Goal: Task Accomplishment & Management: Complete application form

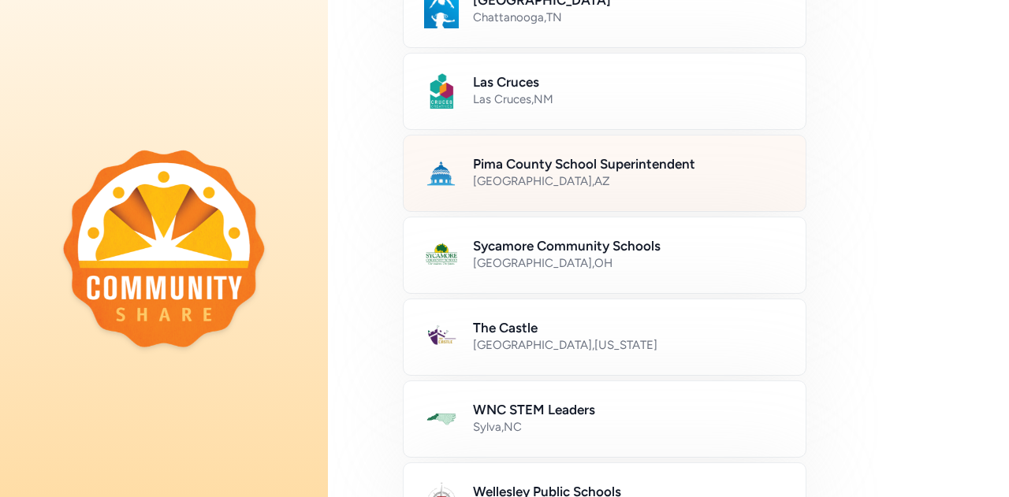
scroll to position [788, 0]
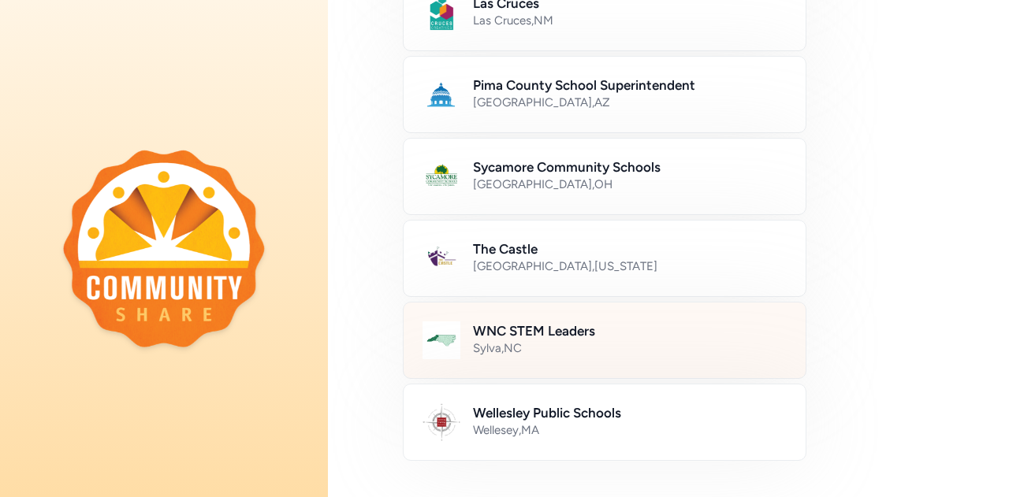
click at [529, 324] on h2 "WNC STEM Leaders" at bounding box center [630, 330] width 314 height 19
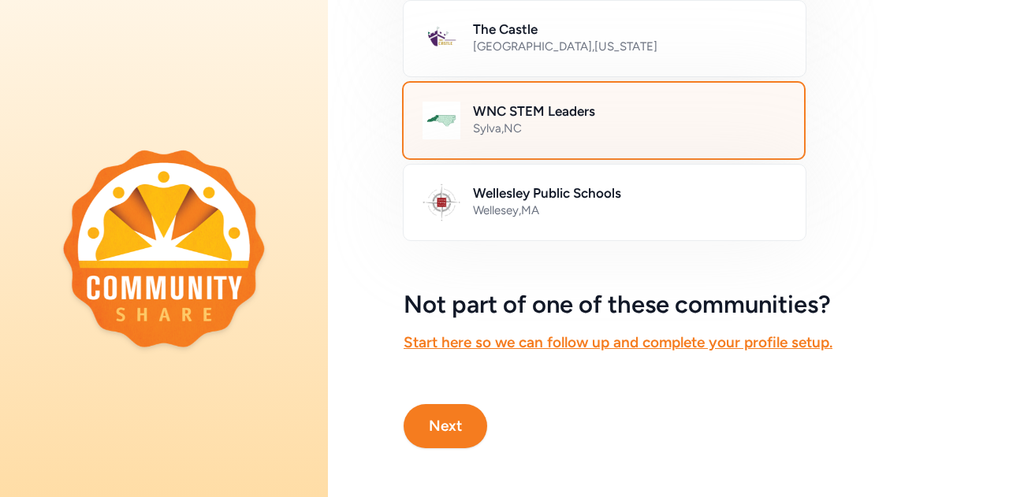
scroll to position [1015, 0]
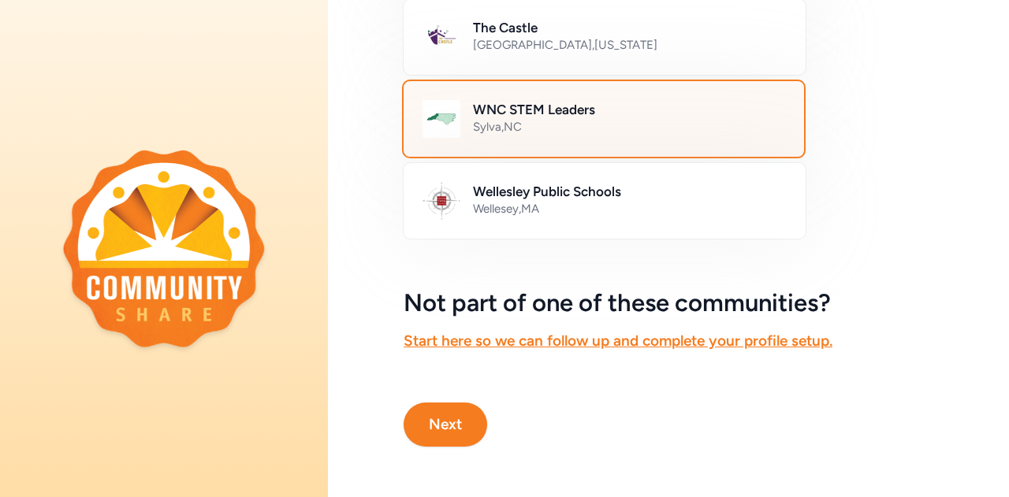
click at [438, 415] on button "Next" at bounding box center [445, 425] width 84 height 44
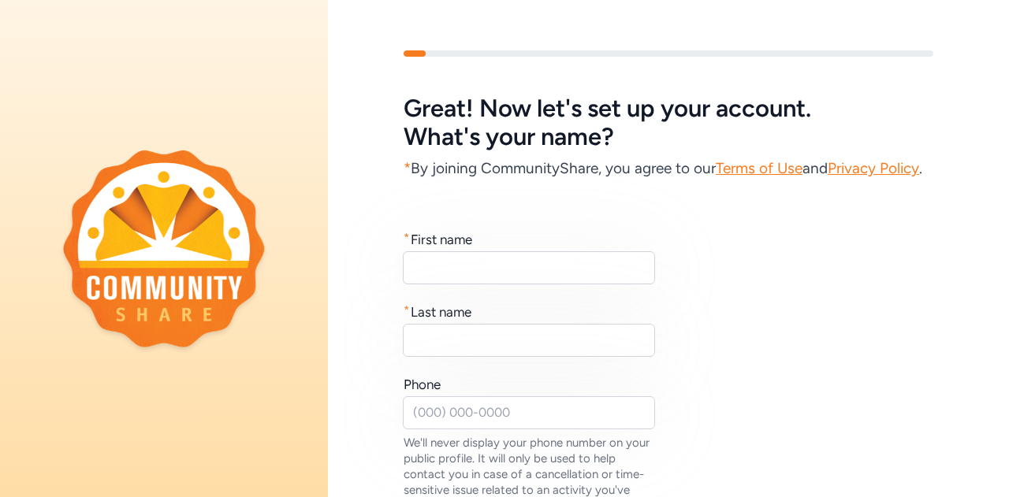
click at [459, 249] on div "First name" at bounding box center [441, 239] width 61 height 19
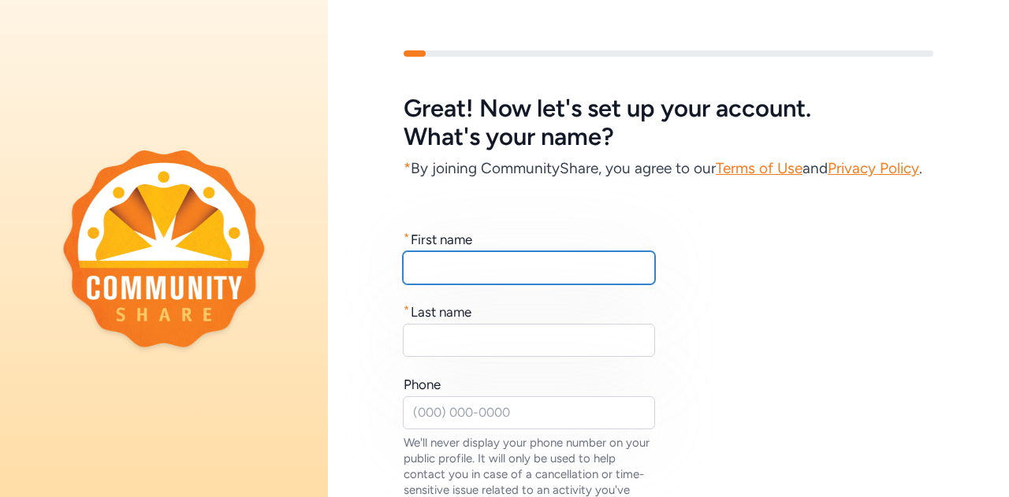
click at [459, 284] on input "text" at bounding box center [529, 267] width 252 height 33
type input "Ben"
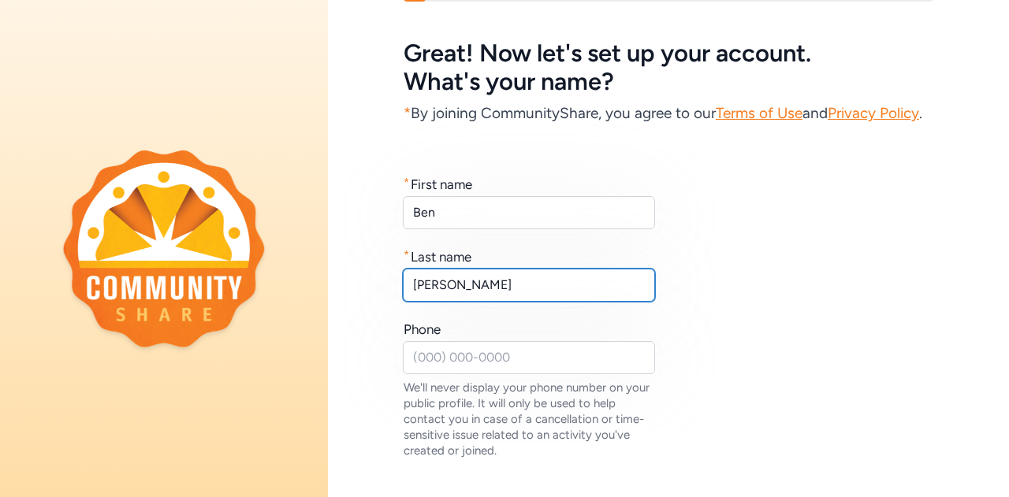
scroll to position [79, 0]
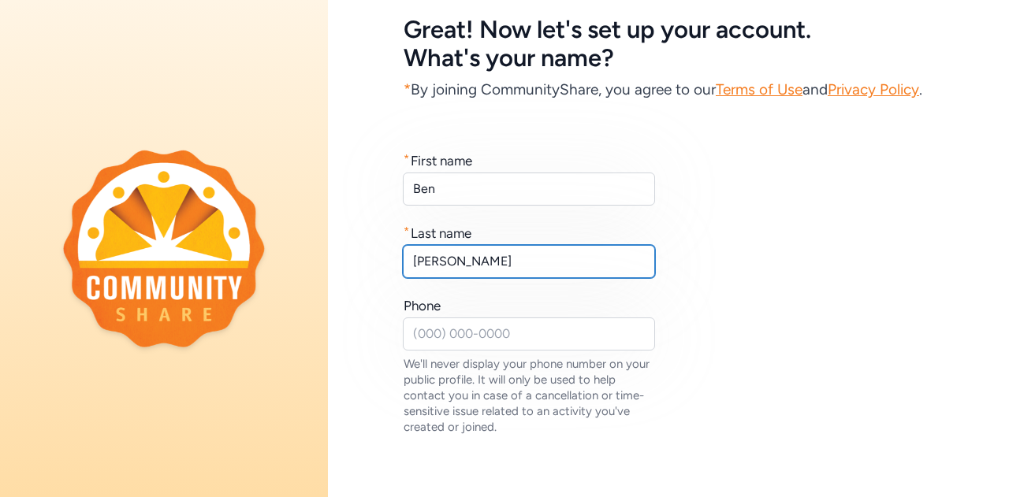
type input "Owens"
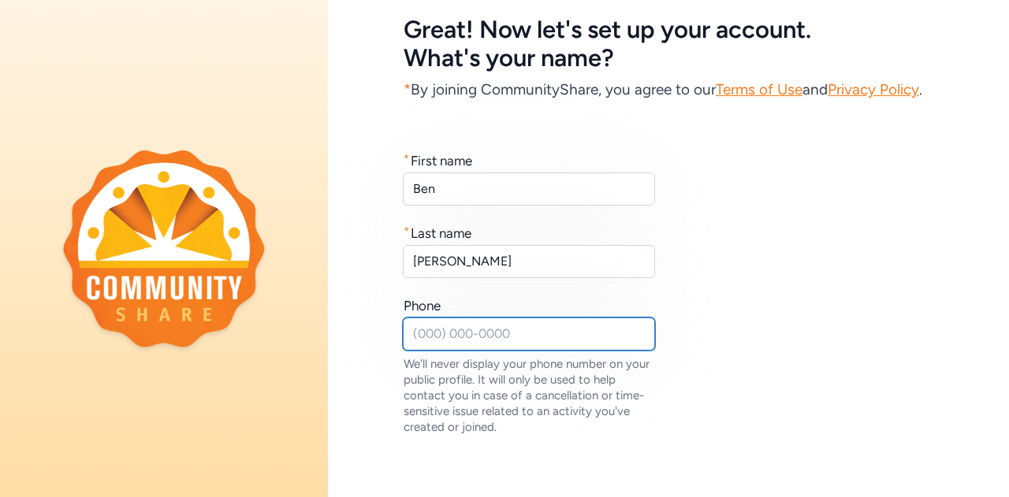
click at [470, 351] on input "text" at bounding box center [529, 334] width 252 height 33
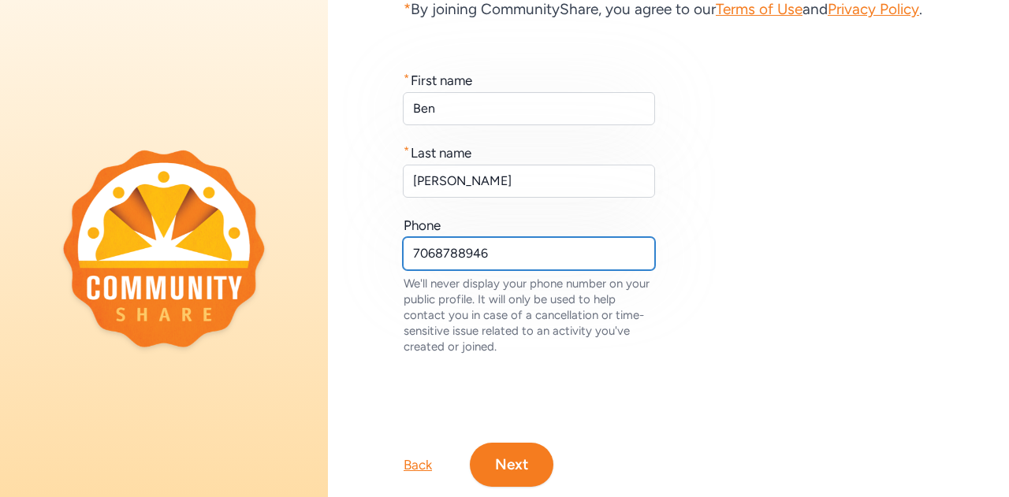
scroll to position [232, 0]
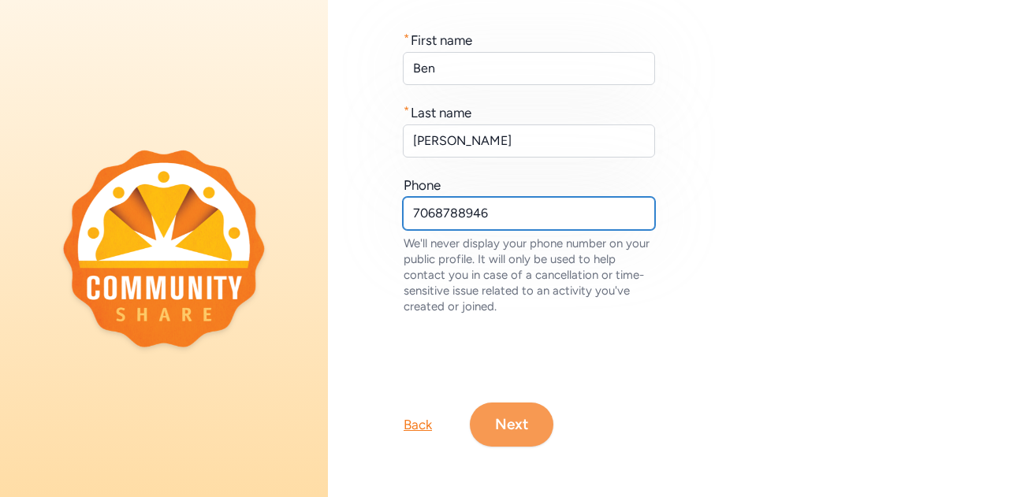
type input "7068788946"
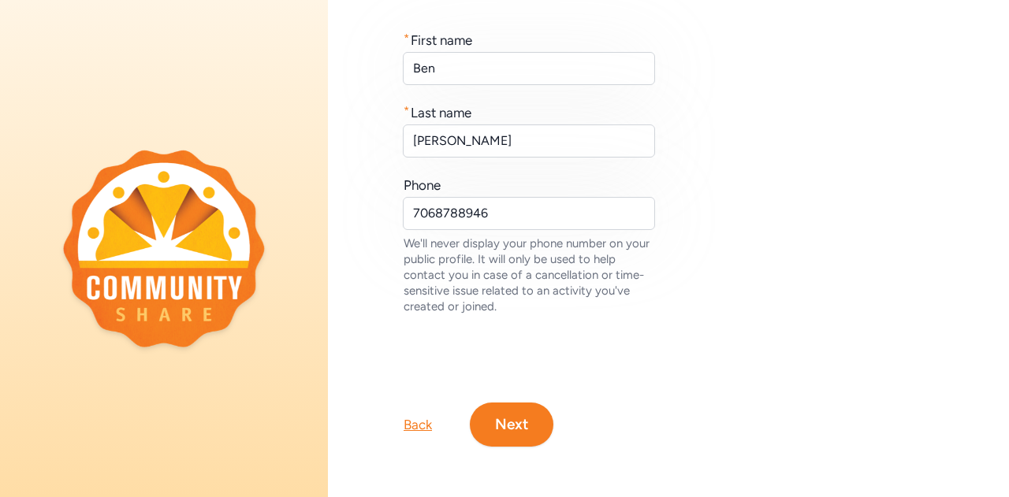
drag, startPoint x: 526, startPoint y: 417, endPoint x: 537, endPoint y: 412, distance: 11.3
click at [526, 416] on button "Next" at bounding box center [512, 425] width 84 height 44
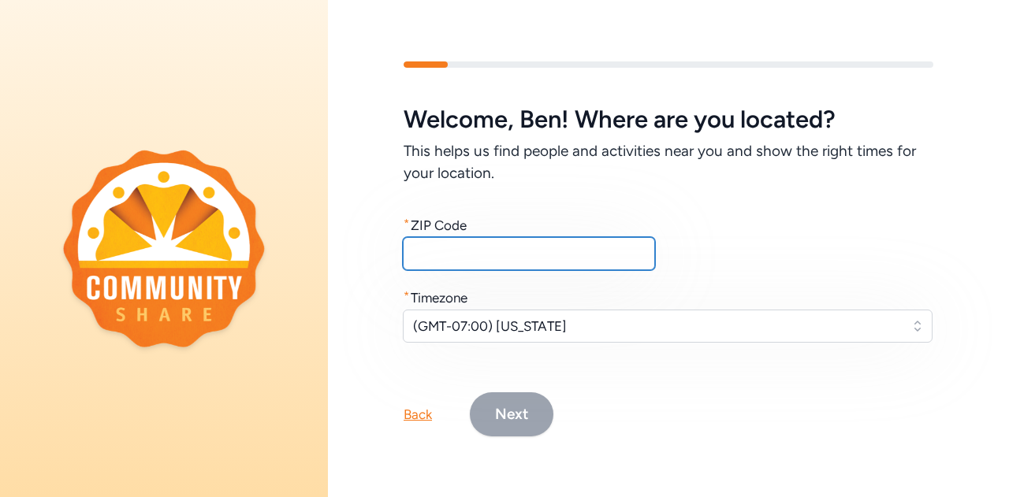
click at [561, 252] on input "text" at bounding box center [529, 253] width 252 height 33
type input "28902"
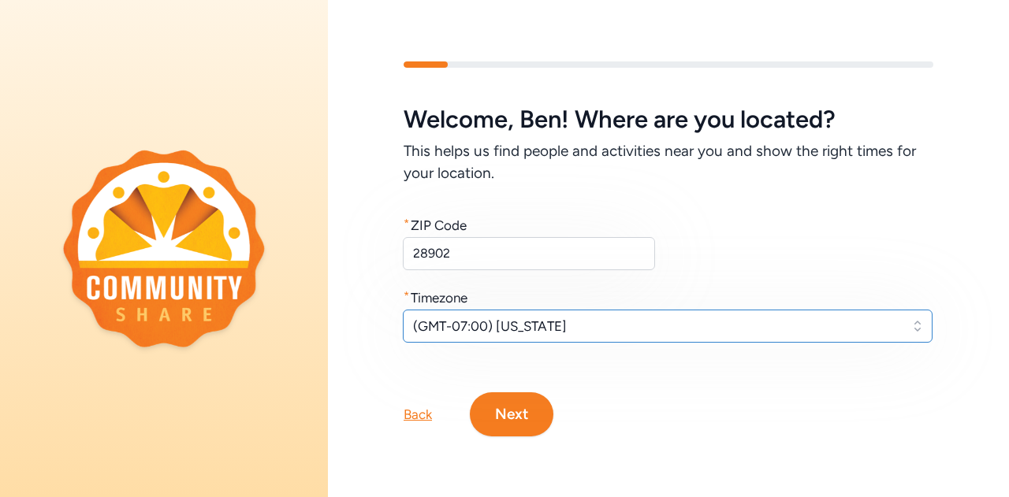
click at [570, 321] on span "(GMT-07:00) Arizona" at bounding box center [656, 326] width 487 height 19
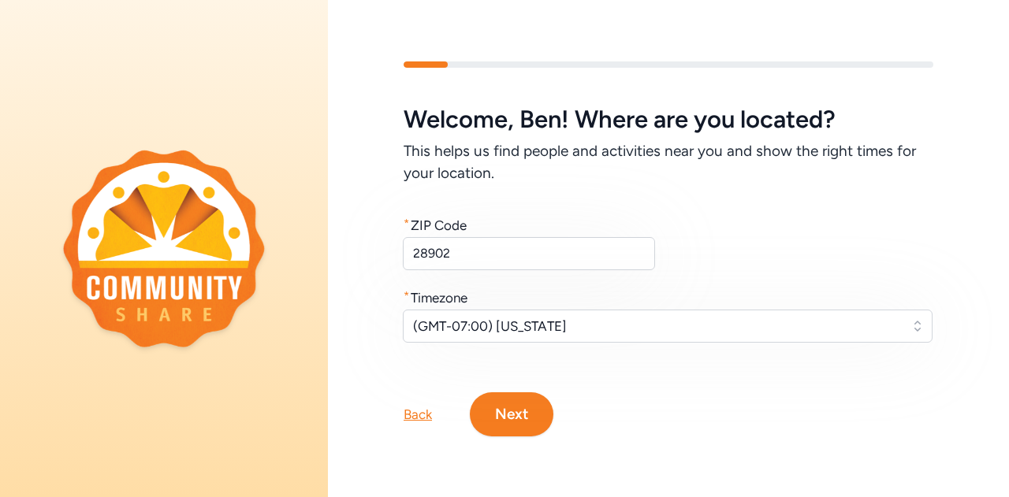
scroll to position [13, 0]
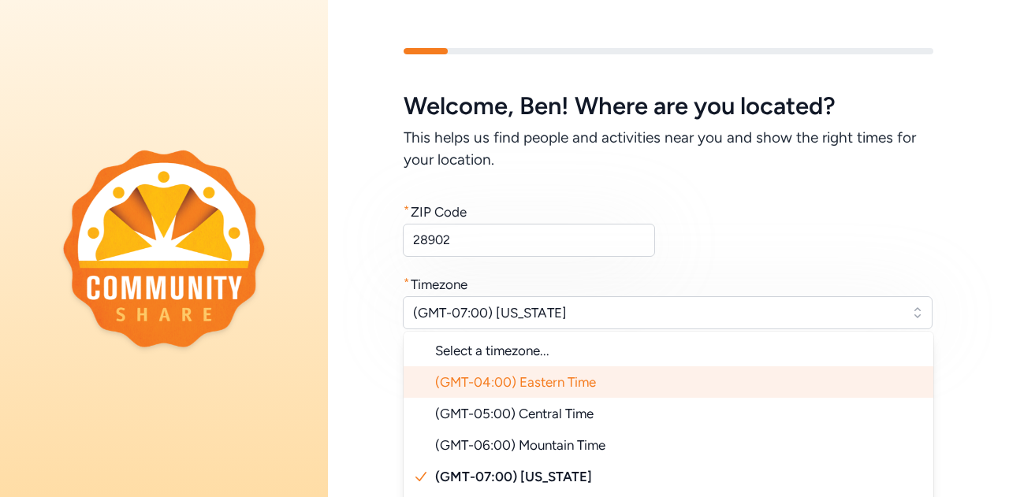
click at [566, 375] on span "(GMT-04:00) Eastern Time" at bounding box center [515, 382] width 161 height 16
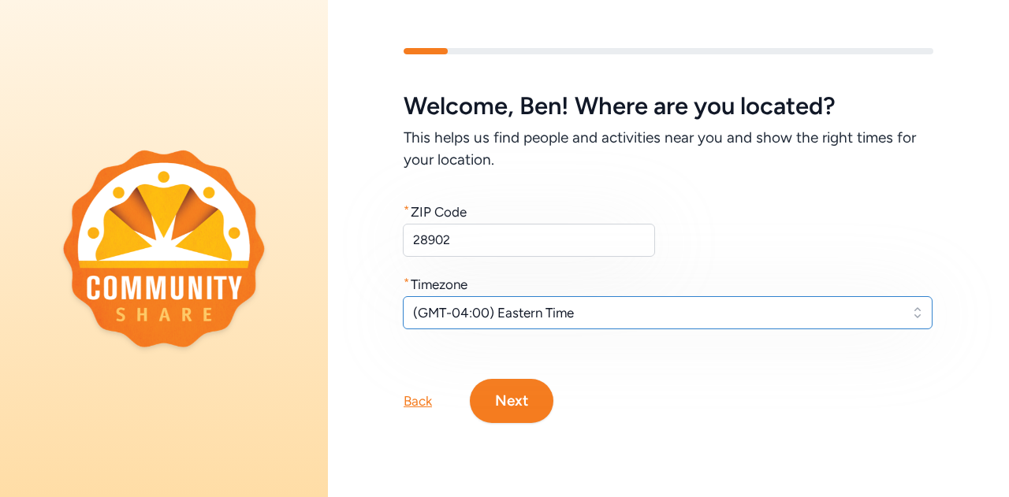
scroll to position [0, 0]
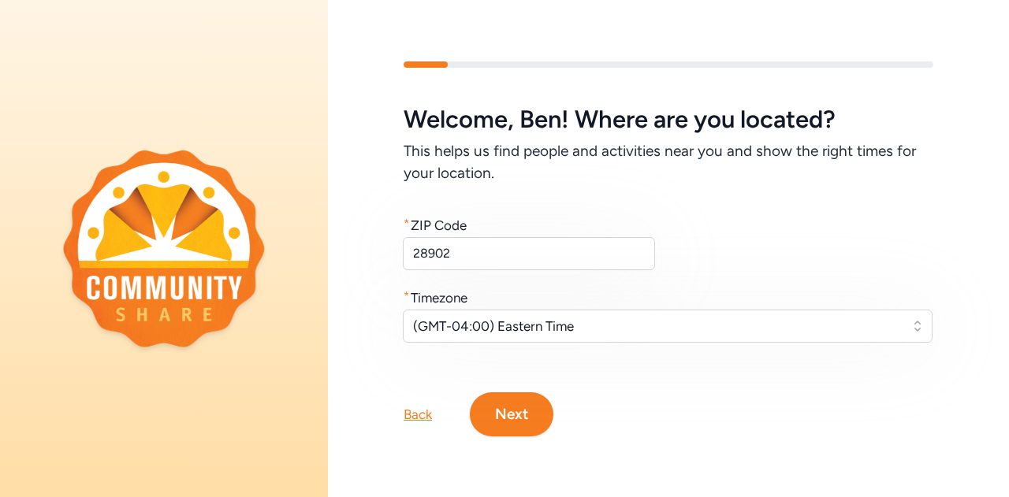
drag, startPoint x: 518, startPoint y: 401, endPoint x: 537, endPoint y: 392, distance: 21.5
click at [517, 399] on button "Next" at bounding box center [512, 414] width 84 height 44
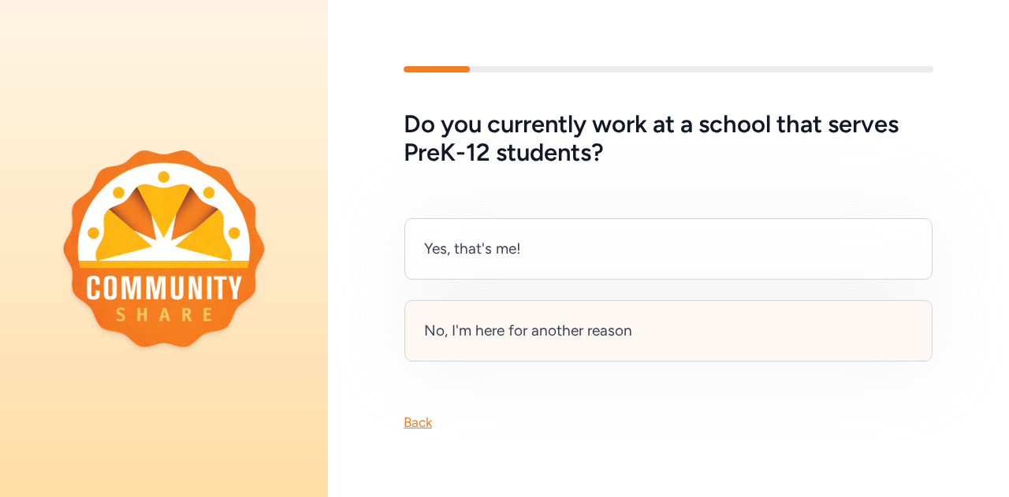
click at [564, 335] on div "No, I'm here for another reason" at bounding box center [668, 330] width 528 height 61
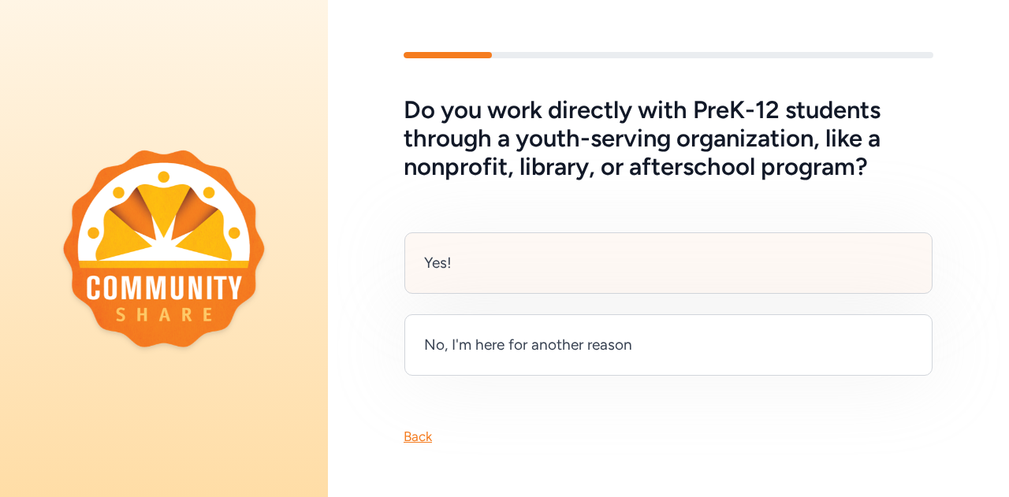
click at [532, 270] on div "Yes!" at bounding box center [668, 262] width 528 height 61
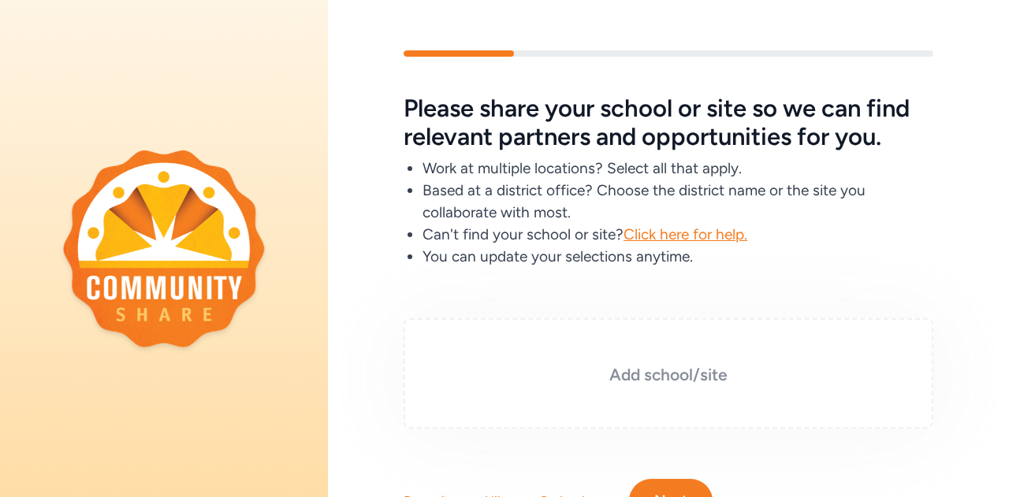
click at [533, 368] on h3 "Add school/site" at bounding box center [668, 375] width 451 height 22
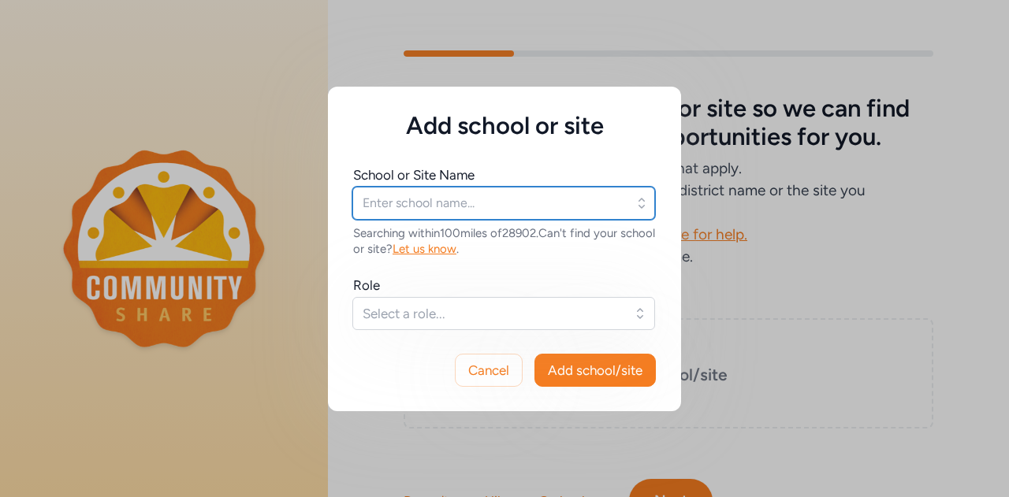
click at [400, 207] on input "text" at bounding box center [503, 203] width 303 height 33
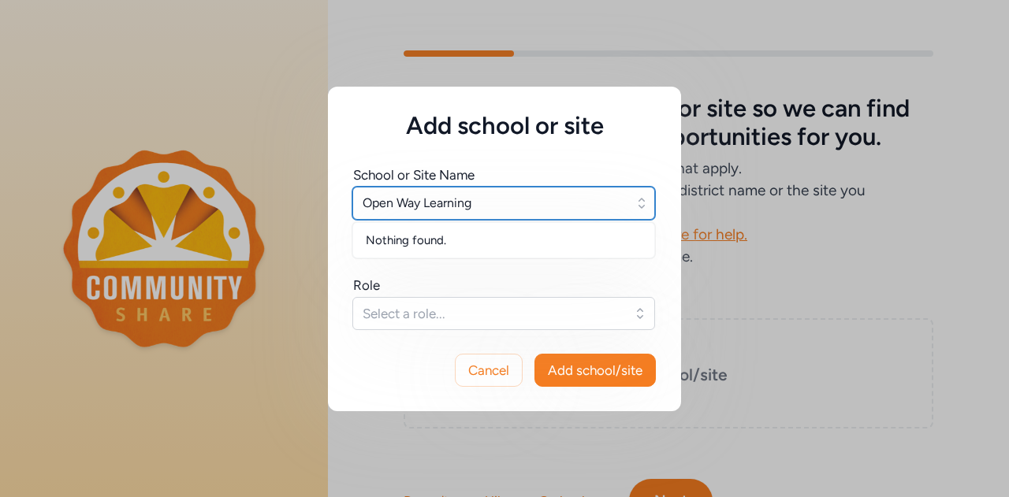
type input "Open Way Learning"
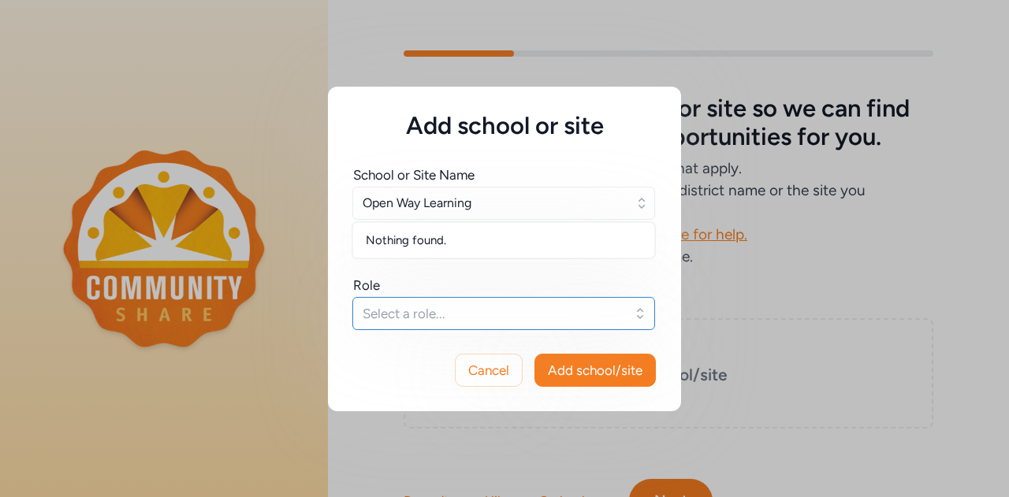
click at [437, 314] on span "Select a role..." at bounding box center [492, 313] width 260 height 19
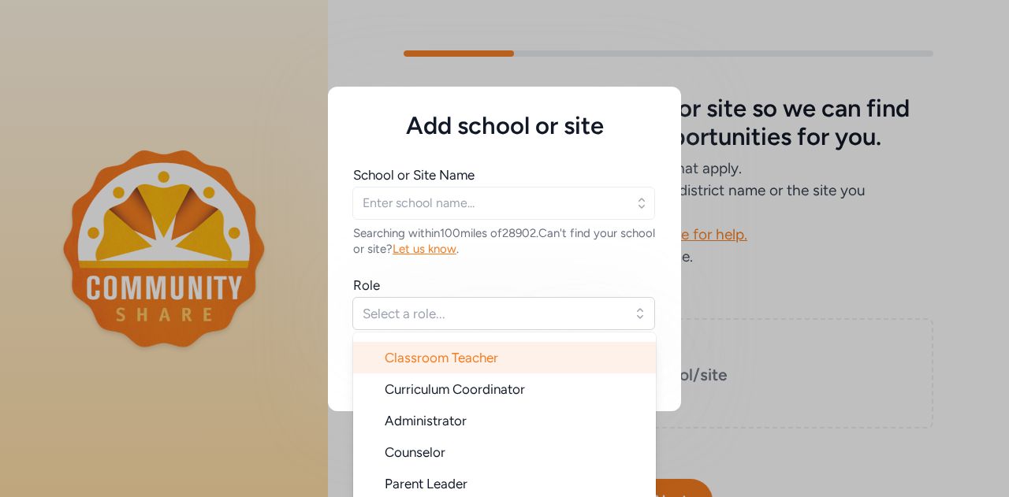
scroll to position [36, 0]
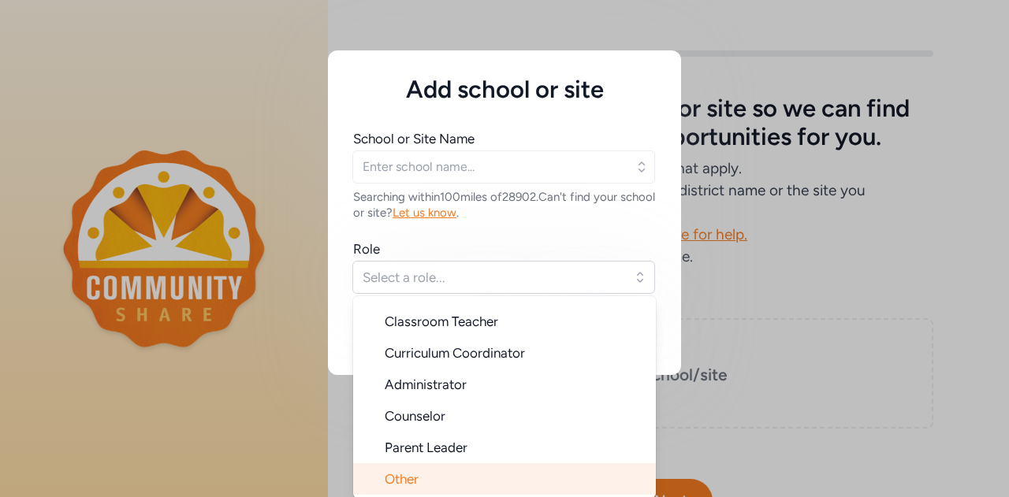
click at [435, 477] on li "Other" at bounding box center [504, 479] width 303 height 32
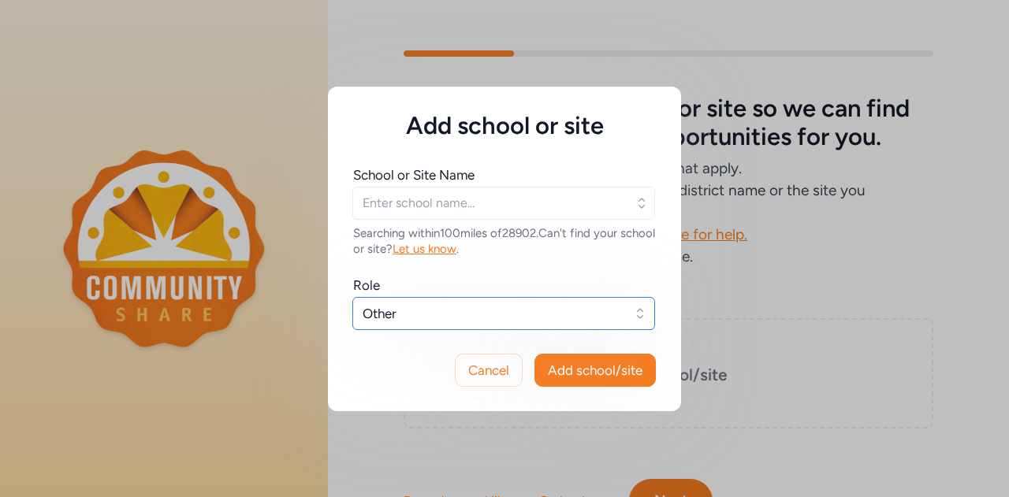
scroll to position [0, 0]
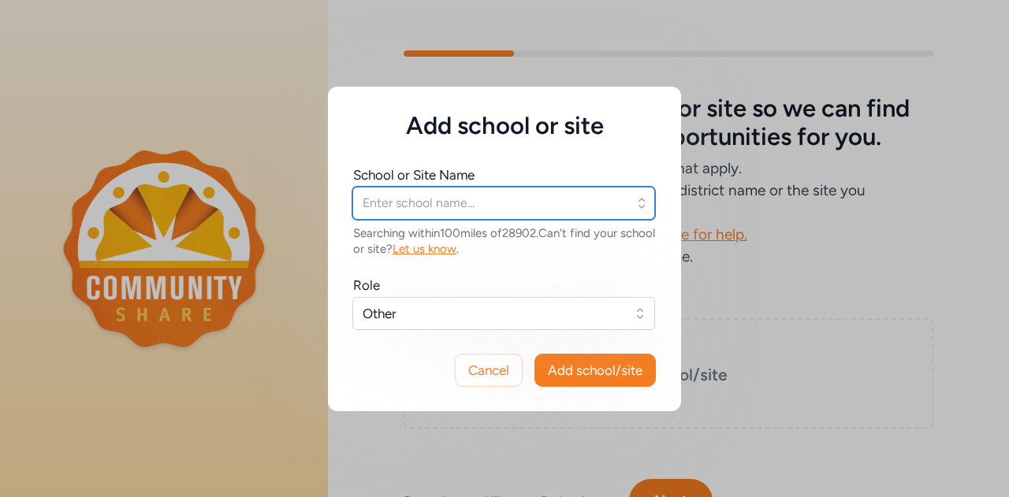
click at [474, 202] on input "text" at bounding box center [503, 203] width 303 height 33
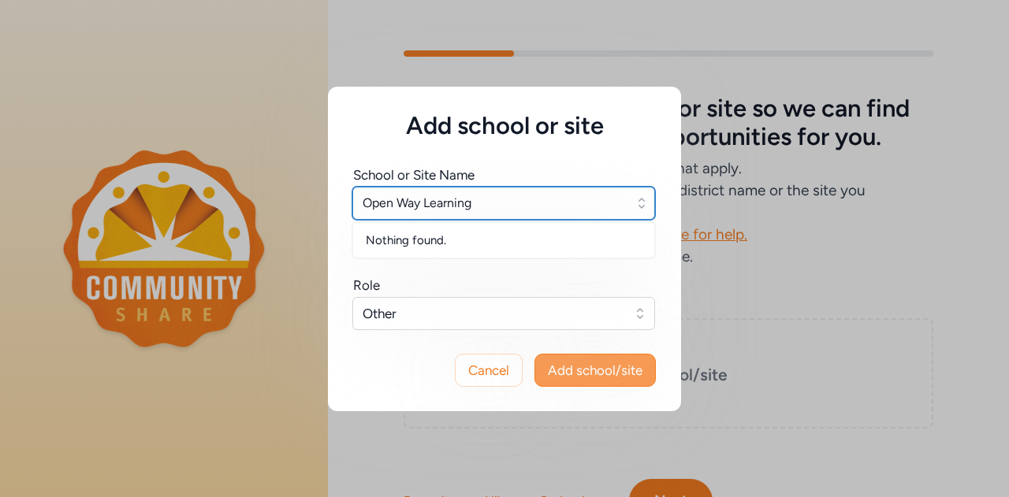
type input "Open Way Learning"
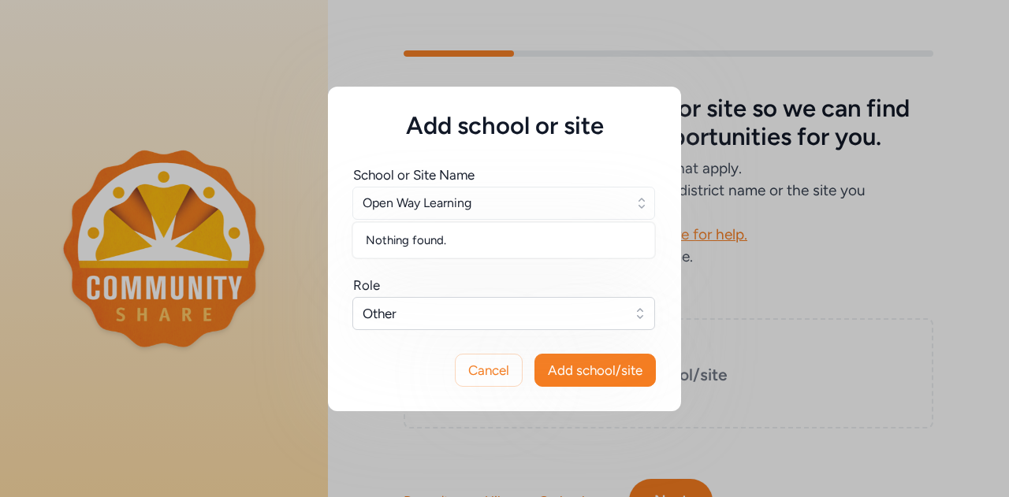
click at [598, 369] on span "Add school/site" at bounding box center [595, 370] width 95 height 19
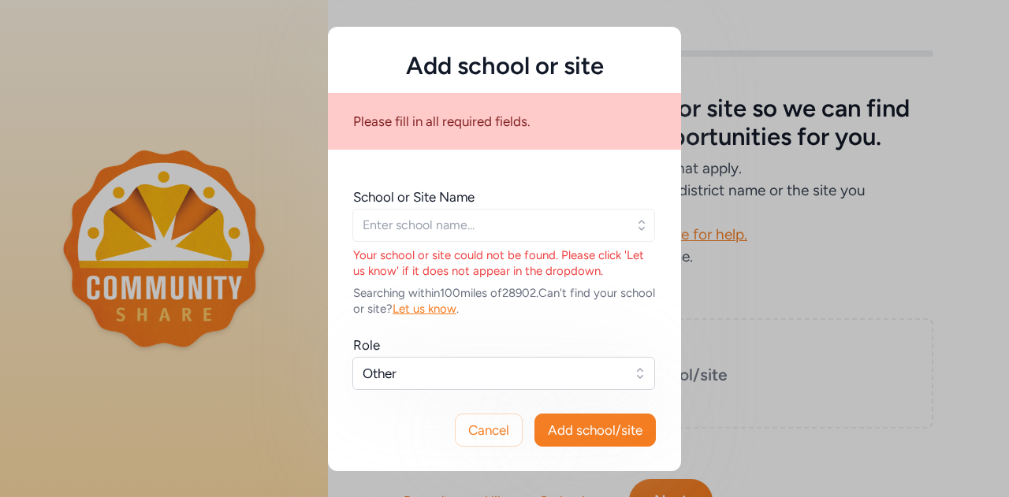
click at [456, 308] on span "Let us know" at bounding box center [424, 309] width 64 height 14
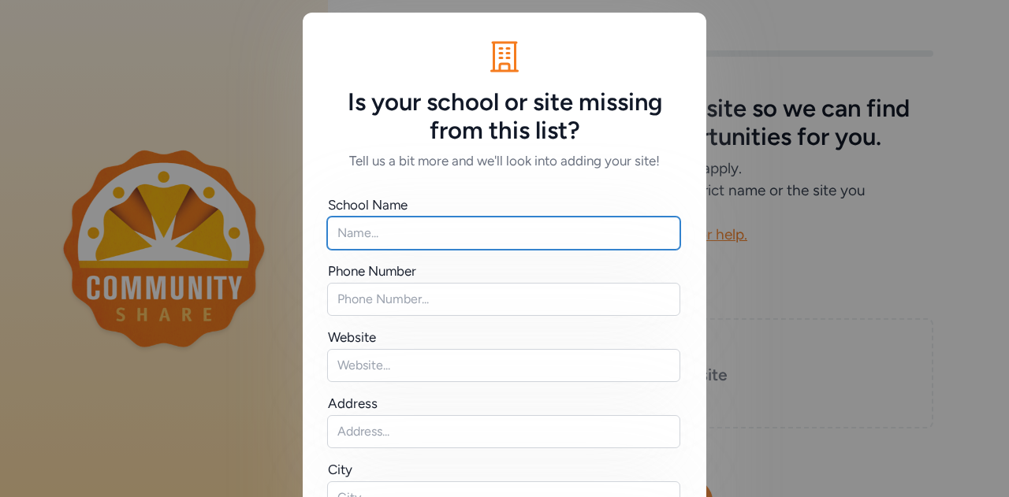
click at [419, 238] on input "text" at bounding box center [503, 233] width 353 height 33
type input "Open Way Learning"
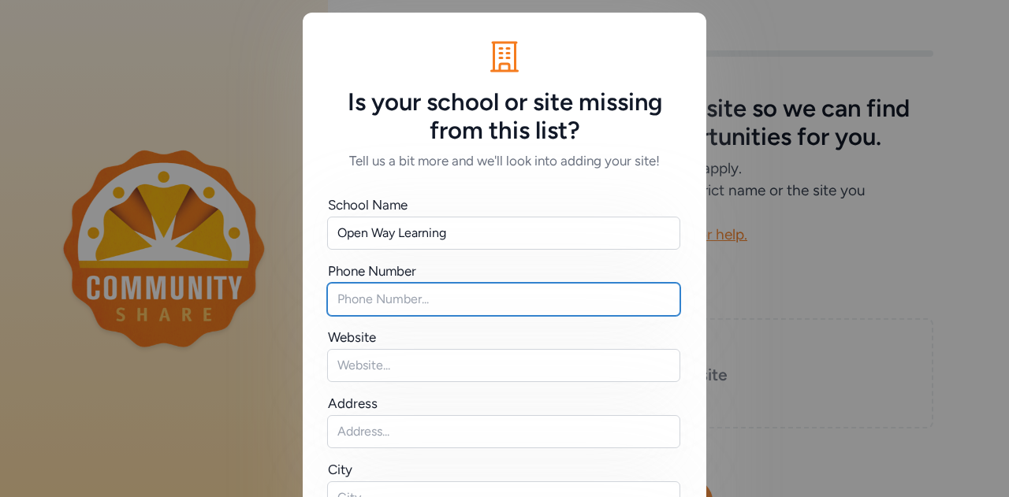
click at [378, 303] on input "text" at bounding box center [503, 299] width 353 height 33
type input "7068788946"
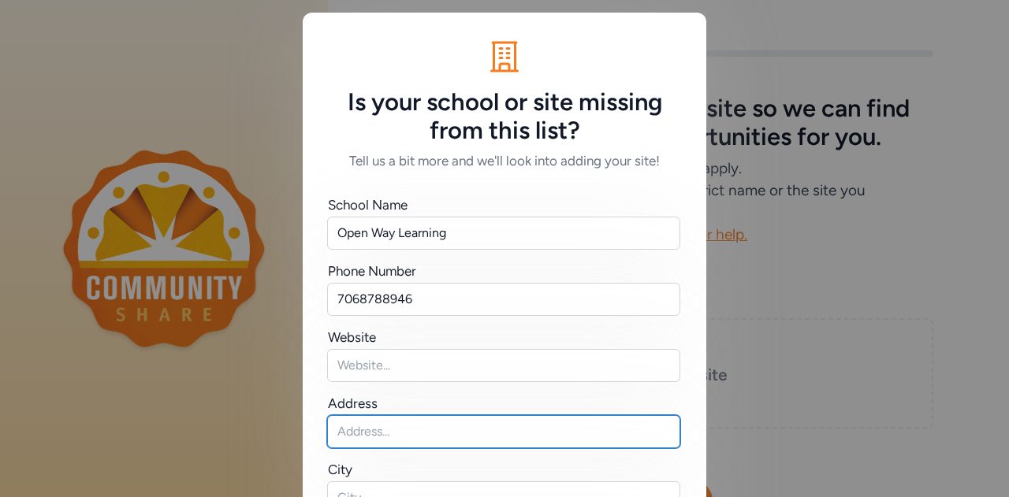
type input "41 Fairhope Way"
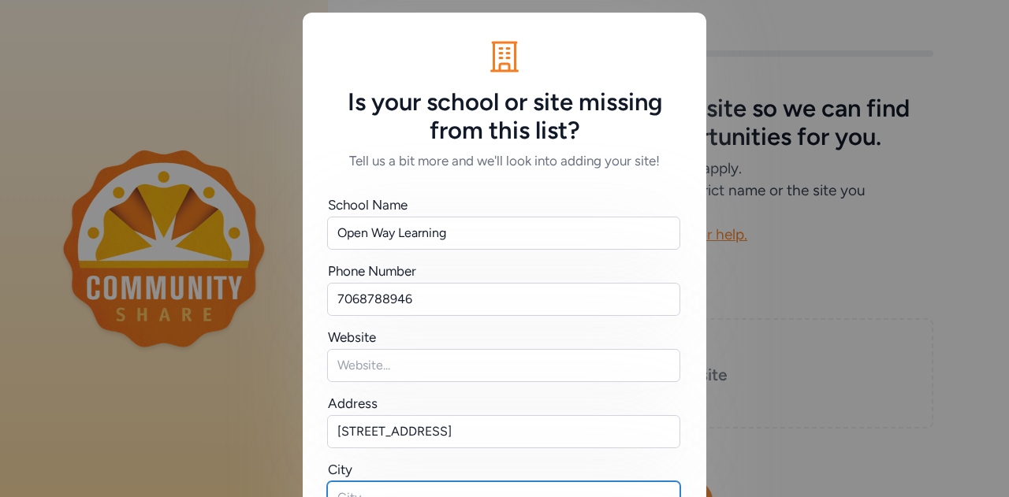
type input "Brasstown"
type input "NC"
type input "28902"
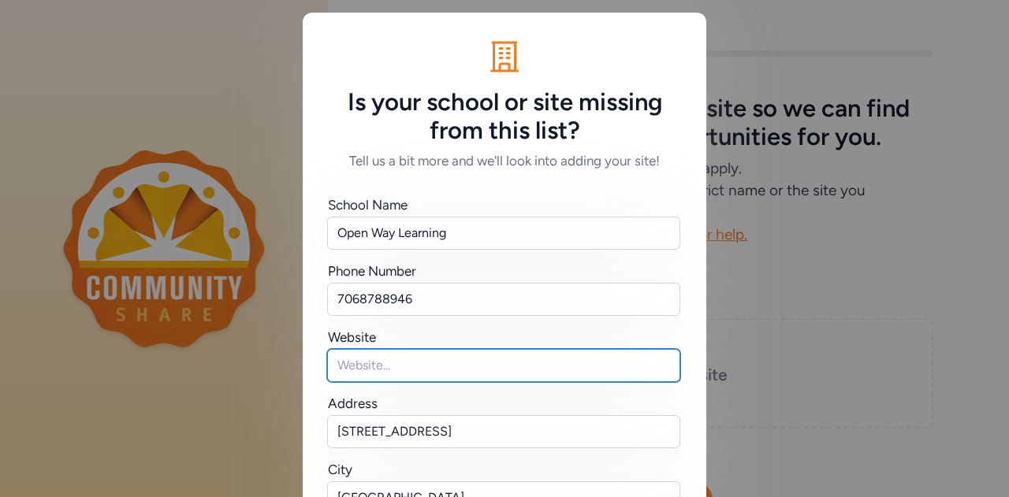
click at [378, 371] on input "text" at bounding box center [503, 365] width 353 height 33
paste input "https://www.openwaylearning.org/"
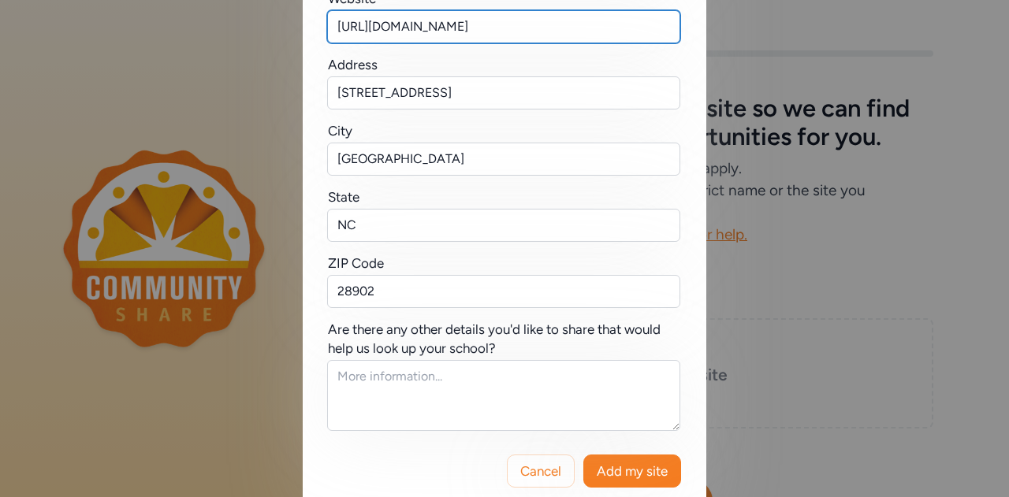
scroll to position [361, 0]
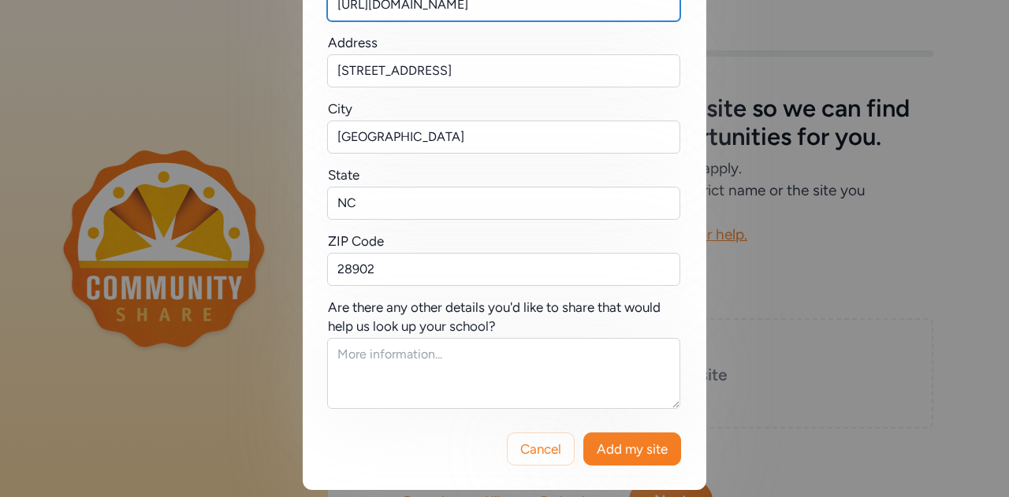
type input "https://www.openwaylearning.org/"
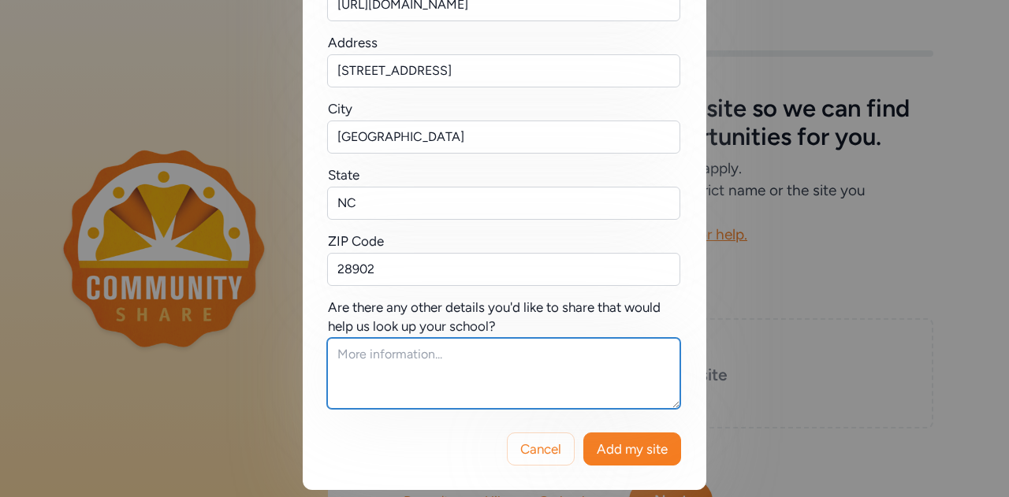
click at [444, 358] on textarea at bounding box center [503, 373] width 353 height 71
drag, startPoint x: 476, startPoint y: 349, endPoint x: 327, endPoint y: 347, distance: 148.9
click at [327, 347] on textarea "Open Way Learning (OWL) is" at bounding box center [503, 373] width 353 height 71
paste textarea "As part of the WNC Resilience Project, Open Way Learning (OWL) is assuming fisc…"
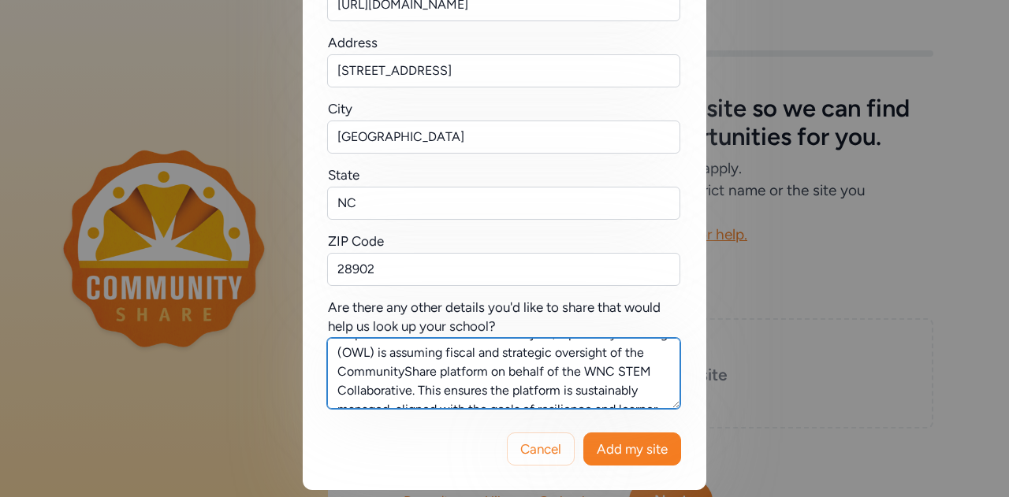
scroll to position [0, 0]
drag, startPoint x: 537, startPoint y: 373, endPoint x: 556, endPoint y: 370, distance: 19.2
click at [537, 371] on textarea "As part of the WNC Resilience Project, Open Way Learning (OWL) is assuming fisc…" at bounding box center [503, 373] width 353 height 71
click at [588, 385] on textarea "As part of the WNC Resilience Project, Open Way Learning (OWL) is assuming stra…" at bounding box center [503, 373] width 353 height 71
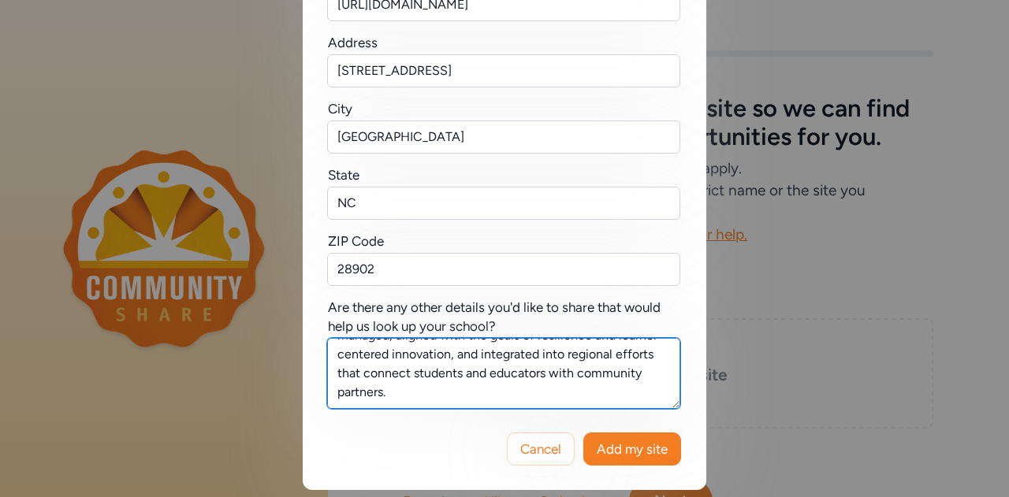
scroll to position [95, 0]
type textarea "As part of the WNC Resilience Project, Open Way Learning (OWL) is assuming stra…"
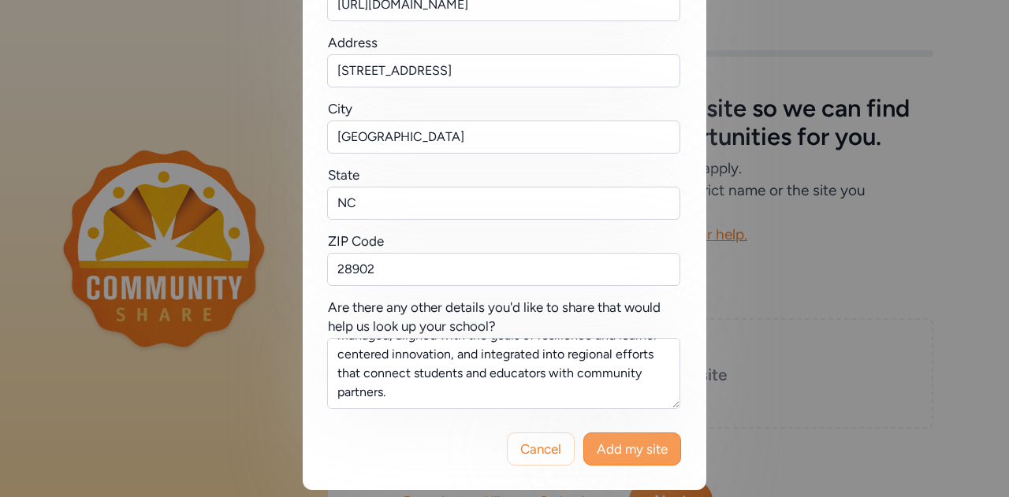
click at [607, 440] on span "Add my site" at bounding box center [631, 449] width 71 height 19
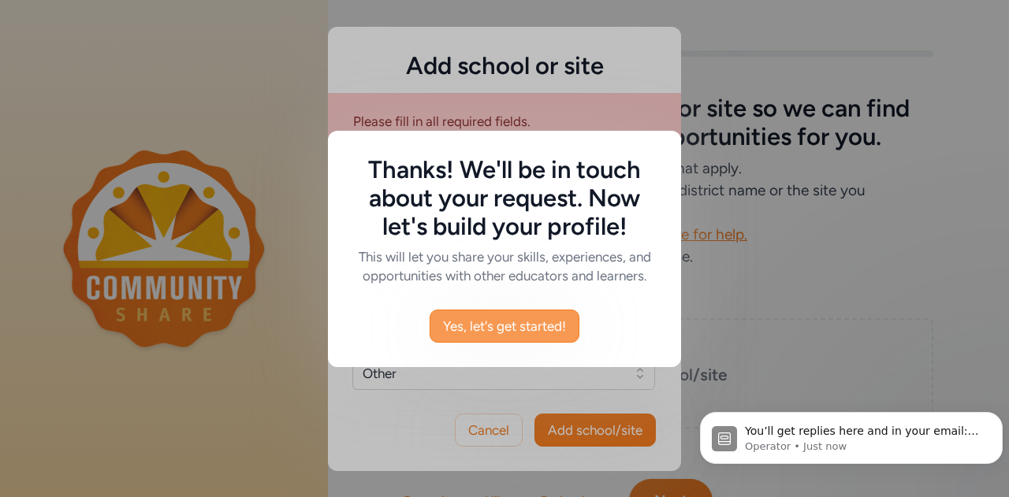
scroll to position [0, 0]
click at [529, 331] on span "Yes, let's get started!" at bounding box center [504, 326] width 123 height 19
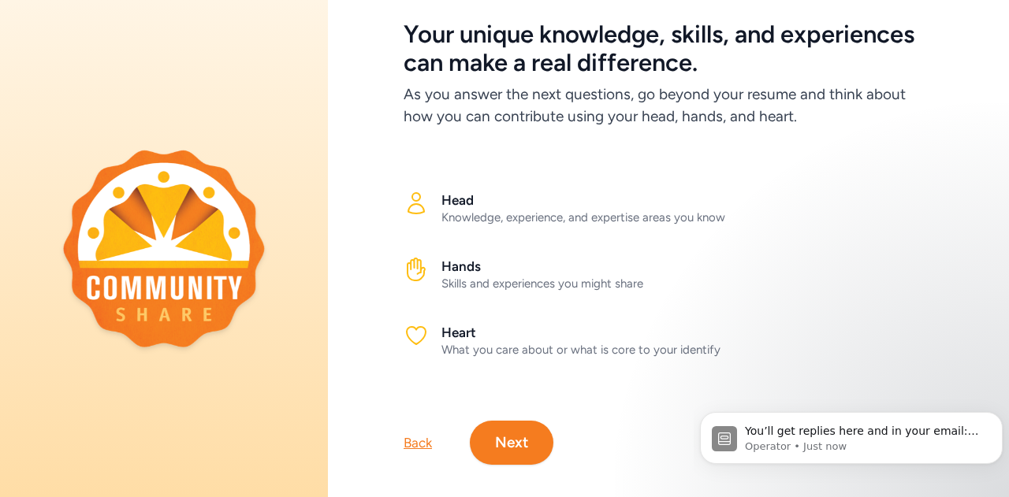
scroll to position [104, 0]
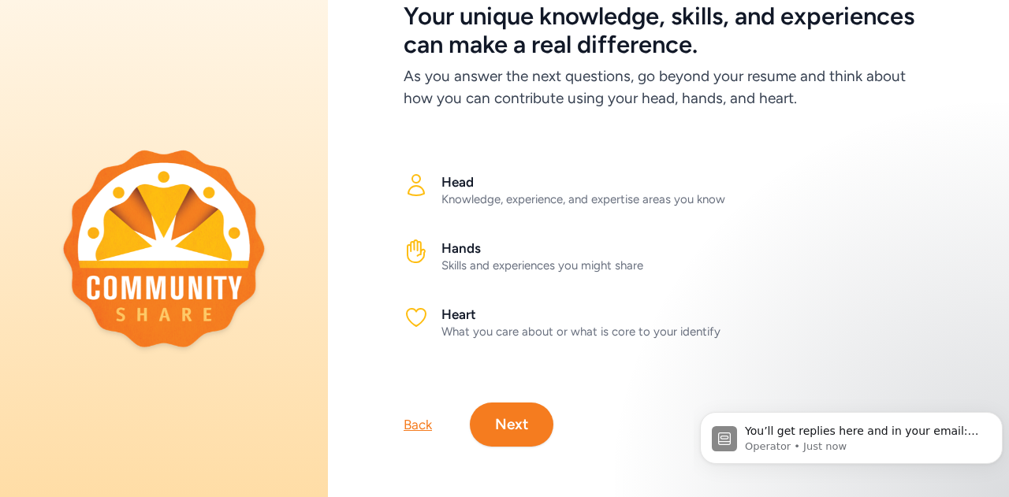
click at [526, 403] on button "Next" at bounding box center [512, 425] width 84 height 44
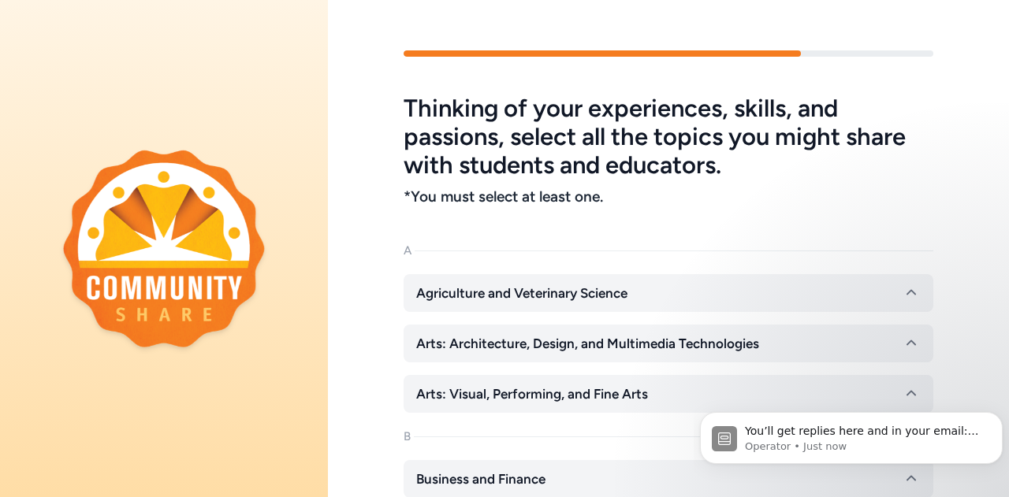
scroll to position [79, 0]
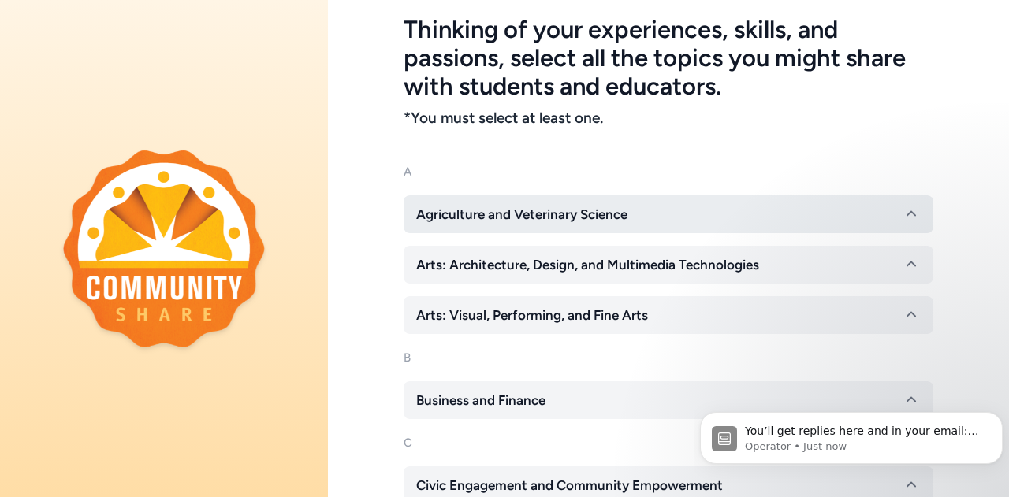
click at [695, 217] on button "Agriculture and Veterinary Science" at bounding box center [667, 214] width 529 height 38
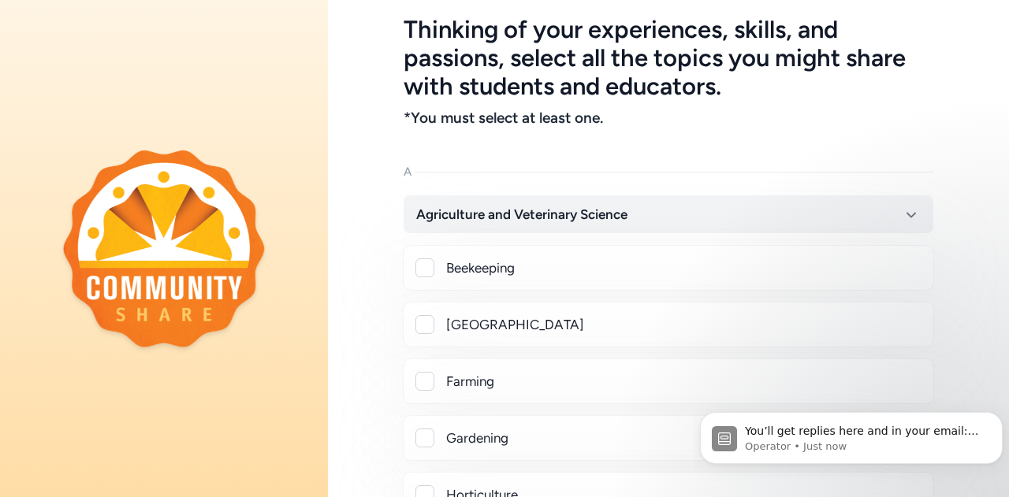
click at [422, 323] on div at bounding box center [424, 324] width 19 height 19
checkbox input "true"
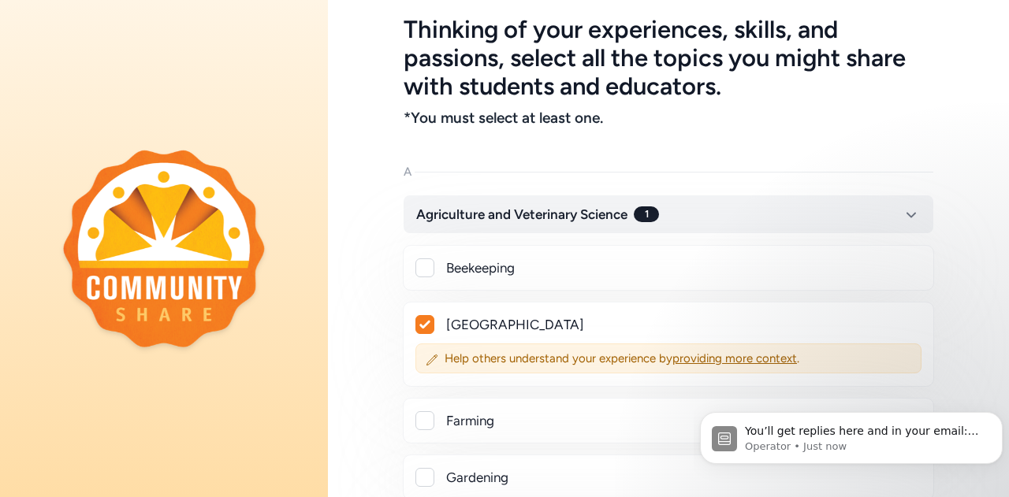
drag, startPoint x: 425, startPoint y: 422, endPoint x: 466, endPoint y: 407, distance: 44.1
click at [425, 422] on div at bounding box center [424, 420] width 19 height 19
checkbox input "true"
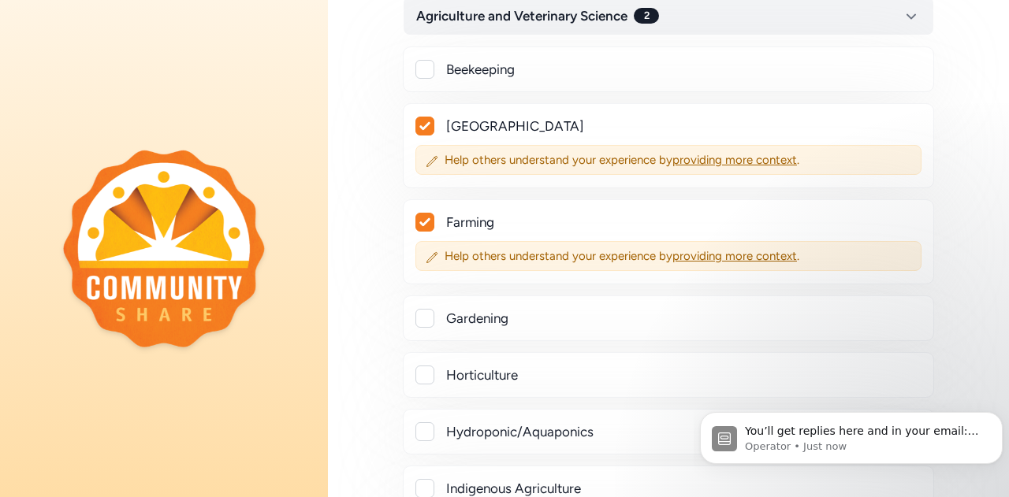
scroll to position [315, 0]
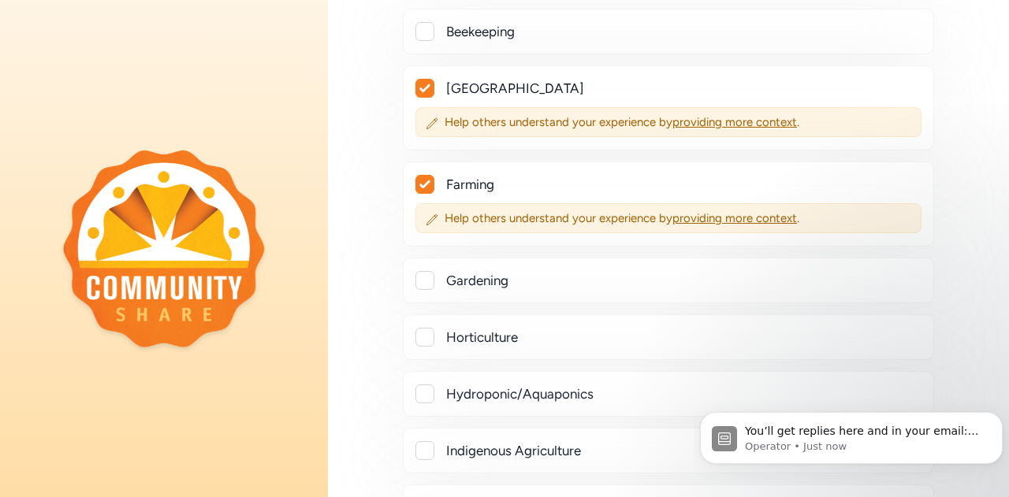
click at [422, 342] on div at bounding box center [424, 337] width 19 height 19
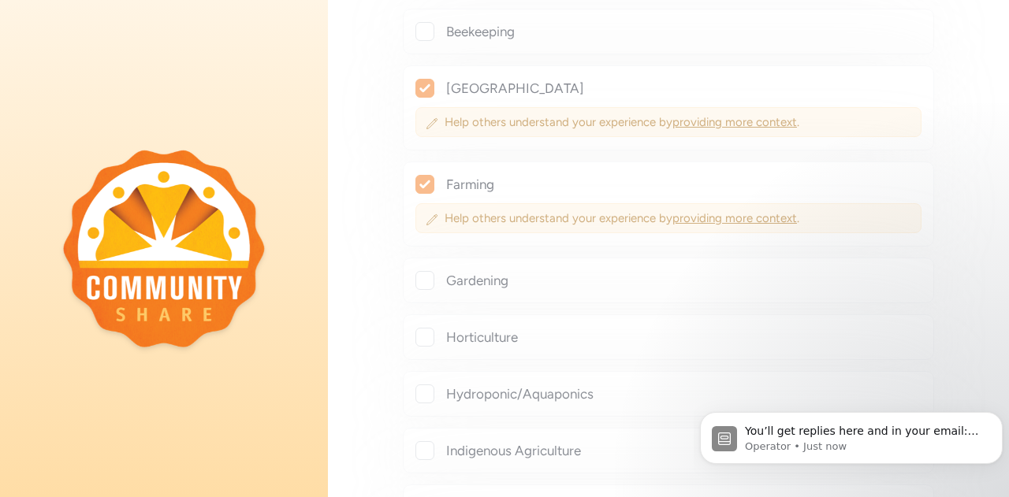
checkbox input "true"
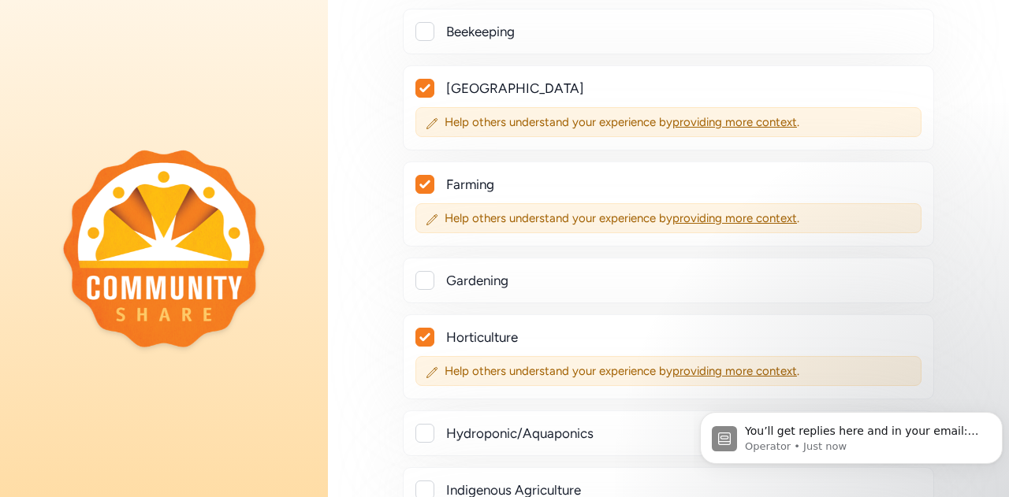
scroll to position [394, 0]
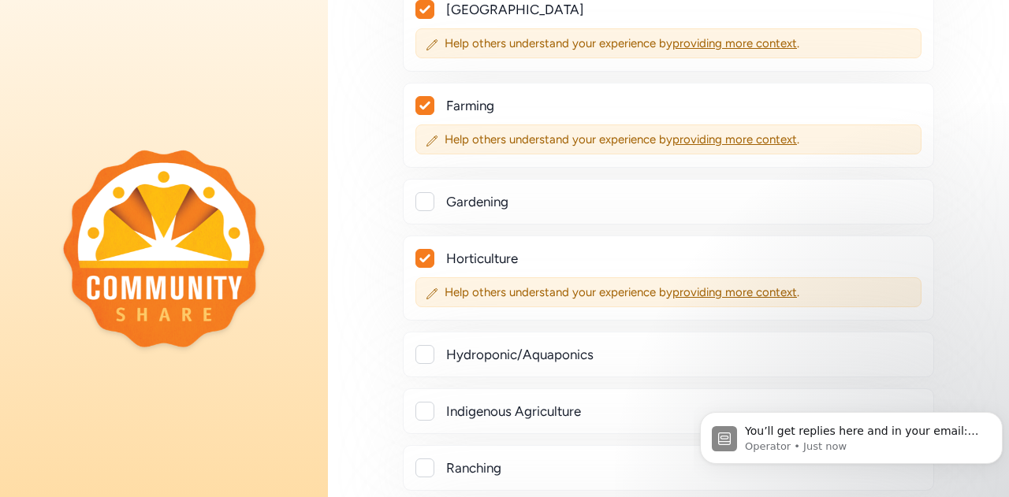
click at [427, 411] on div at bounding box center [424, 411] width 19 height 19
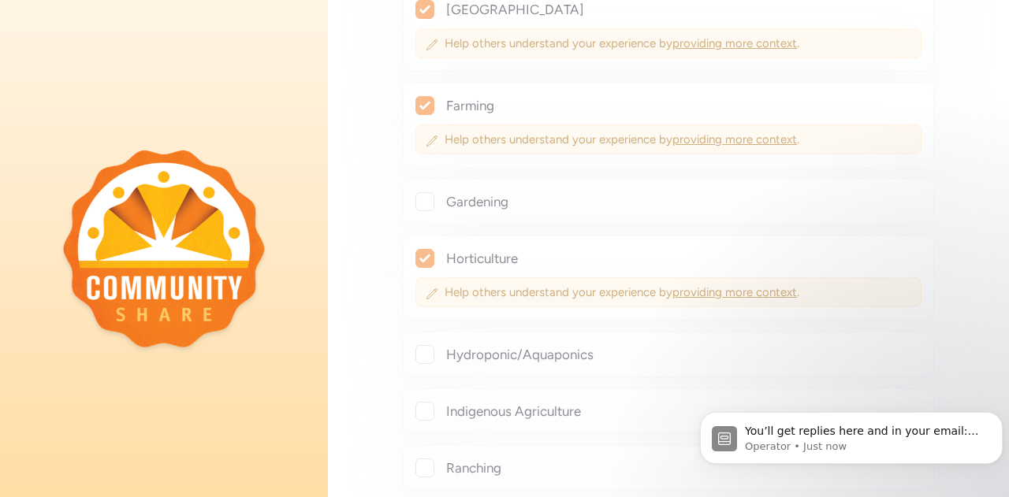
checkbox input "true"
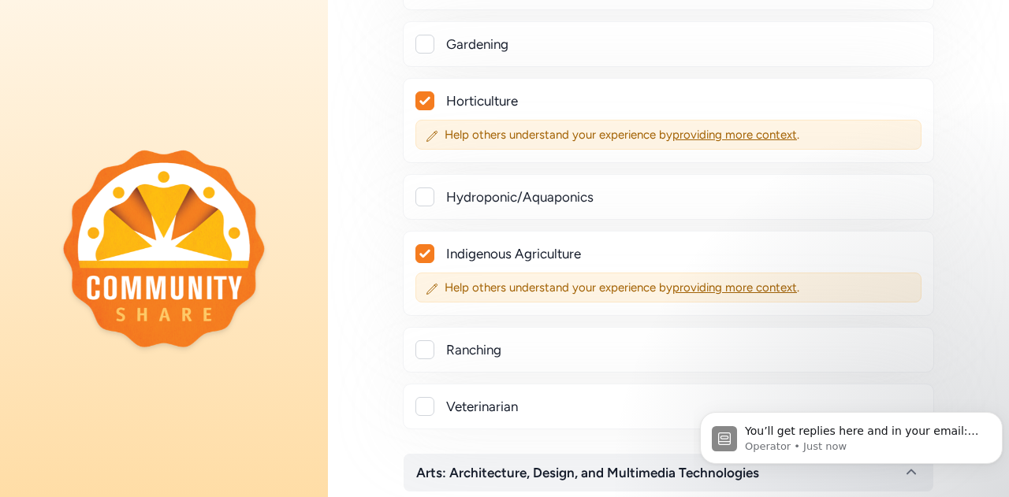
scroll to position [709, 0]
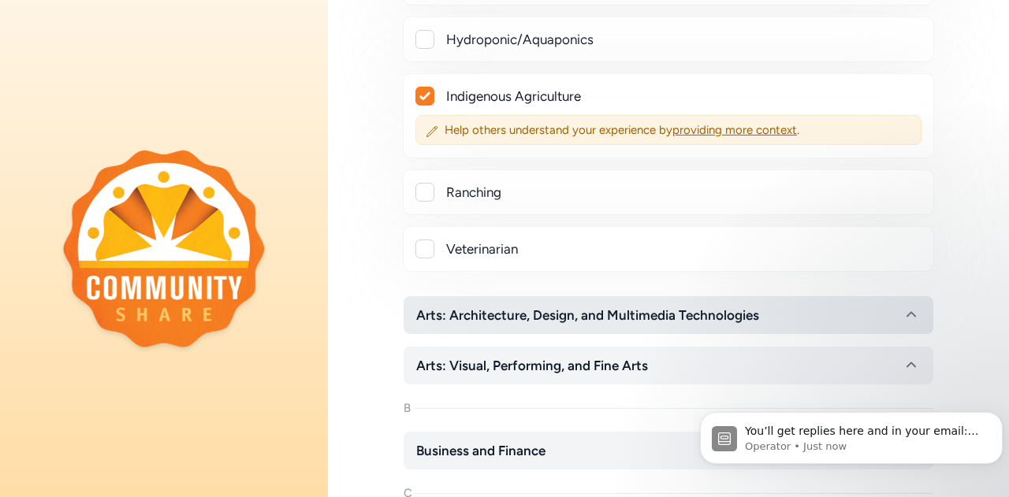
click at [618, 310] on span "Arts: Architecture, Design, and Multimedia Technologies" at bounding box center [587, 315] width 343 height 19
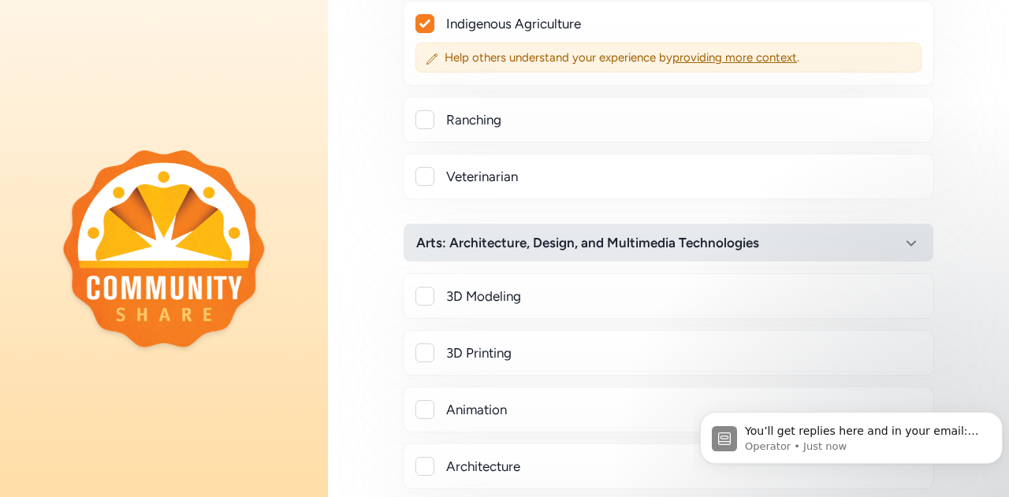
scroll to position [867, 0]
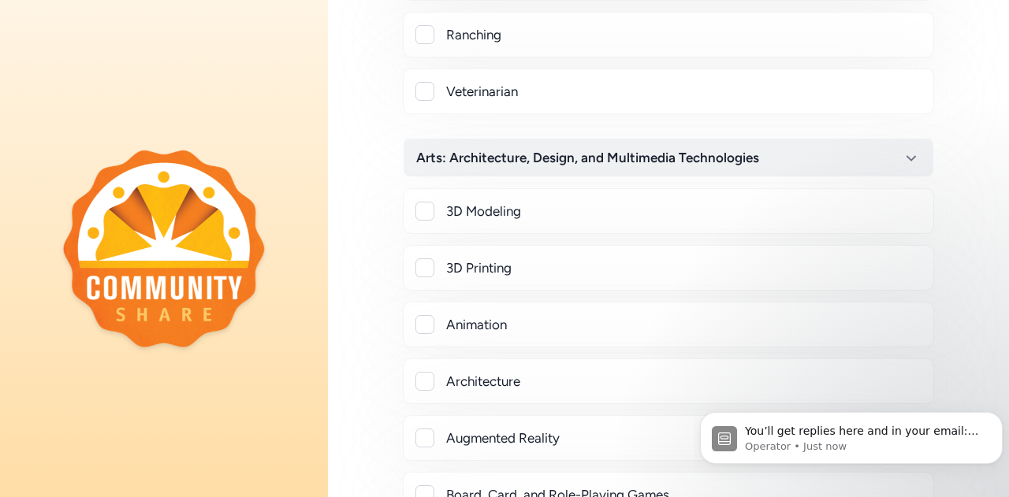
click at [425, 318] on div at bounding box center [424, 324] width 19 height 19
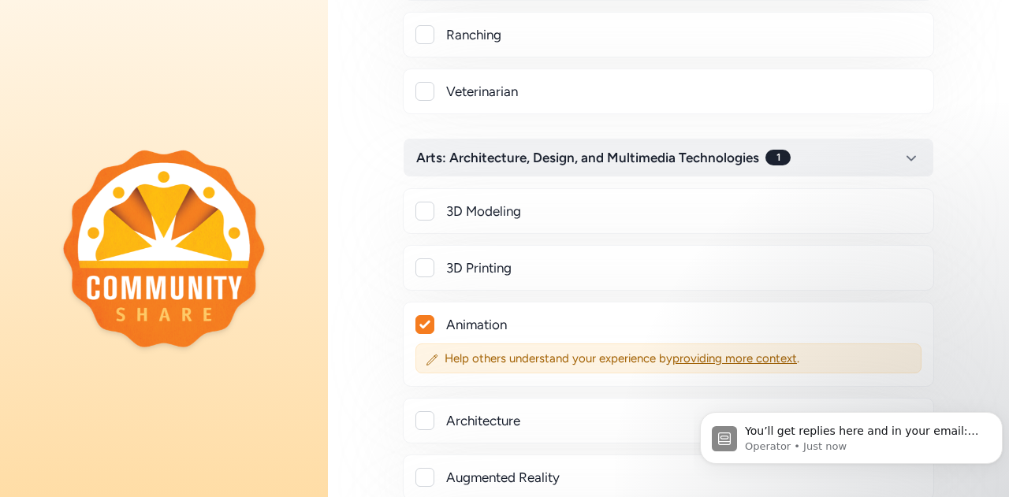
checkbox input "true"
click at [423, 267] on div at bounding box center [424, 267] width 19 height 19
checkbox input "true"
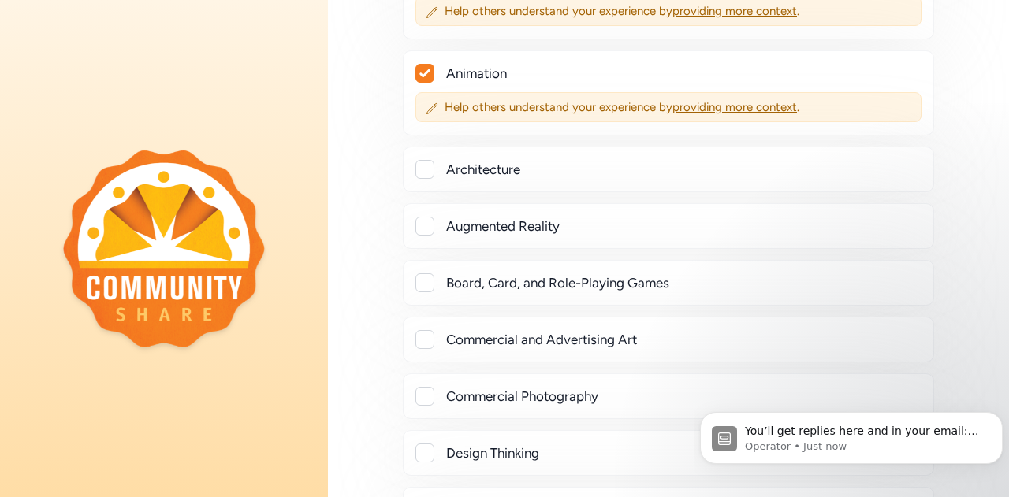
scroll to position [1182, 0]
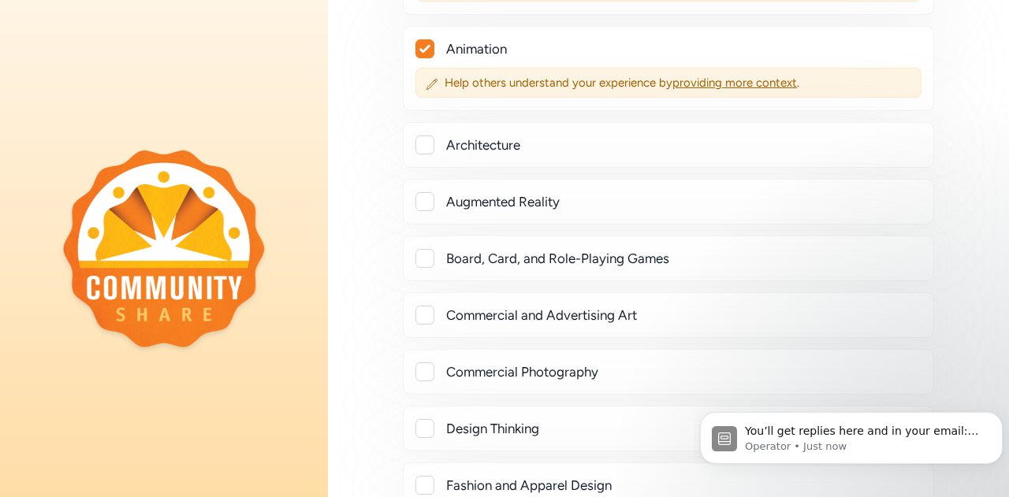
click at [419, 310] on div at bounding box center [424, 315] width 19 height 19
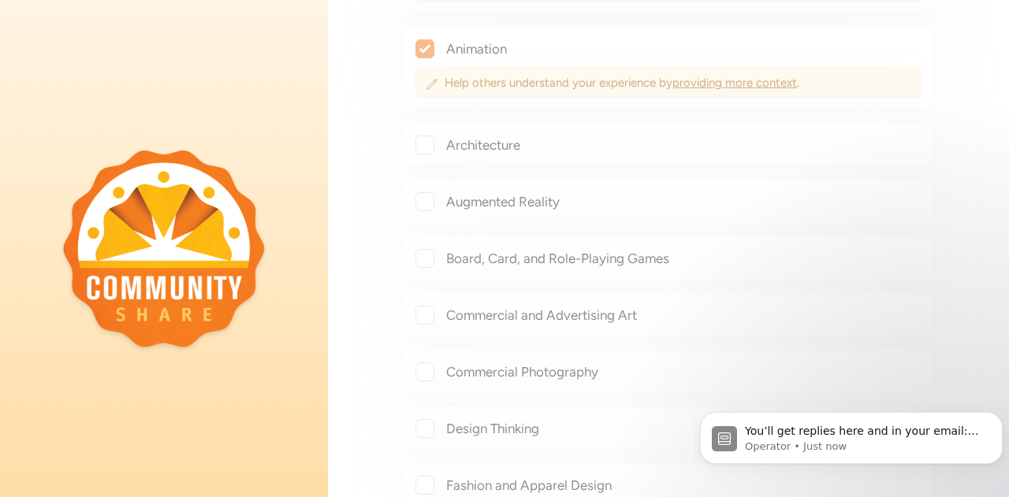
checkbox input "true"
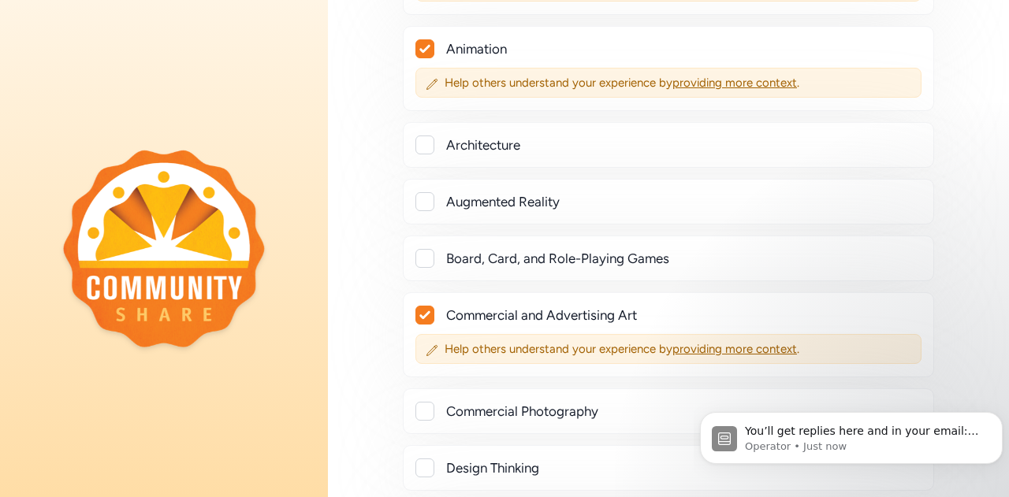
drag, startPoint x: 425, startPoint y: 457, endPoint x: 433, endPoint y: 448, distance: 12.3
click at [425, 459] on div at bounding box center [424, 468] width 19 height 19
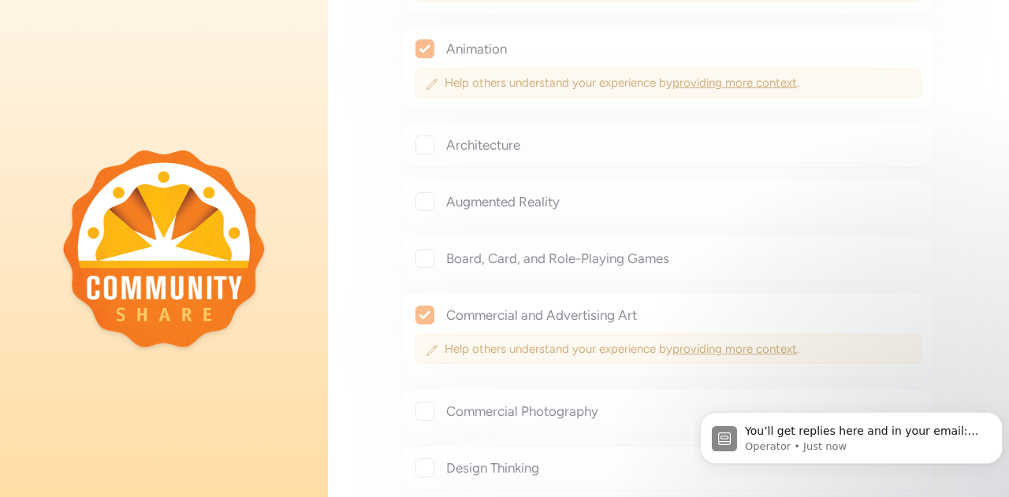
checkbox input "true"
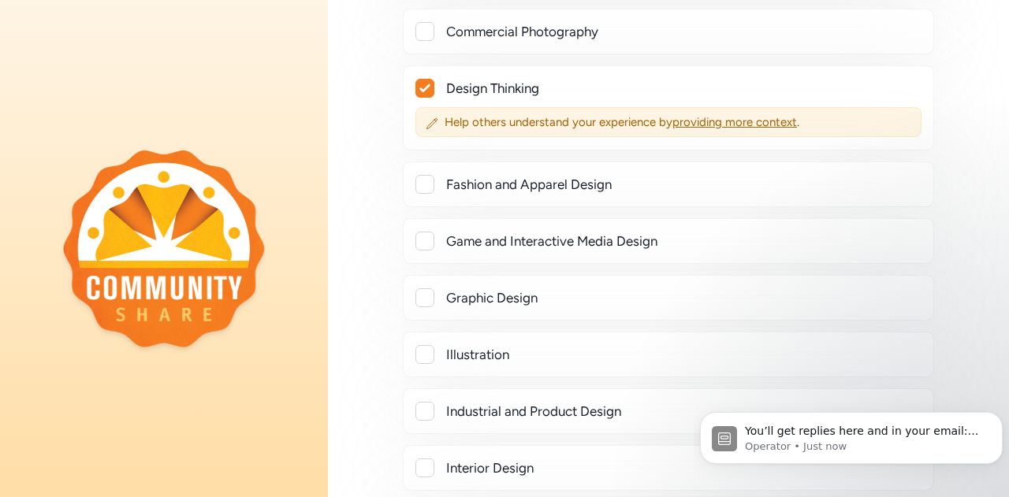
scroll to position [1576, 0]
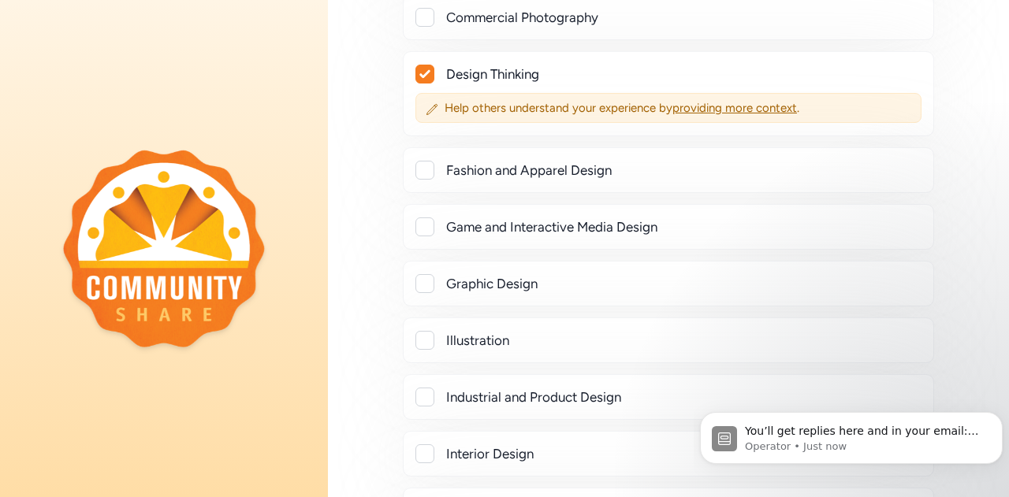
click at [421, 274] on div at bounding box center [424, 283] width 19 height 19
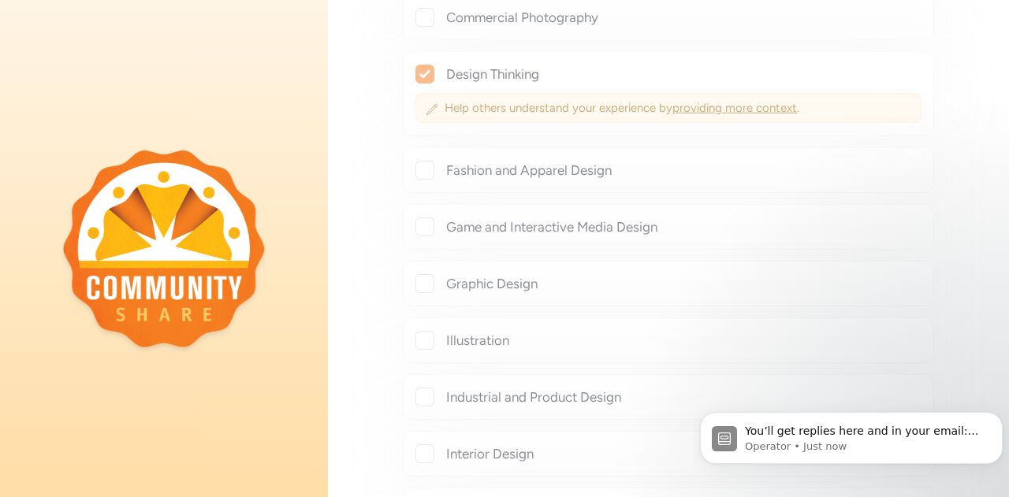
checkbox input "true"
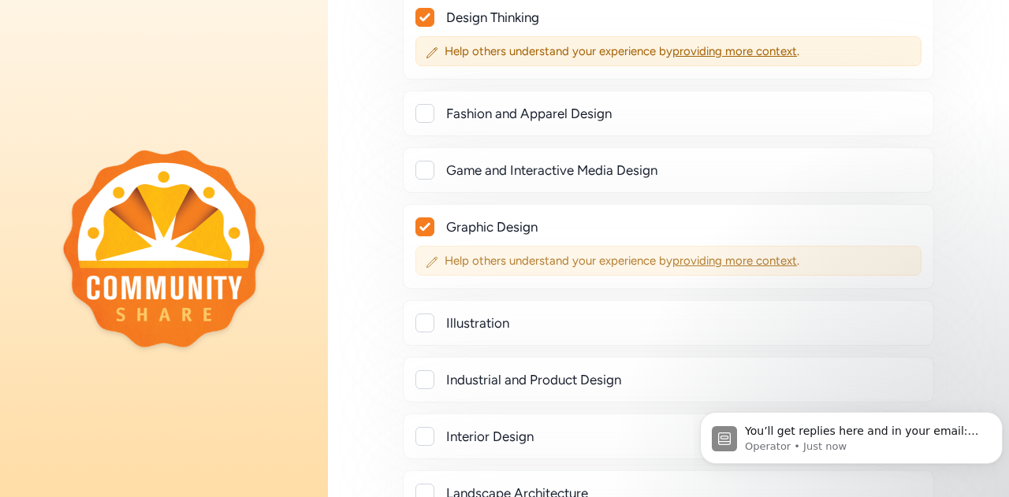
scroll to position [1655, 0]
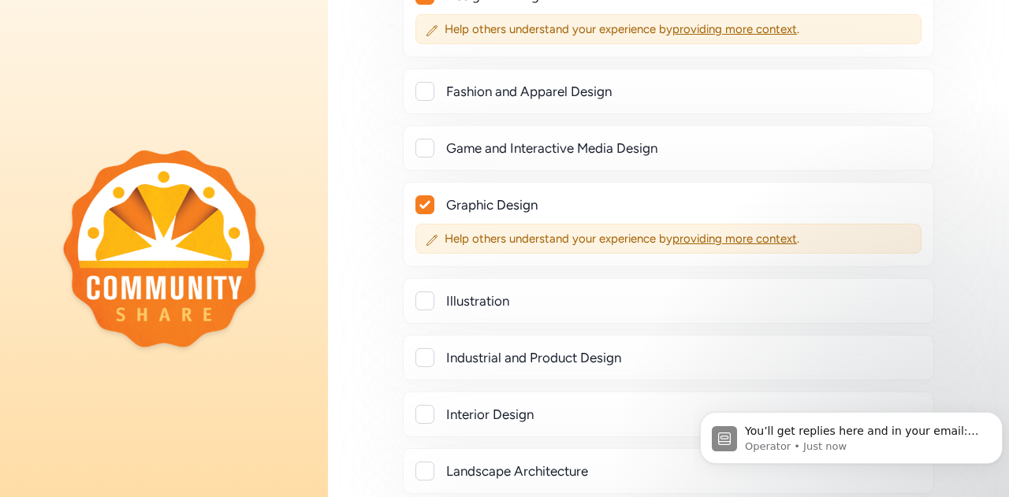
click at [427, 348] on div at bounding box center [424, 357] width 19 height 19
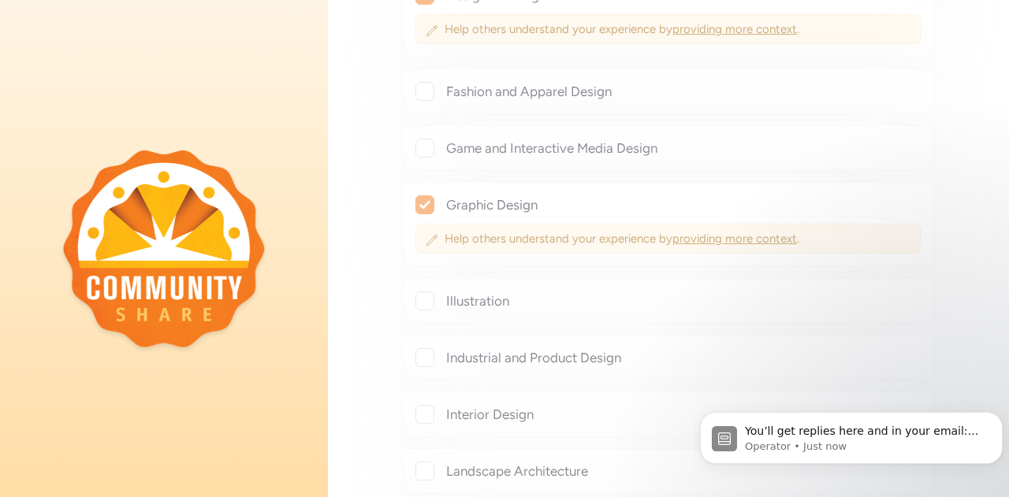
checkbox input "true"
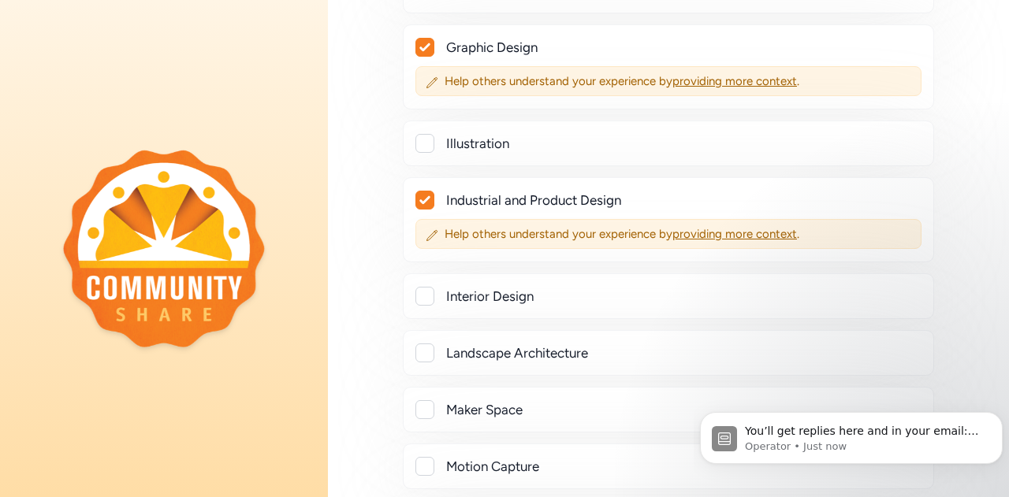
scroll to position [1970, 0]
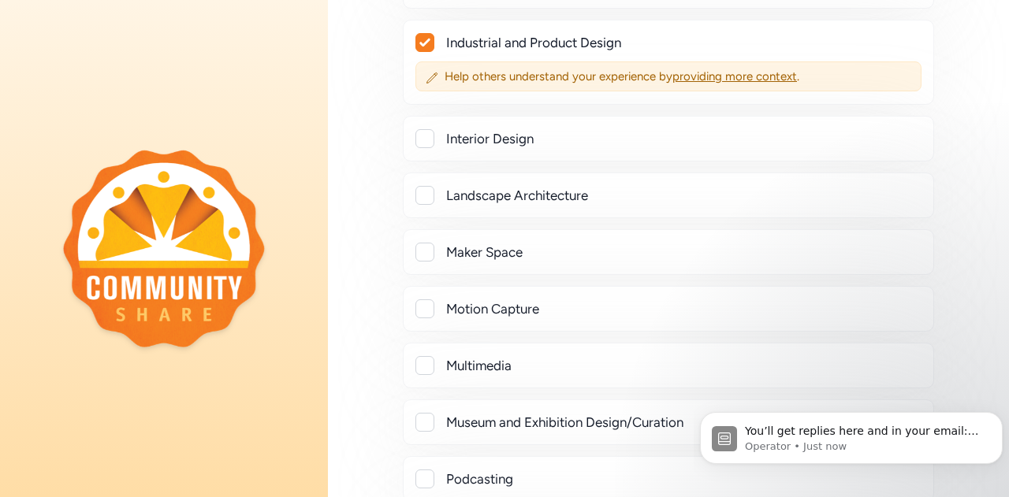
click at [431, 243] on div at bounding box center [424, 252] width 19 height 19
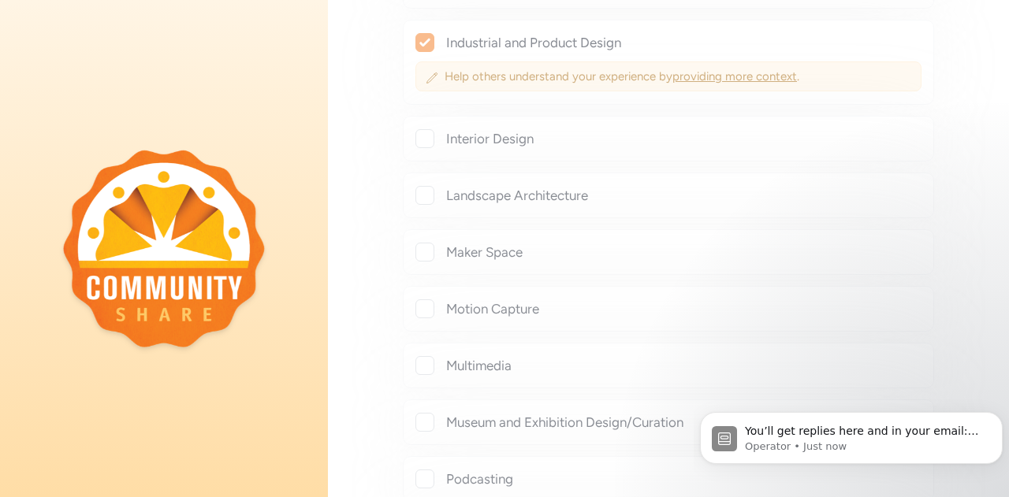
checkbox input "true"
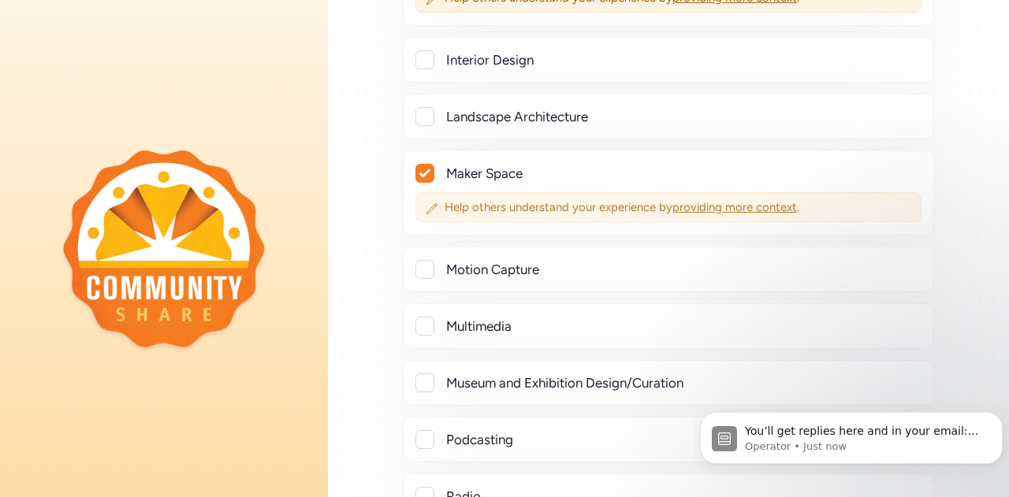
scroll to position [2127, 0]
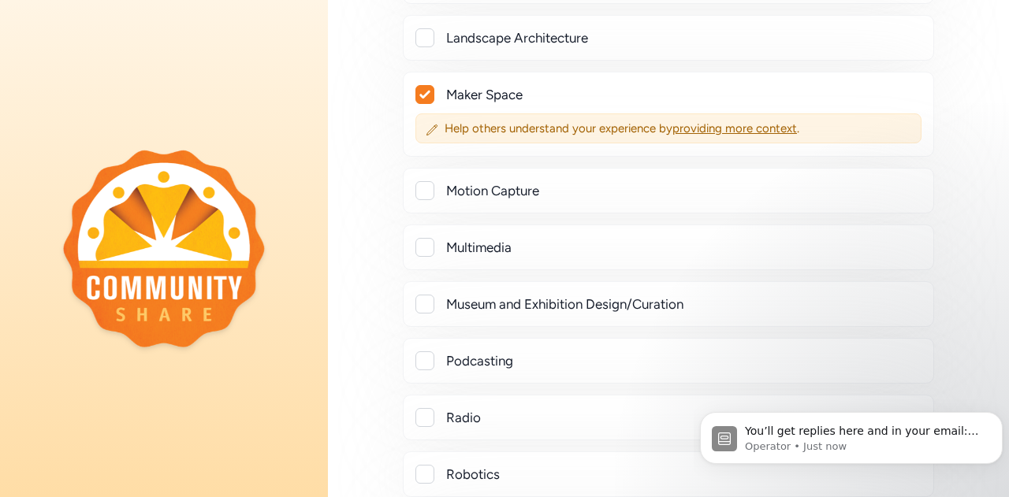
click at [430, 295] on div at bounding box center [424, 304] width 19 height 19
checkbox input "true"
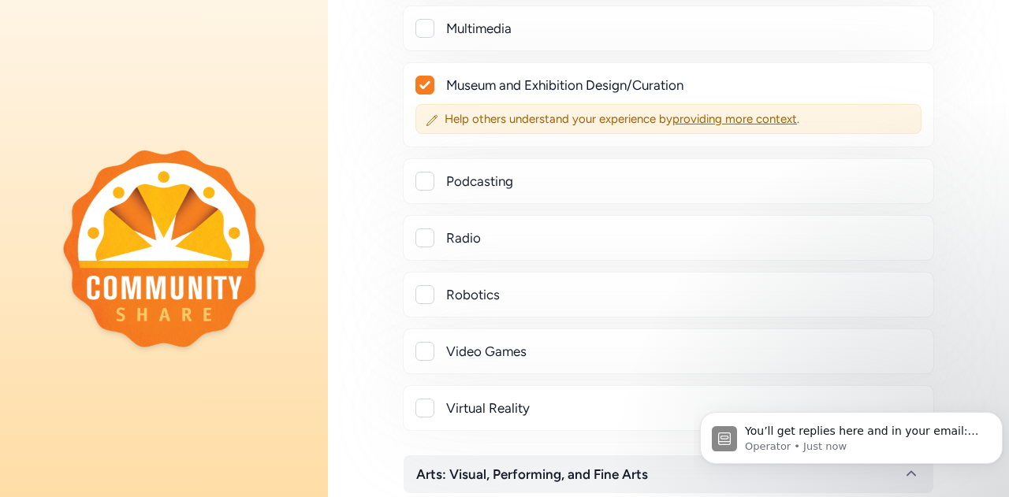
scroll to position [2364, 0]
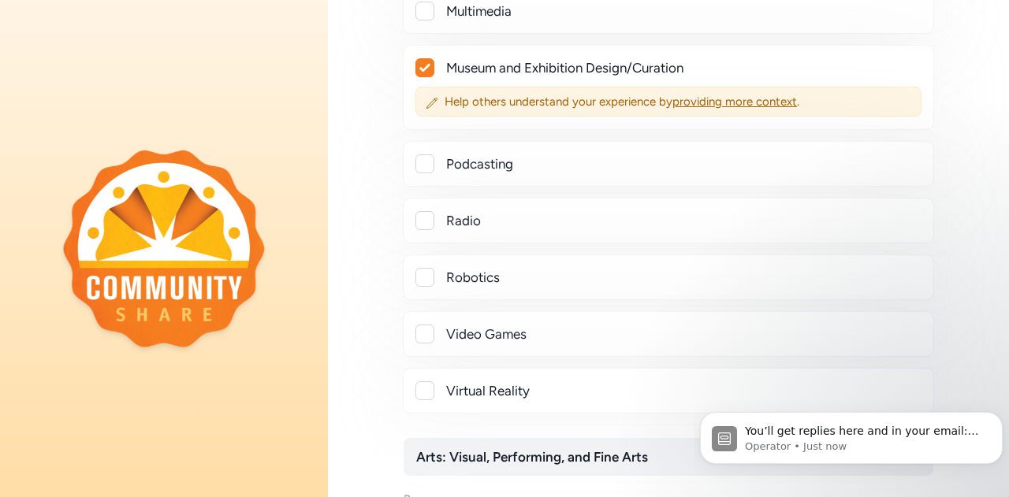
click at [432, 154] on div at bounding box center [424, 163] width 19 height 19
checkbox input "true"
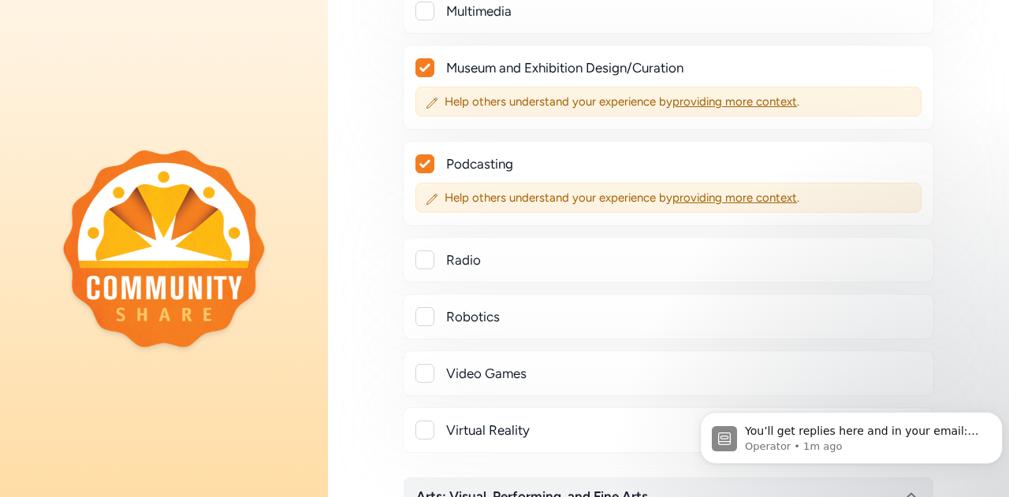
drag, startPoint x: 424, startPoint y: 298, endPoint x: 436, endPoint y: 299, distance: 11.8
click at [424, 307] on div at bounding box center [424, 316] width 19 height 19
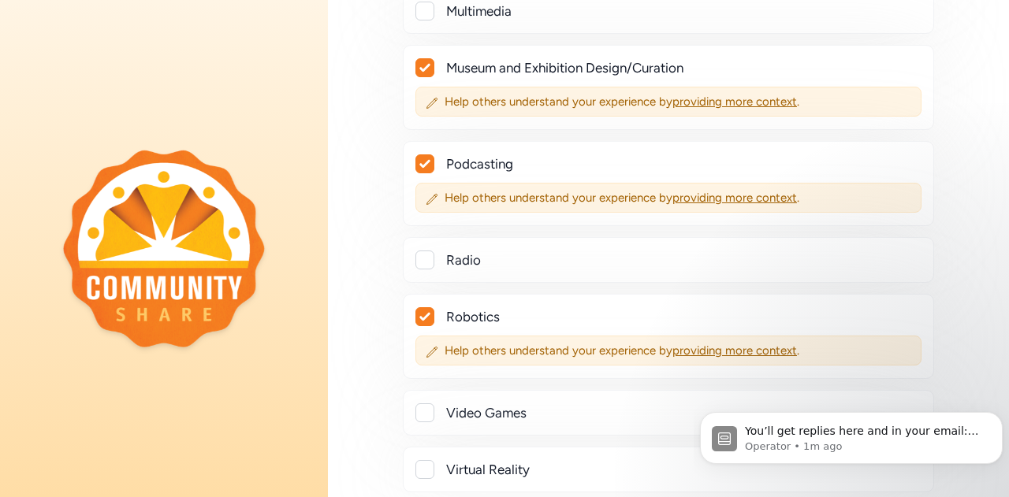
checkbox input "true"
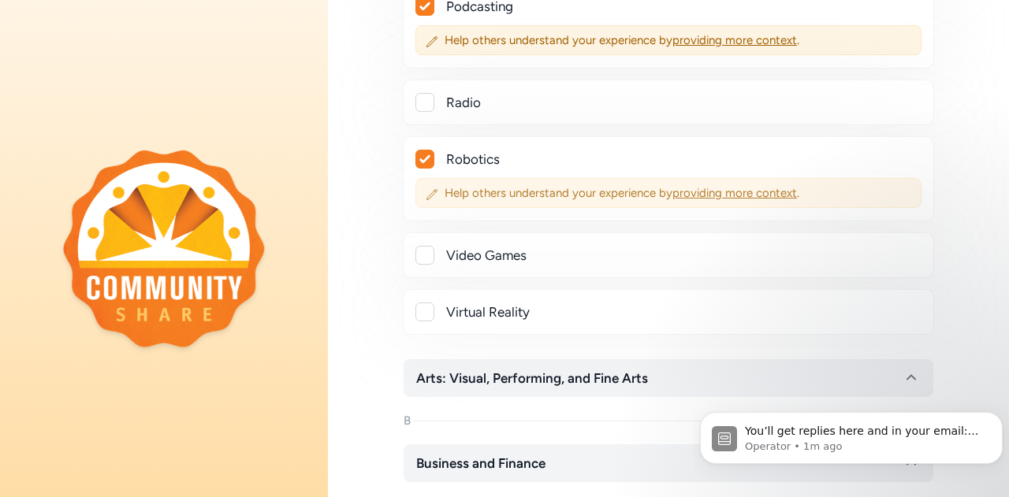
scroll to position [2600, 0]
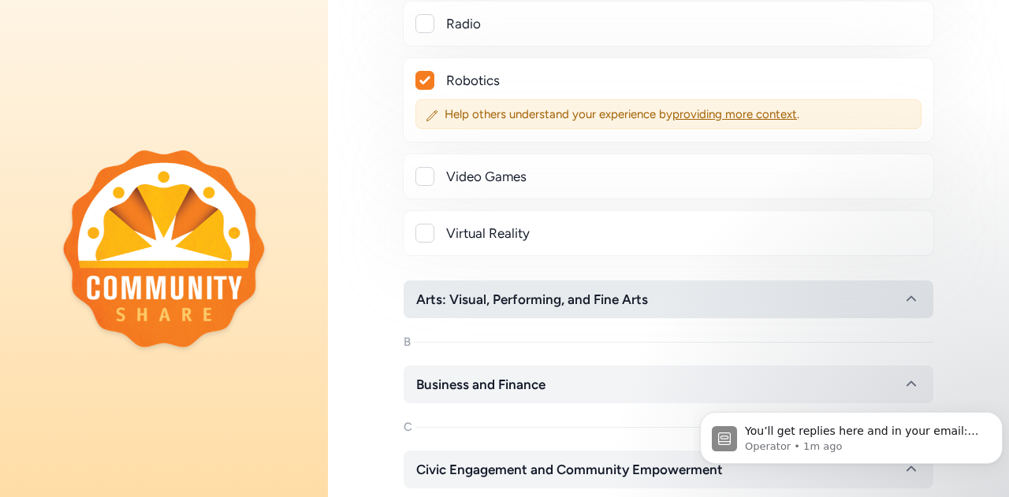
click at [578, 290] on span "Arts: Visual, Performing, and Fine Arts" at bounding box center [532, 299] width 232 height 19
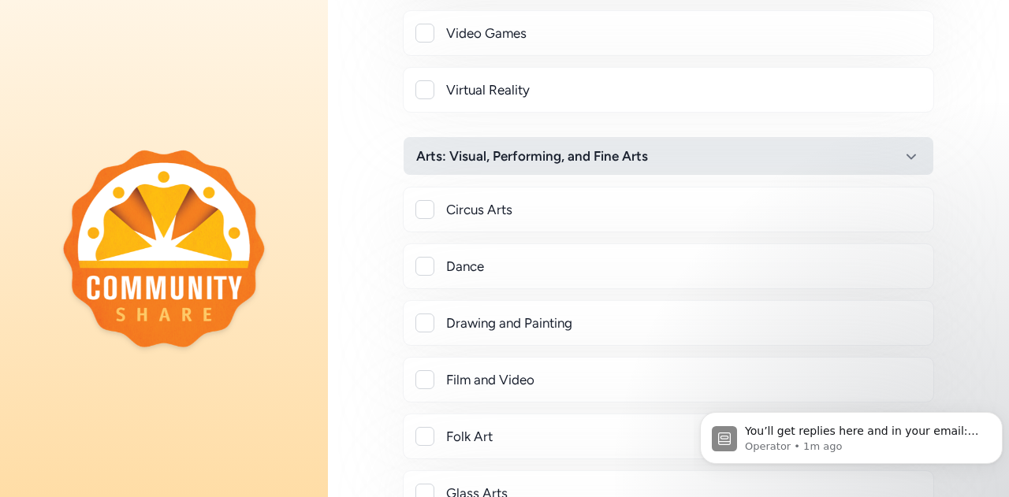
scroll to position [2758, 0]
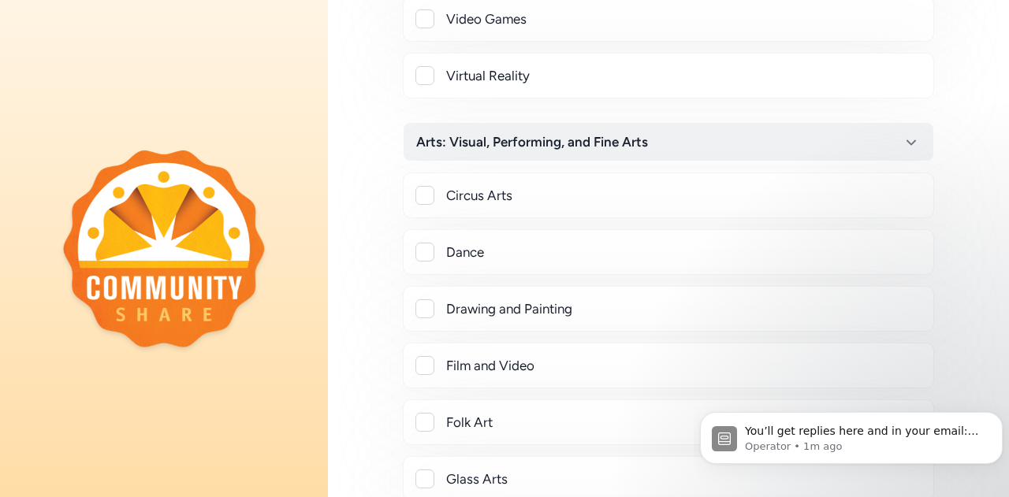
click at [427, 413] on div at bounding box center [424, 422] width 19 height 19
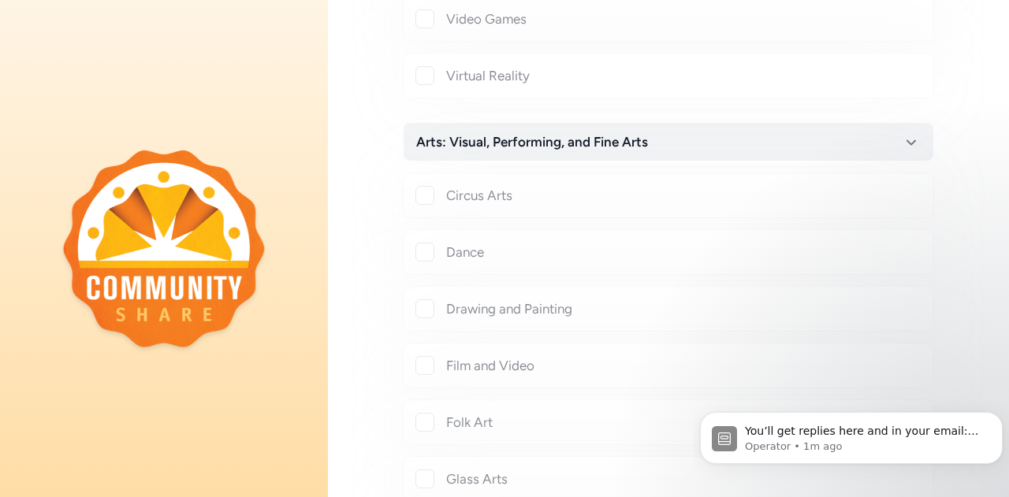
checkbox input "true"
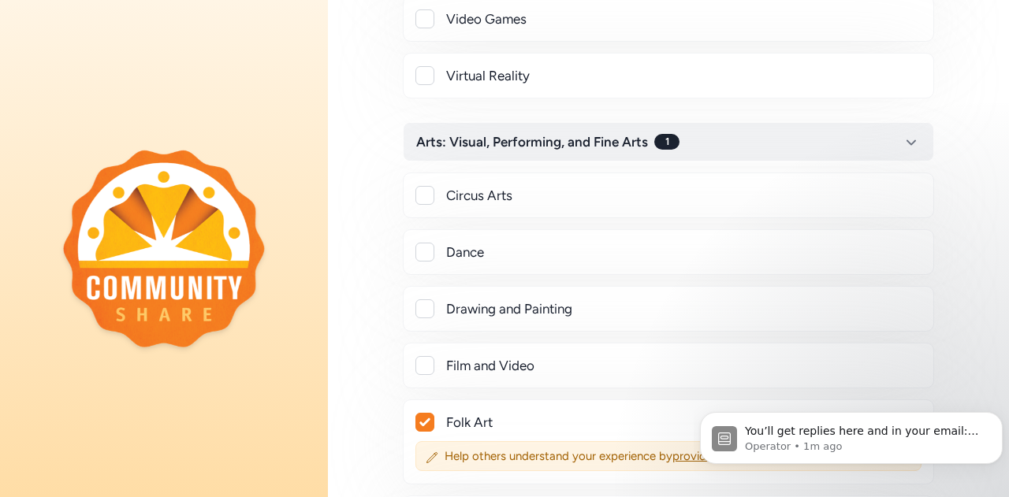
click at [427, 299] on div at bounding box center [424, 308] width 19 height 19
checkbox input "true"
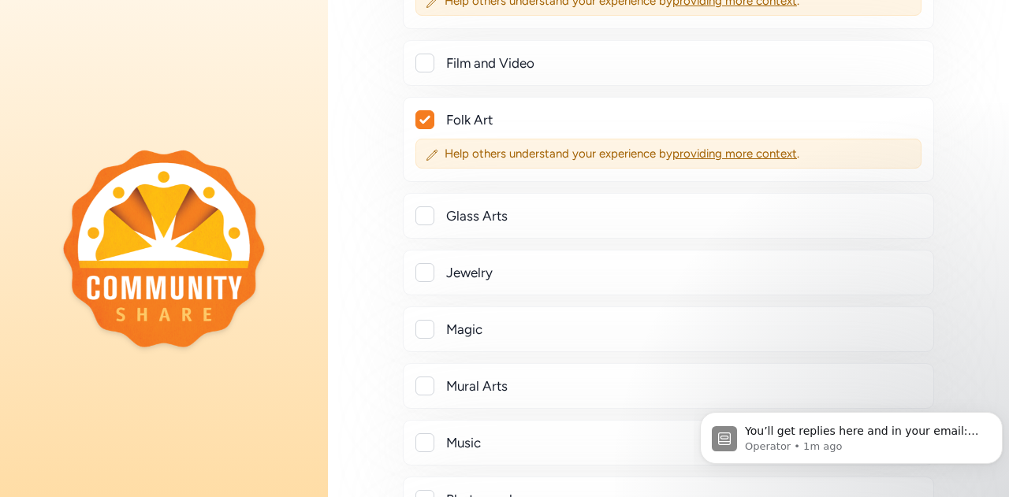
scroll to position [3152, 0]
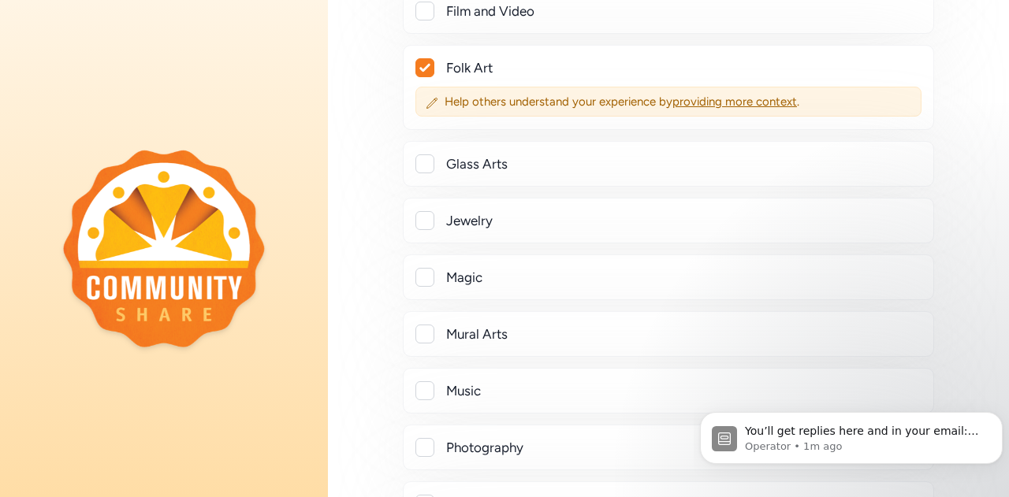
click at [425, 325] on div at bounding box center [424, 334] width 19 height 19
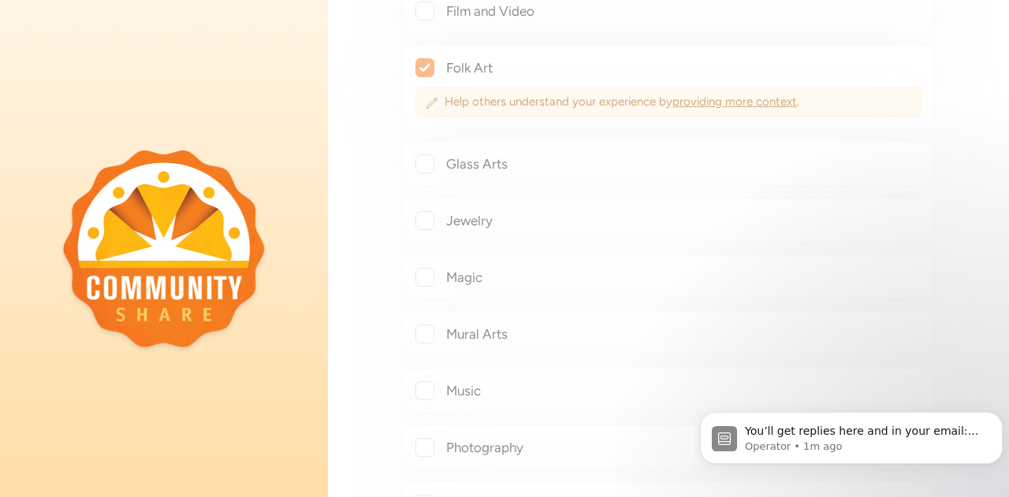
checkbox input "true"
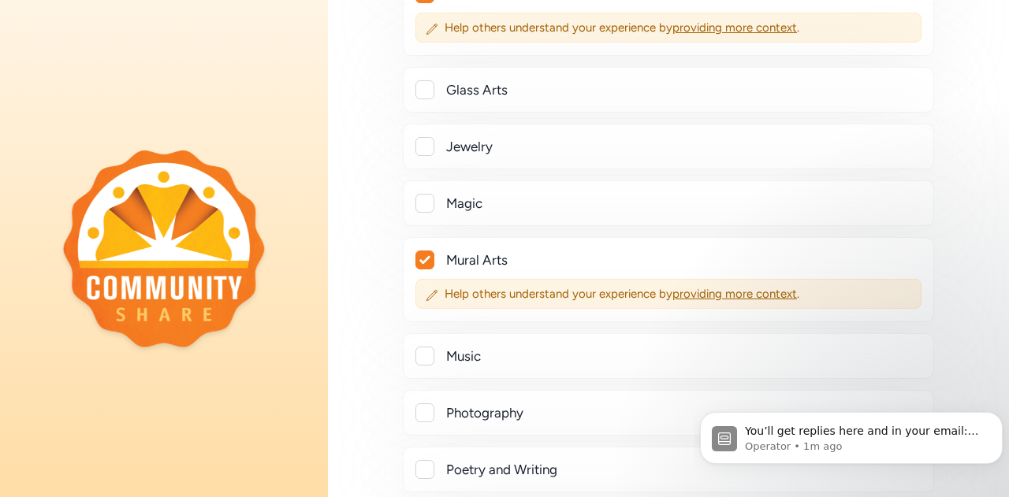
scroll to position [3309, 0]
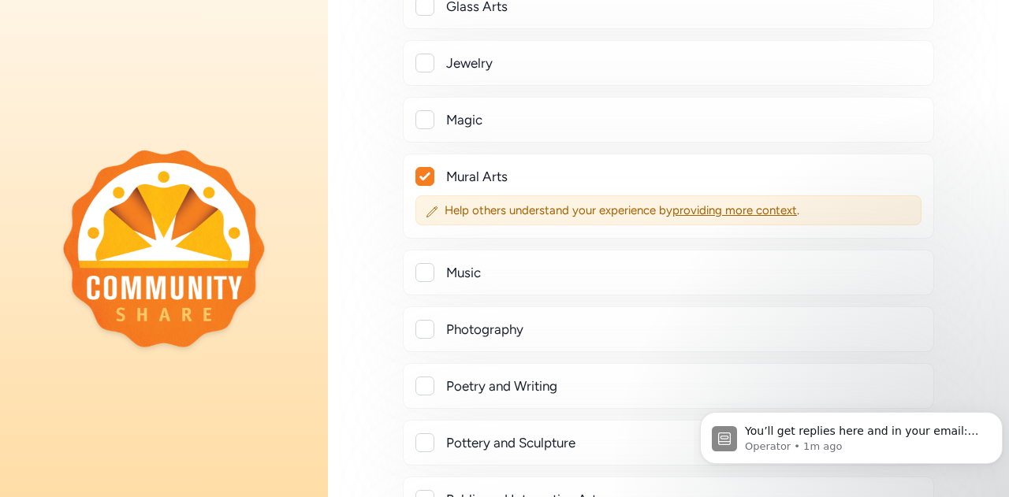
click at [432, 320] on div at bounding box center [424, 329] width 19 height 19
checkbox input "true"
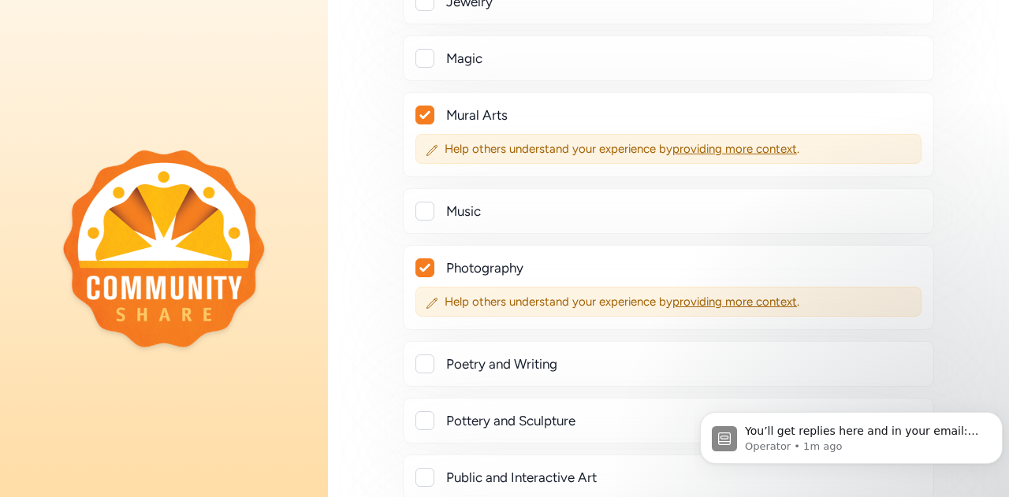
scroll to position [3388, 0]
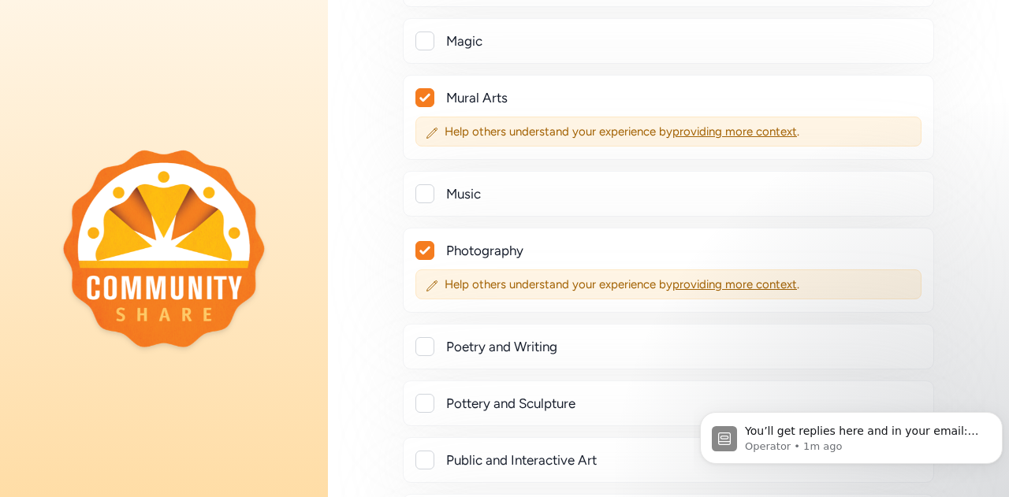
click at [432, 337] on div at bounding box center [424, 346] width 19 height 19
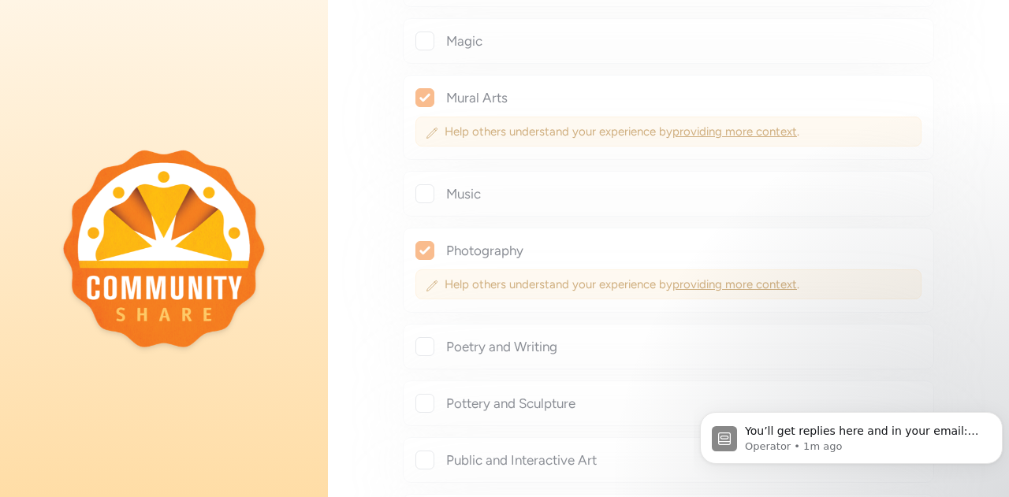
checkbox input "true"
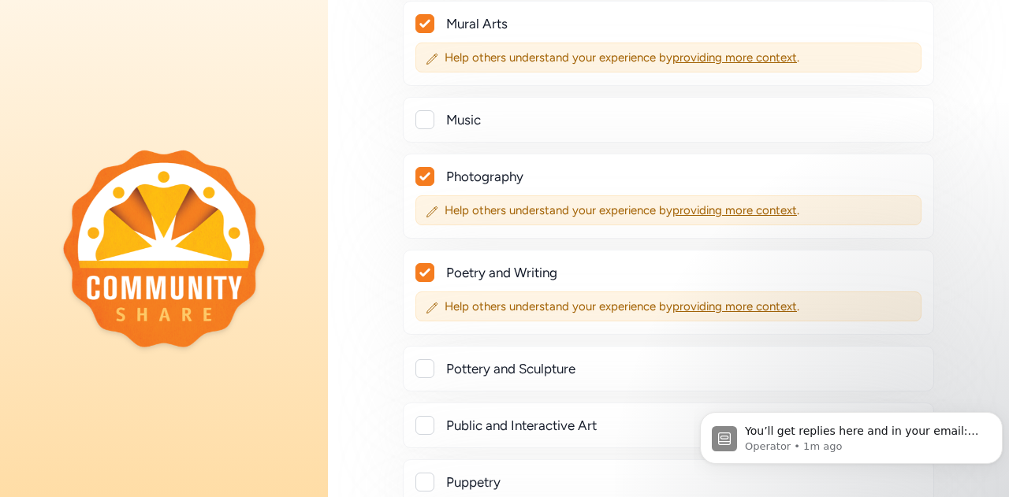
scroll to position [3546, 0]
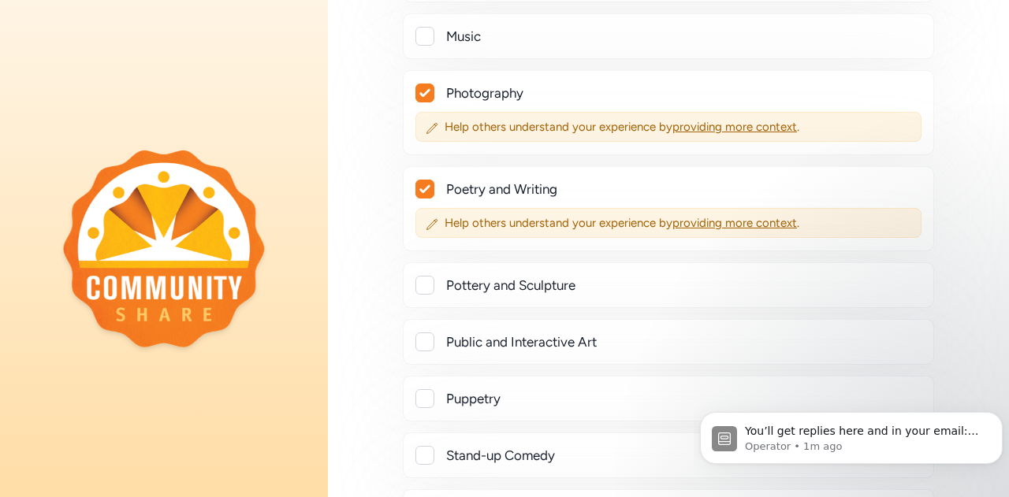
click at [432, 332] on div at bounding box center [424, 341] width 19 height 19
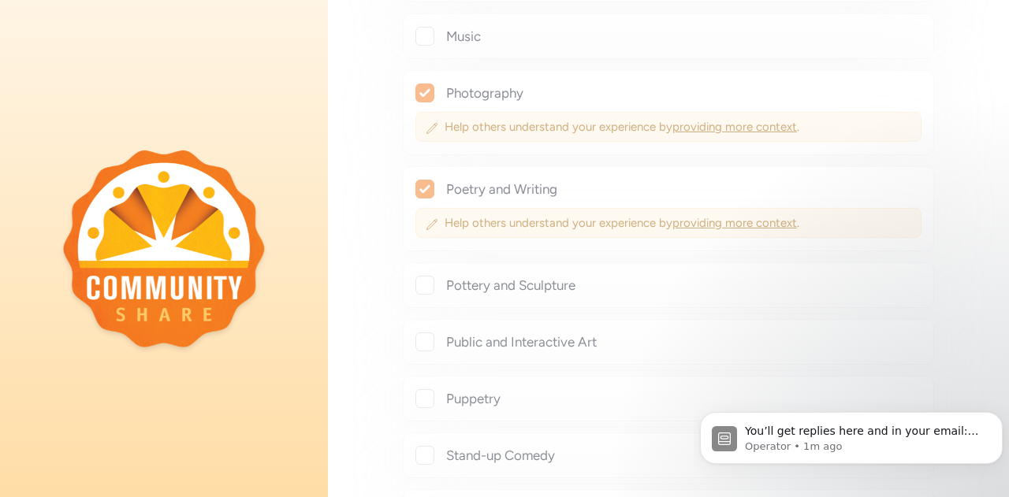
checkbox input "true"
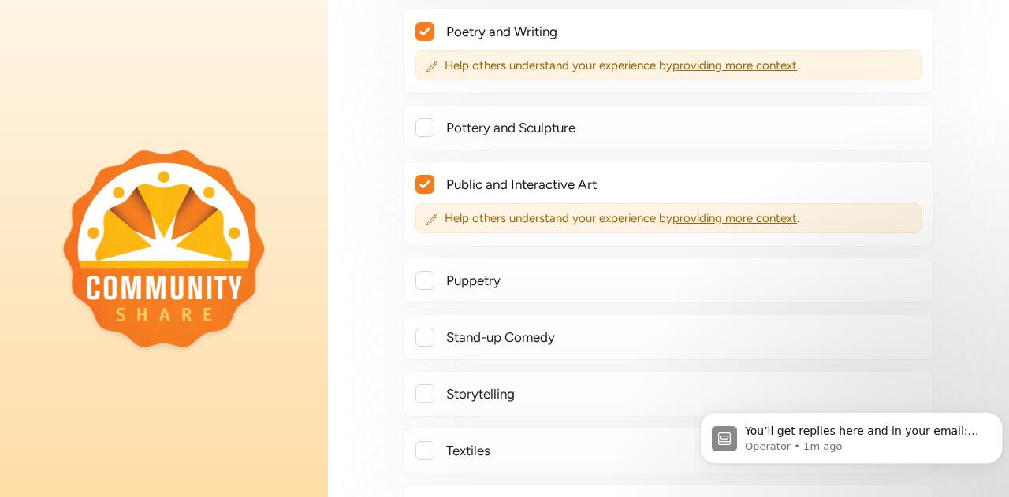
scroll to position [3782, 0]
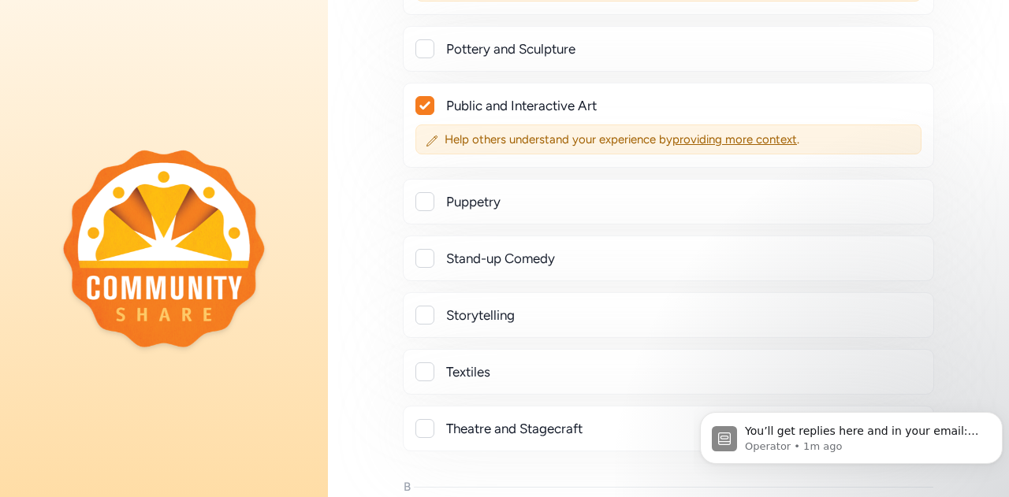
click at [426, 306] on div at bounding box center [424, 315] width 19 height 19
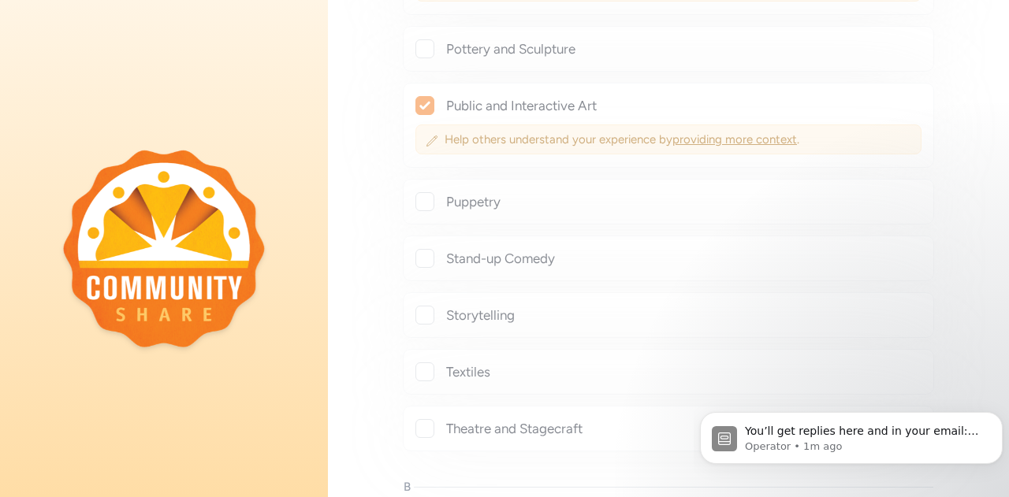
checkbox input "true"
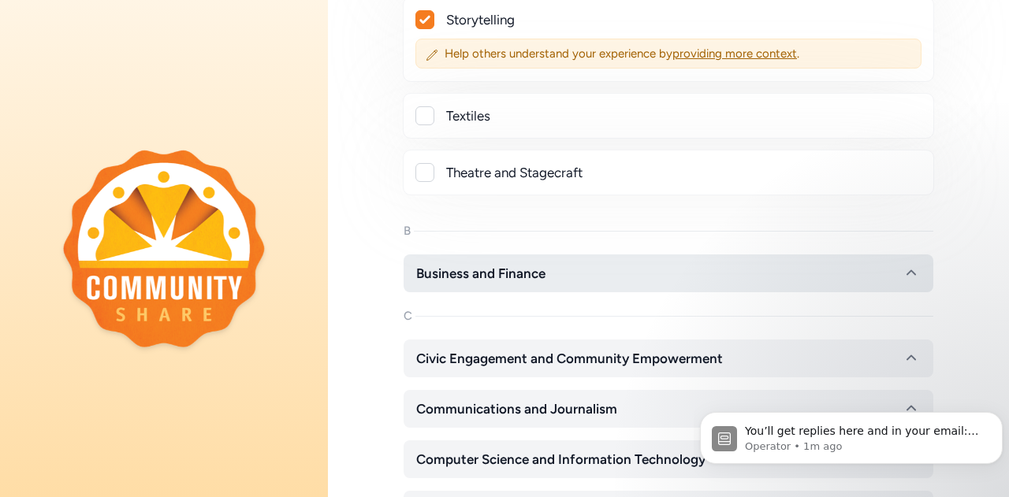
scroll to position [4097, 0]
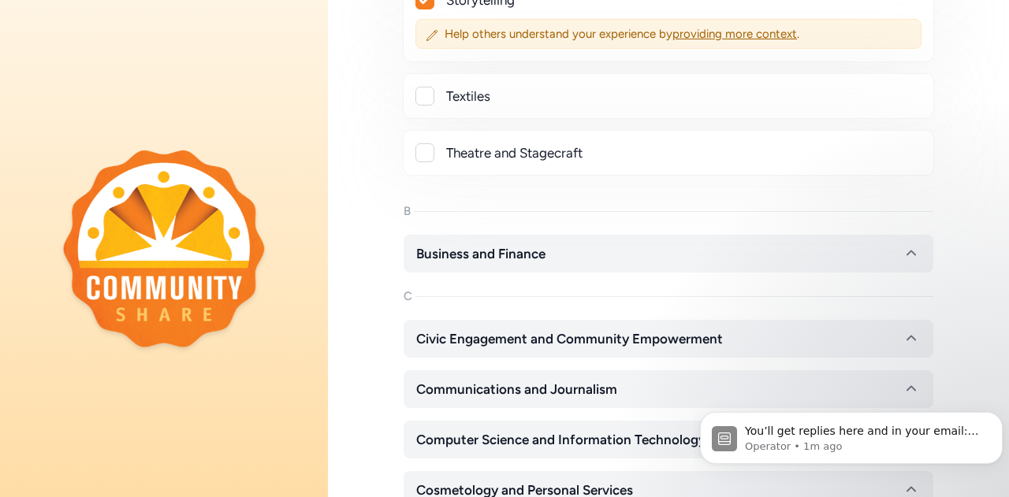
click at [431, 143] on div at bounding box center [424, 152] width 19 height 19
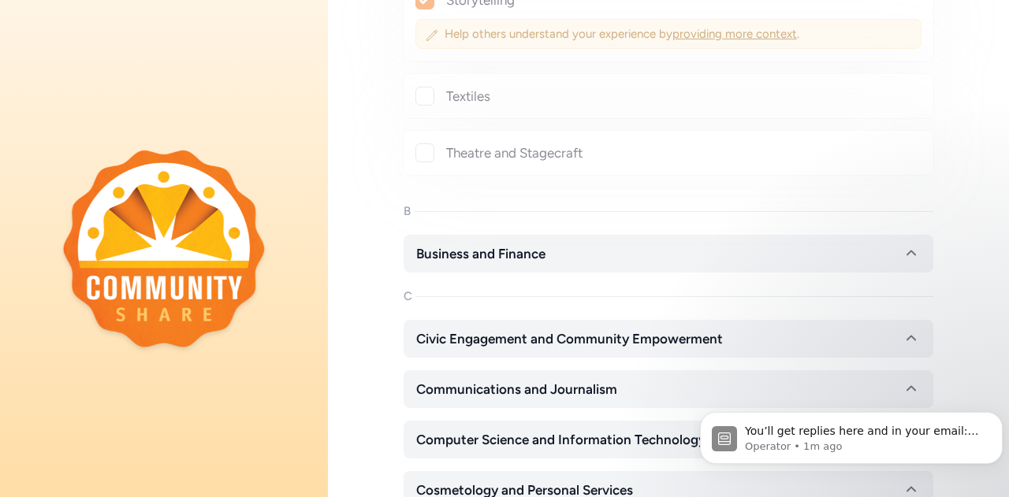
checkbox input "true"
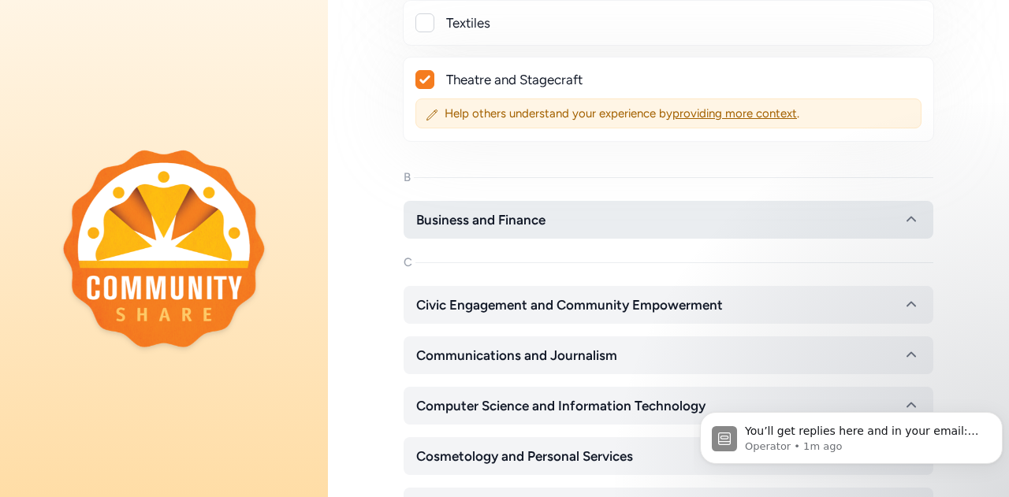
scroll to position [4255, 0]
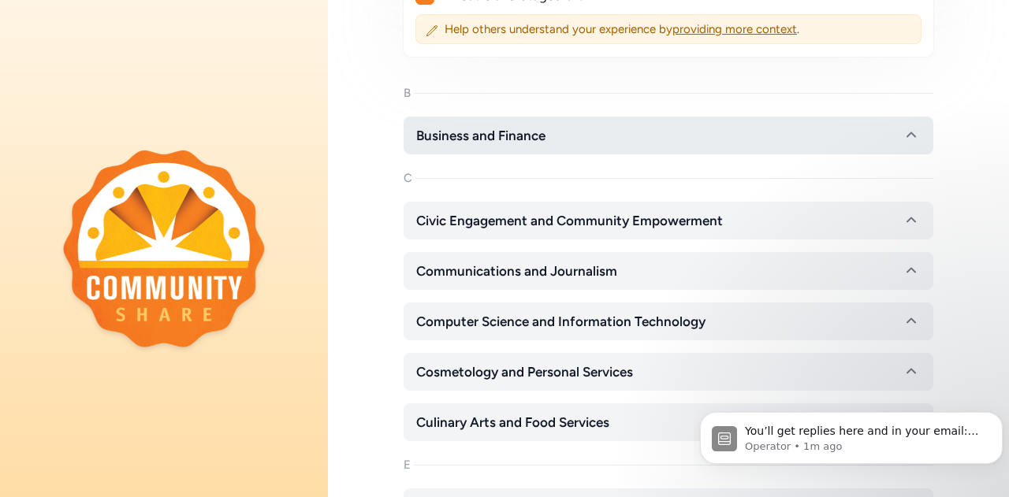
click at [566, 117] on button "Business and Finance" at bounding box center [667, 136] width 529 height 38
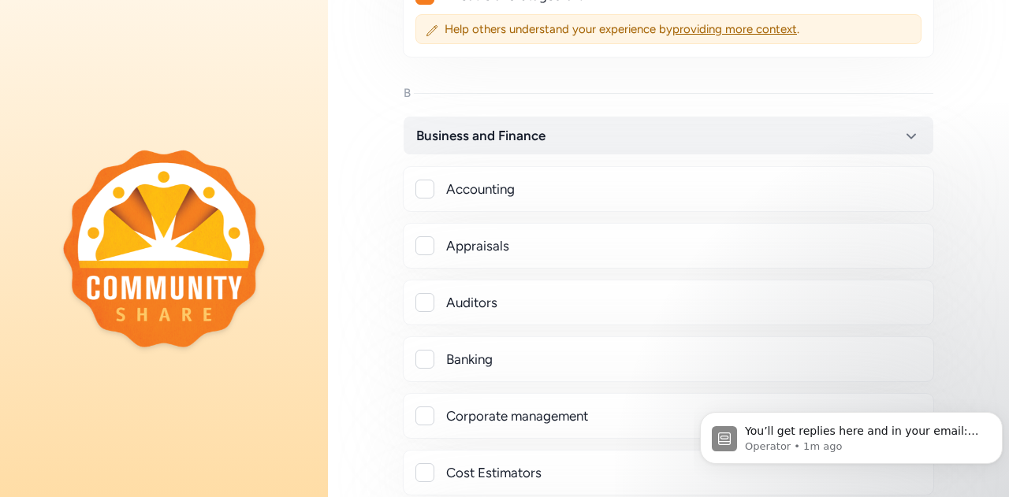
click at [424, 180] on div at bounding box center [424, 189] width 19 height 19
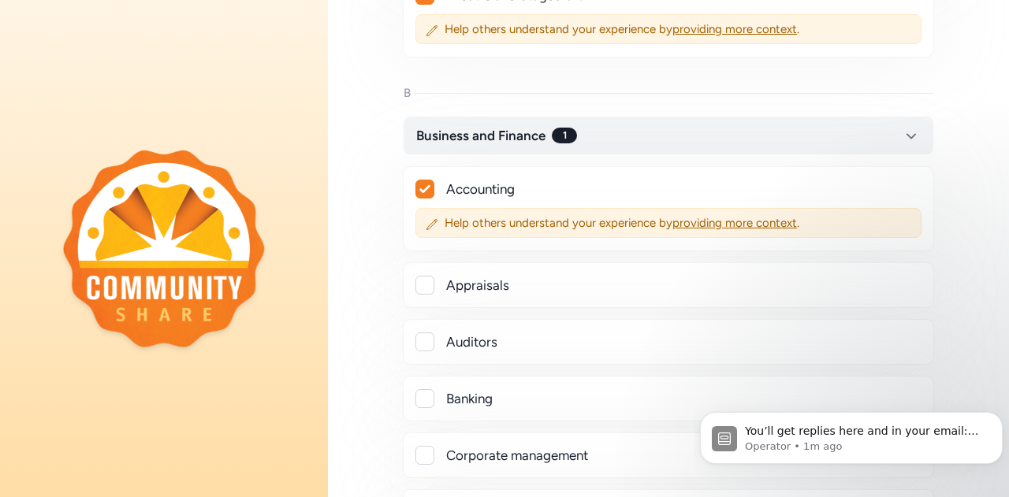
checkbox input "true"
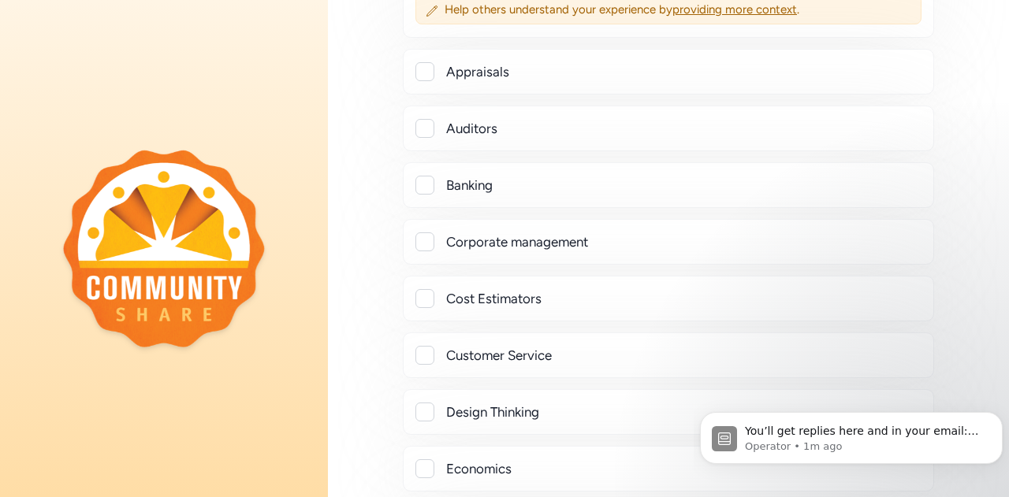
scroll to position [4491, 0]
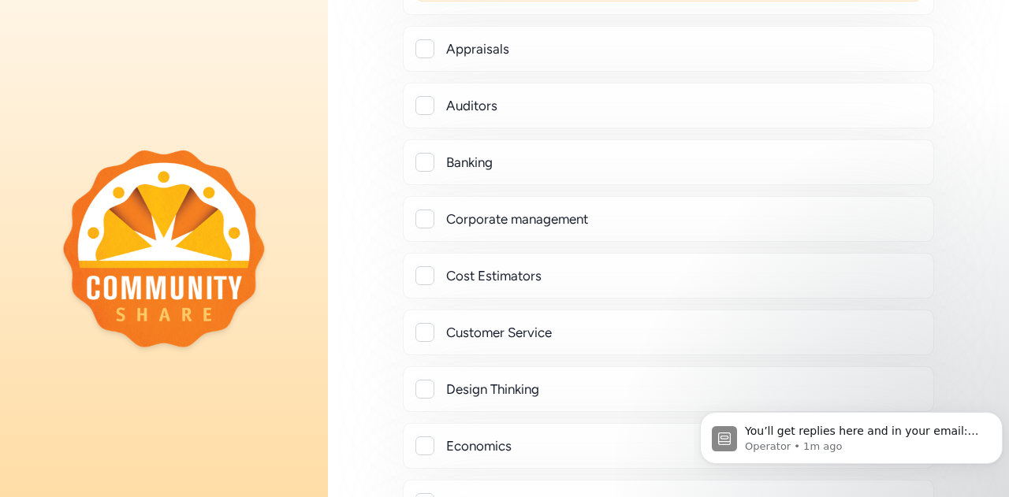
click at [424, 323] on div at bounding box center [424, 332] width 19 height 19
checkbox input "true"
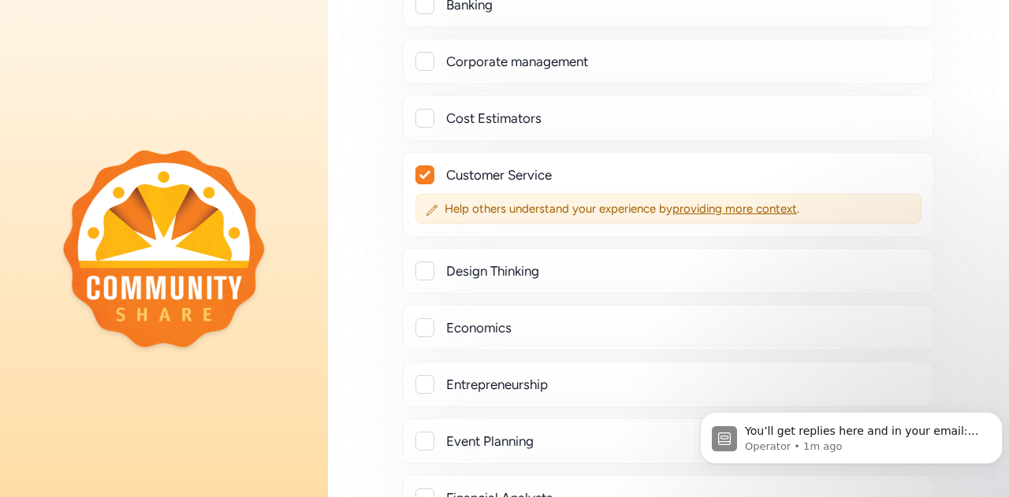
scroll to position [4727, 0]
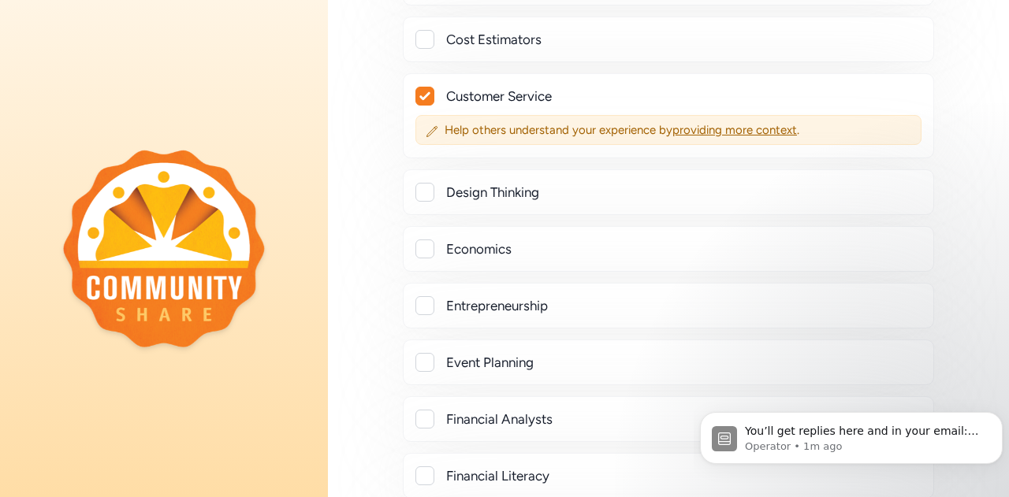
click at [418, 296] on div at bounding box center [424, 305] width 19 height 19
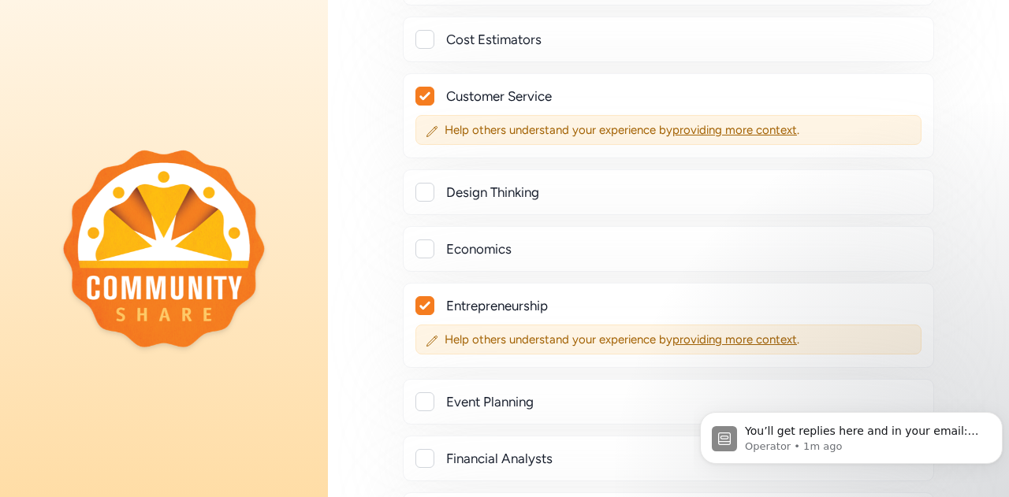
checkbox input "true"
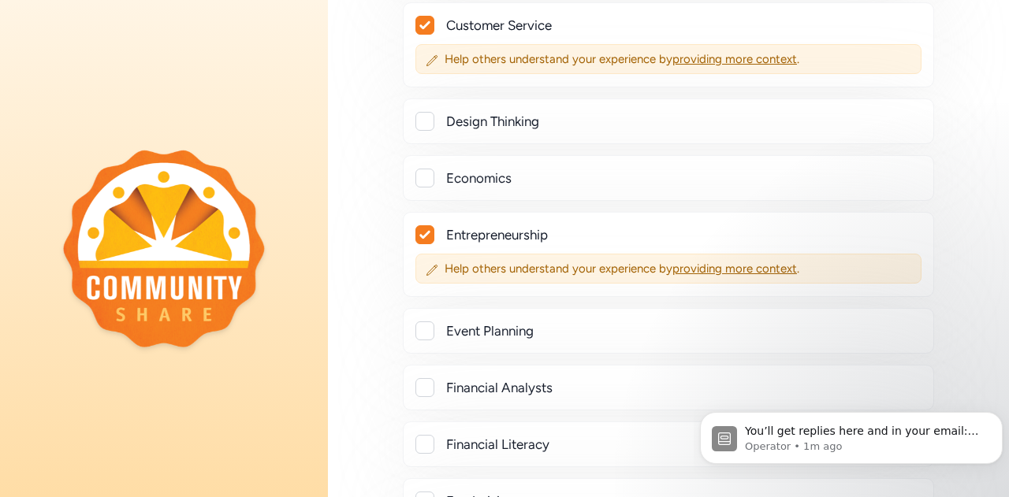
scroll to position [4885, 0]
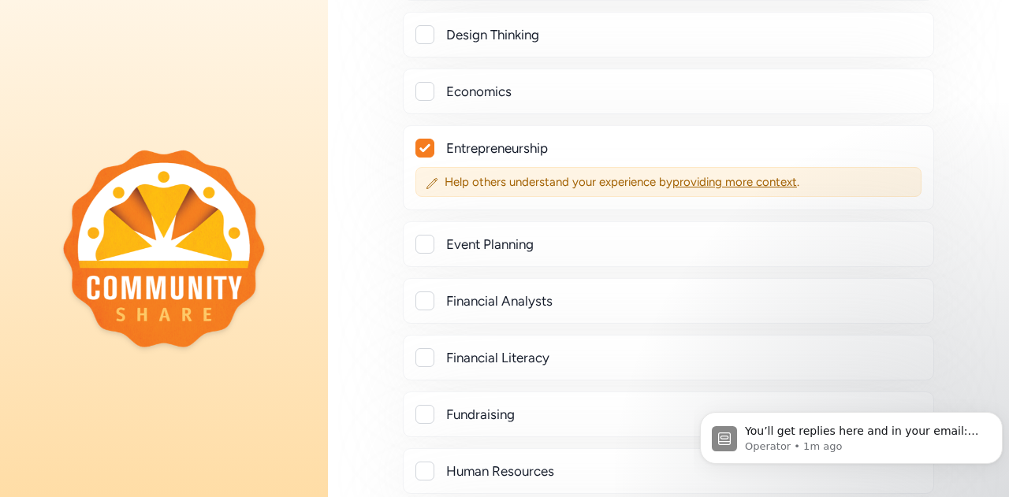
click at [427, 348] on div at bounding box center [424, 357] width 19 height 19
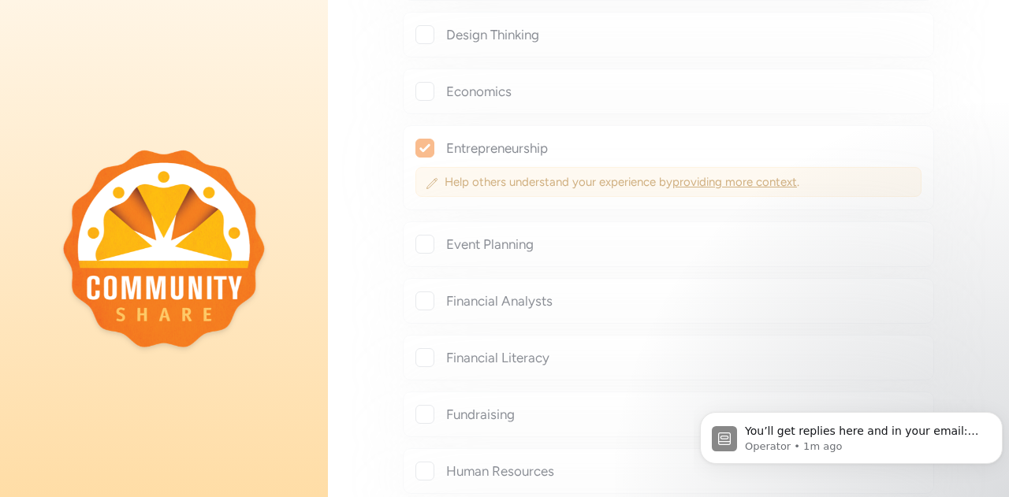
checkbox input "true"
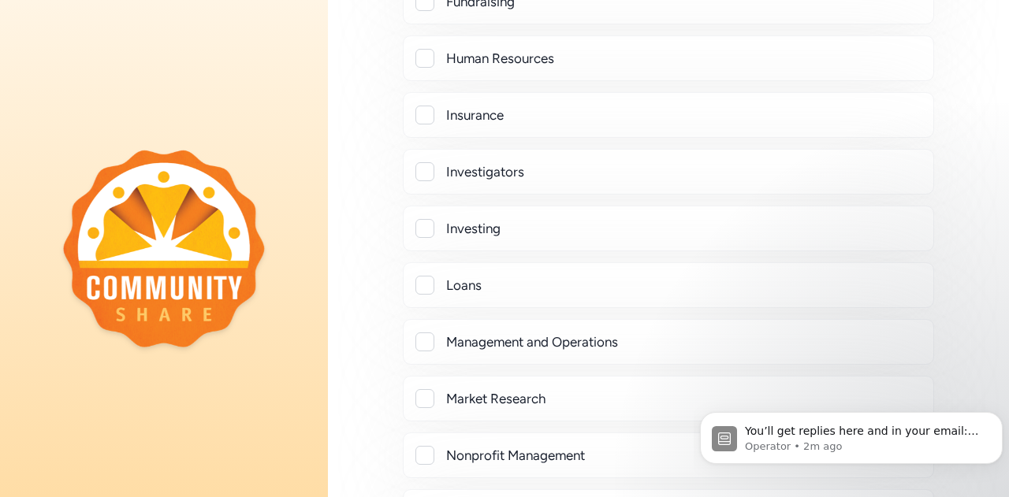
scroll to position [5358, 0]
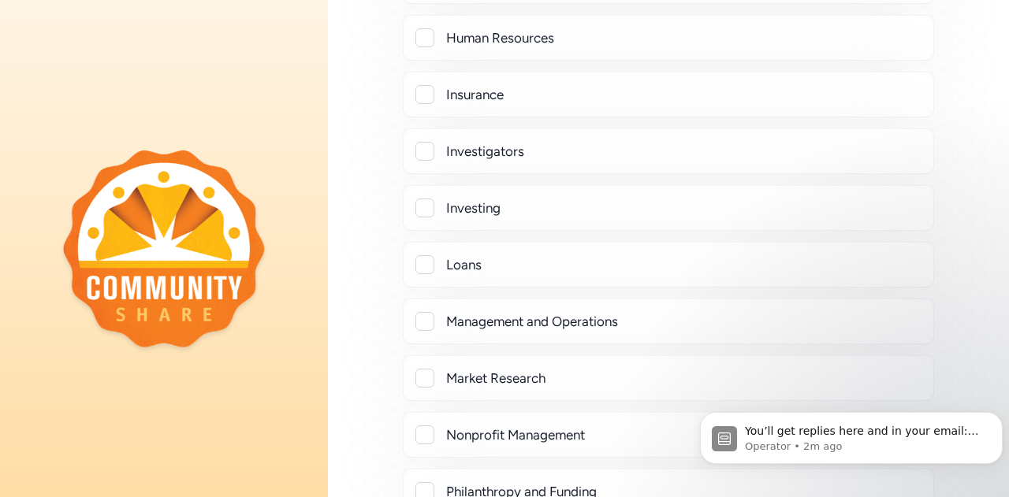
click at [425, 312] on div at bounding box center [424, 321] width 19 height 19
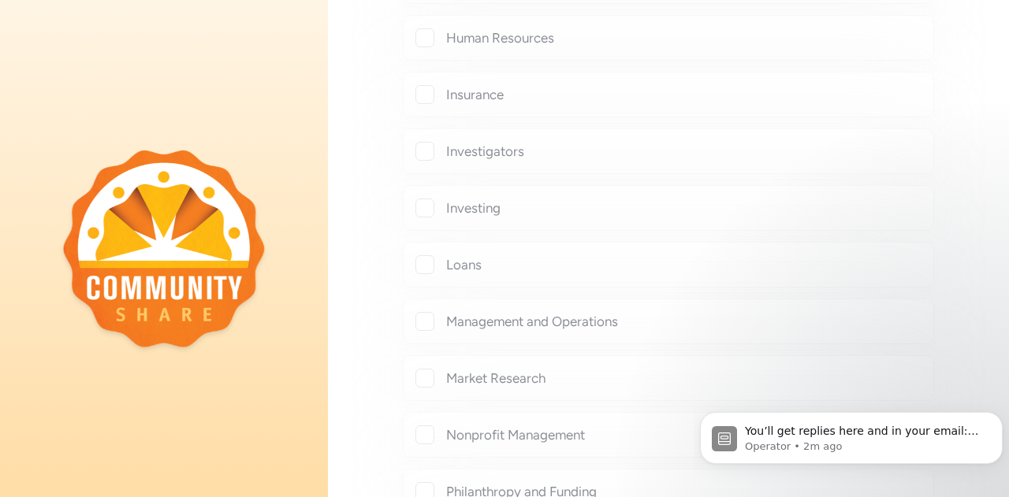
checkbox input "true"
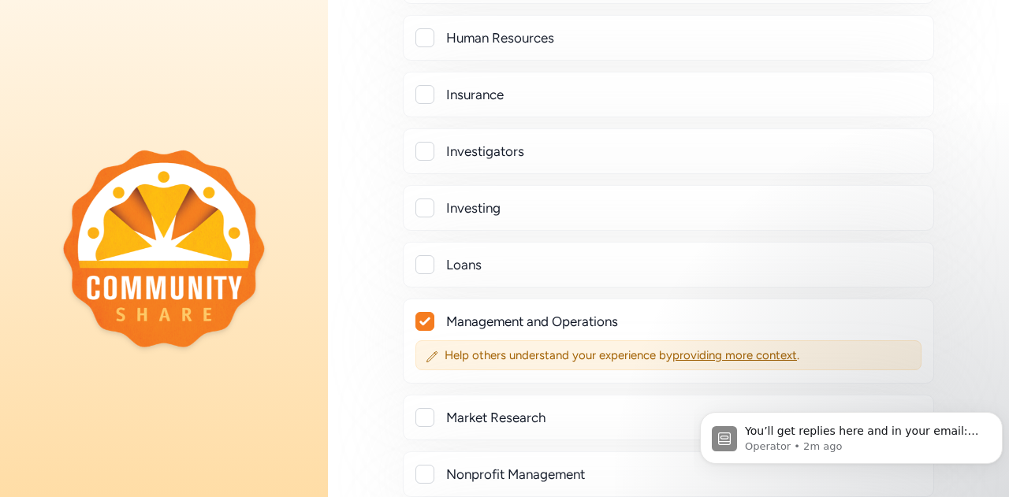
click at [422, 408] on div at bounding box center [424, 417] width 19 height 19
checkbox input "true"
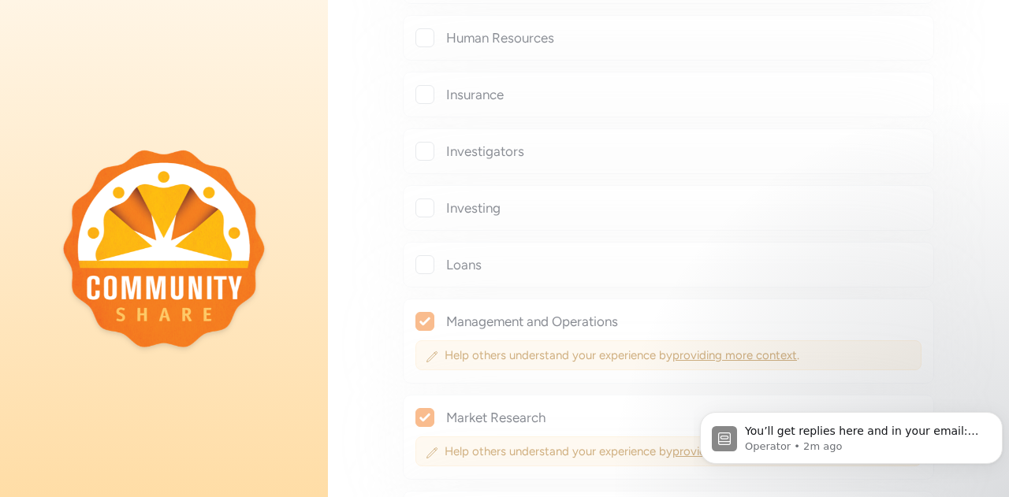
checkbox input "true"
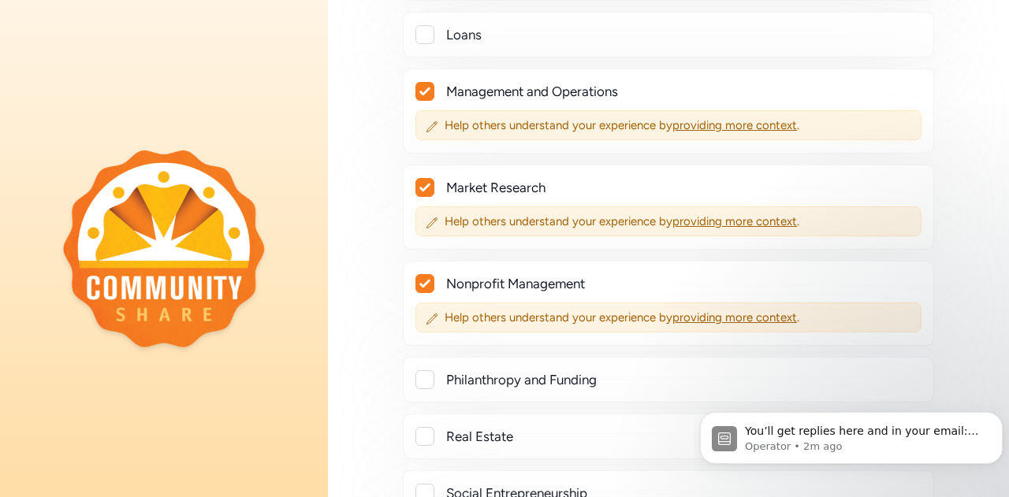
scroll to position [5594, 0]
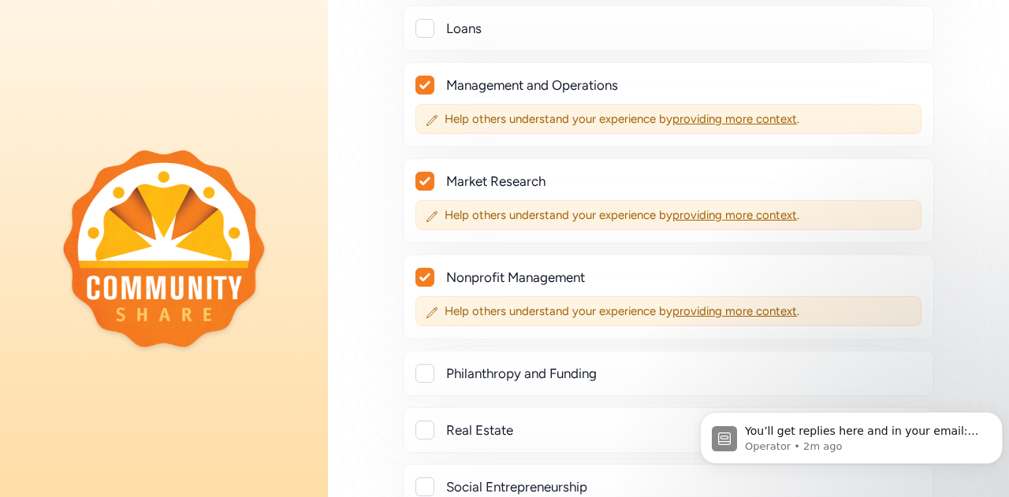
click at [420, 364] on div at bounding box center [424, 373] width 19 height 19
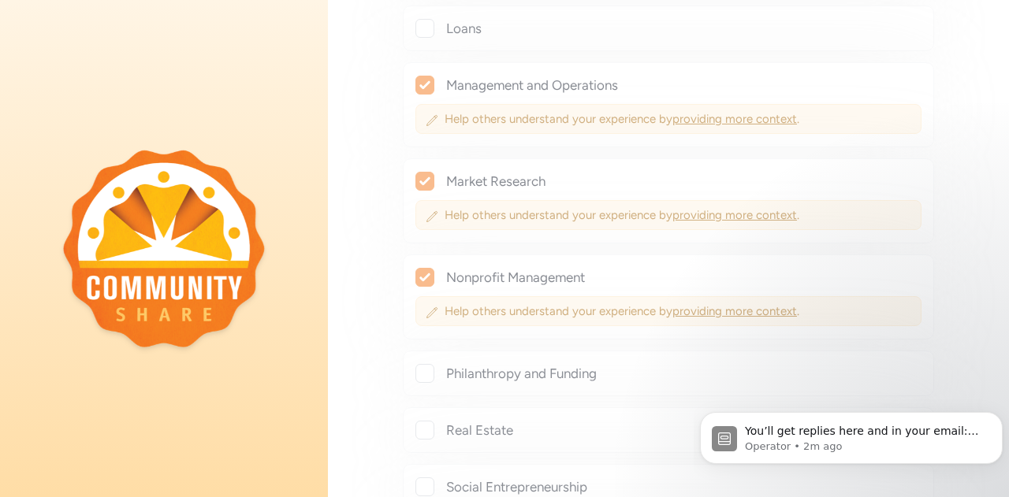
checkbox input "true"
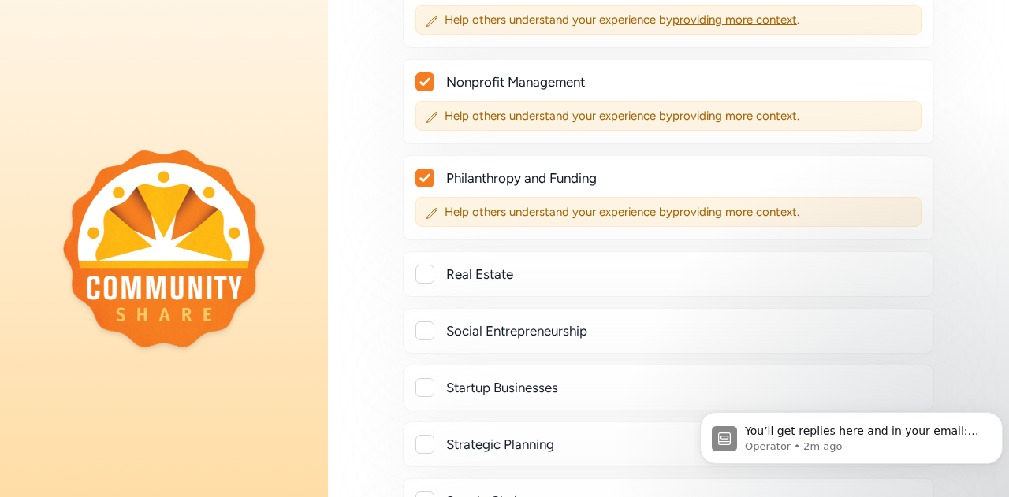
scroll to position [5831, 0]
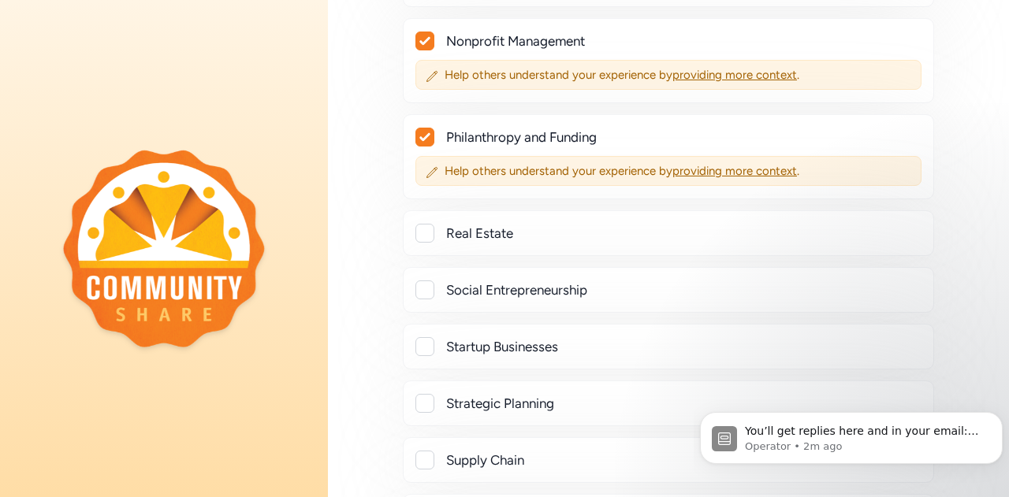
click at [427, 280] on div at bounding box center [424, 289] width 19 height 19
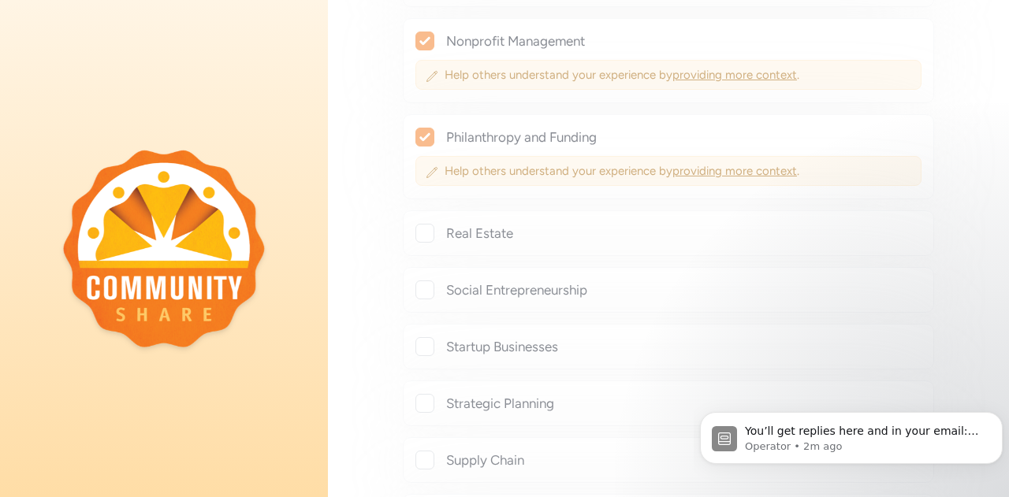
checkbox input "true"
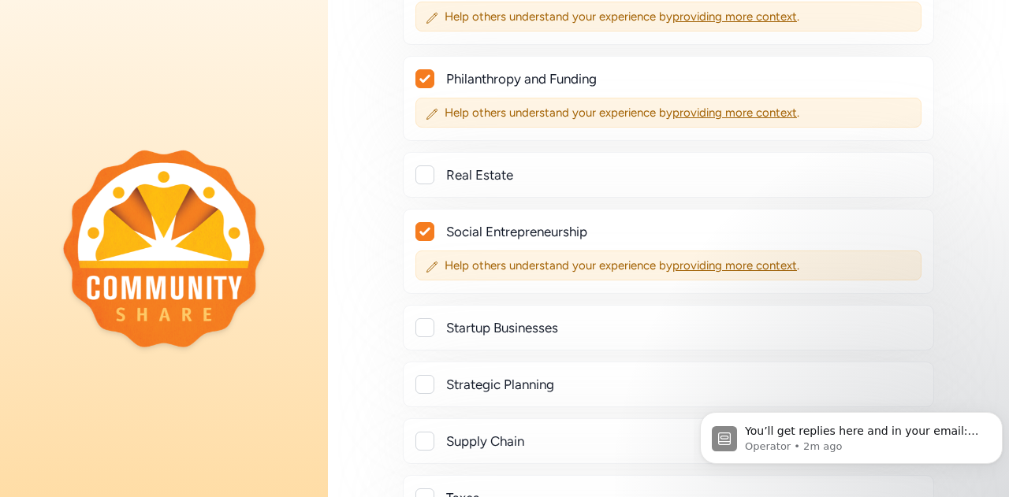
scroll to position [5909, 0]
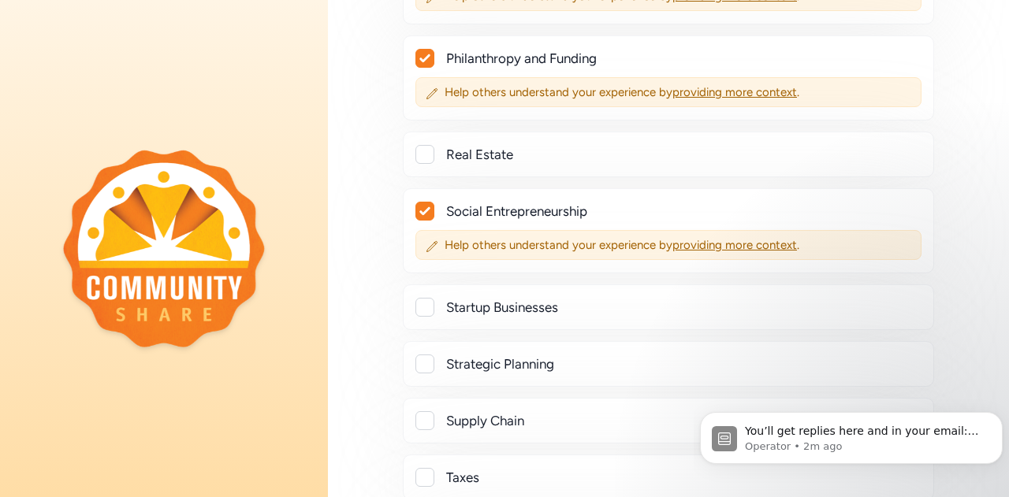
click at [429, 298] on div at bounding box center [424, 307] width 19 height 19
checkbox input "true"
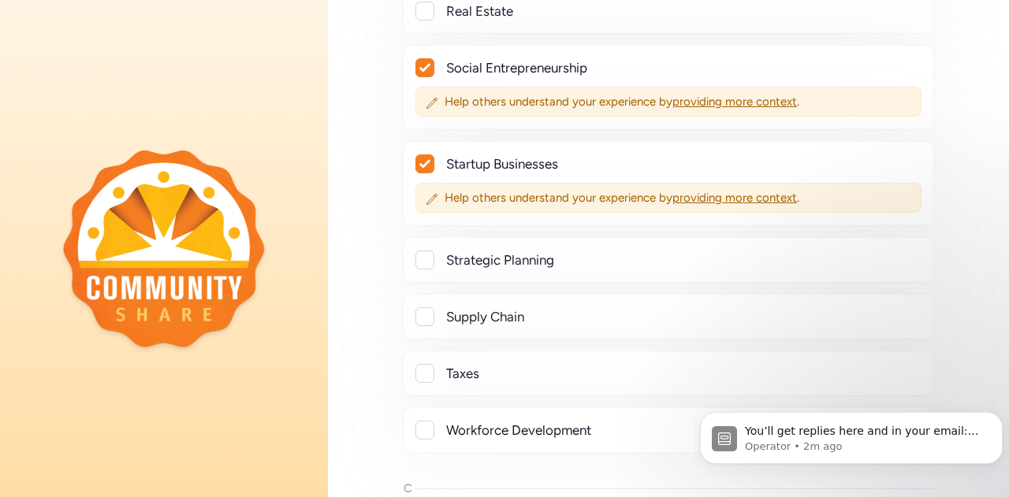
scroll to position [6067, 0]
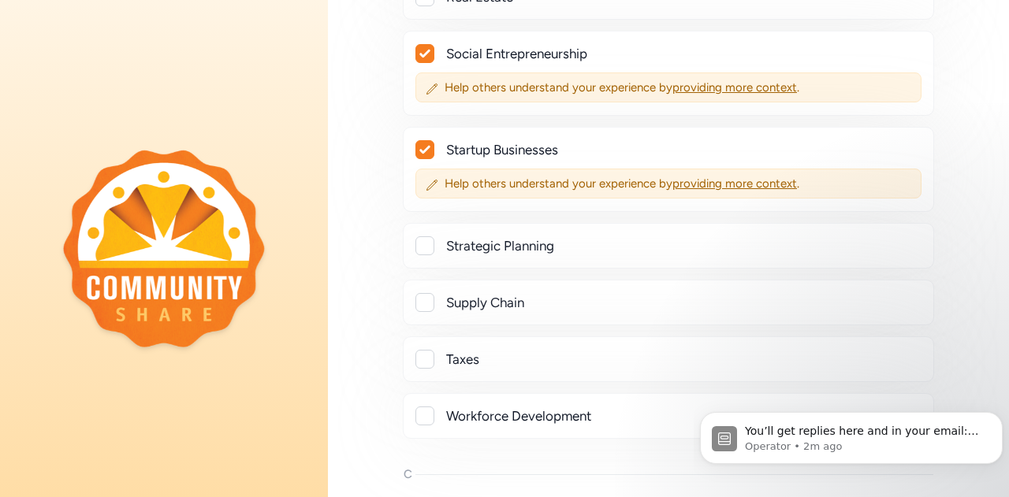
click at [424, 236] on div at bounding box center [424, 245] width 19 height 19
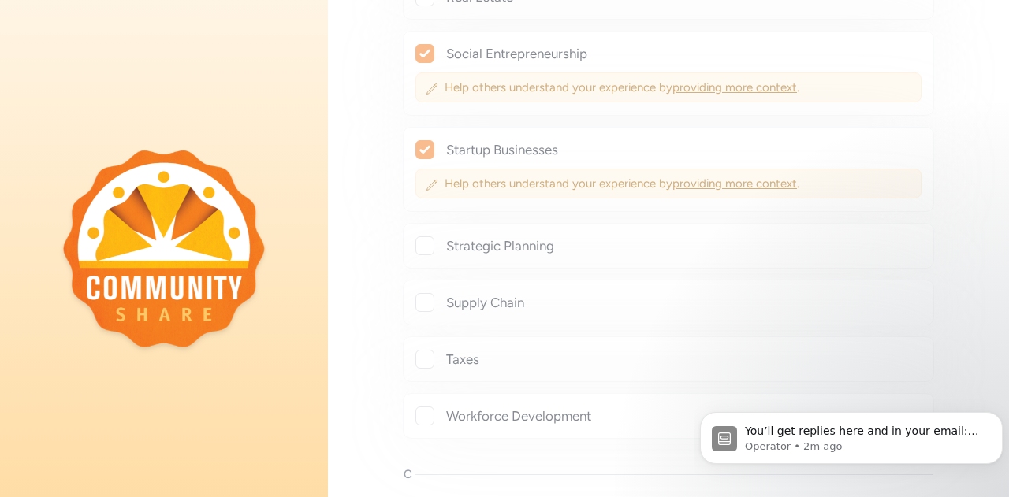
checkbox input "true"
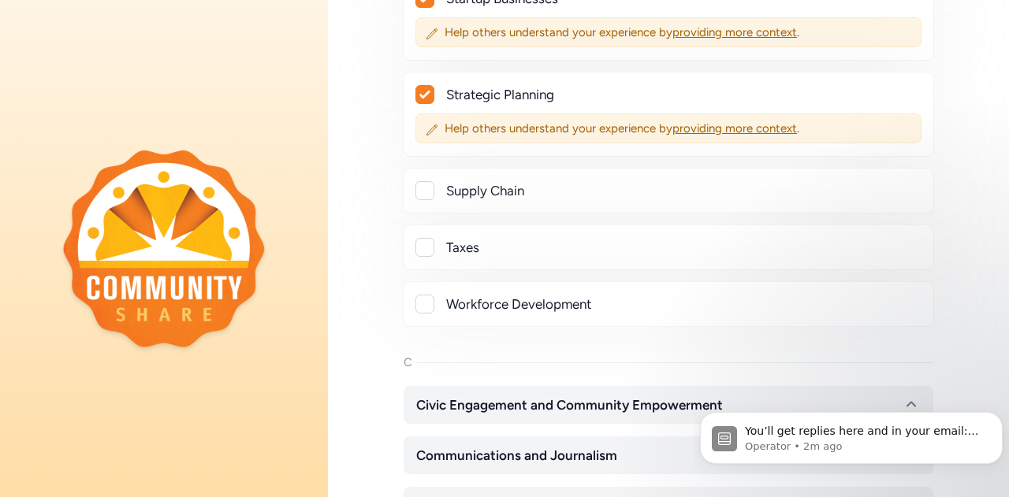
scroll to position [6224, 0]
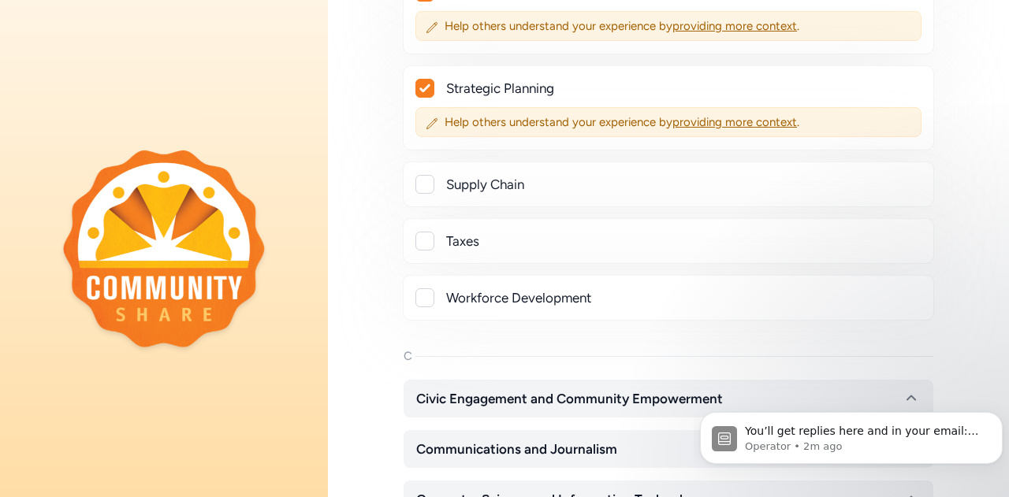
click at [428, 288] on div at bounding box center [424, 297] width 19 height 19
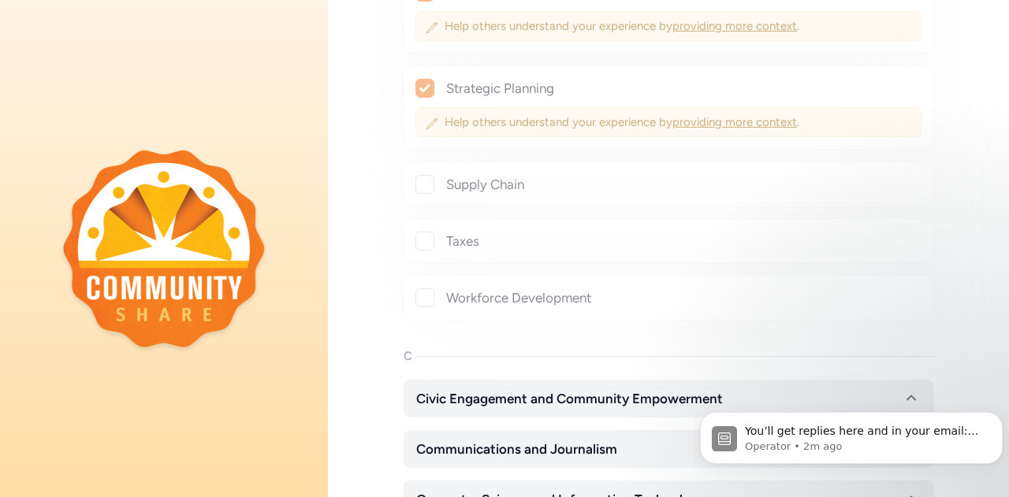
checkbox input "true"
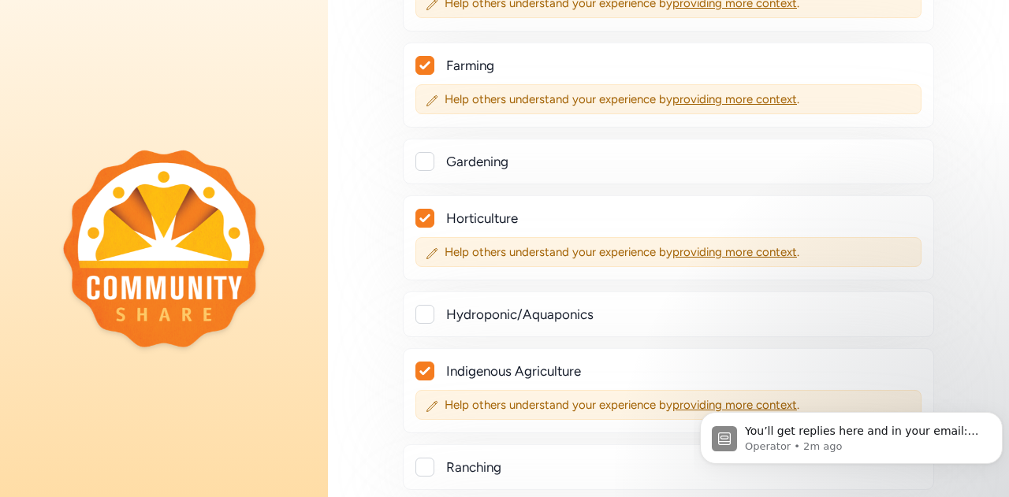
scroll to position [466, 0]
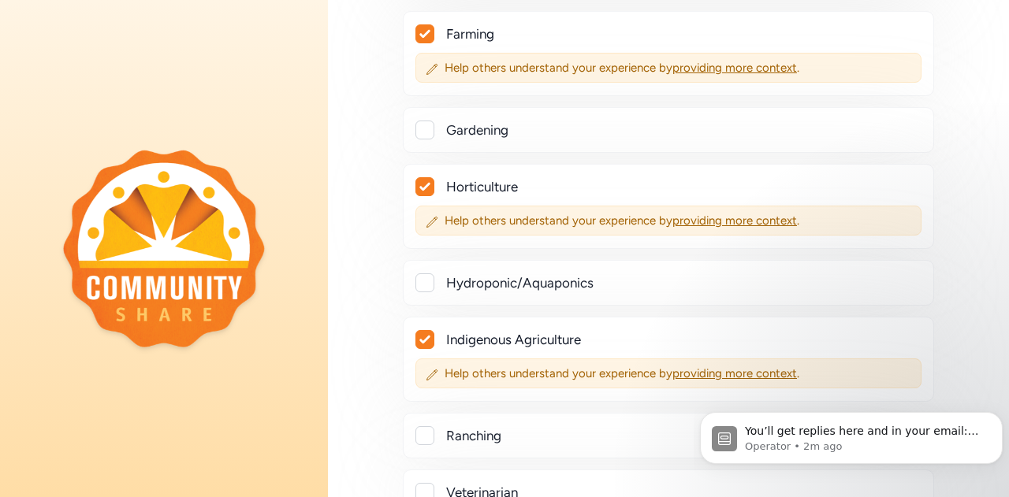
click at [418, 182] on div at bounding box center [424, 186] width 17 height 17
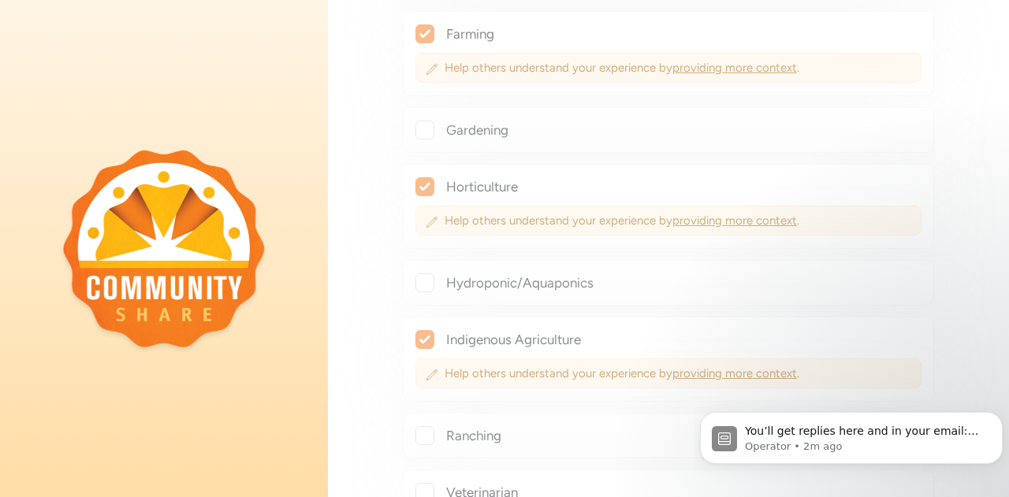
checkbox input "false"
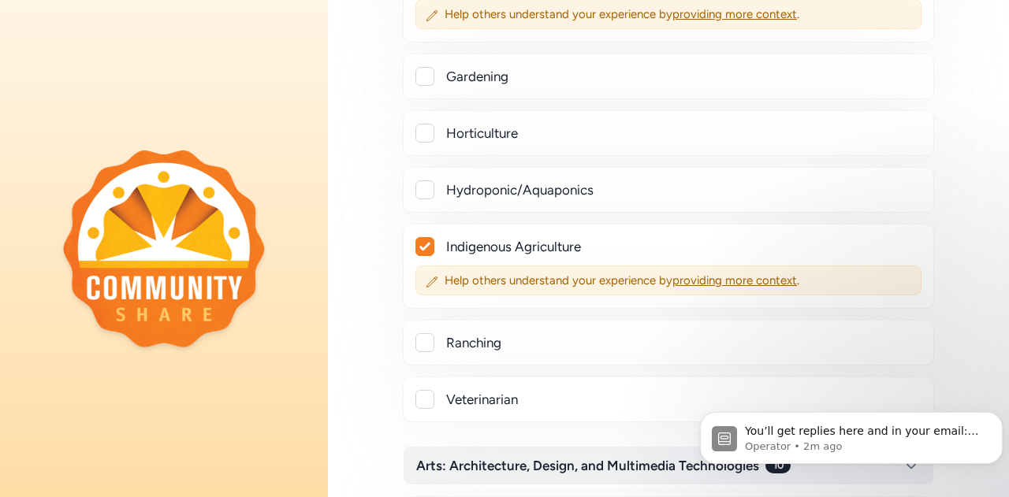
scroll to position [544, 0]
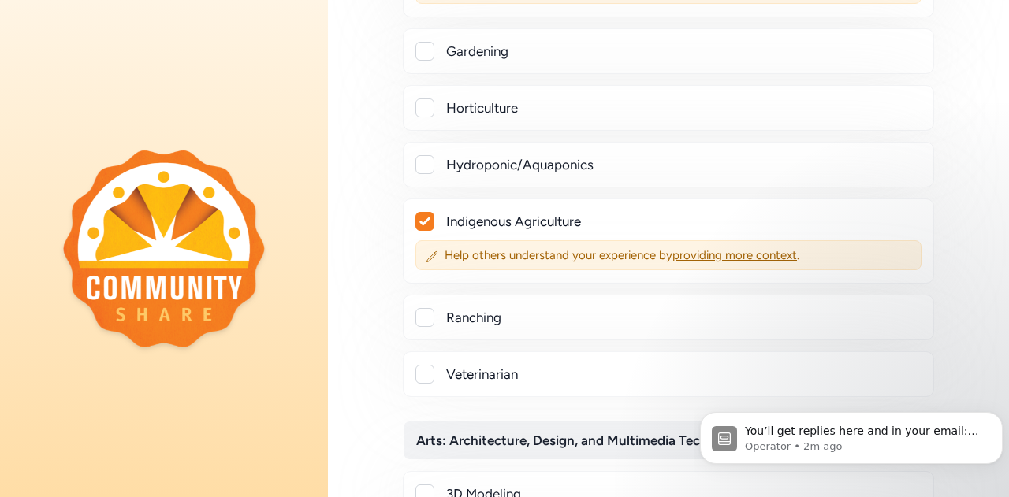
click at [423, 217] on icon at bounding box center [424, 221] width 11 height 9
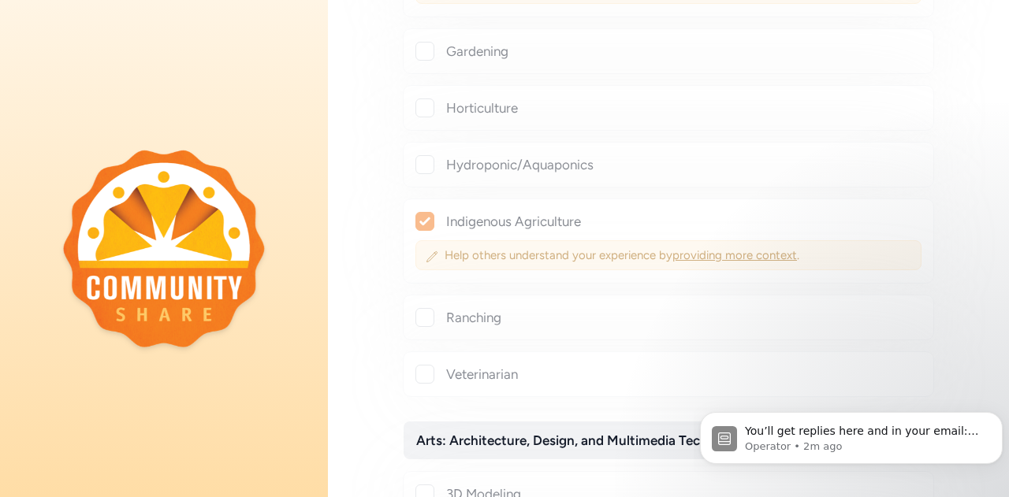
checkbox input "false"
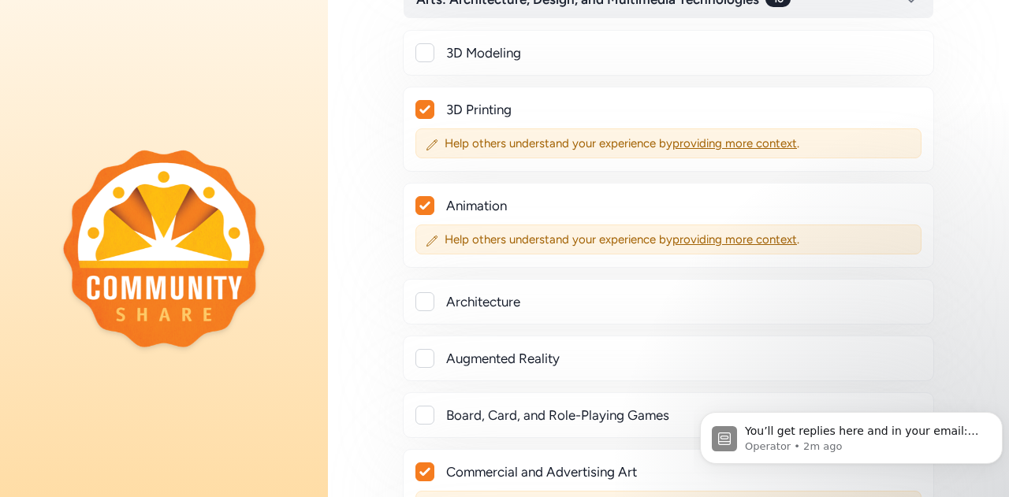
scroll to position [1017, 0]
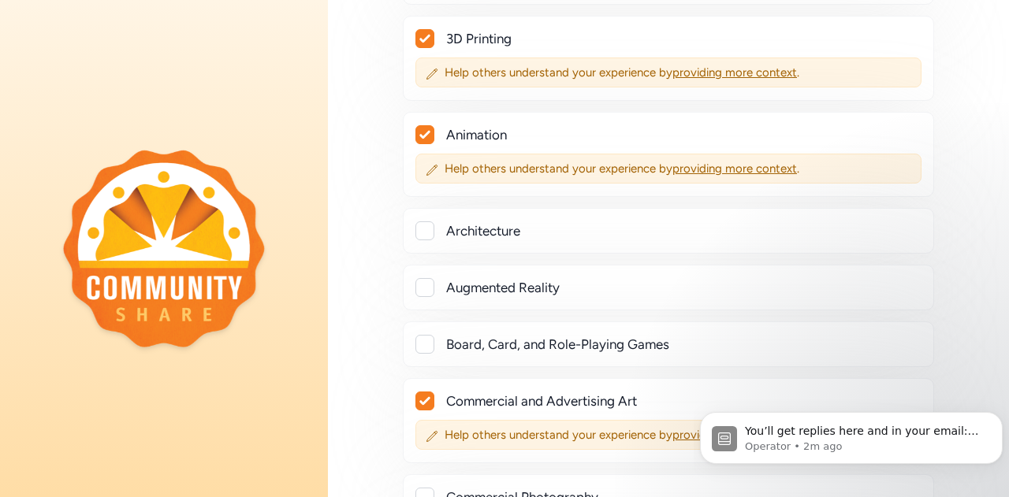
click at [428, 131] on icon at bounding box center [424, 135] width 10 height 8
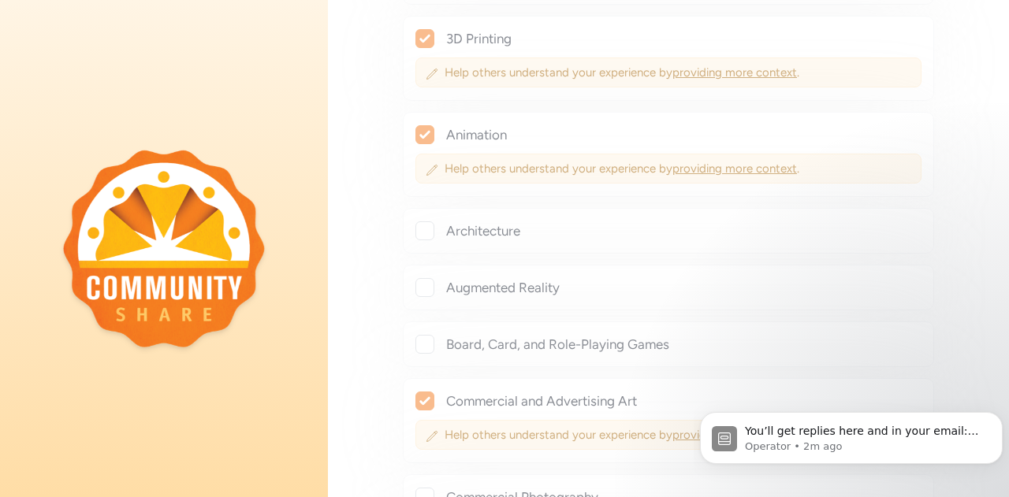
checkbox input "false"
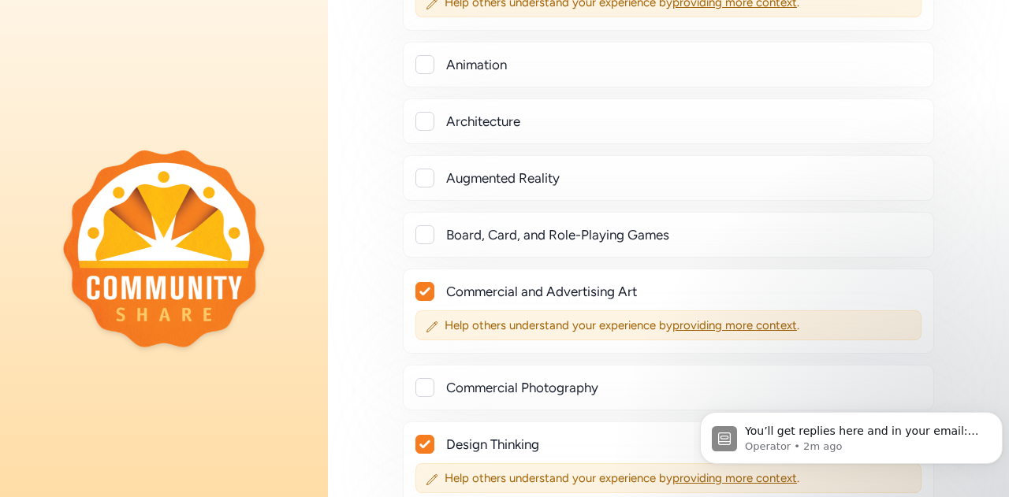
scroll to position [1175, 0]
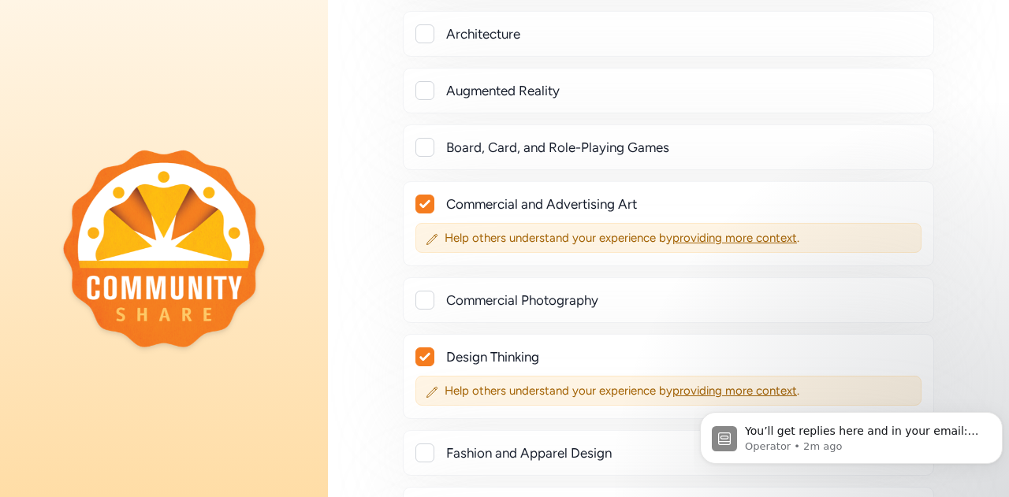
click at [422, 199] on icon at bounding box center [424, 203] width 11 height 9
checkbox input "false"
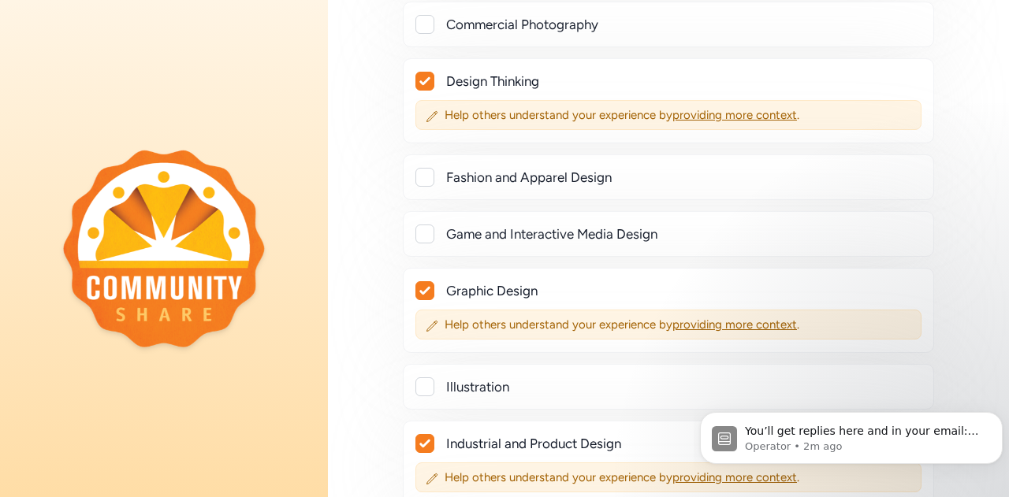
scroll to position [1490, 0]
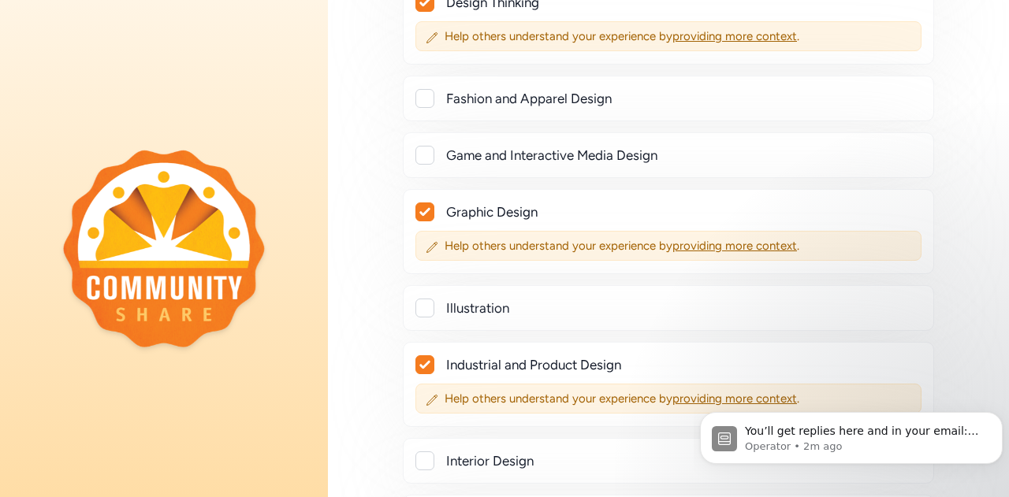
click at [424, 208] on icon at bounding box center [424, 212] width 10 height 8
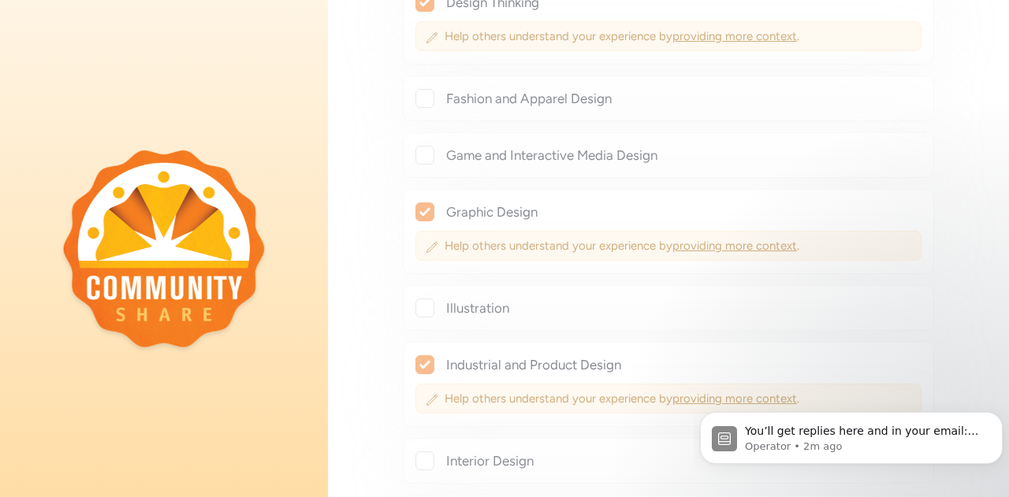
checkbox input "false"
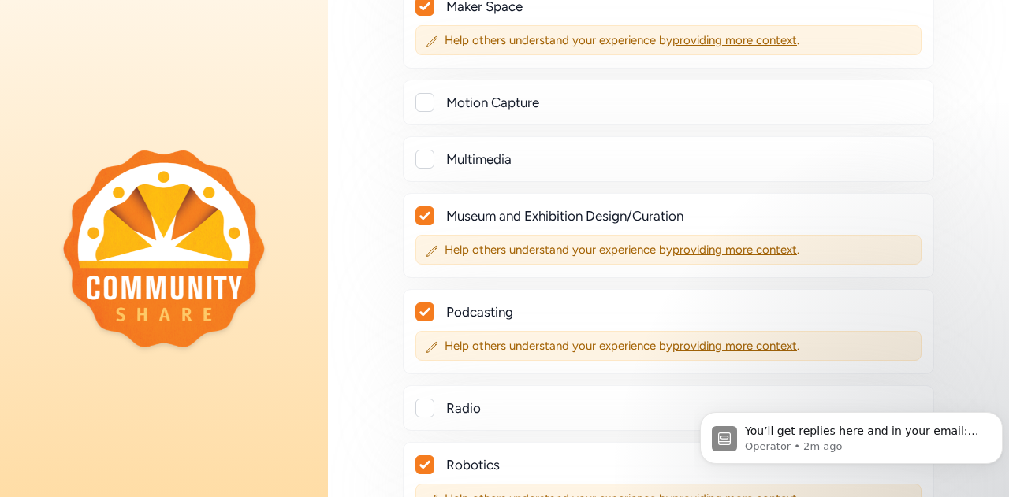
scroll to position [2041, 0]
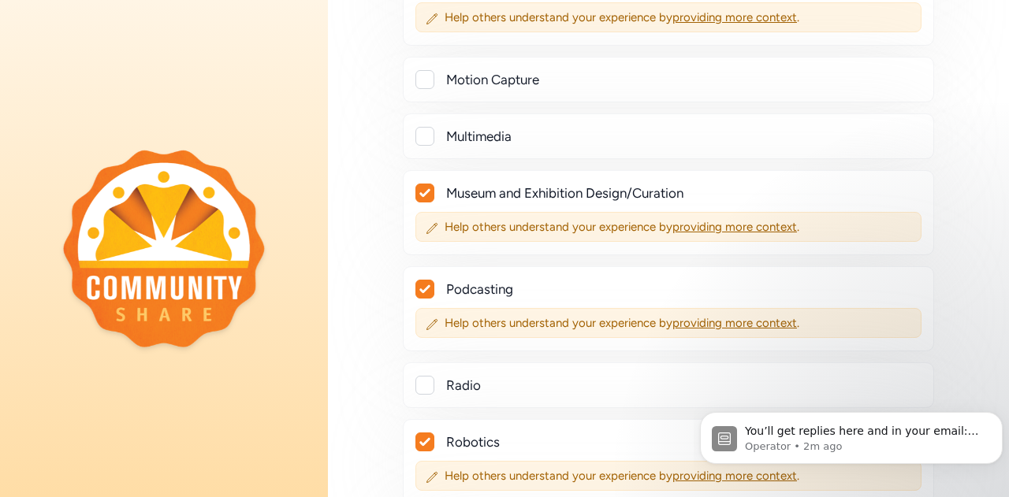
click at [425, 189] on icon at bounding box center [424, 193] width 10 height 8
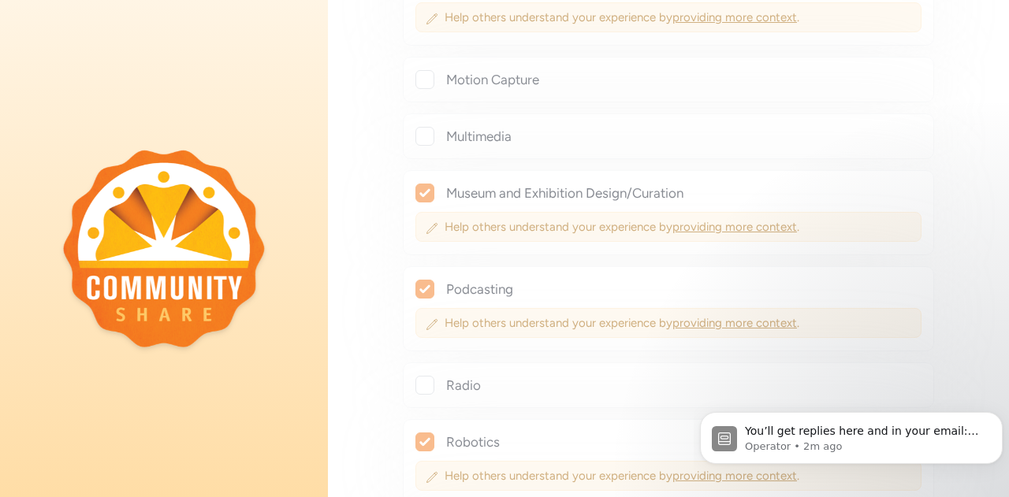
checkbox input "false"
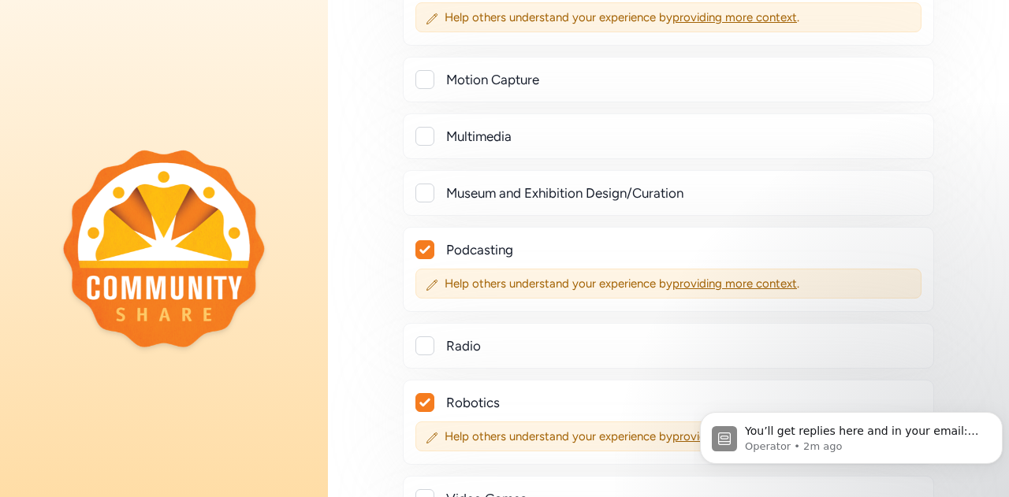
click at [422, 245] on icon at bounding box center [424, 249] width 11 height 9
checkbox input "false"
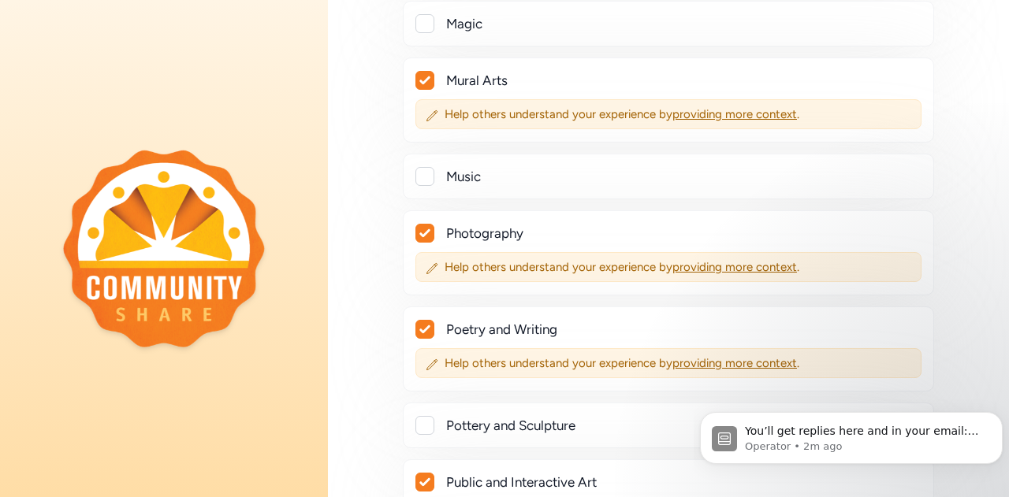
scroll to position [3145, 0]
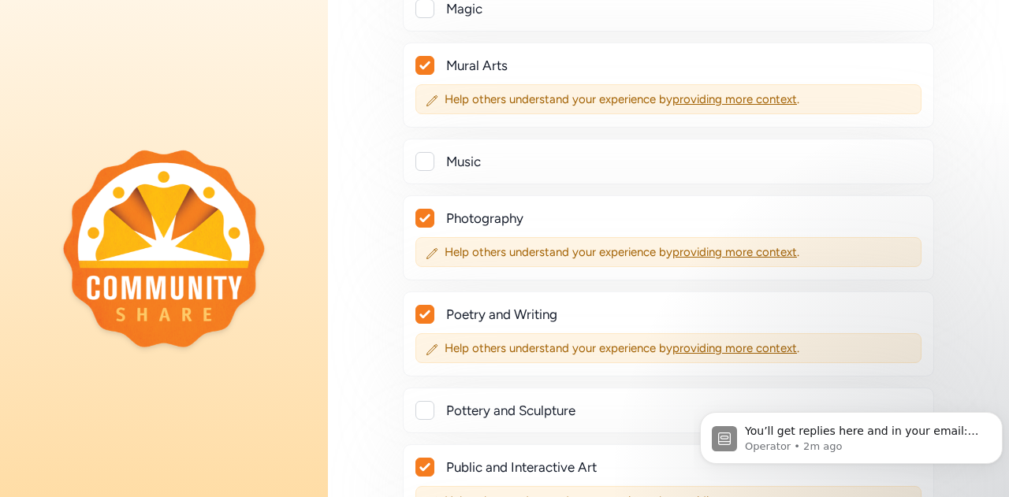
click at [425, 214] on icon at bounding box center [424, 218] width 11 height 9
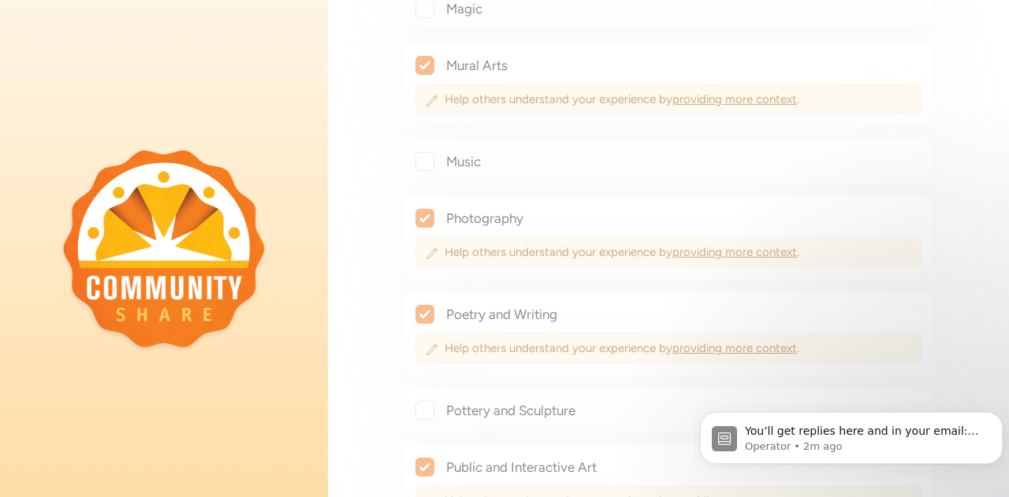
checkbox input "false"
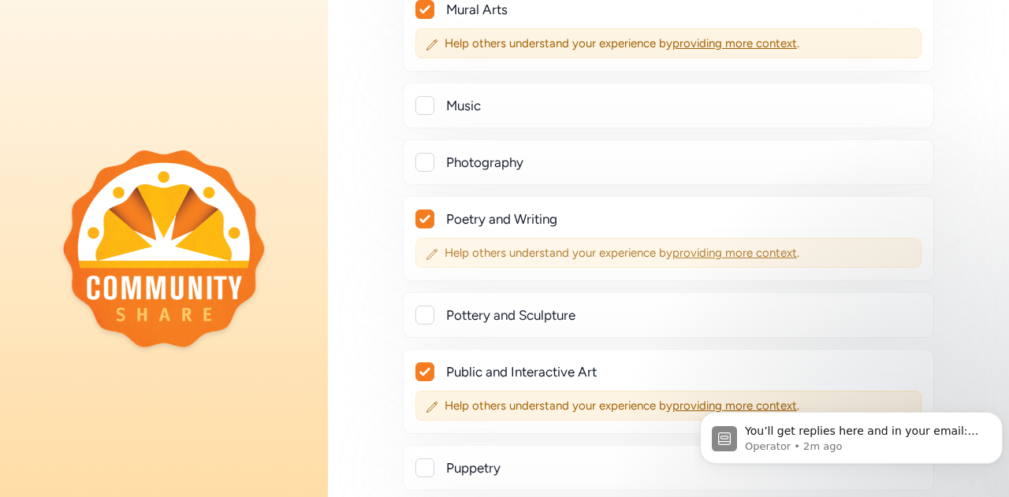
scroll to position [3223, 0]
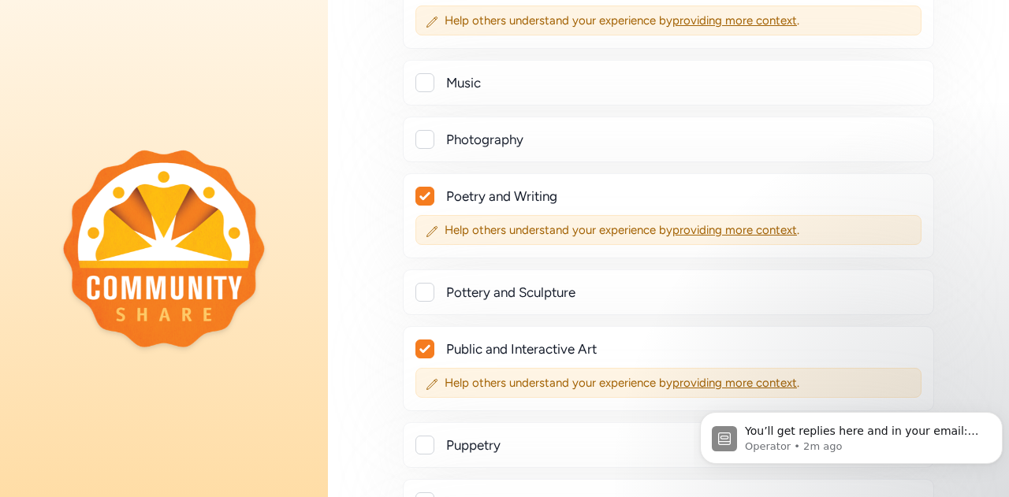
click at [422, 192] on icon at bounding box center [424, 196] width 10 height 8
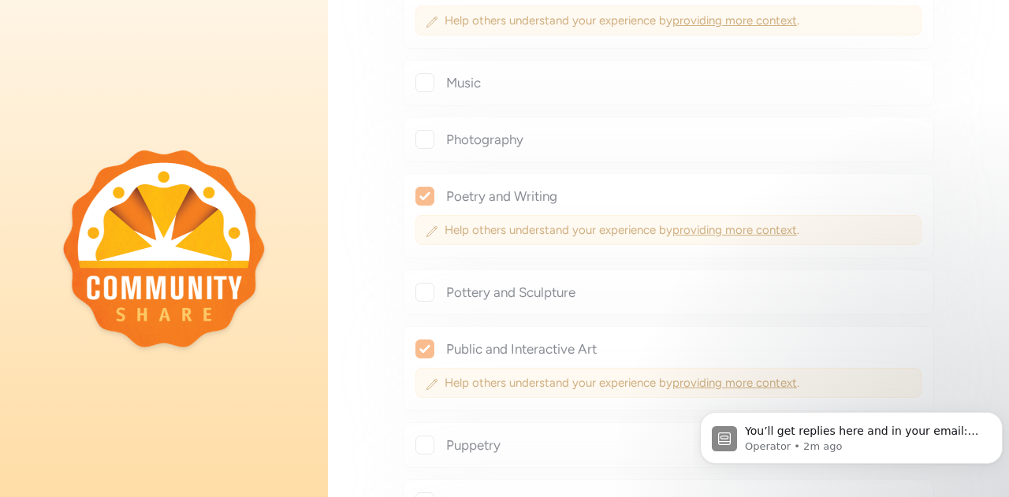
checkbox input "false"
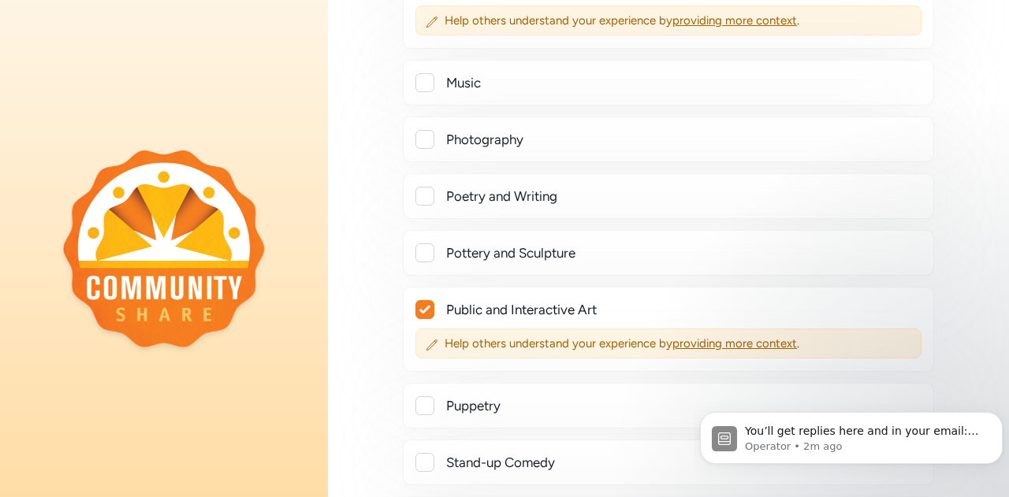
drag, startPoint x: 422, startPoint y: 279, endPoint x: 461, endPoint y: 270, distance: 39.6
click at [422, 305] on icon at bounding box center [424, 309] width 11 height 9
checkbox input "false"
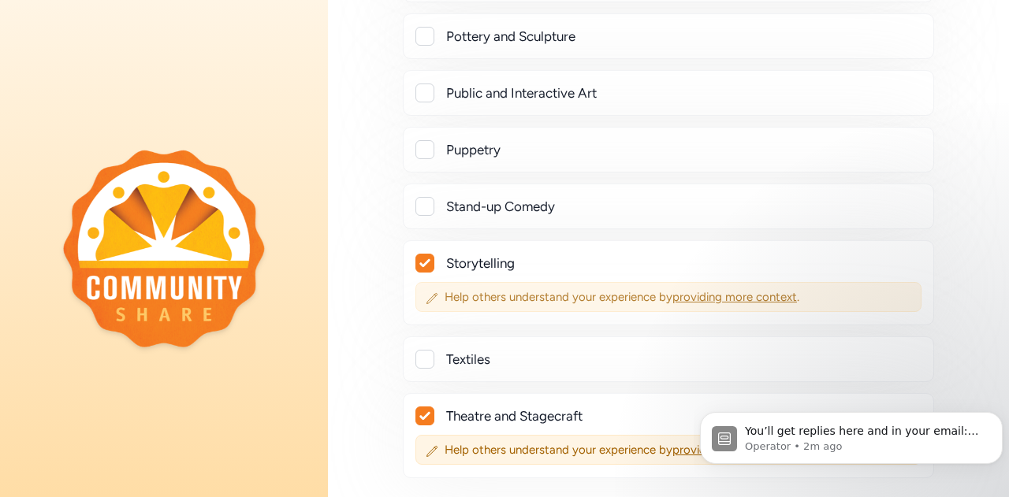
scroll to position [3460, 0]
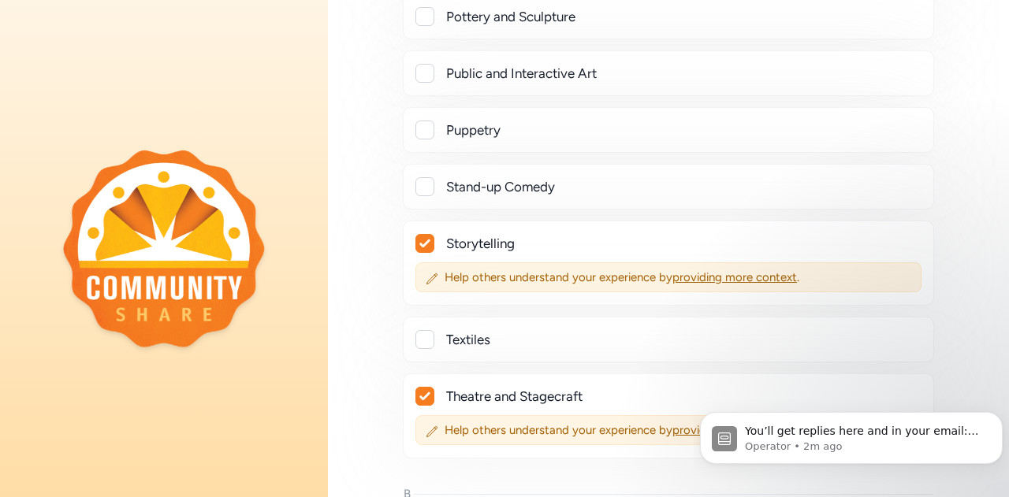
click at [423, 239] on icon at bounding box center [424, 243] width 11 height 9
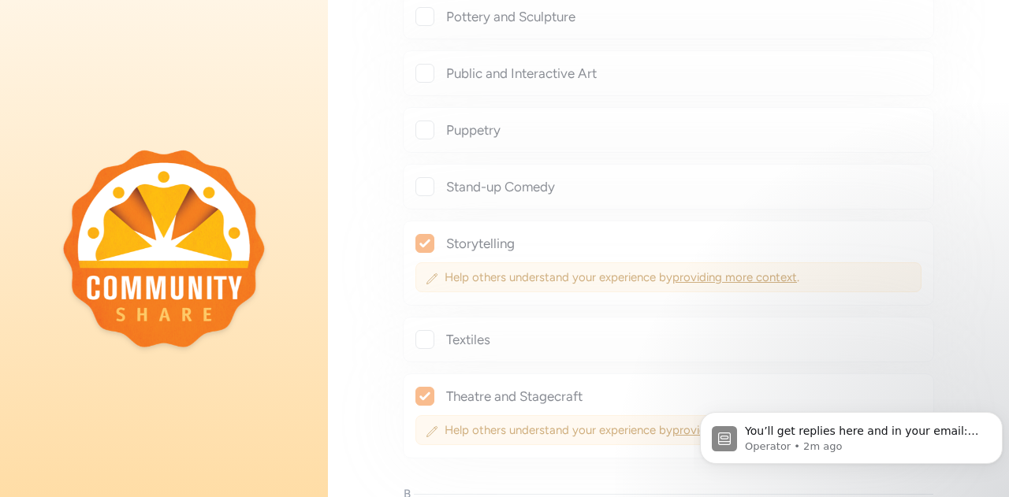
checkbox input "false"
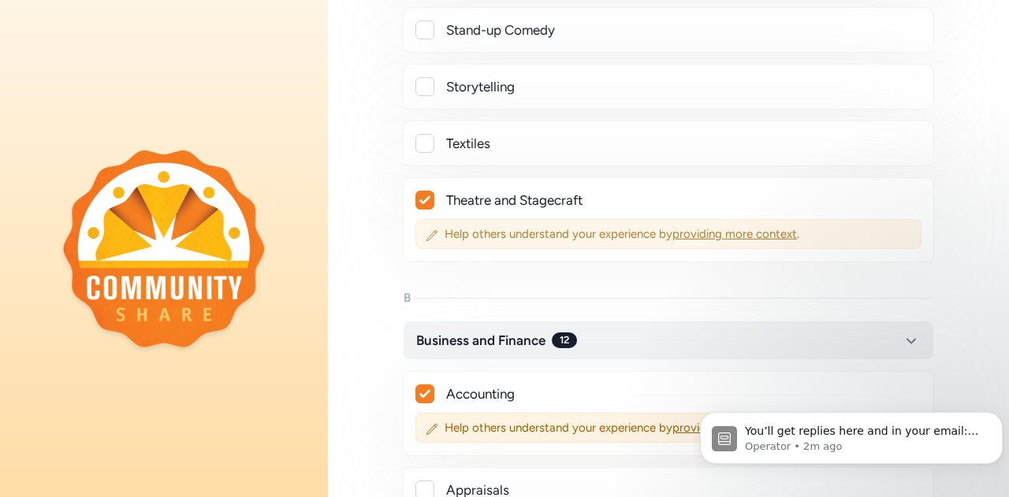
scroll to position [3617, 0]
click at [424, 195] on icon at bounding box center [424, 199] width 11 height 9
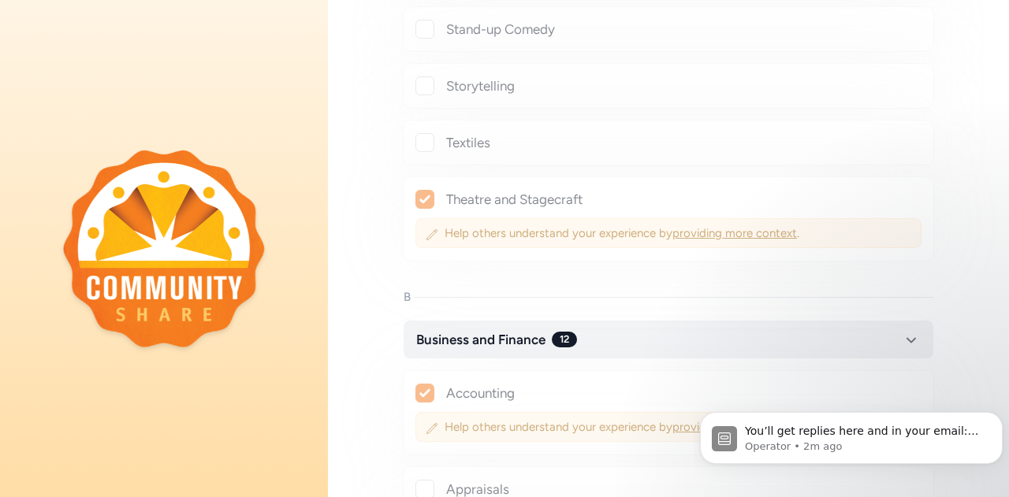
checkbox input "false"
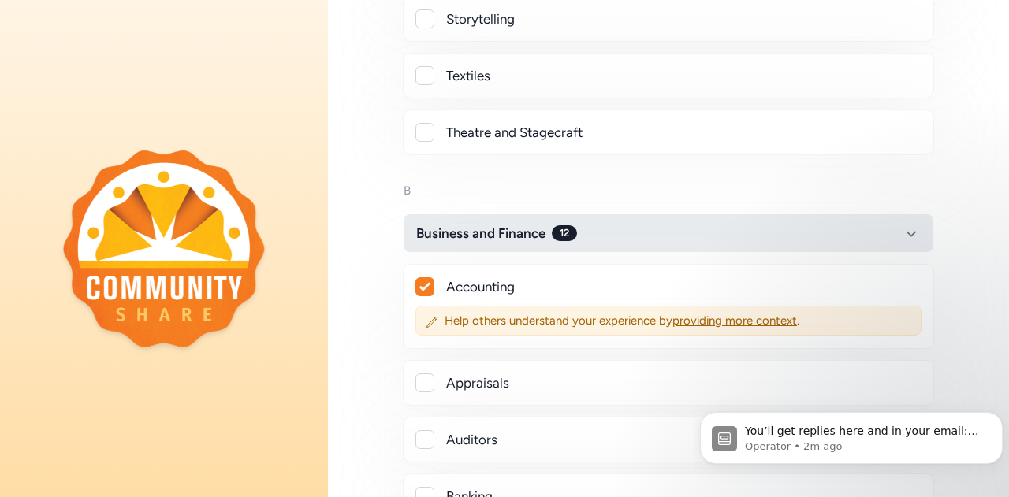
scroll to position [3775, 0]
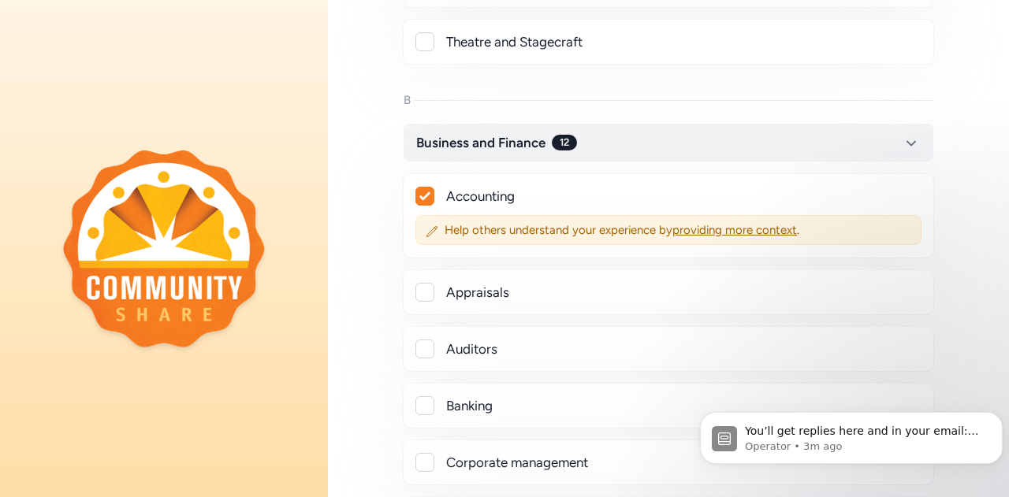
click at [422, 192] on icon at bounding box center [424, 196] width 10 height 8
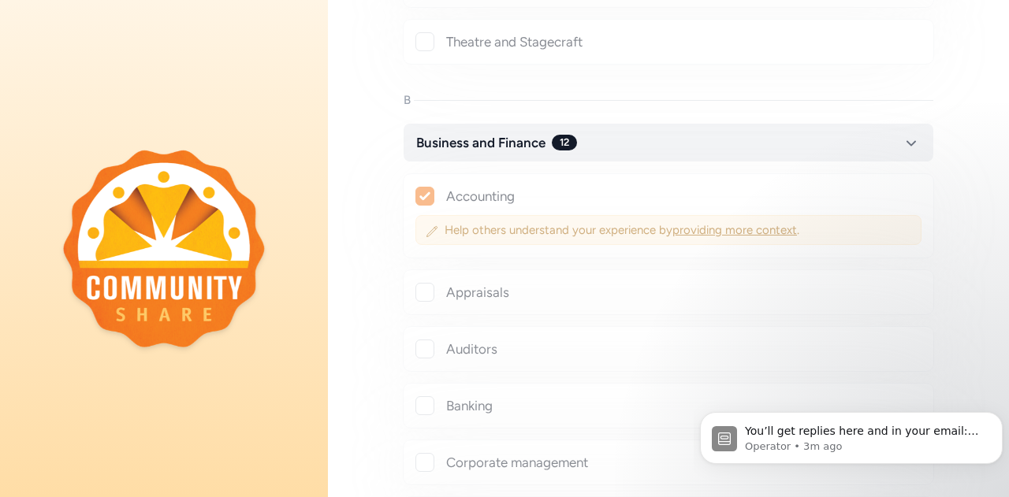
checkbox input "false"
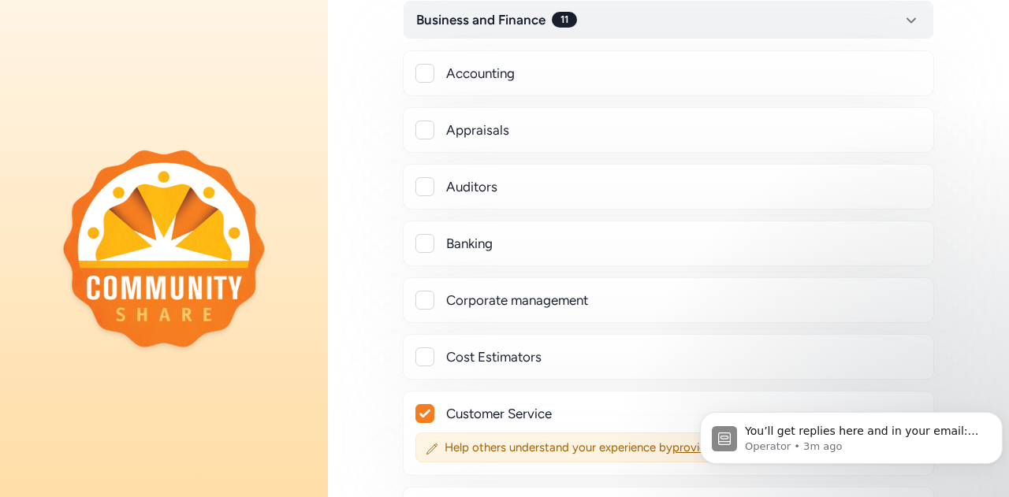
scroll to position [3932, 0]
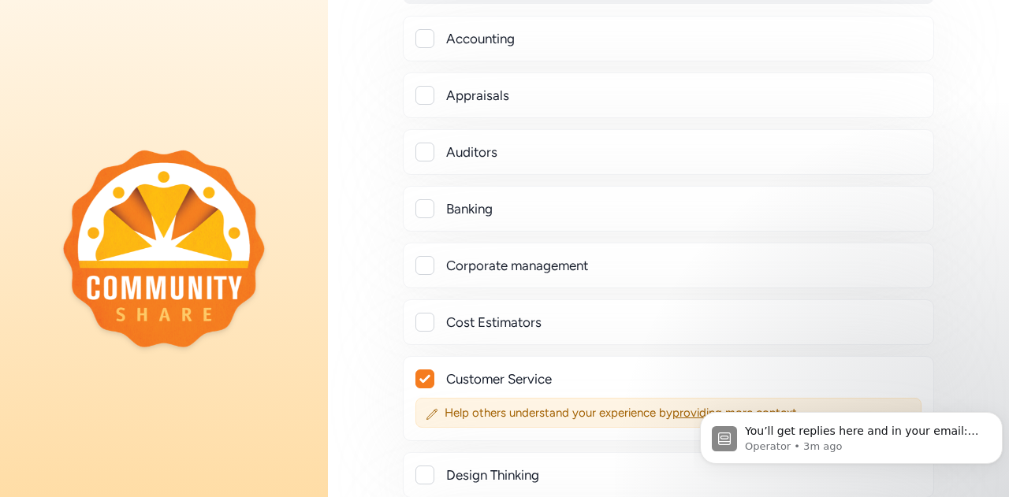
click at [425, 256] on div at bounding box center [424, 265] width 19 height 19
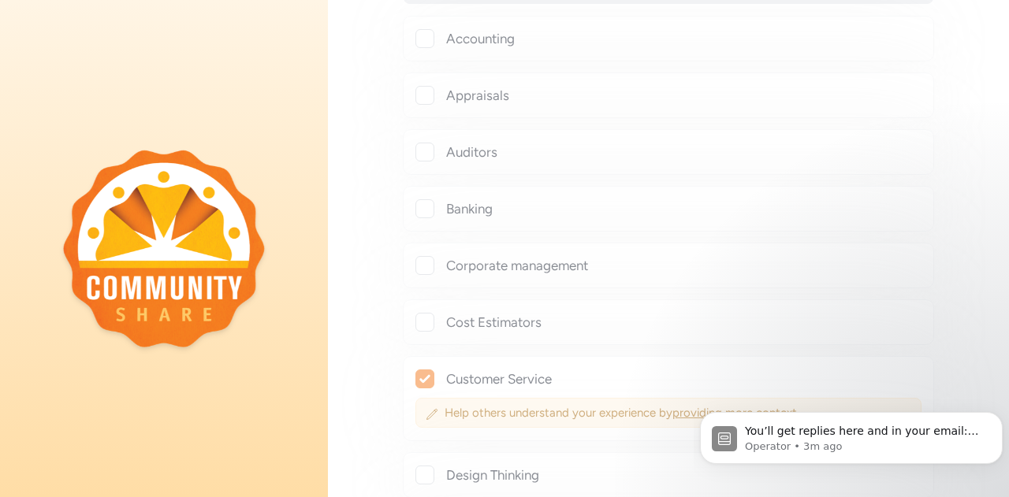
checkbox input "true"
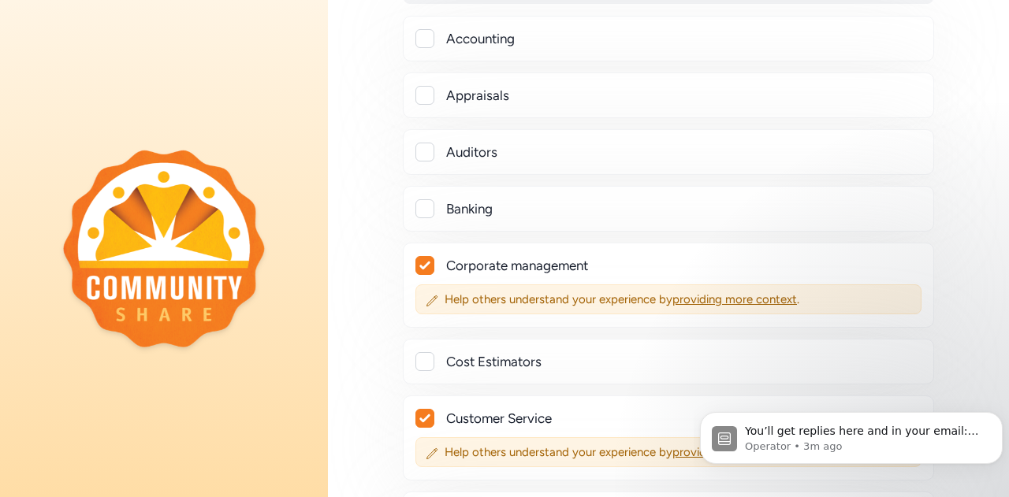
scroll to position [4090, 0]
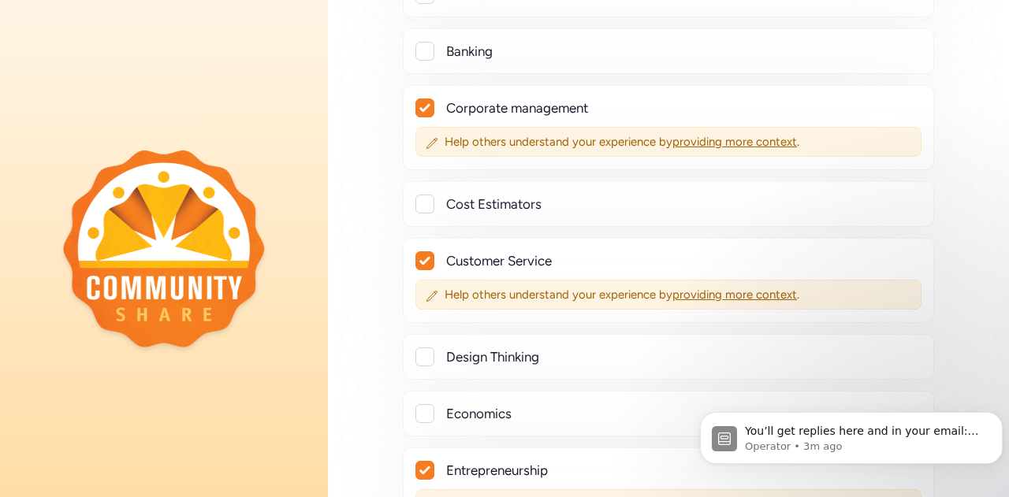
click at [425, 256] on icon at bounding box center [424, 260] width 11 height 9
checkbox input "false"
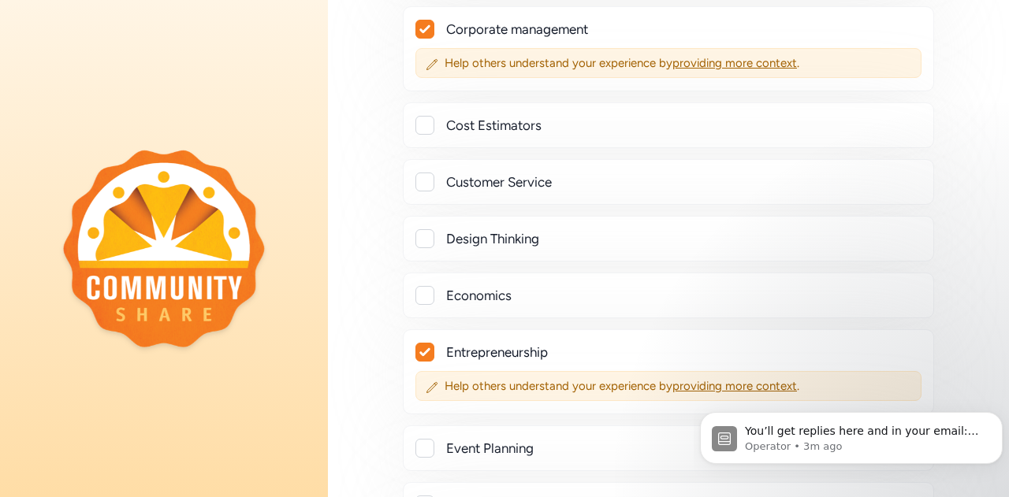
scroll to position [4326, 0]
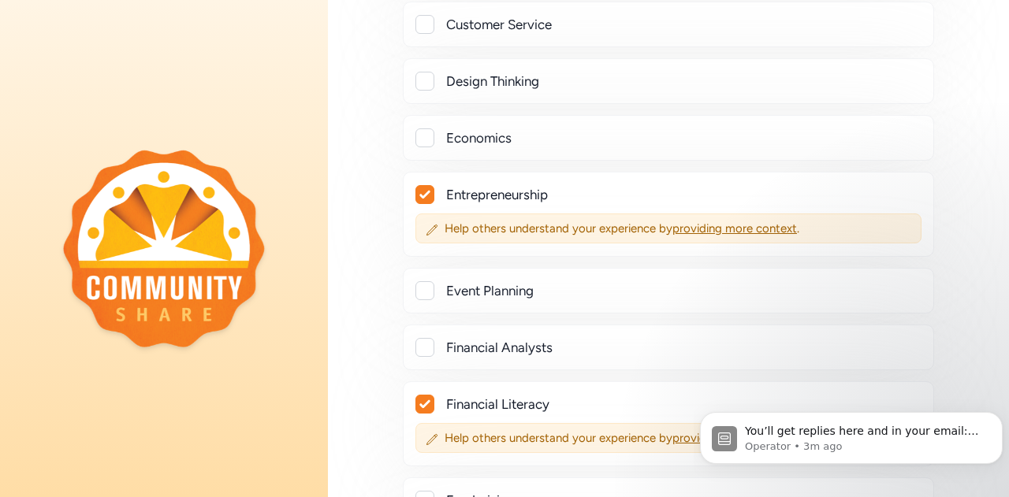
click at [419, 72] on div at bounding box center [424, 81] width 19 height 19
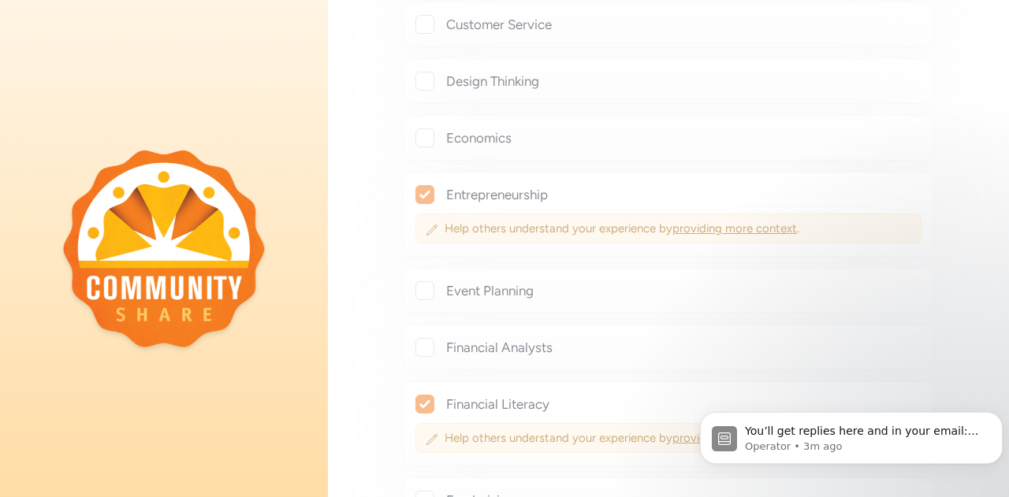
checkbox input "true"
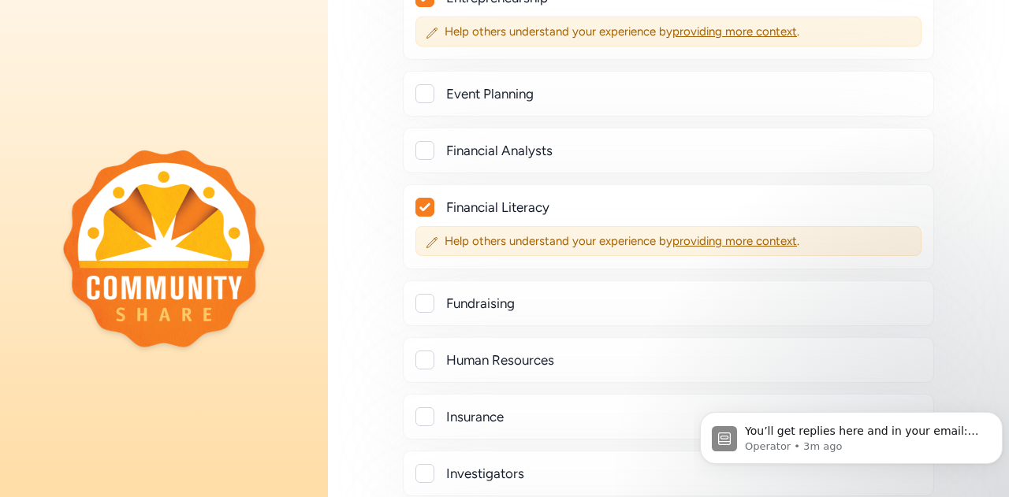
scroll to position [4642, 0]
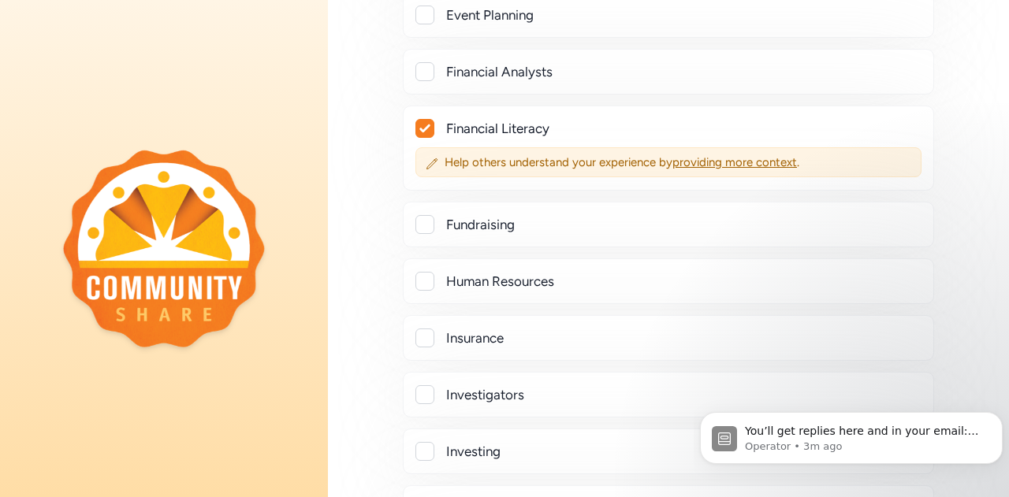
click at [420, 215] on div at bounding box center [424, 224] width 19 height 19
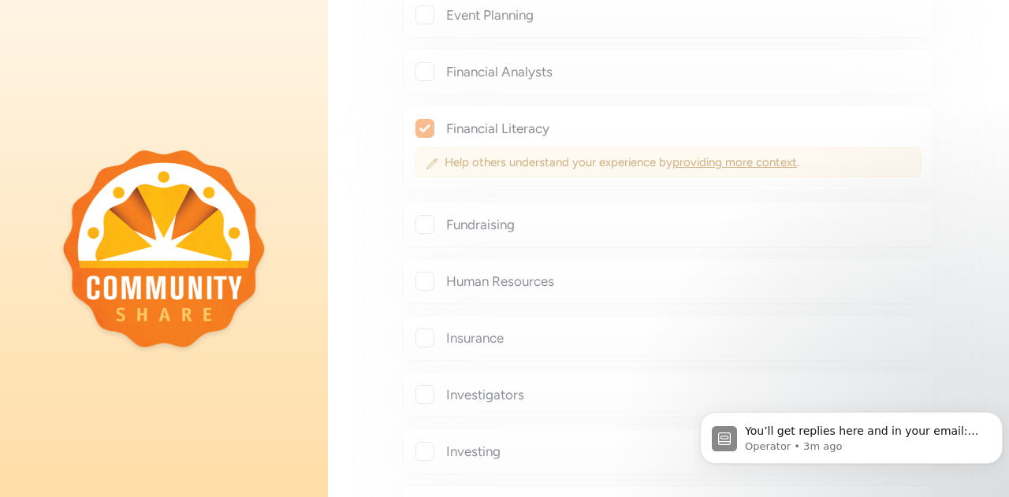
checkbox input "true"
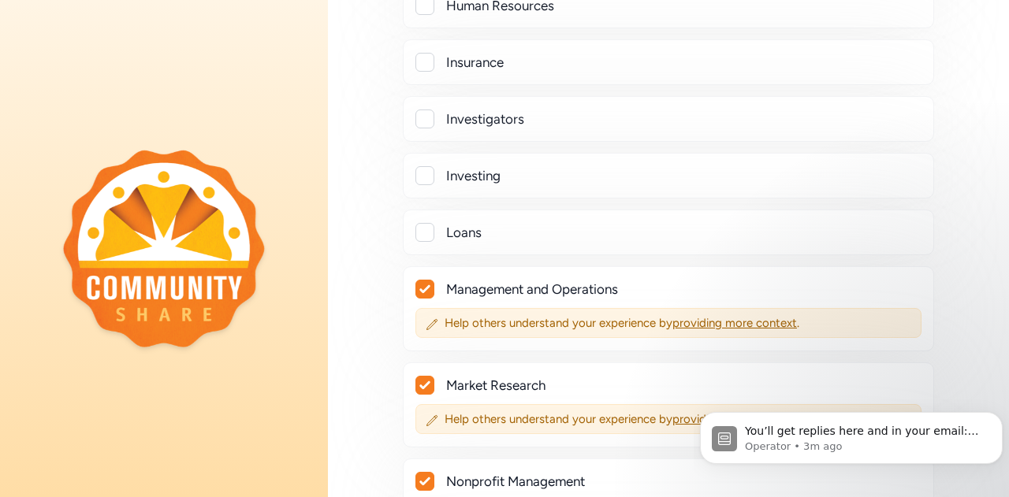
scroll to position [5114, 0]
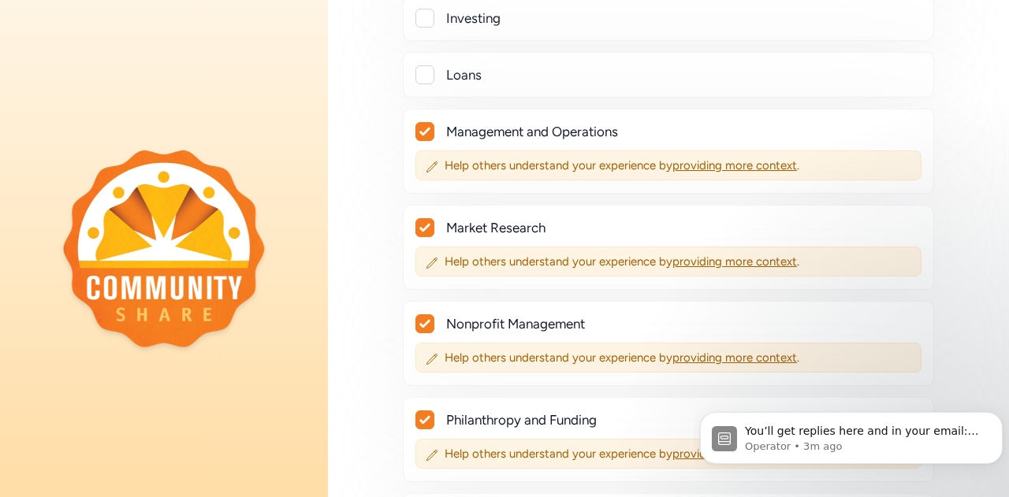
click at [422, 223] on icon at bounding box center [424, 227] width 11 height 9
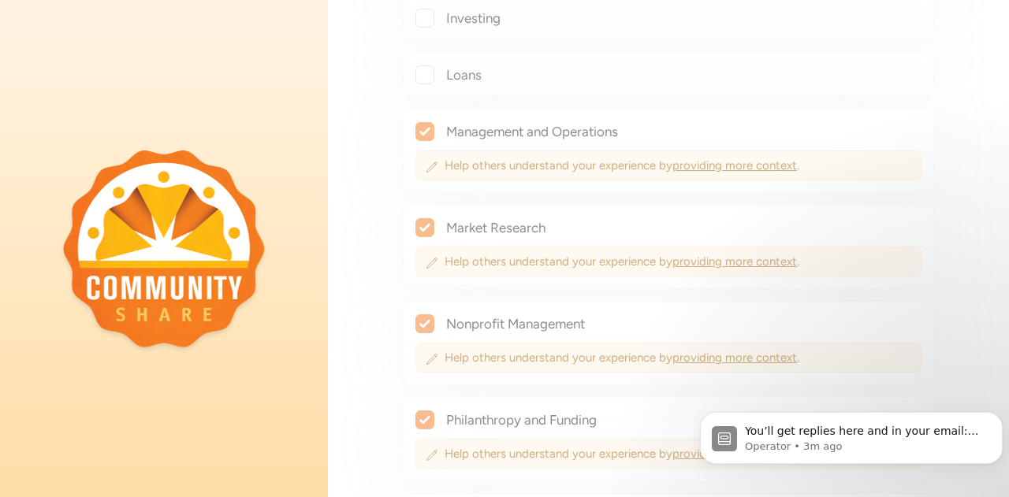
checkbox input "false"
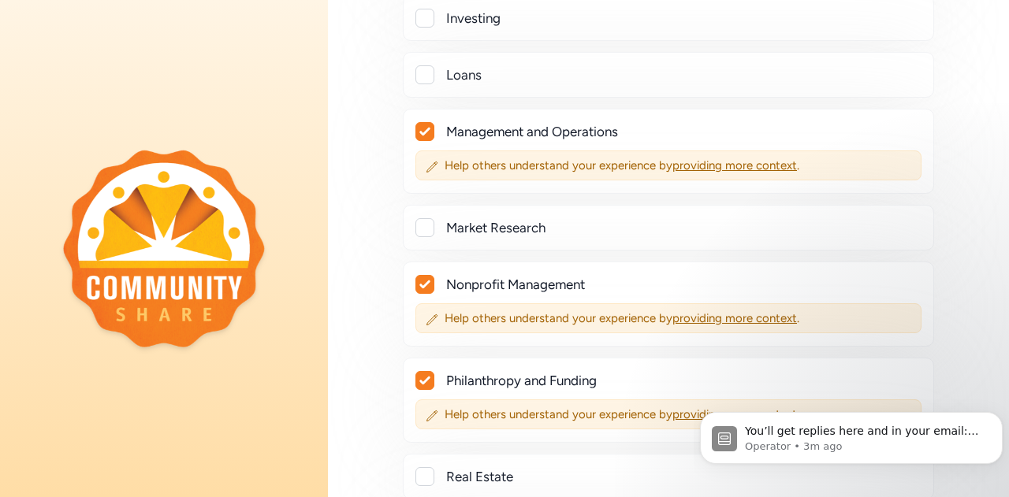
scroll to position [5193, 0]
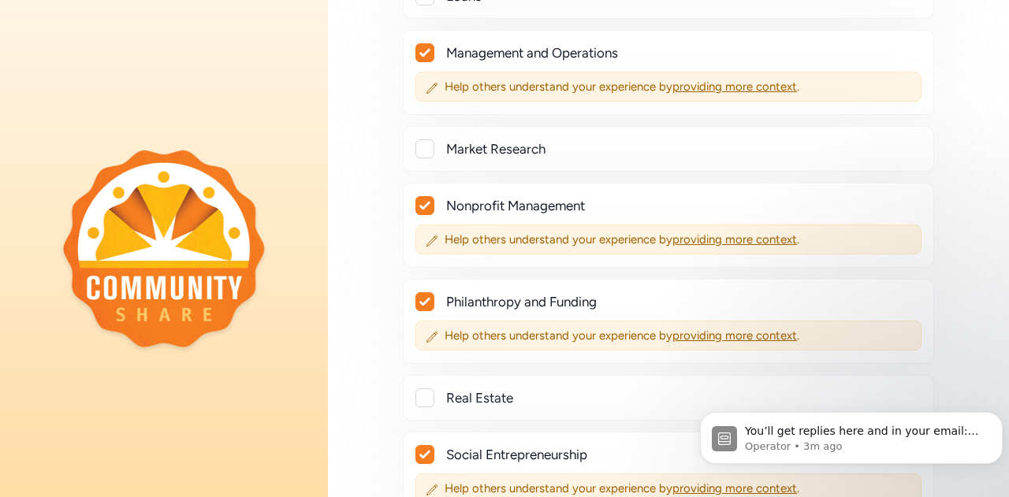
drag, startPoint x: 425, startPoint y: 254, endPoint x: 477, endPoint y: 245, distance: 52.7
click at [425, 298] on icon at bounding box center [424, 302] width 10 height 8
checkbox input "false"
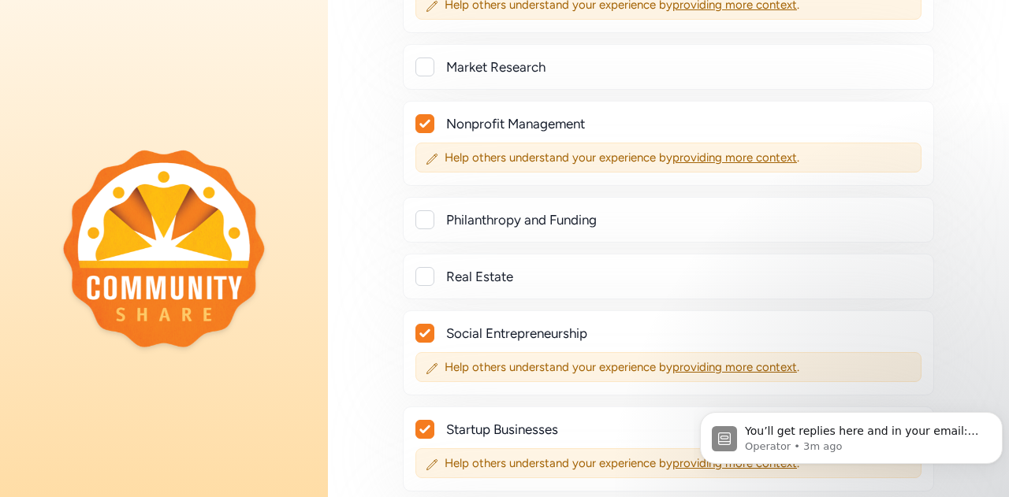
scroll to position [5351, 0]
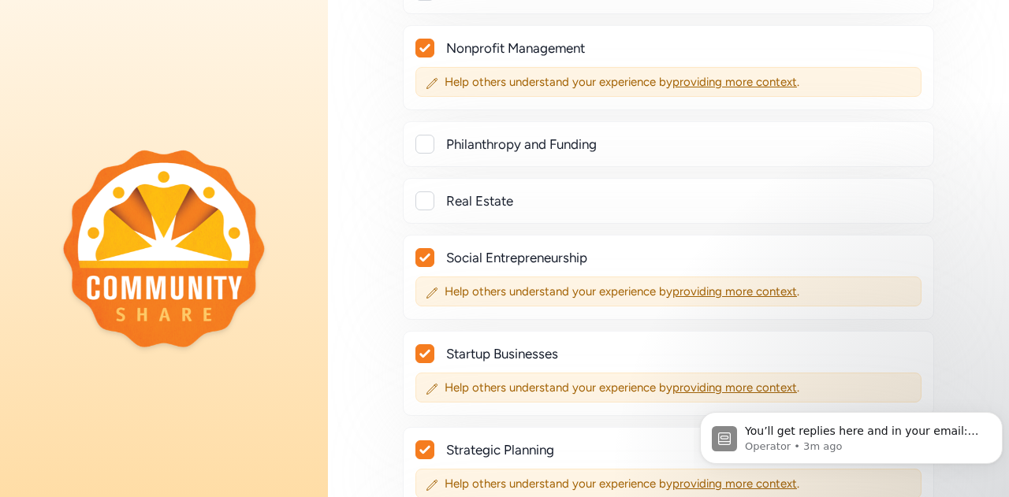
click at [422, 254] on icon at bounding box center [424, 258] width 10 height 8
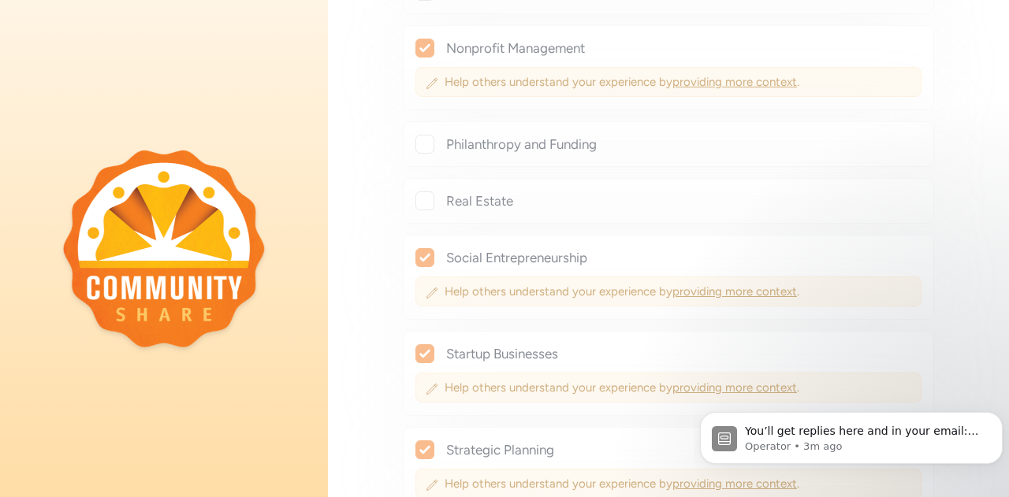
checkbox input "false"
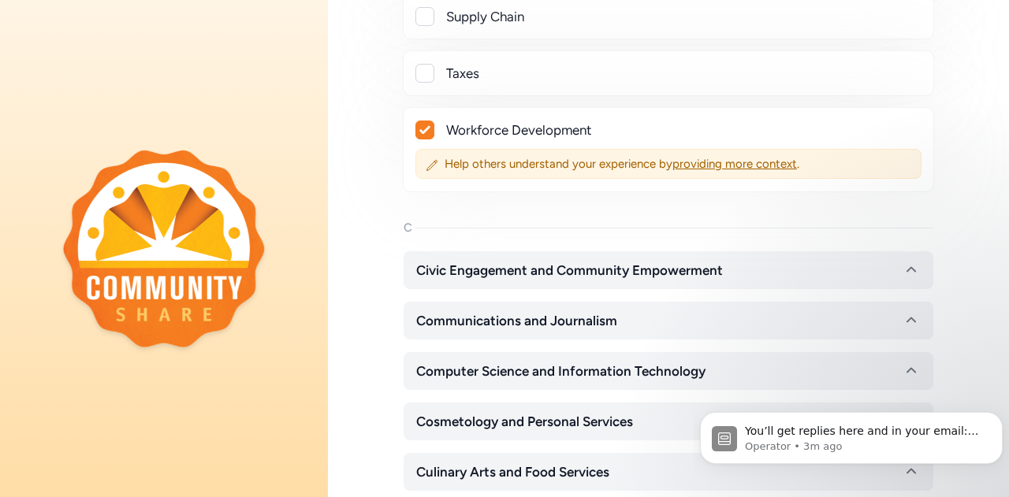
scroll to position [5902, 0]
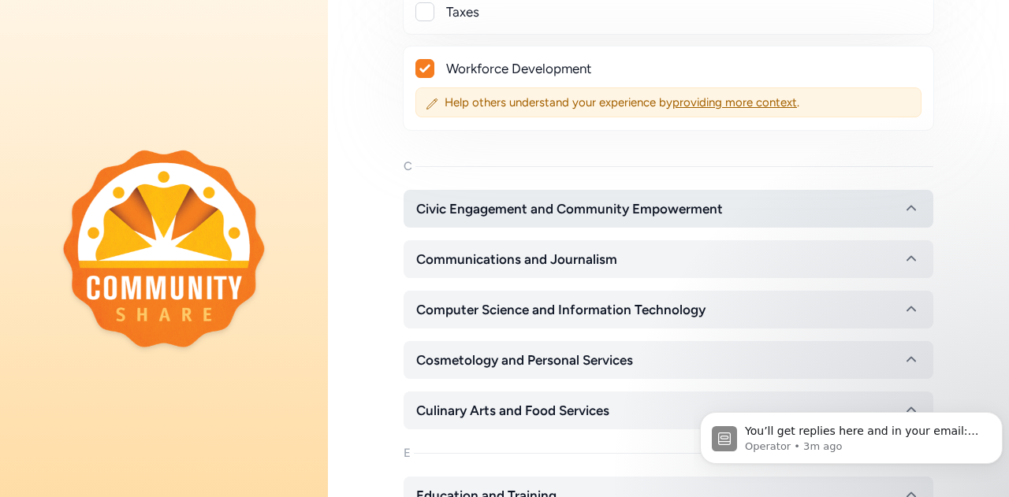
click at [584, 199] on span "Civic Engagement and Community Empowerment" at bounding box center [569, 208] width 306 height 19
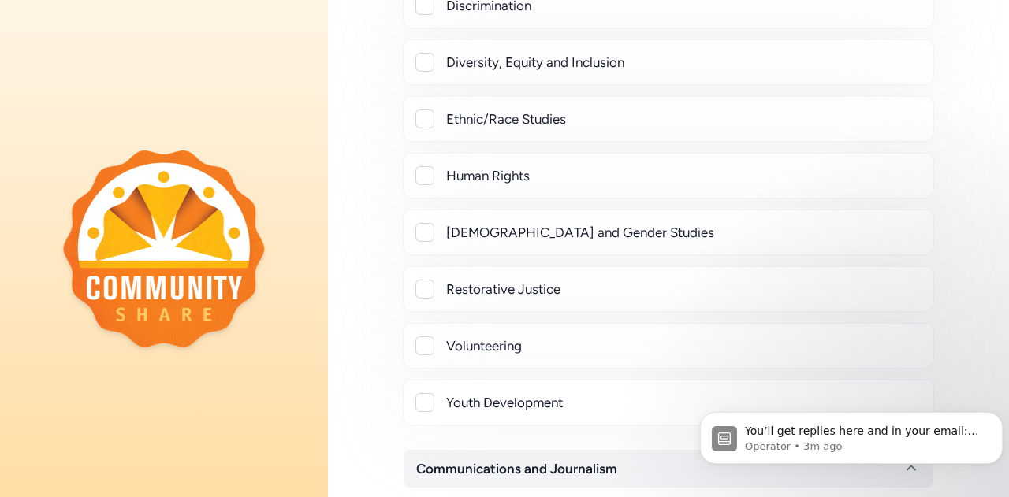
scroll to position [6296, 0]
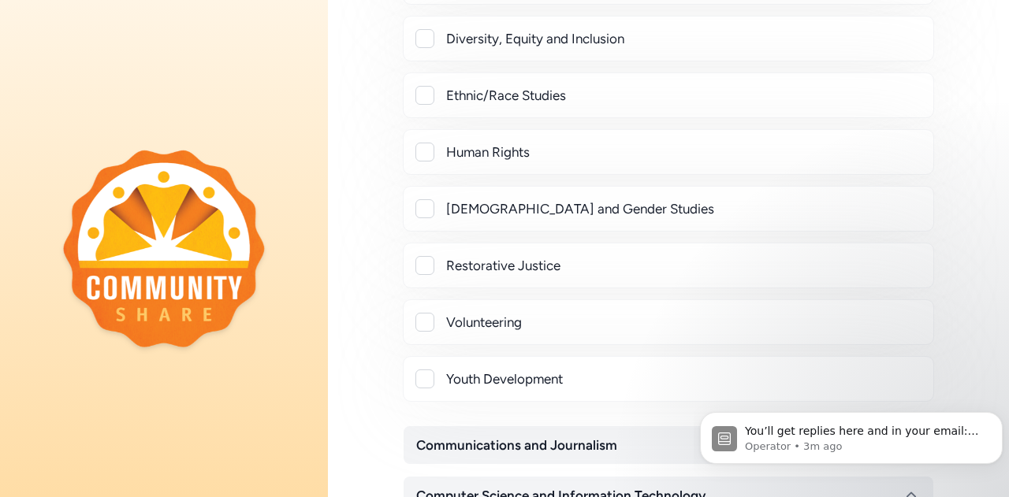
click at [429, 256] on div at bounding box center [424, 265] width 19 height 19
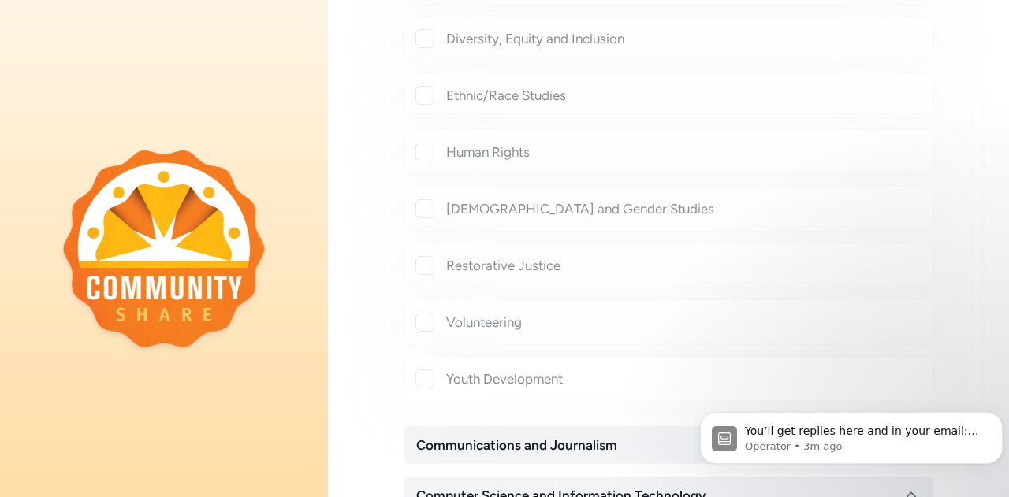
checkbox input "true"
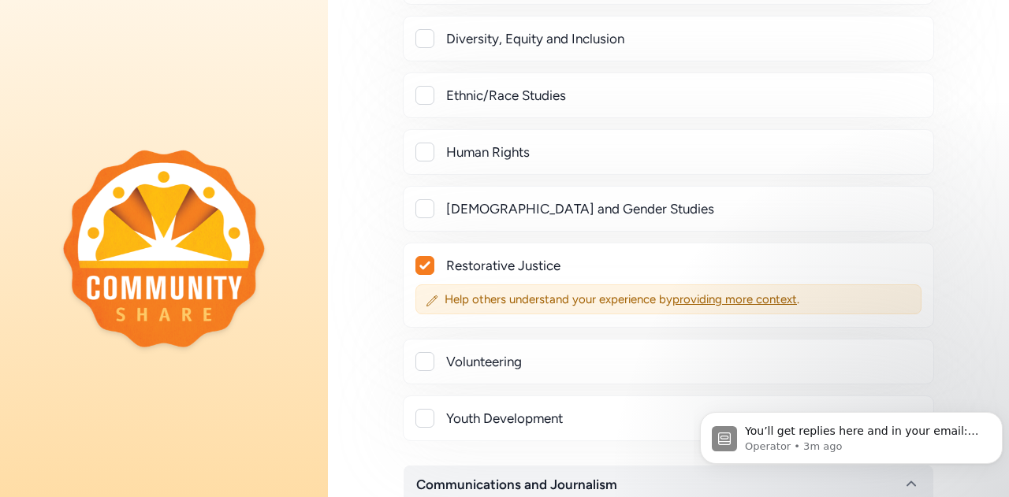
click at [429, 409] on div at bounding box center [424, 418] width 19 height 19
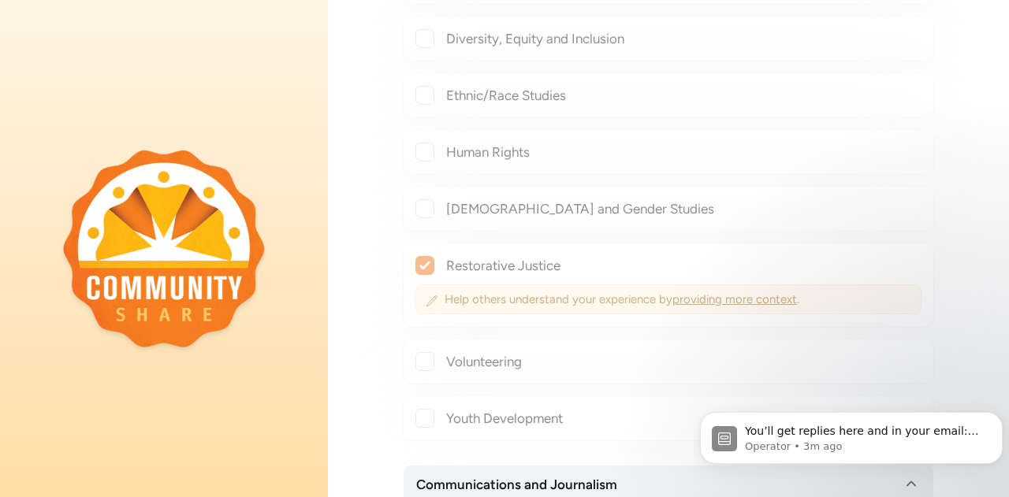
checkbox input "true"
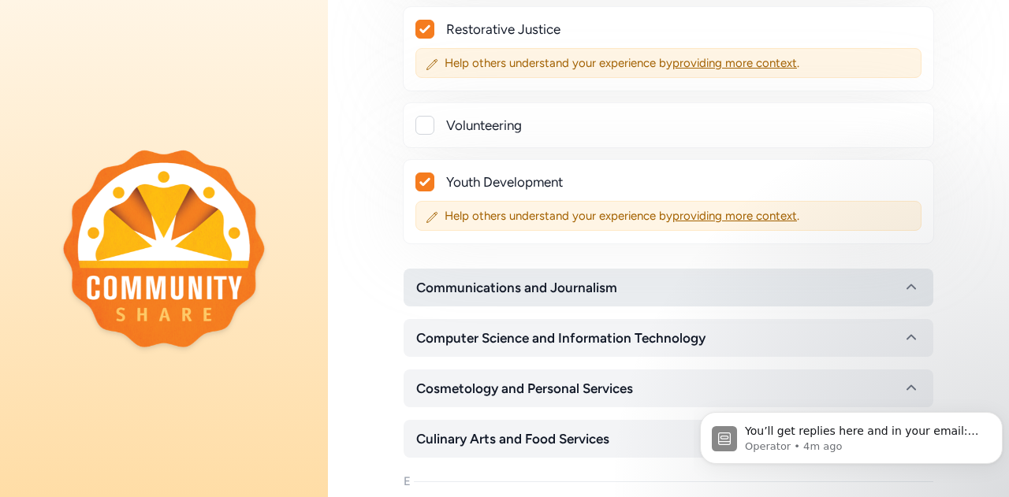
scroll to position [6611, 0]
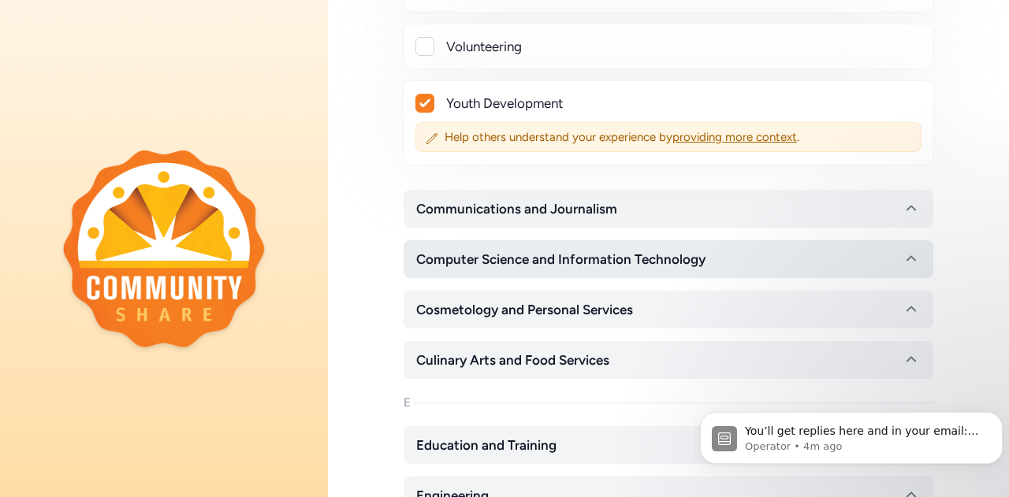
click at [552, 250] on span "Computer Science and Information Technology" at bounding box center [560, 259] width 289 height 19
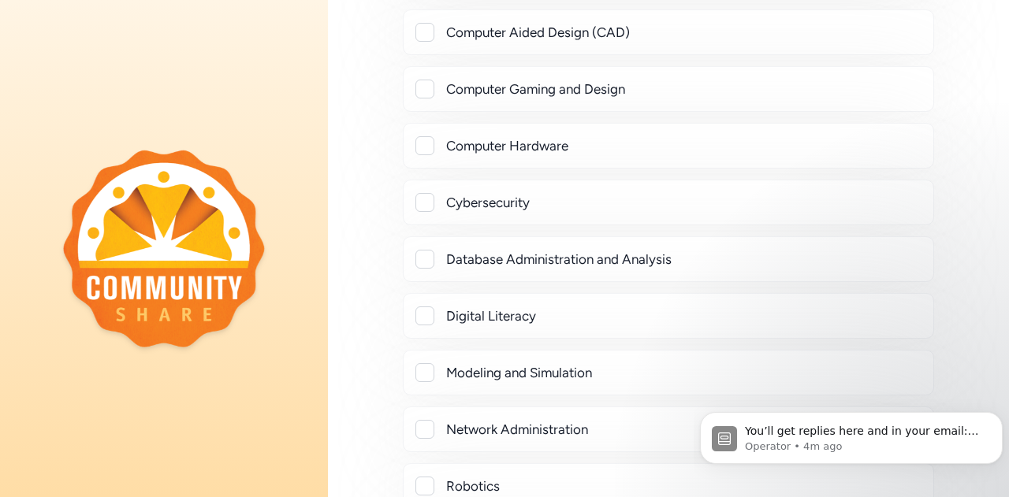
scroll to position [7163, 0]
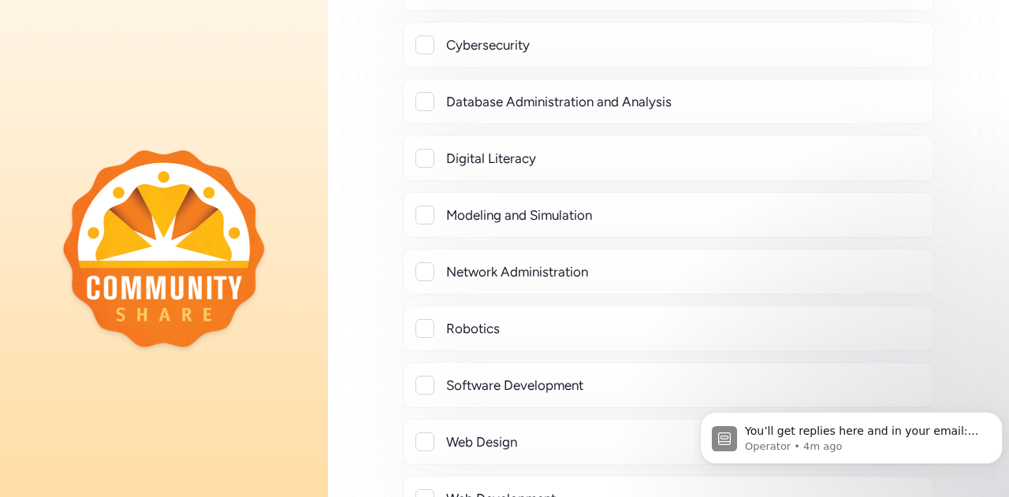
click at [422, 206] on div at bounding box center [424, 215] width 19 height 19
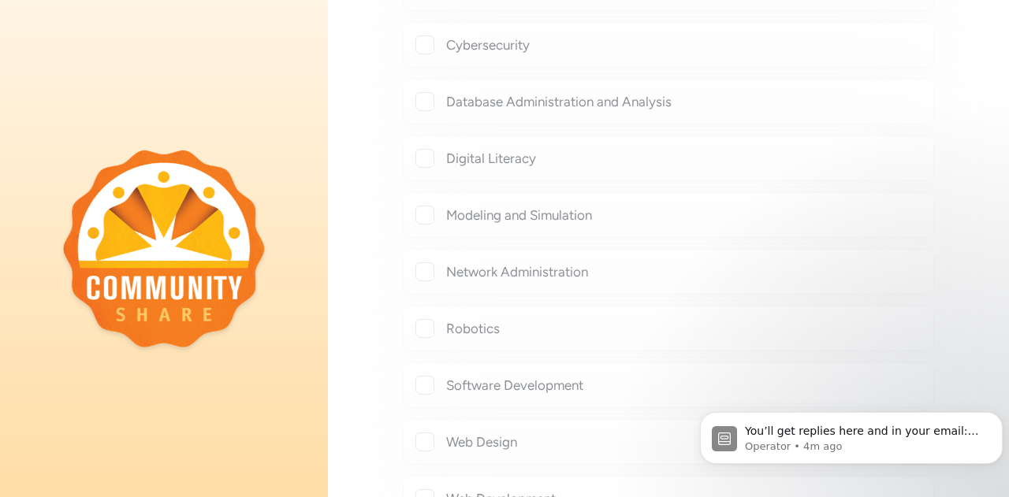
checkbox input "true"
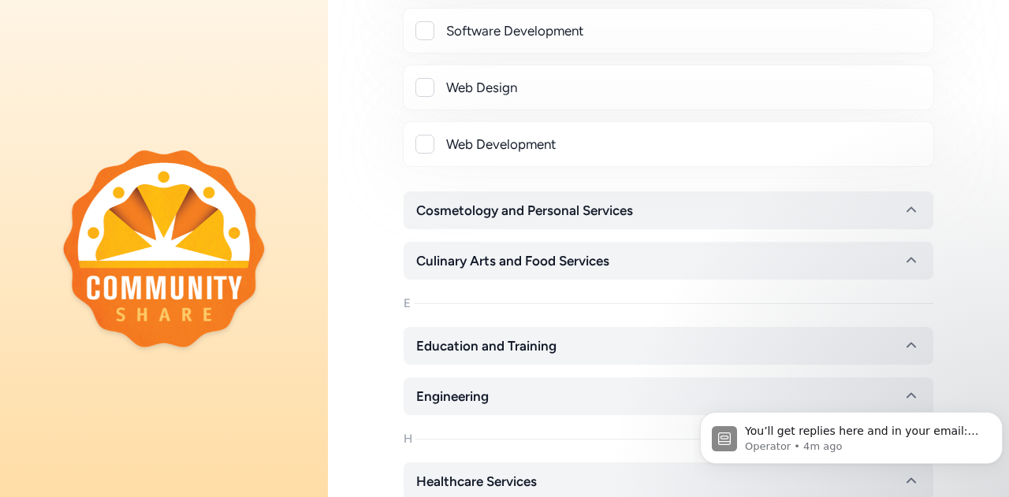
scroll to position [7636, 0]
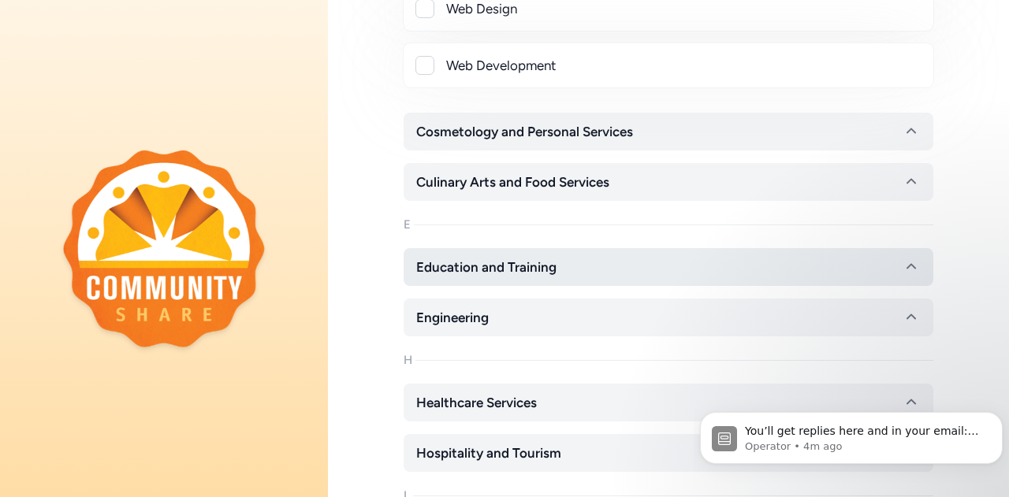
click at [527, 258] on span "Education and Training" at bounding box center [486, 267] width 140 height 19
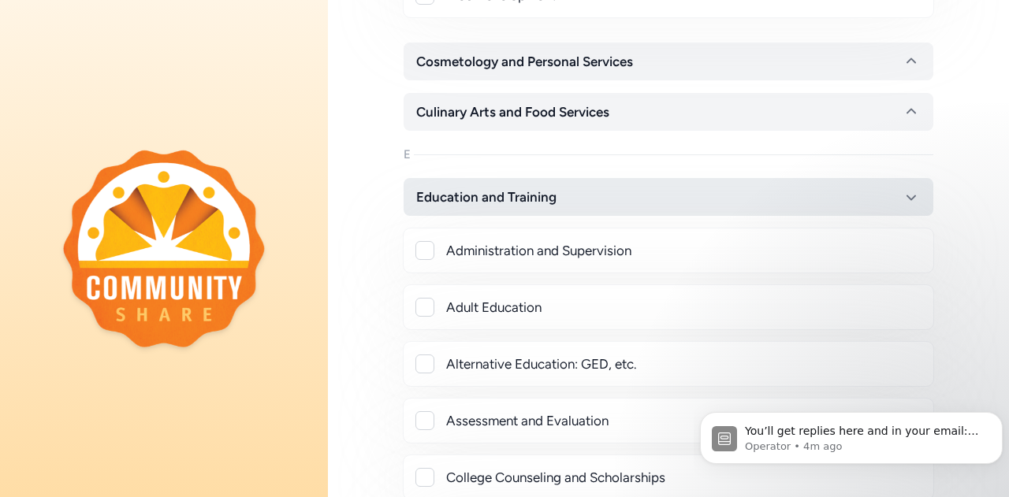
scroll to position [7793, 0]
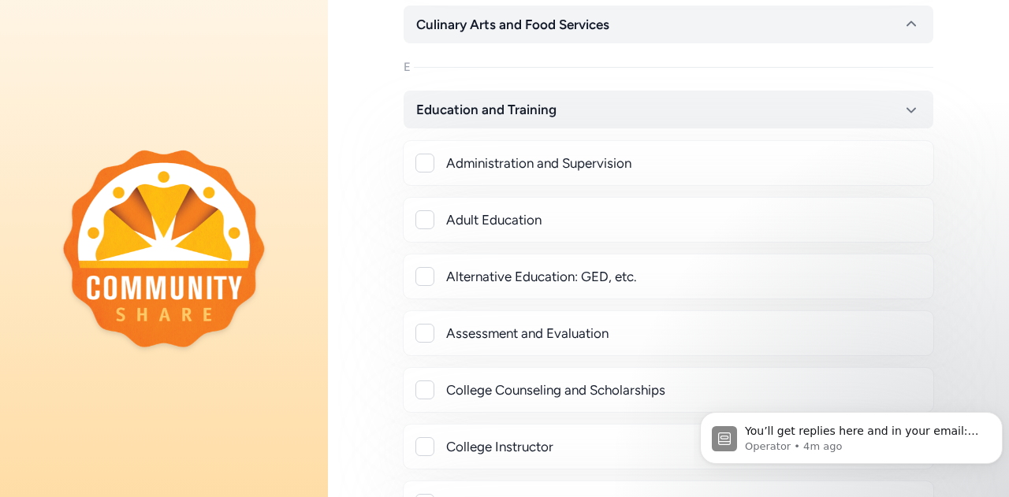
click at [423, 197] on div "Adult Education" at bounding box center [668, 220] width 531 height 46
click at [429, 210] on div at bounding box center [424, 219] width 19 height 19
checkbox input "true"
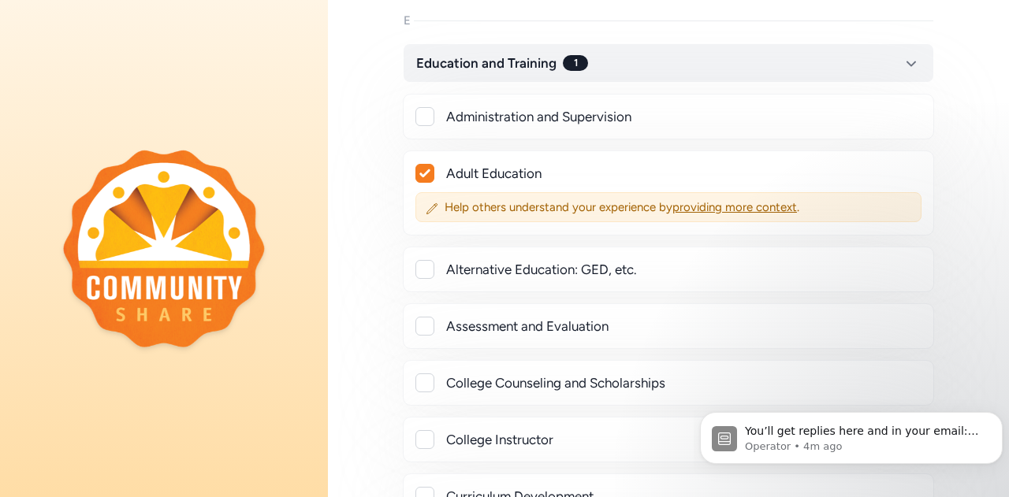
scroll to position [7872, 0]
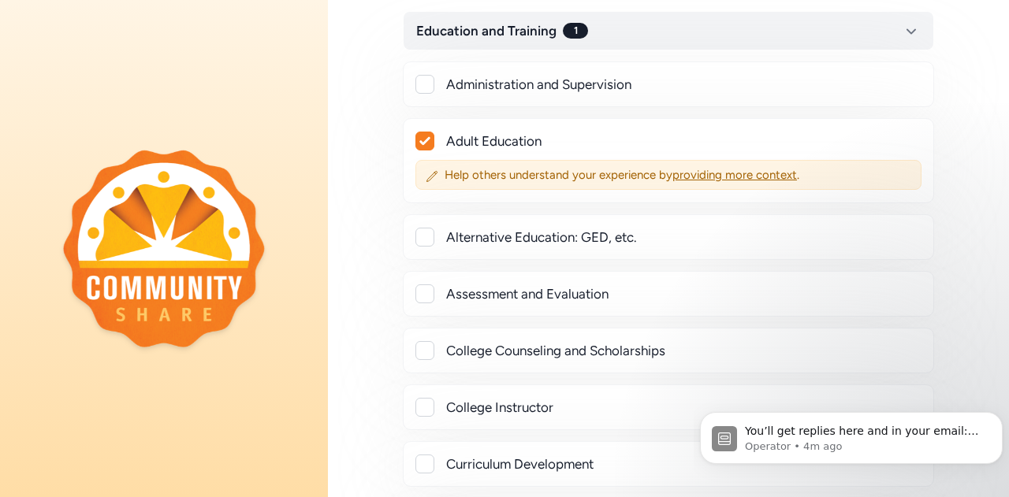
click at [426, 284] on div at bounding box center [424, 293] width 19 height 19
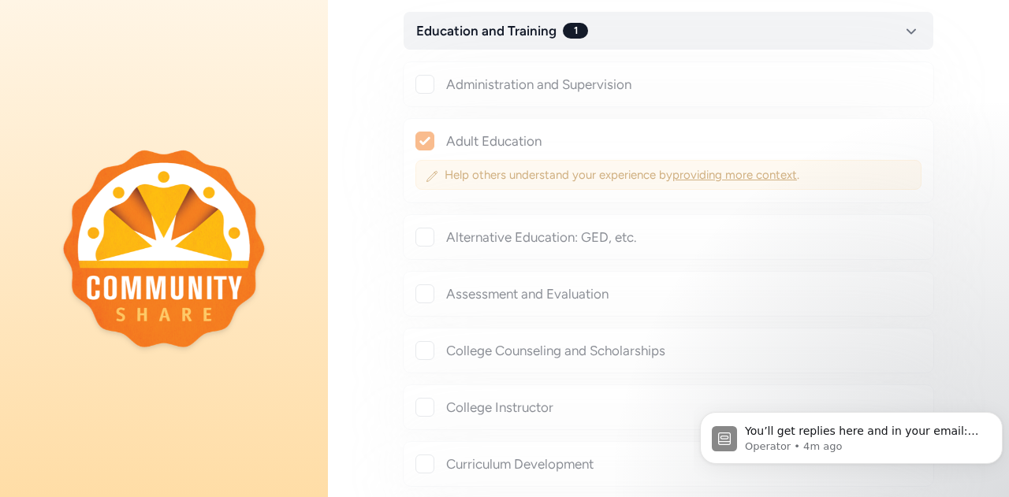
checkbox input "true"
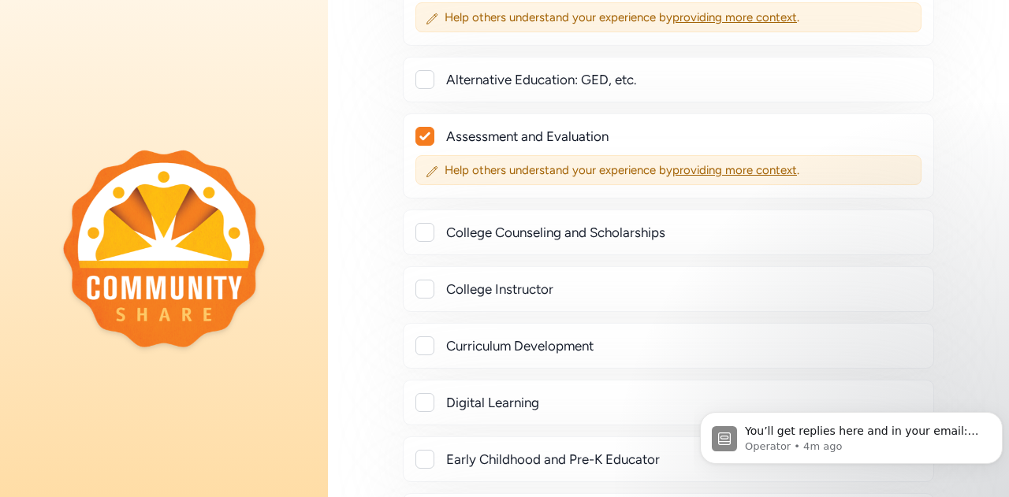
scroll to position [8108, 0]
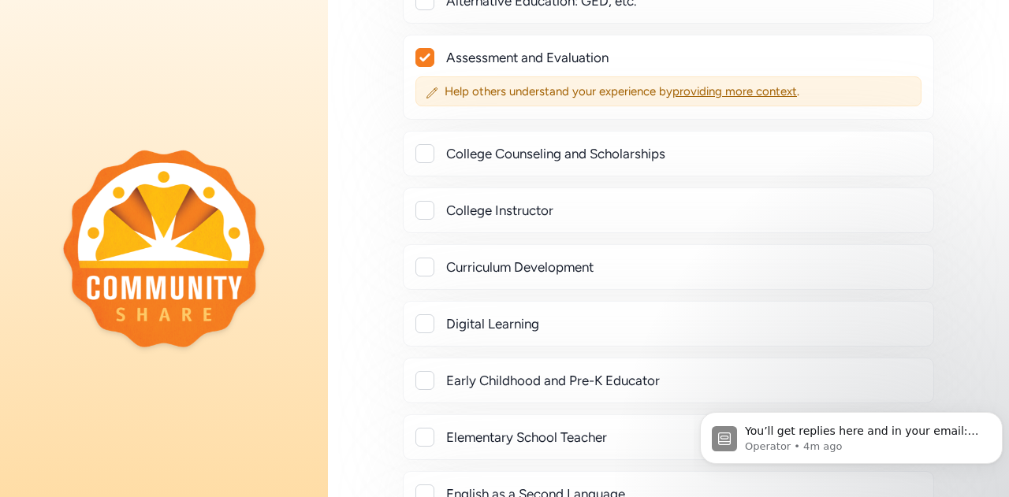
click at [422, 258] on div at bounding box center [424, 267] width 19 height 19
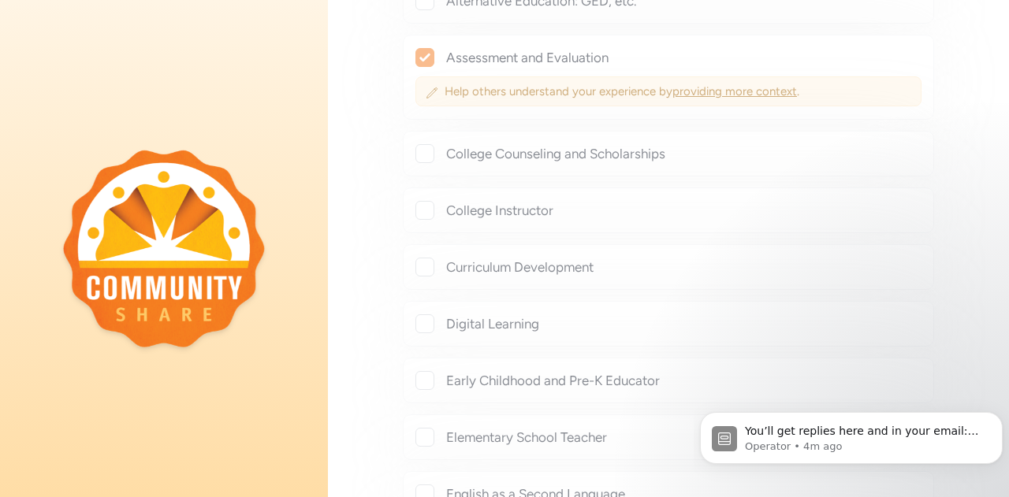
checkbox input "true"
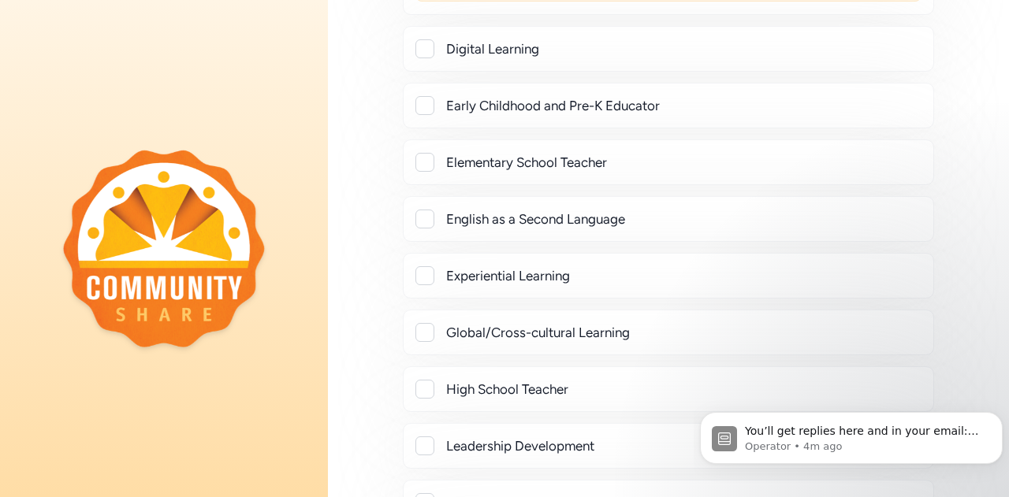
scroll to position [8424, 0]
click at [424, 266] on div at bounding box center [424, 275] width 19 height 19
checkbox input "true"
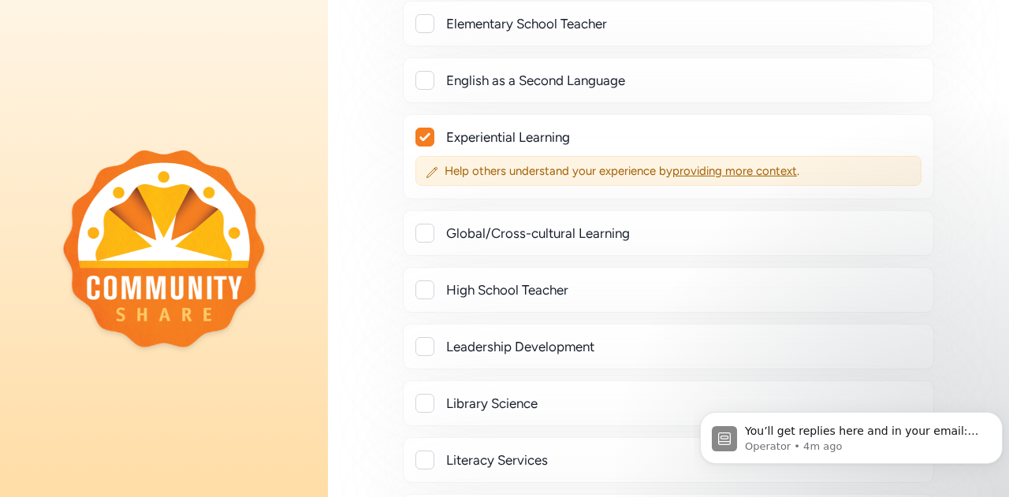
scroll to position [8581, 0]
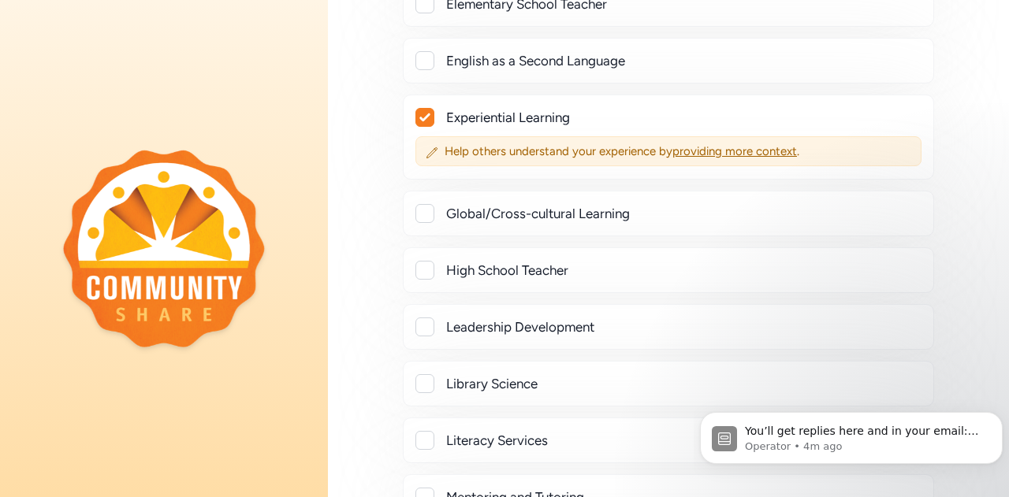
click at [425, 261] on div at bounding box center [424, 270] width 19 height 19
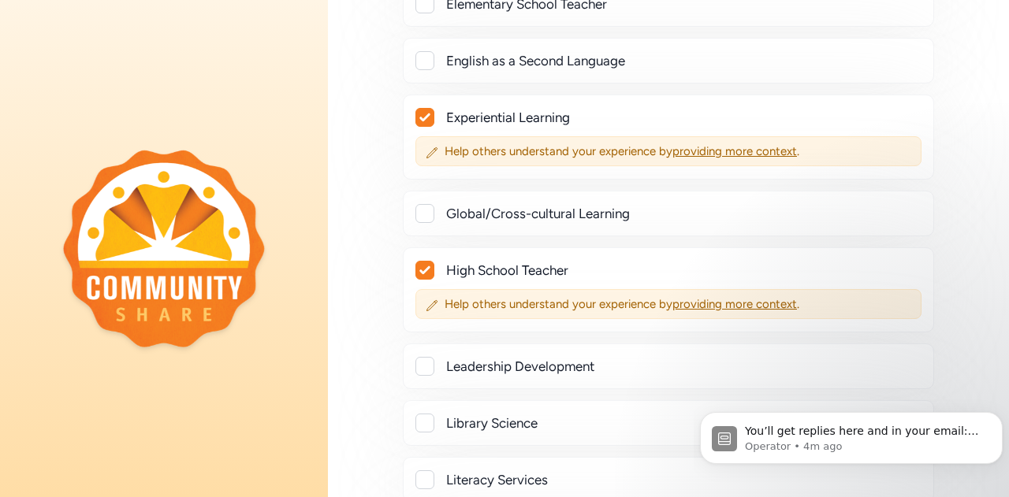
checkbox input "true"
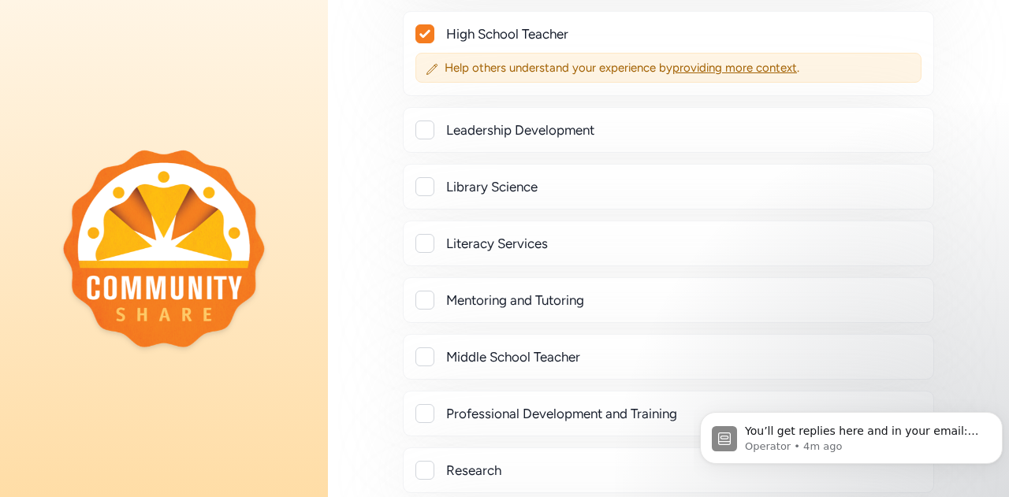
scroll to position [8896, 0]
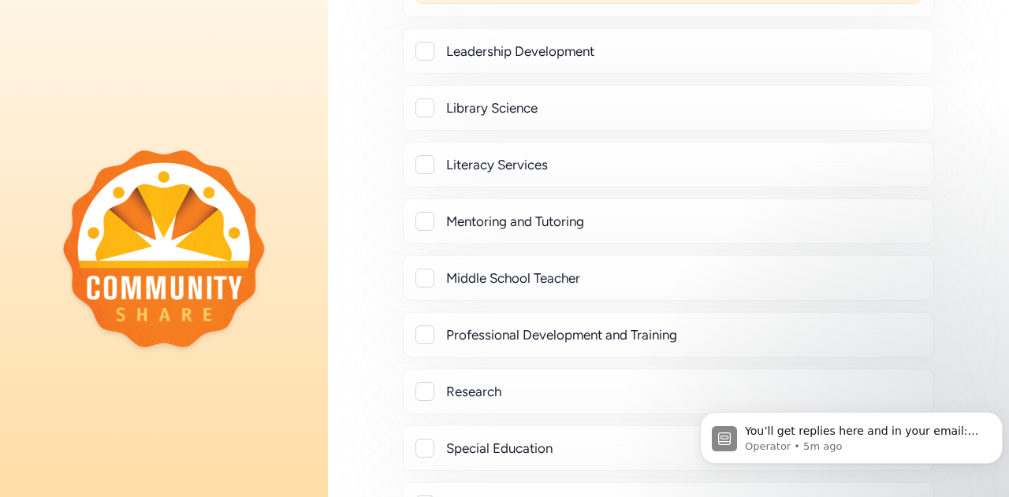
click at [422, 325] on div at bounding box center [424, 334] width 19 height 19
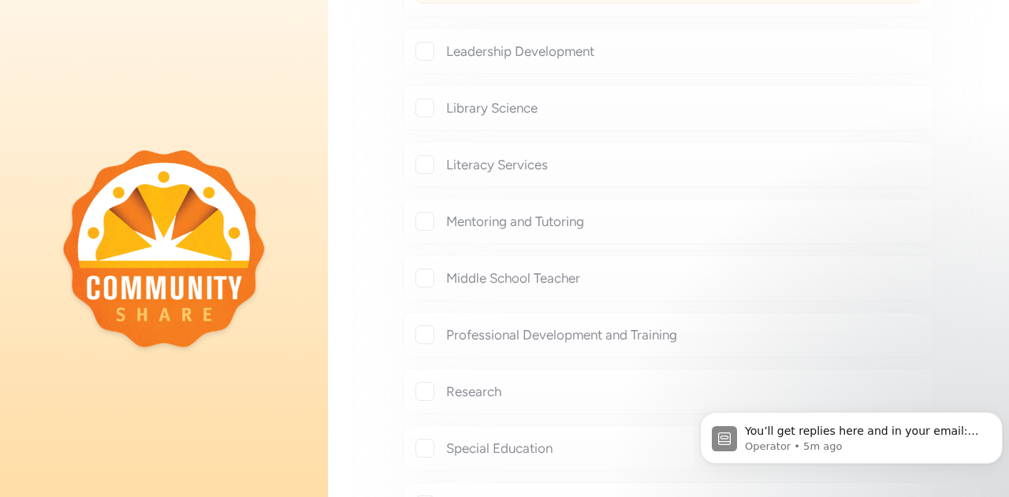
checkbox input "true"
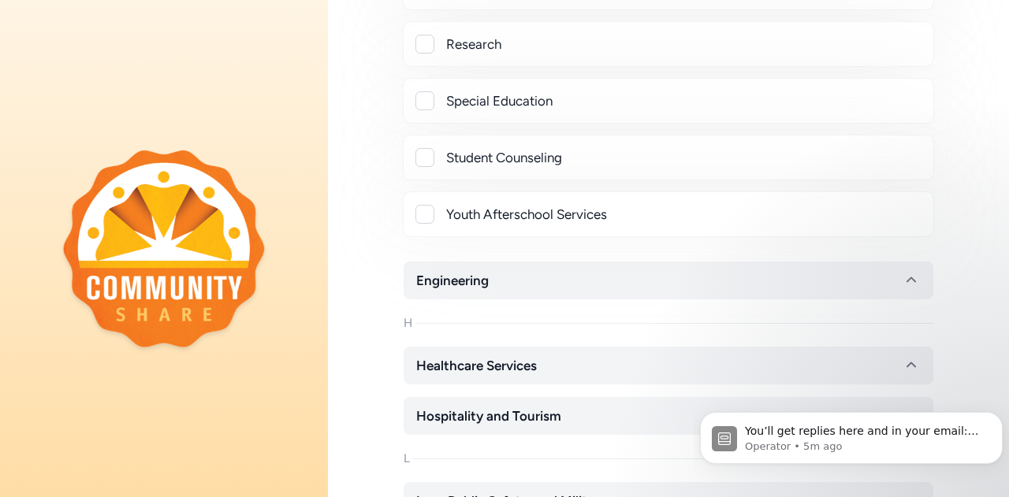
scroll to position [9290, 0]
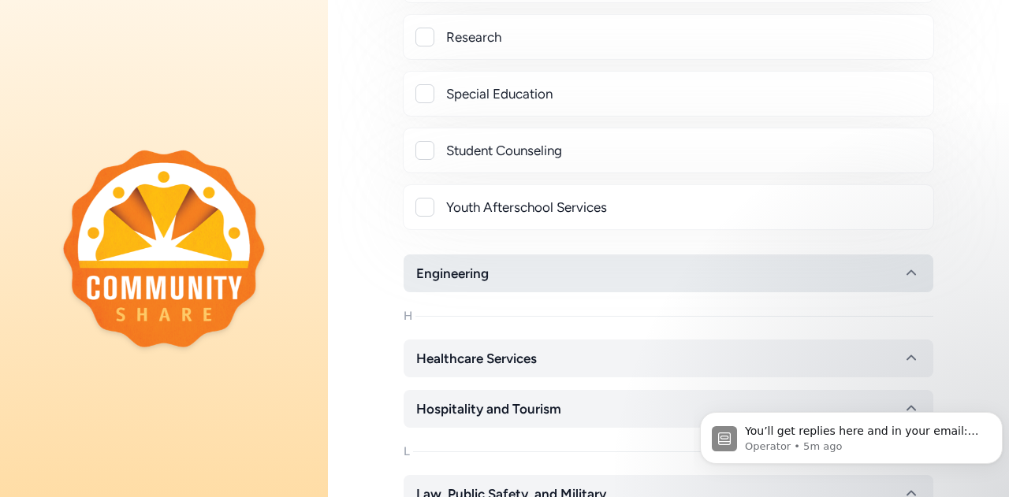
click at [489, 264] on span "Engineering" at bounding box center [452, 273] width 72 height 19
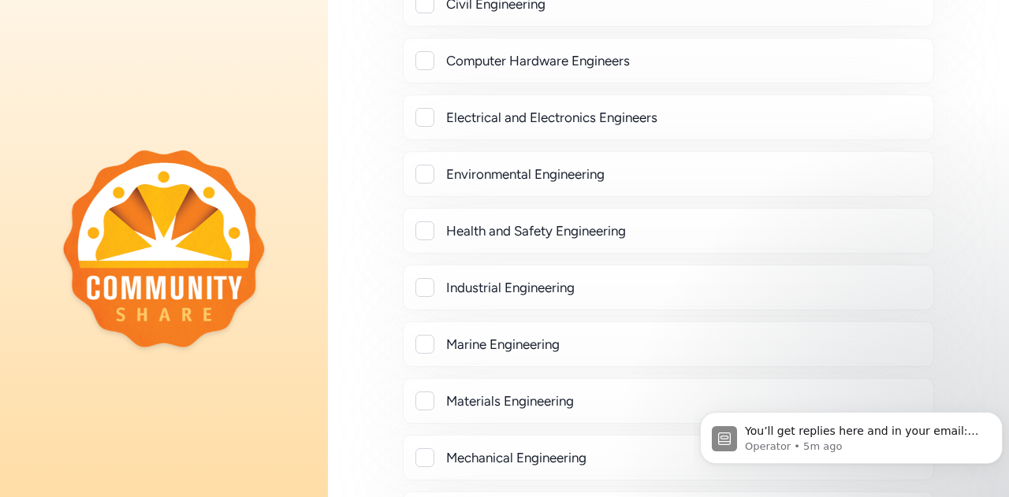
scroll to position [9921, 0]
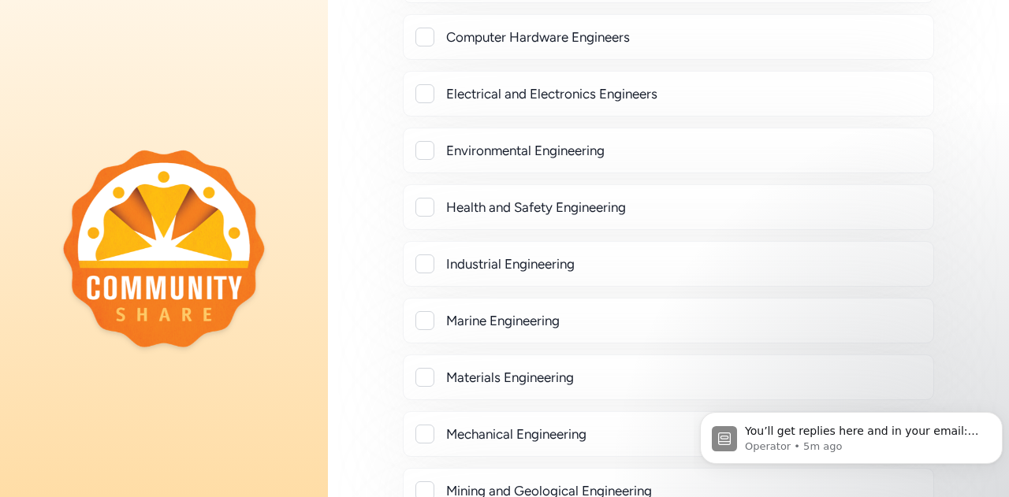
drag, startPoint x: 424, startPoint y: 344, endPoint x: 446, endPoint y: 335, distance: 23.7
click at [424, 425] on div at bounding box center [424, 434] width 19 height 19
checkbox input "true"
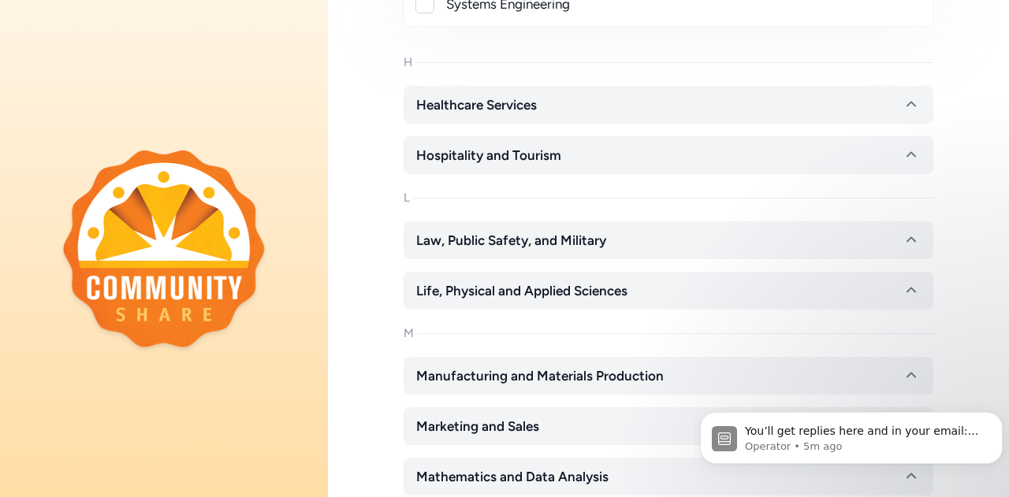
scroll to position [10708, 0]
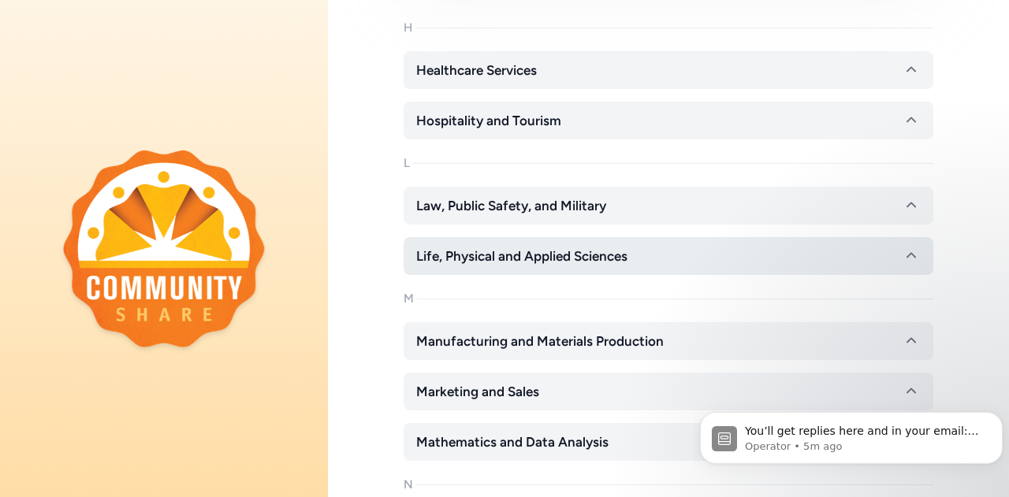
click at [608, 247] on span "Life, Physical and Applied Sciences" at bounding box center [521, 256] width 211 height 19
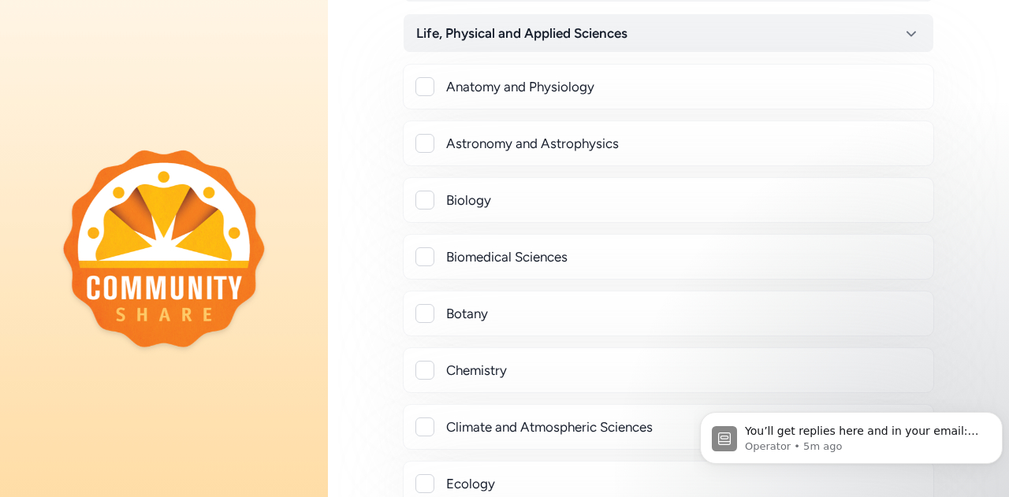
scroll to position [10945, 0]
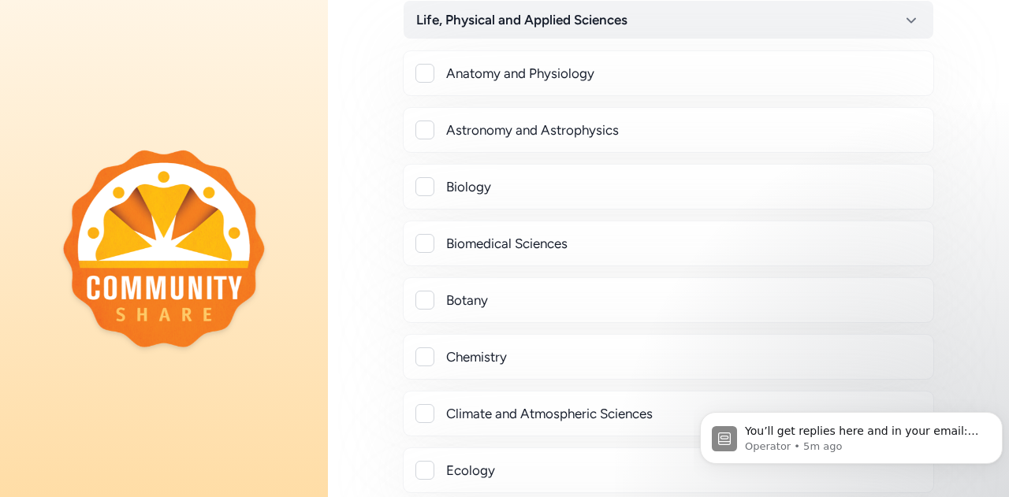
click at [427, 347] on div at bounding box center [424, 356] width 19 height 19
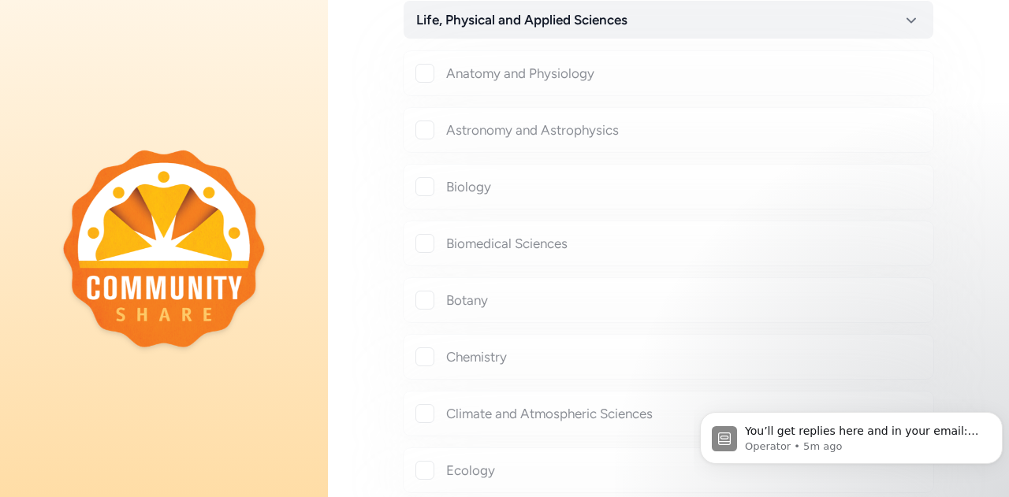
checkbox input "true"
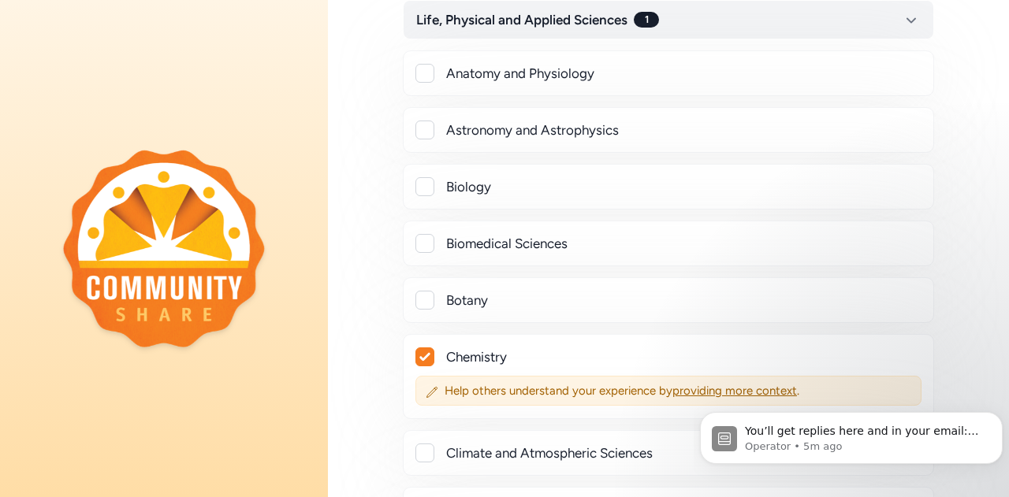
click at [430, 121] on div at bounding box center [424, 130] width 19 height 19
checkbox input "true"
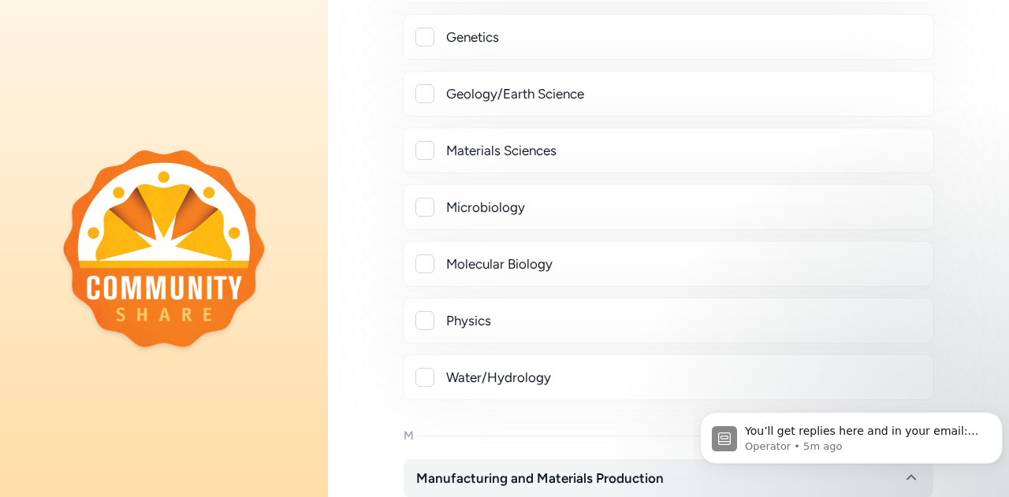
scroll to position [11575, 0]
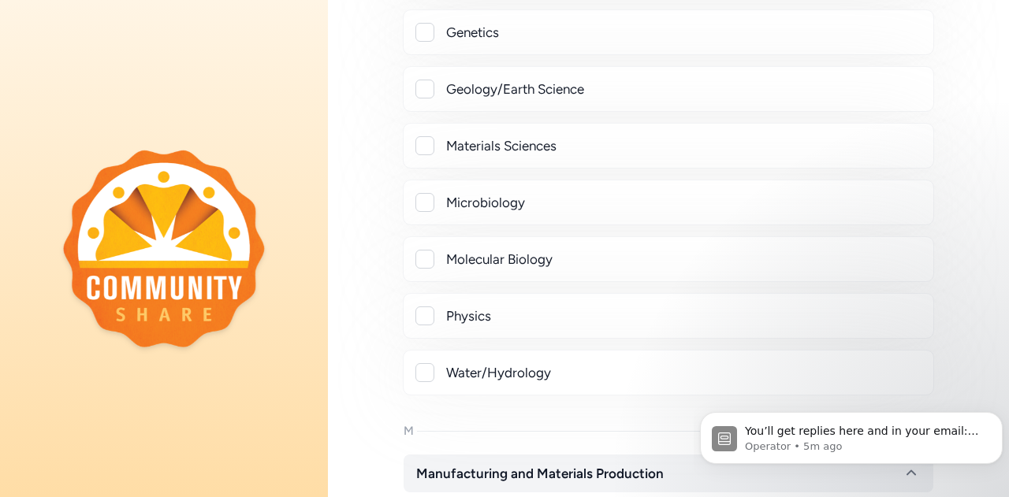
click at [424, 306] on div at bounding box center [424, 315] width 19 height 19
checkbox input "true"
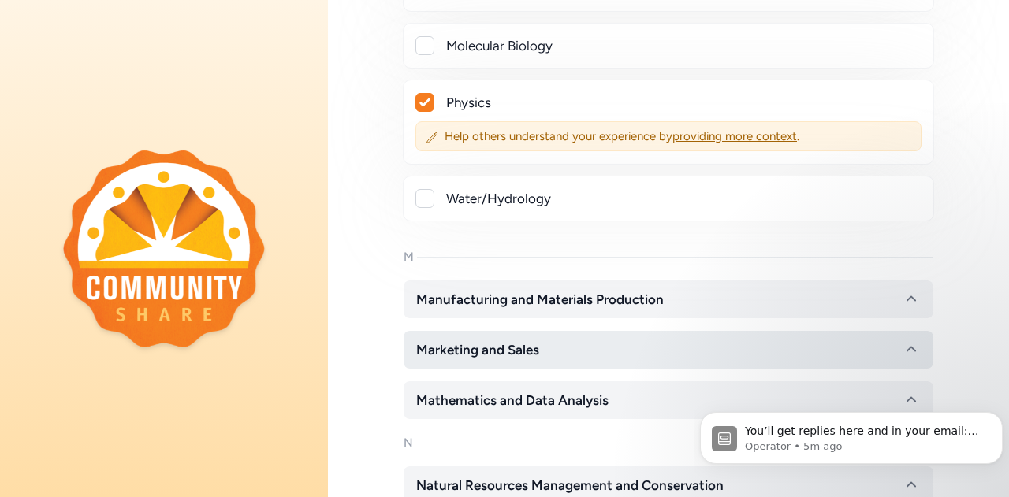
scroll to position [11812, 0]
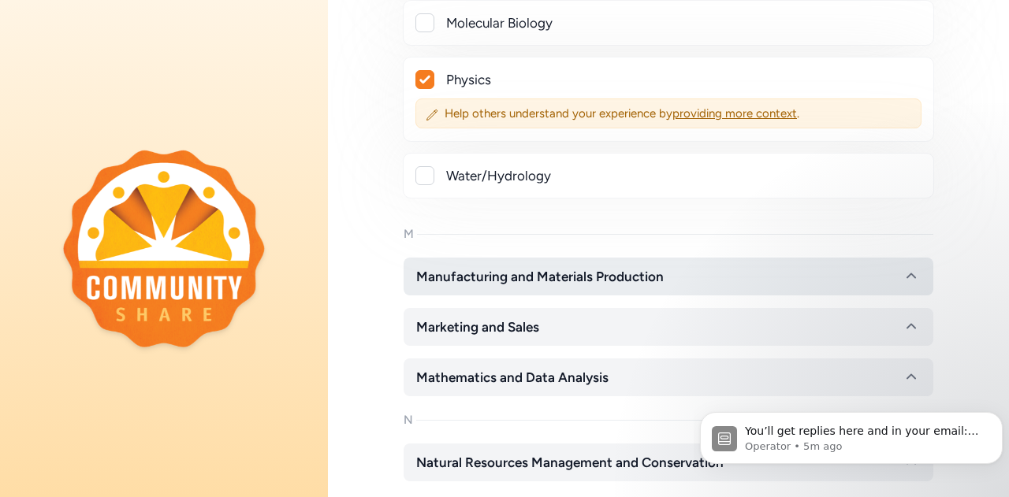
click at [582, 267] on span "Manufacturing and Materials Production" at bounding box center [539, 276] width 247 height 19
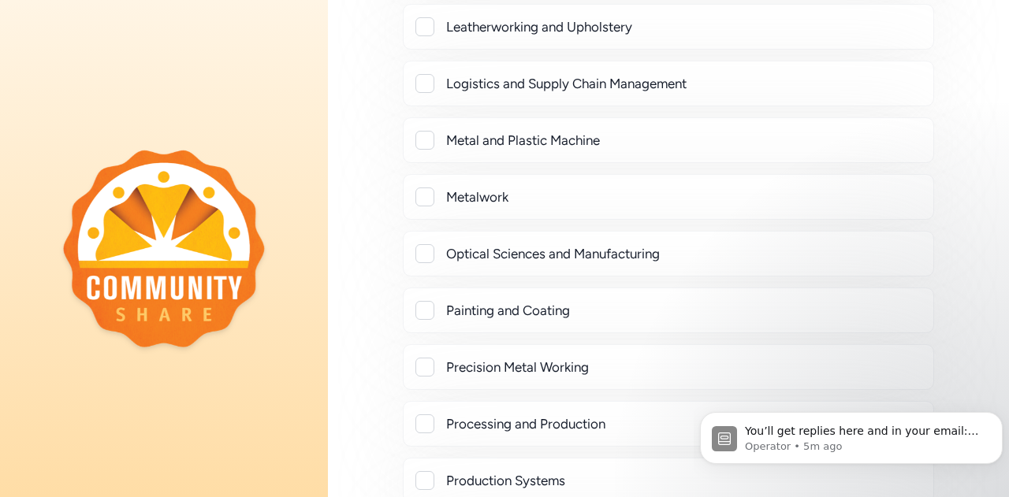
scroll to position [12363, 0]
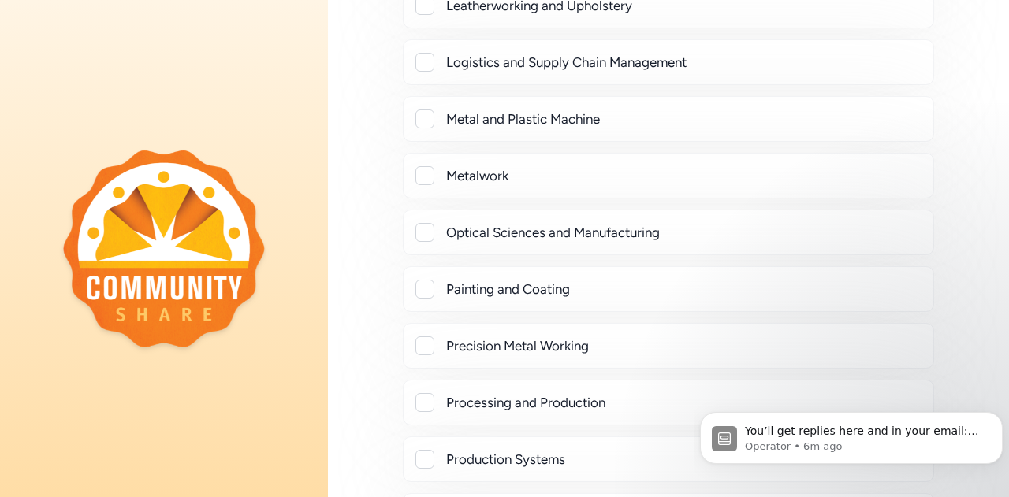
click at [425, 393] on div at bounding box center [424, 402] width 19 height 19
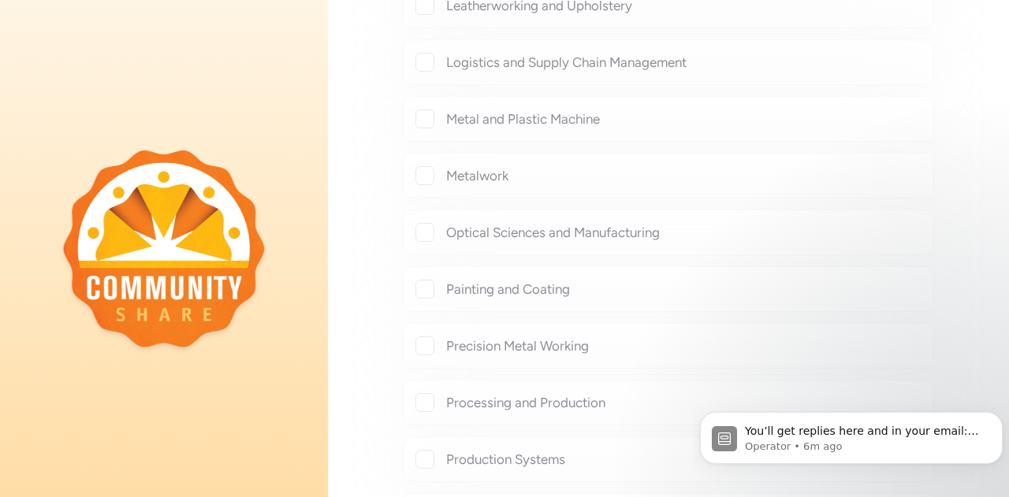
checkbox input "true"
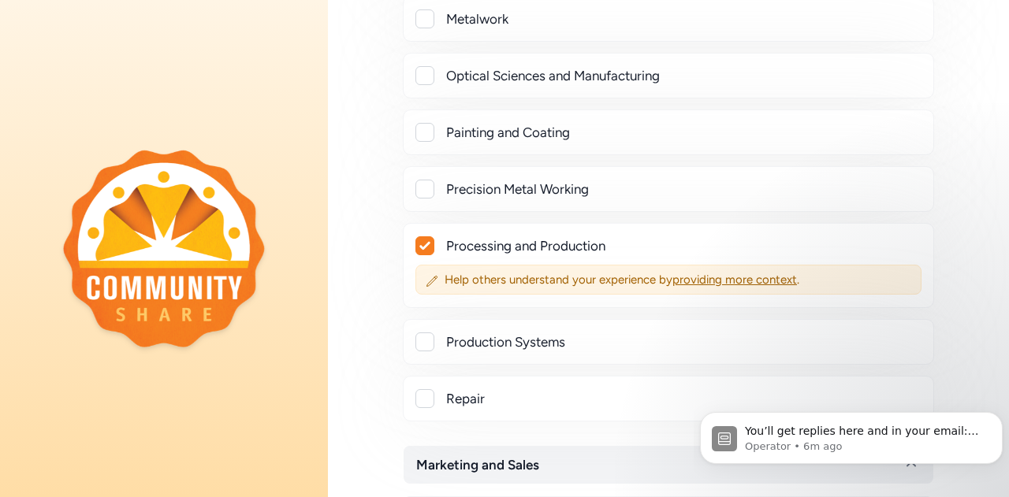
scroll to position [12521, 0]
click at [427, 332] on div at bounding box center [424, 341] width 19 height 19
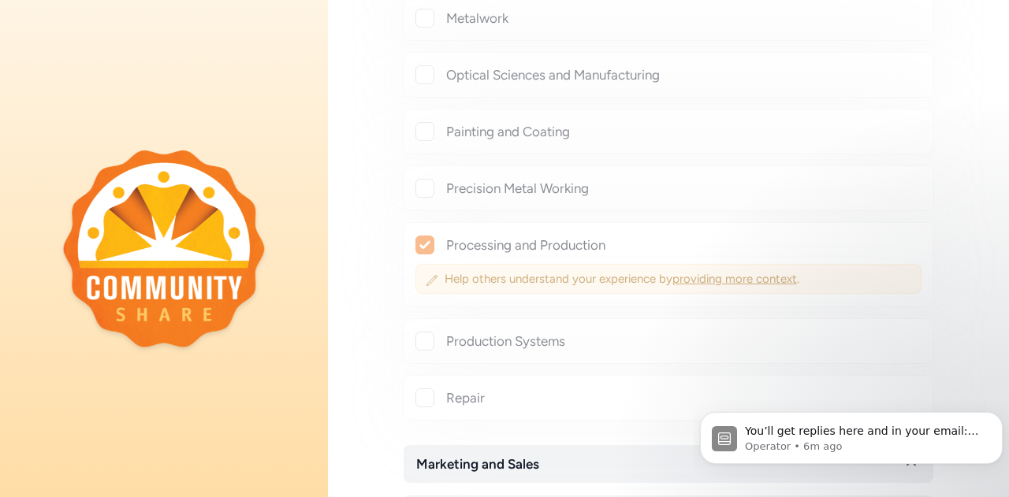
checkbox input "true"
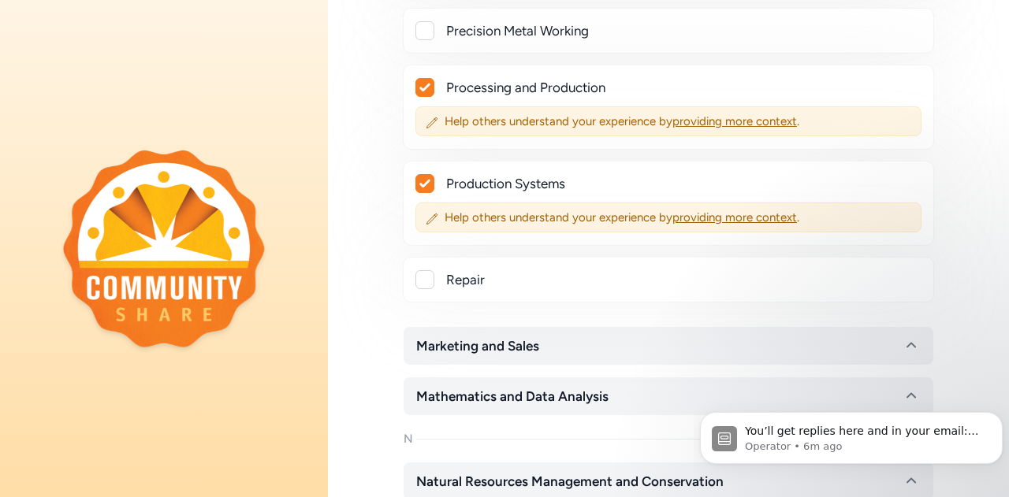
scroll to position [12836, 0]
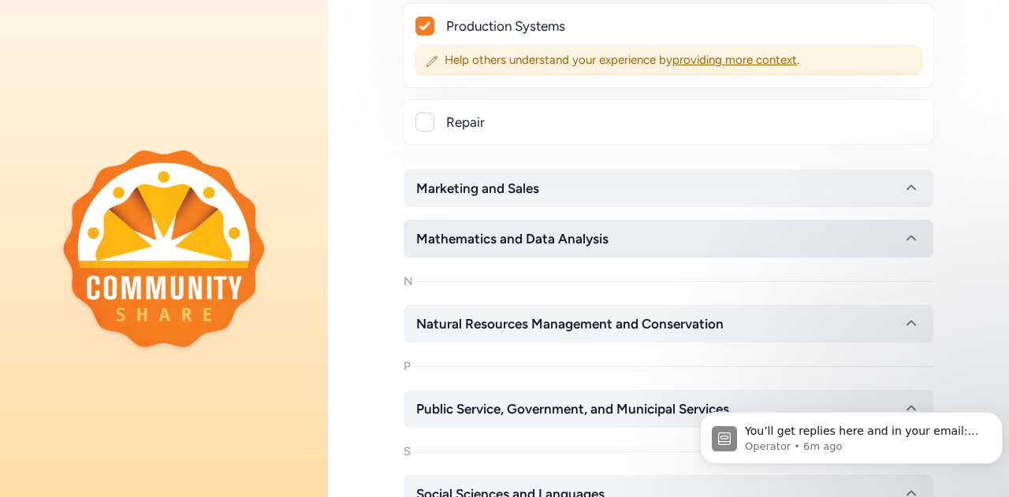
click at [538, 229] on span "Mathematics and Data Analysis" at bounding box center [512, 238] width 192 height 19
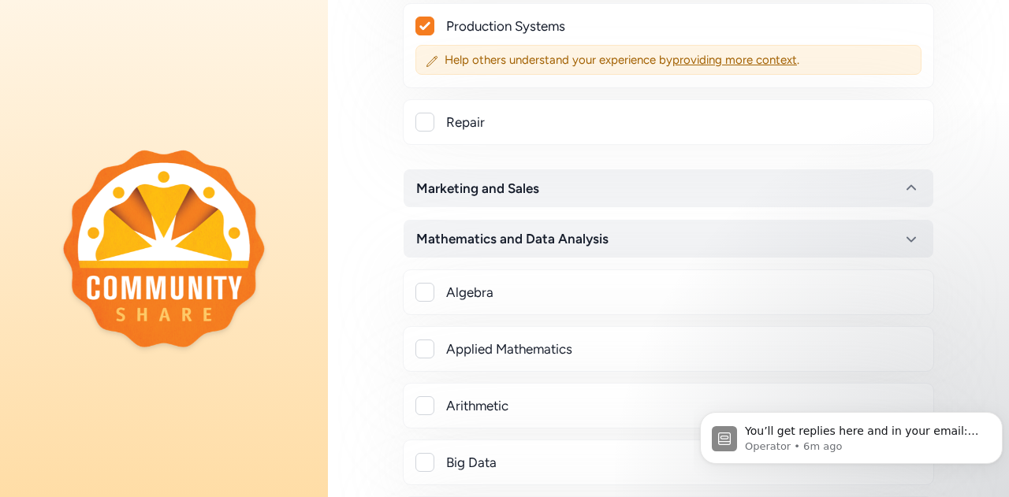
click at [421, 283] on div at bounding box center [424, 292] width 19 height 19
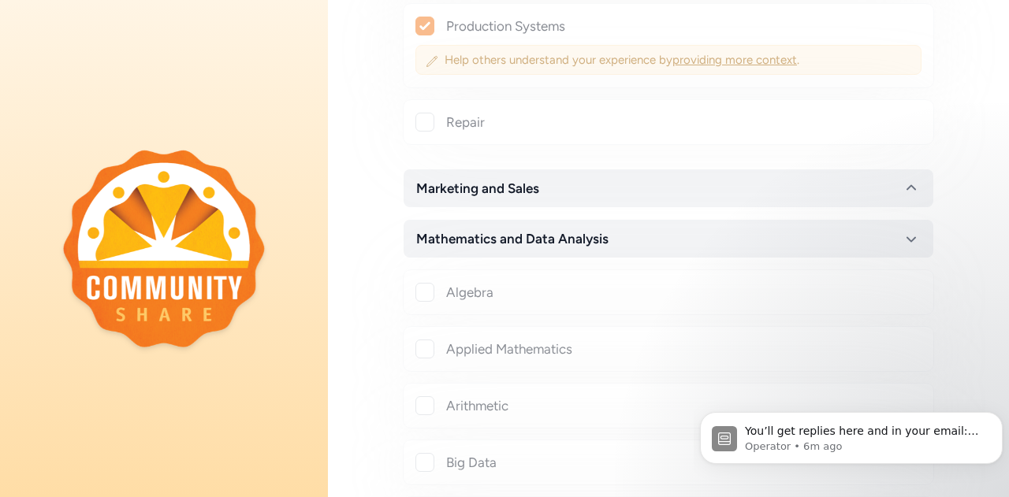
checkbox input "true"
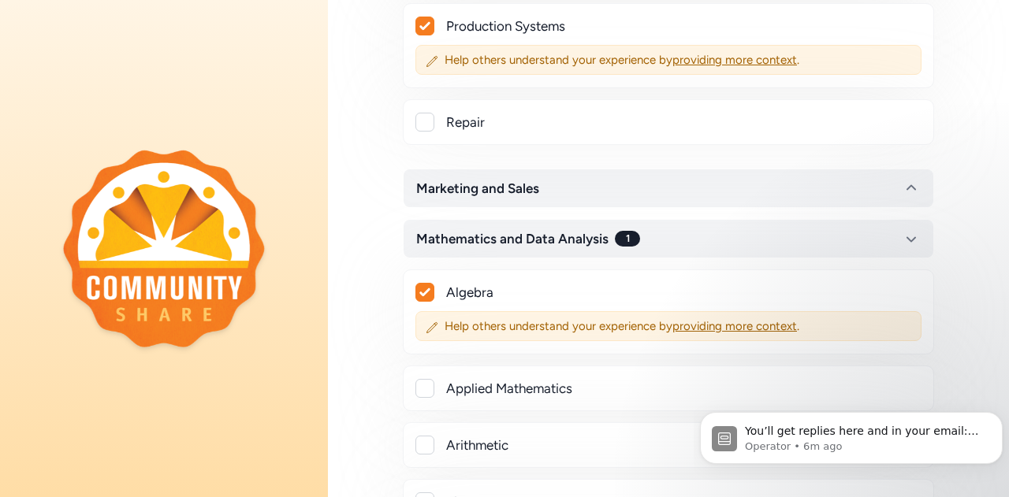
drag, startPoint x: 424, startPoint y: 276, endPoint x: 440, endPoint y: 270, distance: 17.4
click at [424, 379] on div at bounding box center [424, 388] width 19 height 19
checkbox input "true"
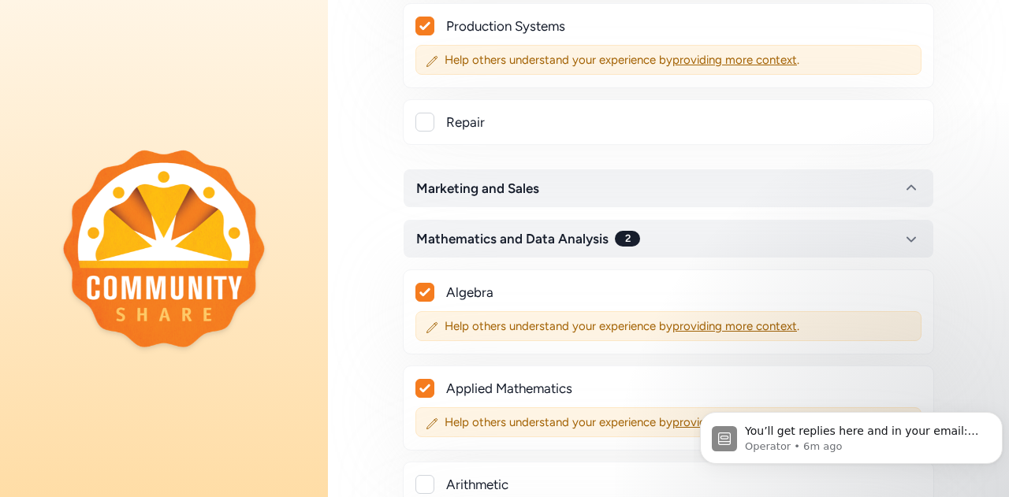
scroll to position [12915, 0]
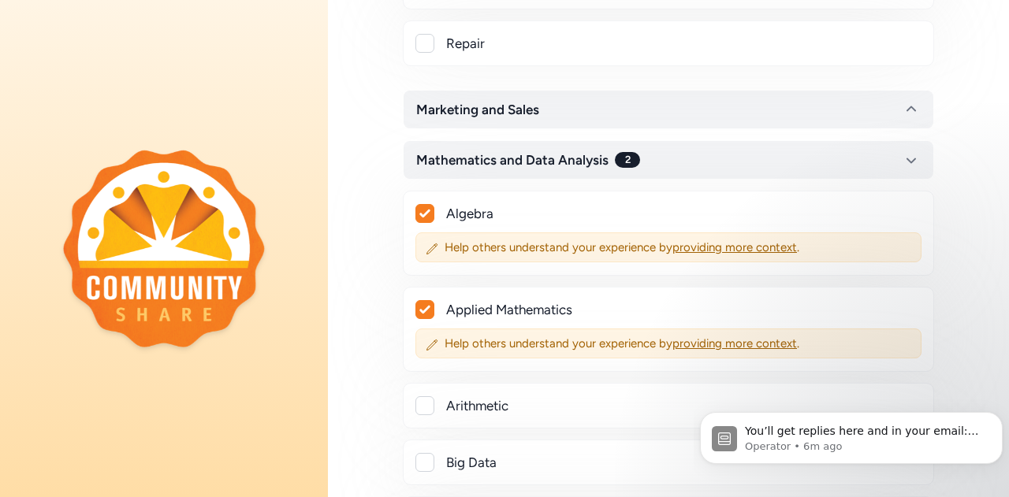
click at [424, 396] on div at bounding box center [424, 405] width 19 height 19
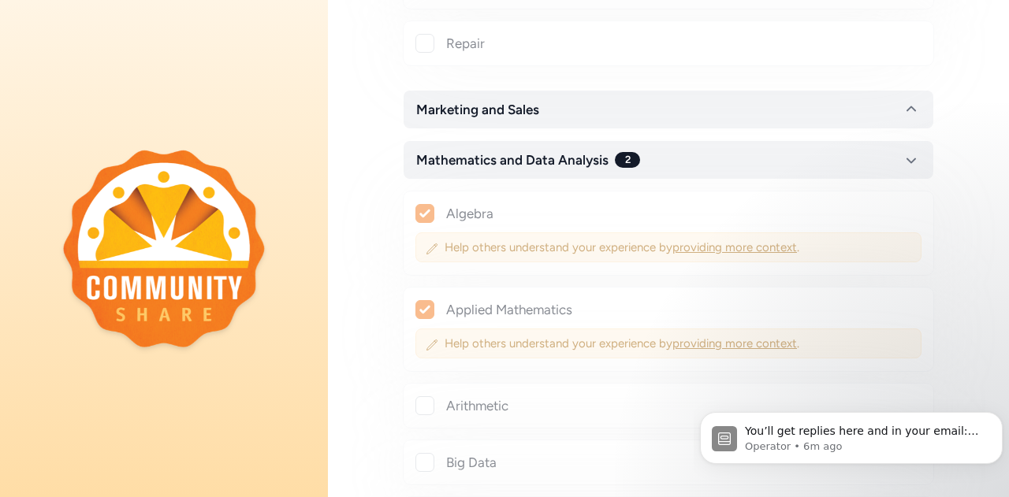
checkbox input "true"
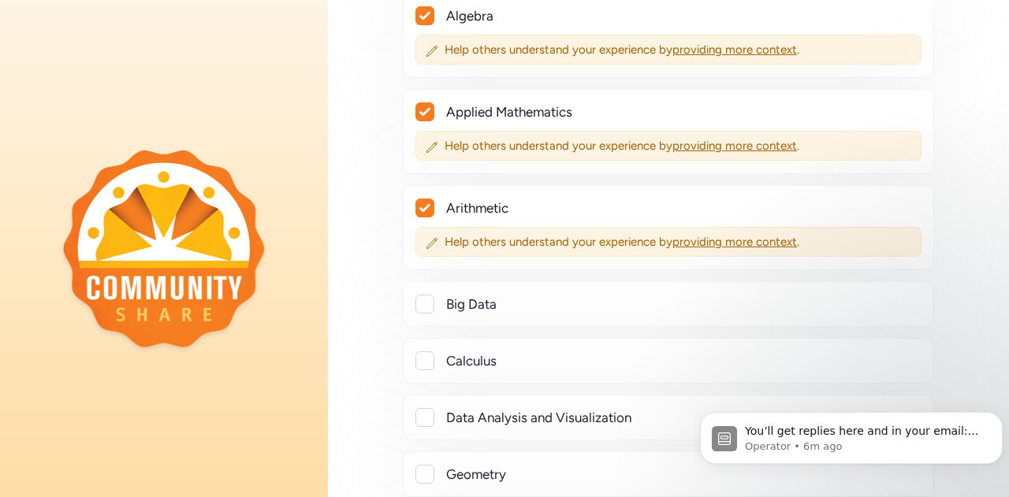
scroll to position [13151, 0]
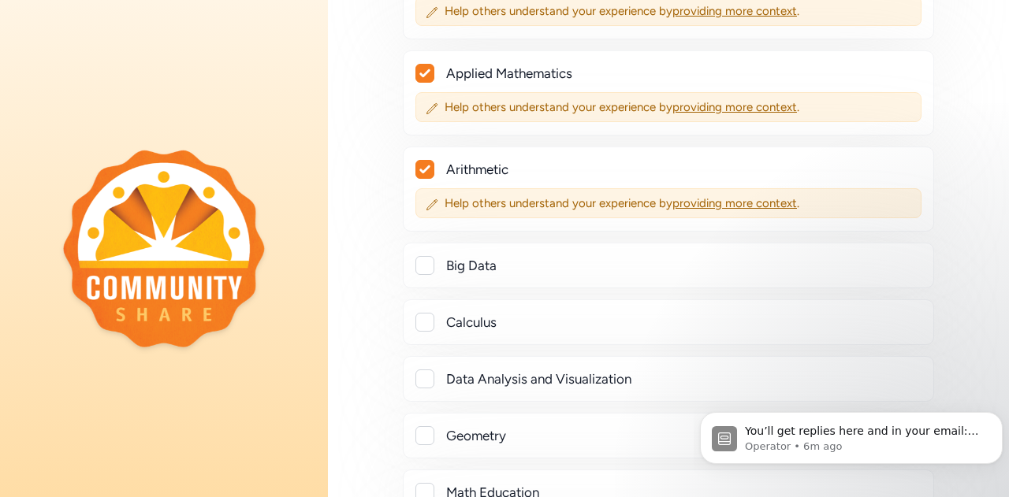
click at [427, 313] on div at bounding box center [424, 322] width 19 height 19
checkbox input "true"
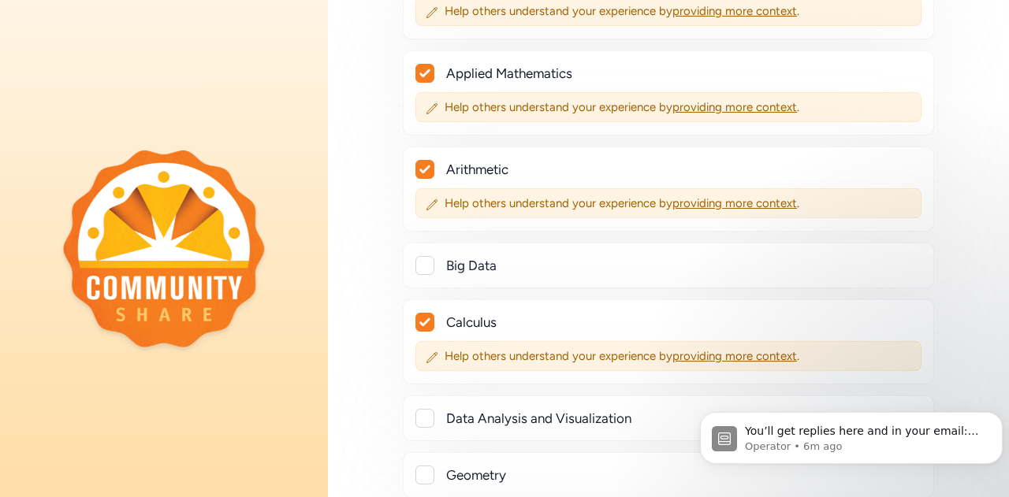
scroll to position [13230, 0]
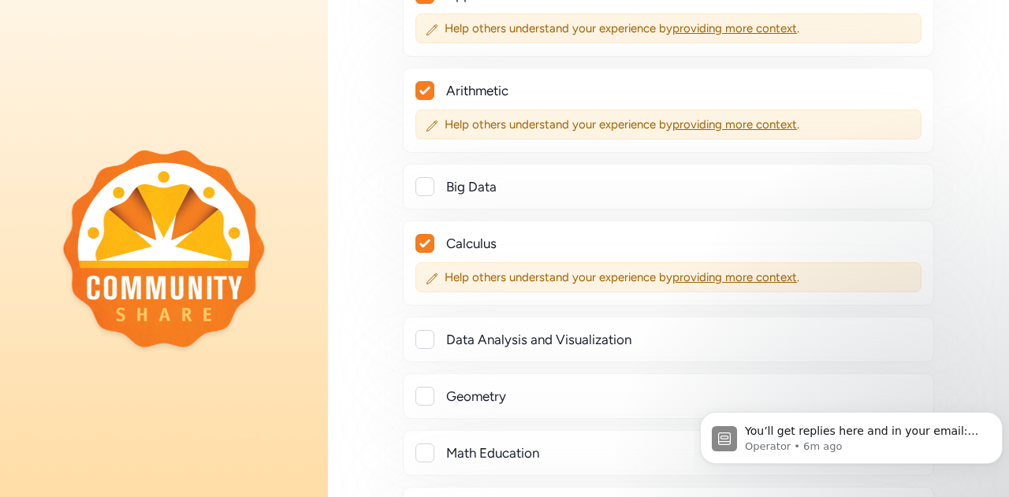
click at [428, 330] on div at bounding box center [424, 339] width 19 height 19
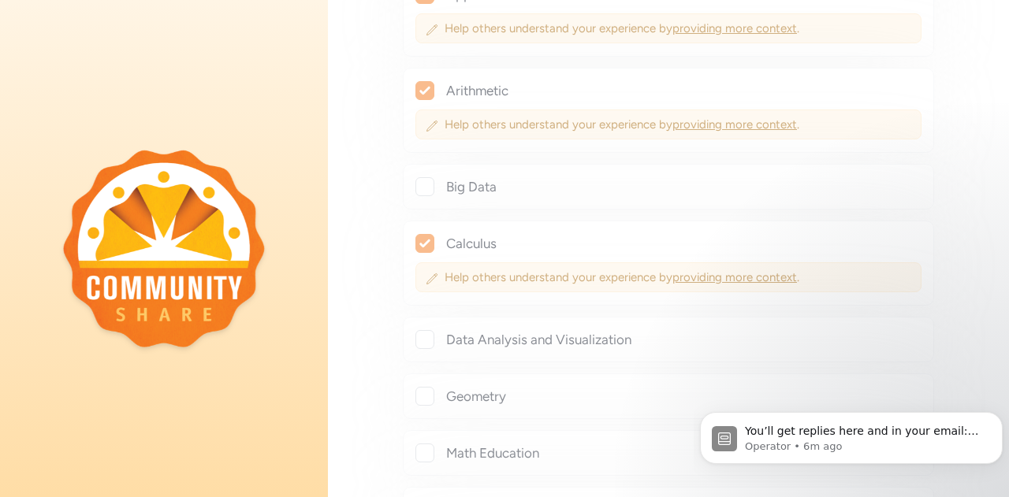
checkbox input "true"
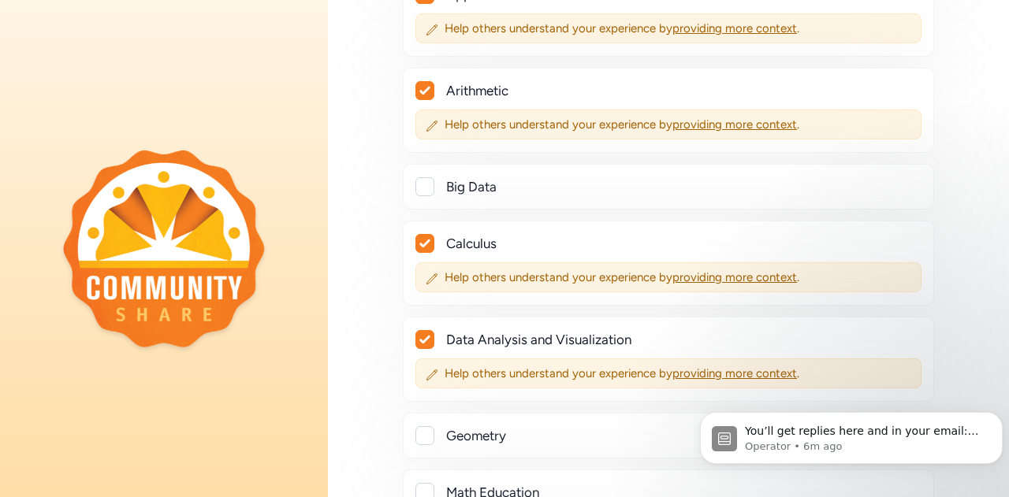
scroll to position [13309, 0]
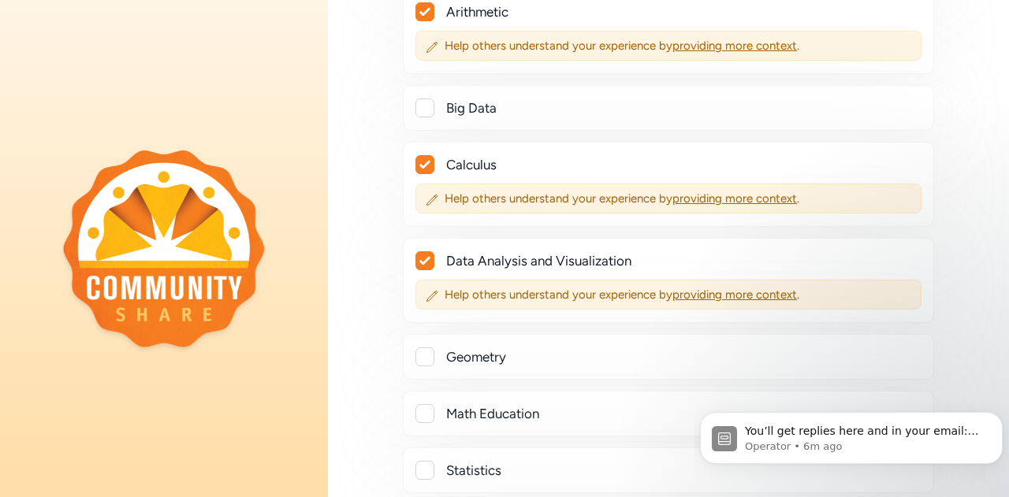
click at [423, 347] on div at bounding box center [424, 356] width 19 height 19
checkbox input "true"
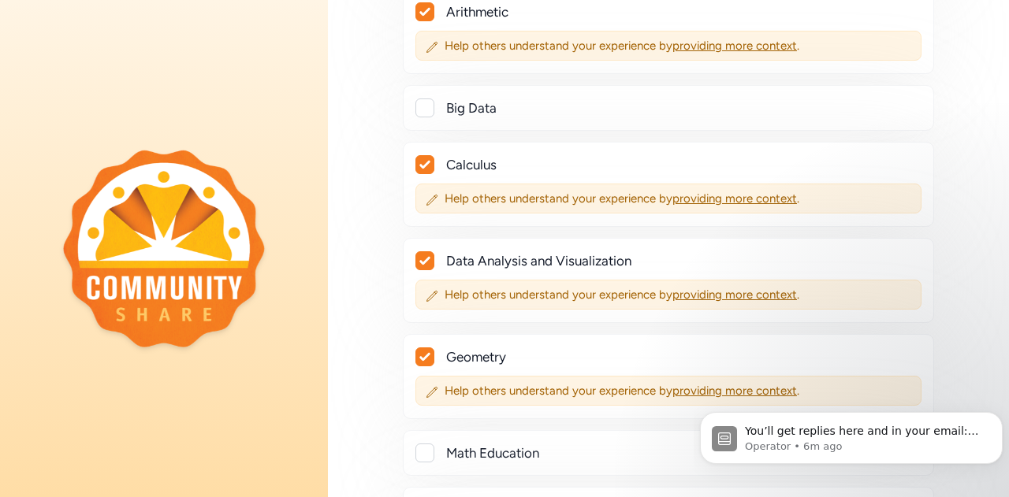
drag, startPoint x: 420, startPoint y: 332, endPoint x: 433, endPoint y: 331, distance: 13.4
click at [421, 444] on div at bounding box center [424, 453] width 19 height 19
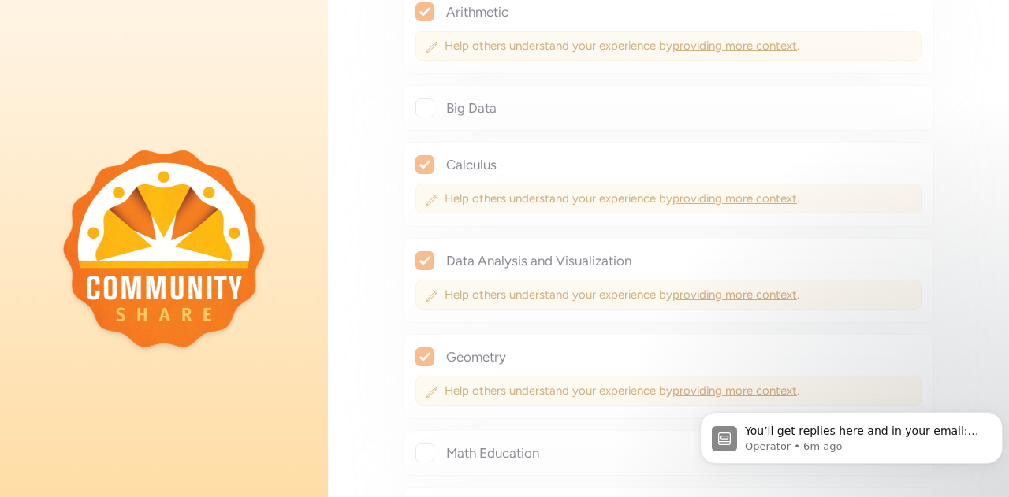
checkbox input "true"
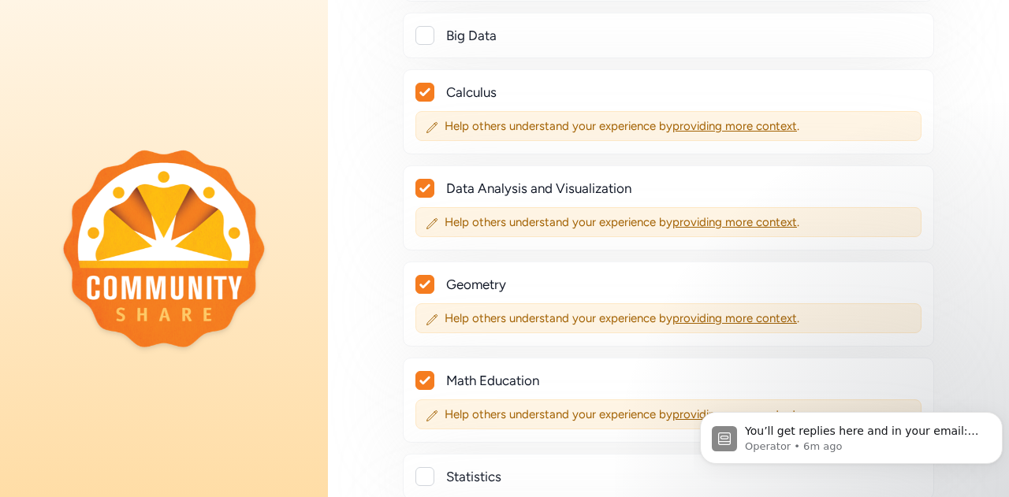
scroll to position [13466, 0]
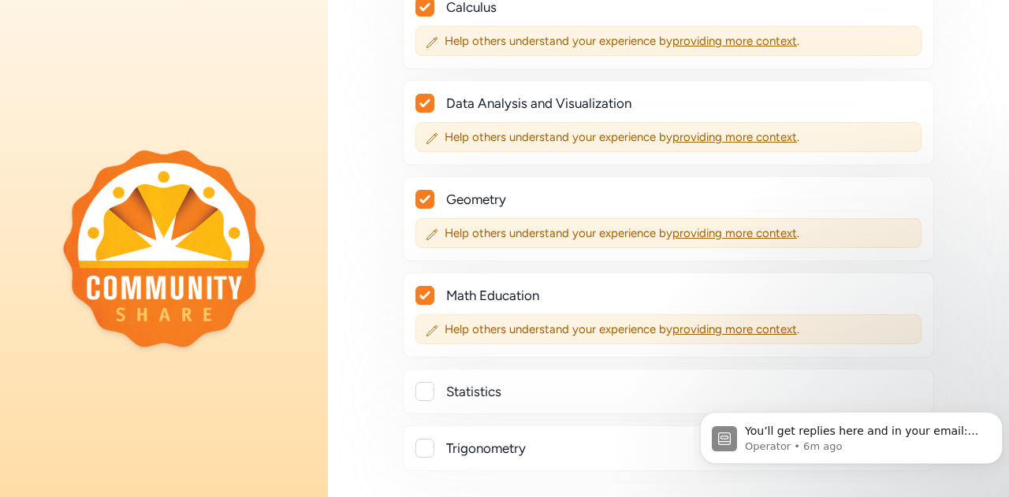
click at [428, 382] on div at bounding box center [424, 391] width 19 height 19
checkbox input "true"
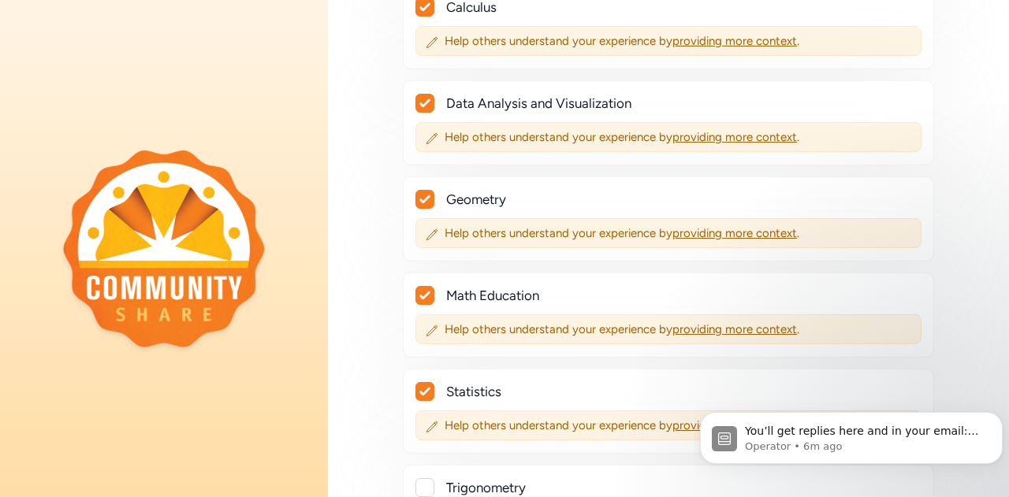
click at [425, 478] on div at bounding box center [424, 487] width 19 height 19
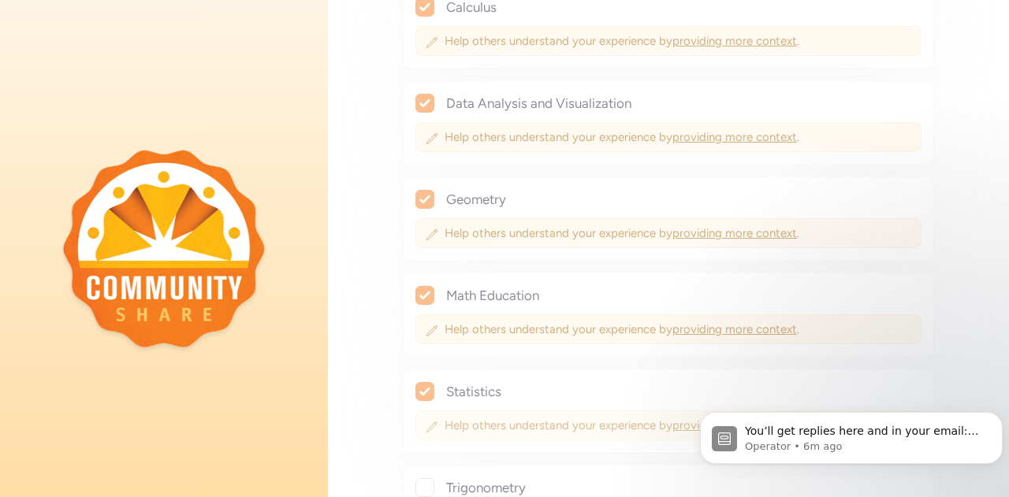
checkbox input "true"
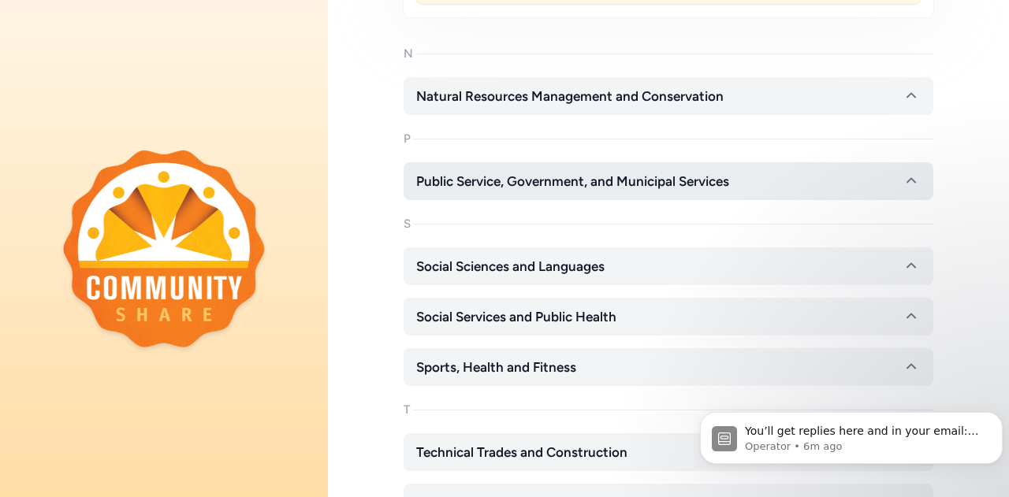
scroll to position [14018, 0]
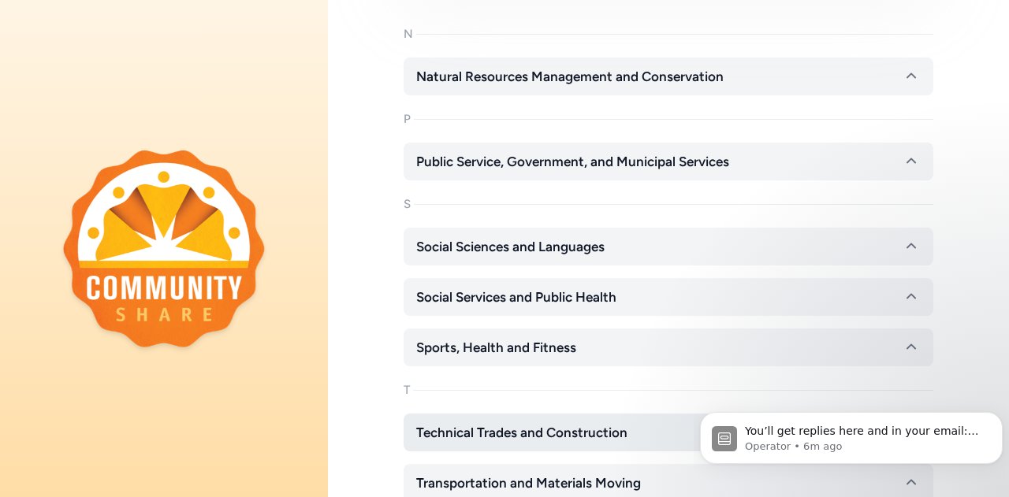
click at [532, 423] on span "Technical Trades and Construction" at bounding box center [521, 432] width 211 height 19
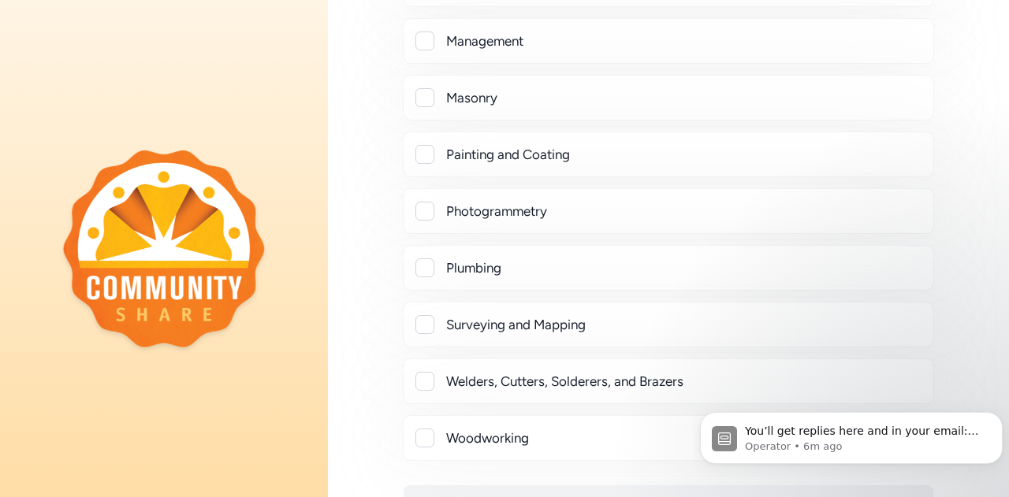
scroll to position [15249, 0]
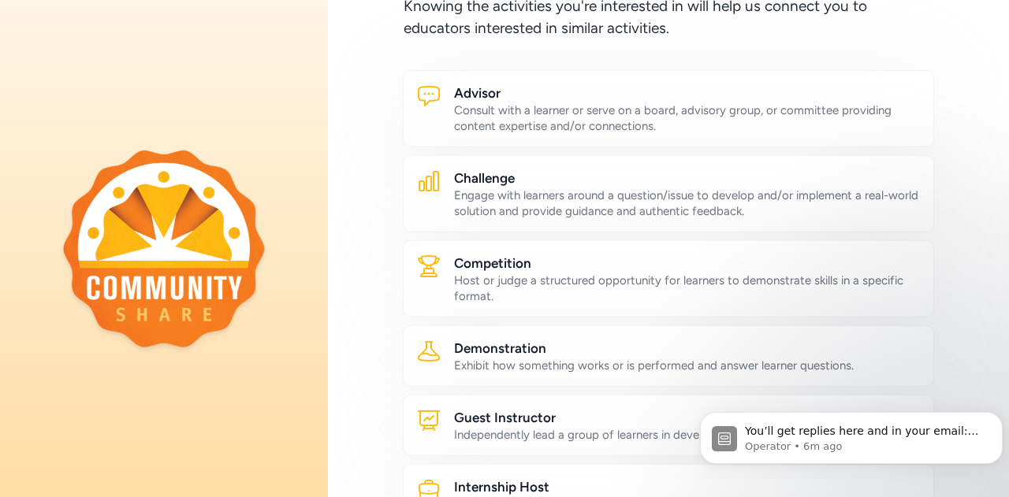
scroll to position [158, 0]
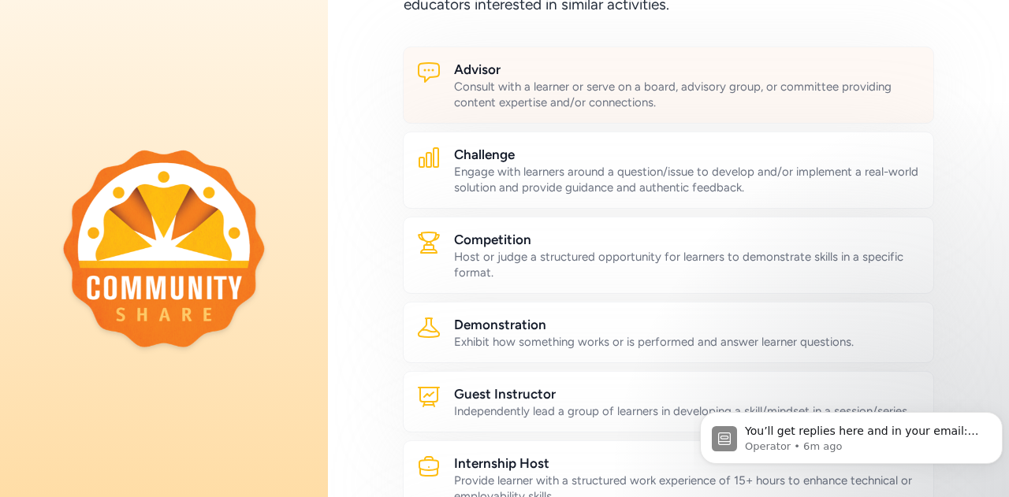
click at [569, 76] on h2 "Advisor" at bounding box center [687, 69] width 466 height 19
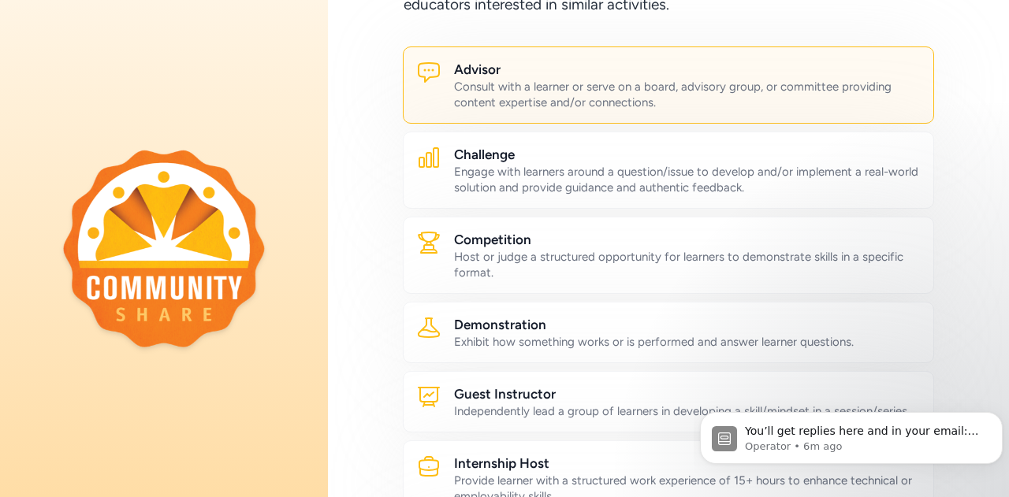
click at [581, 169] on div "Engage with learners around a question/issue to develop and/or implement a real…" at bounding box center [687, 180] width 466 height 32
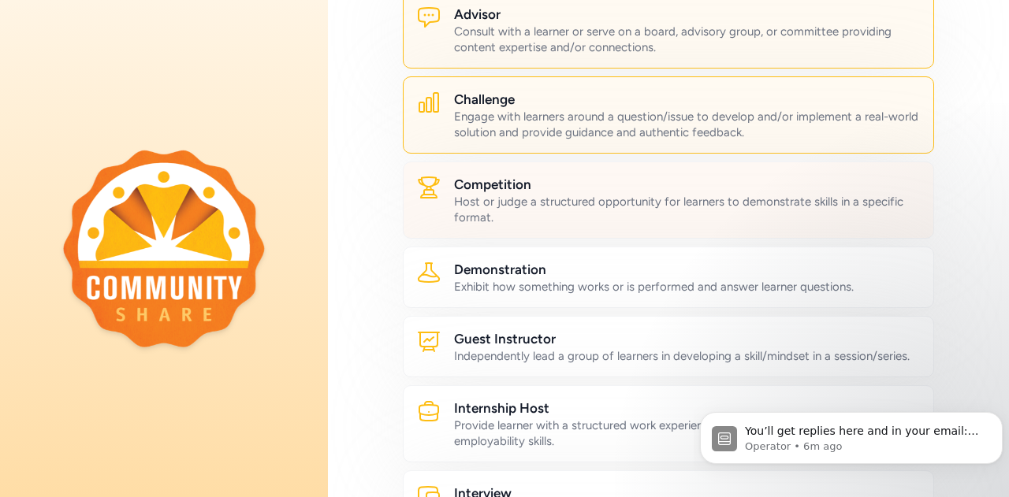
scroll to position [236, 0]
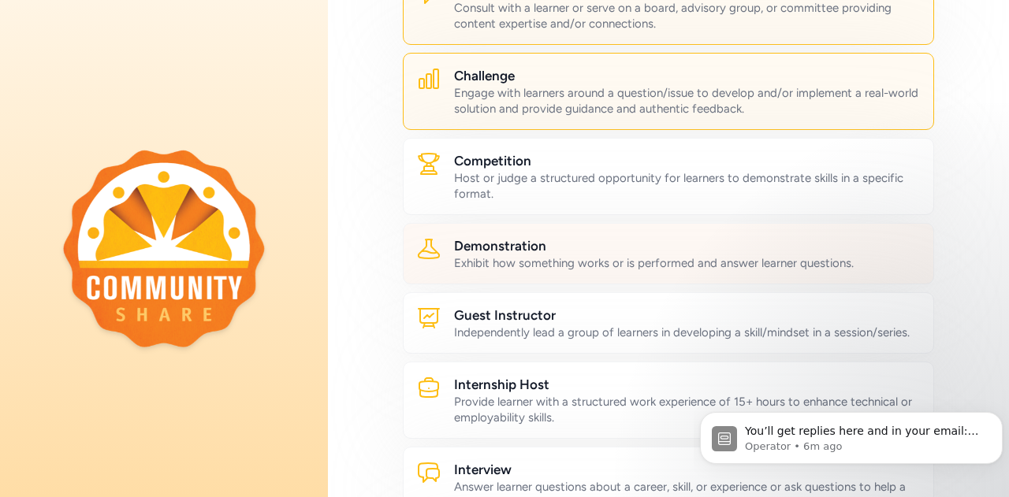
click at [677, 262] on div "Exhibit how something works or is performed and answer learner questions." at bounding box center [687, 263] width 466 height 16
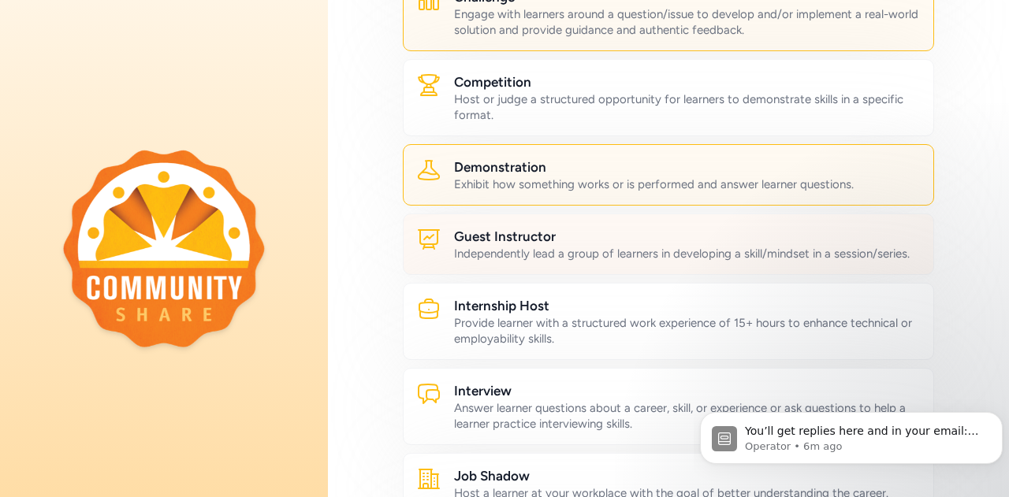
click at [674, 262] on div "Independently lead a group of learners in developing a skill/mindset in a sessi…" at bounding box center [687, 254] width 466 height 16
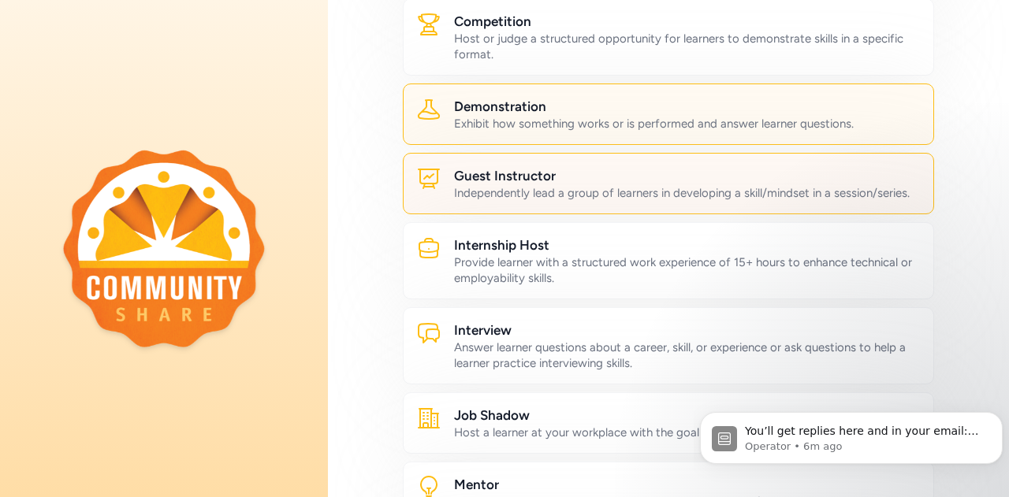
scroll to position [394, 0]
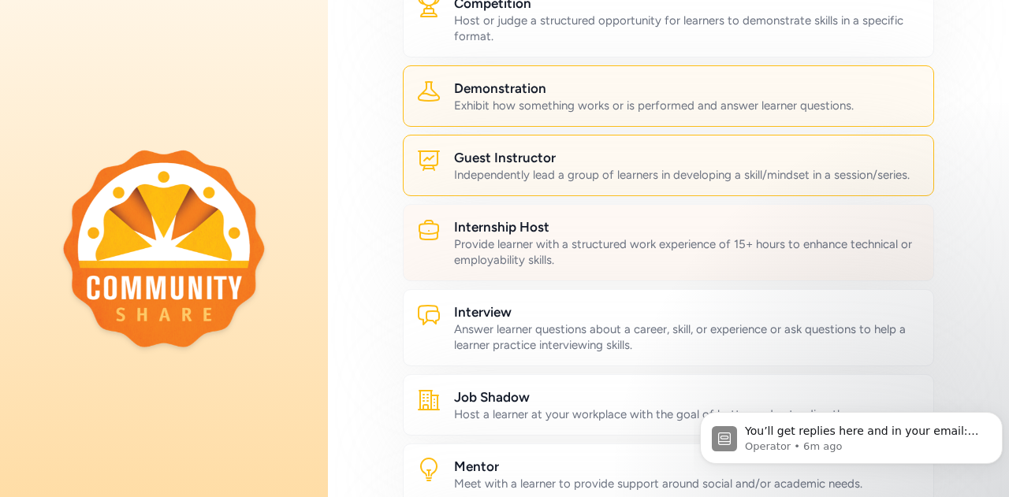
click at [673, 262] on div "Provide learner with a structured work experience of 15+ hours to enhance techn…" at bounding box center [687, 252] width 466 height 32
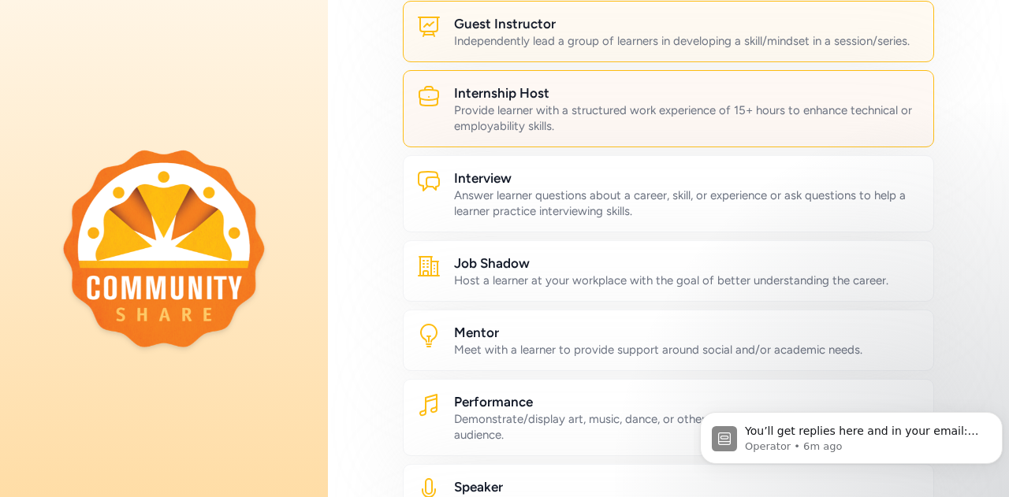
scroll to position [552, 0]
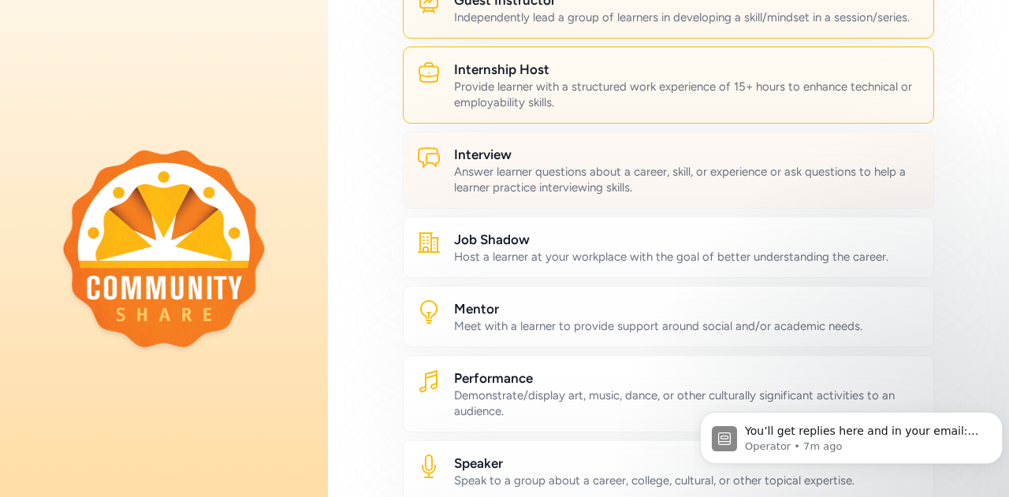
click at [667, 195] on div "Answer learner questions about a career, skill, or experience or ask questions …" at bounding box center [687, 180] width 466 height 32
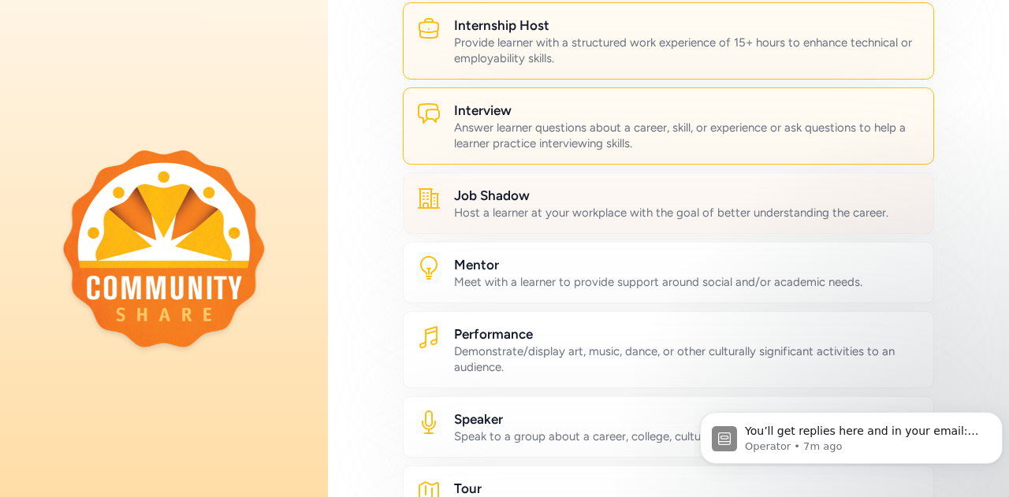
scroll to position [630, 0]
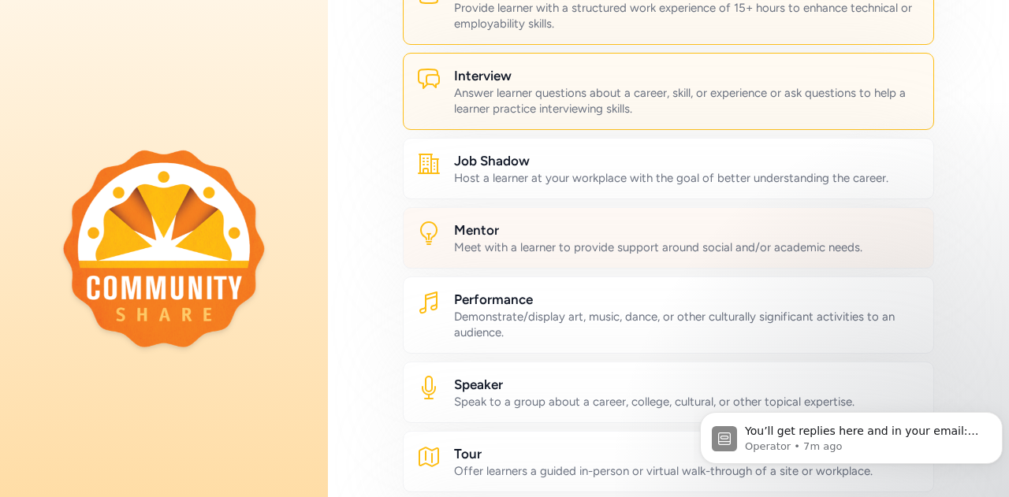
click at [678, 269] on div "Mentor Meet with a learner to provide support around social and/or academic nee…" at bounding box center [668, 237] width 531 height 61
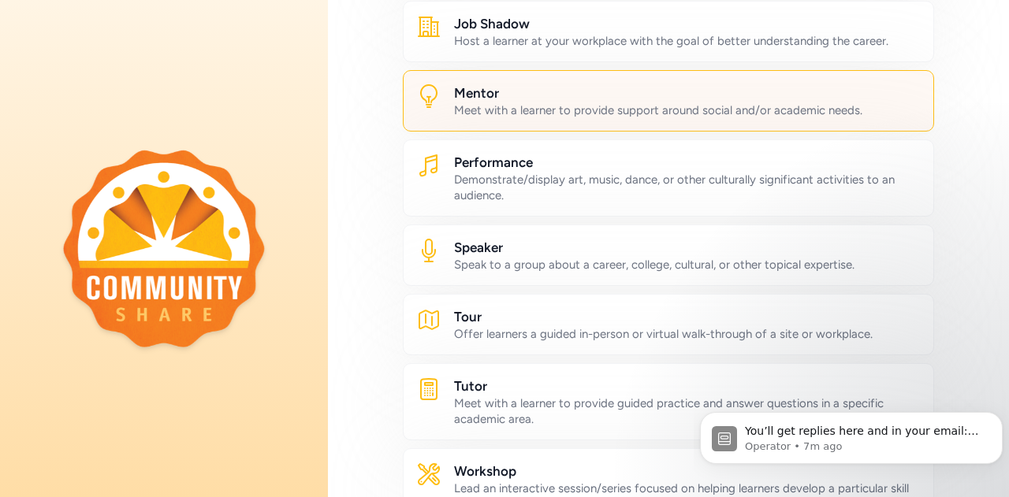
scroll to position [788, 0]
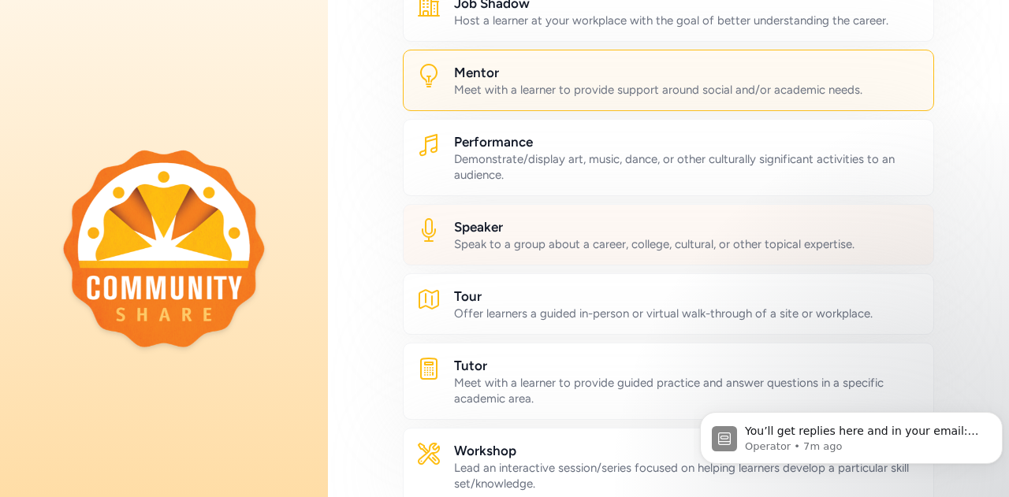
click at [674, 252] on div "Speak to a group about a career, college, cultural, or other topical expertise." at bounding box center [687, 244] width 466 height 16
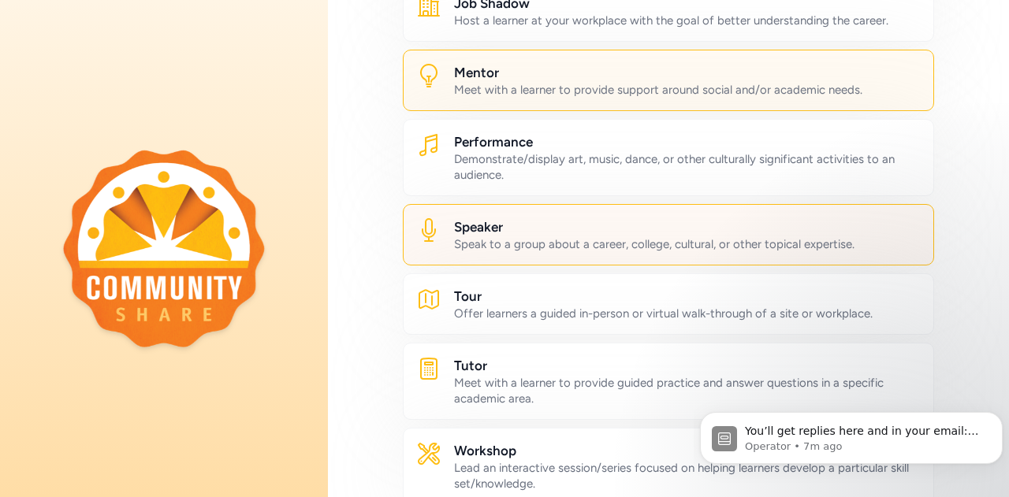
scroll to position [867, 0]
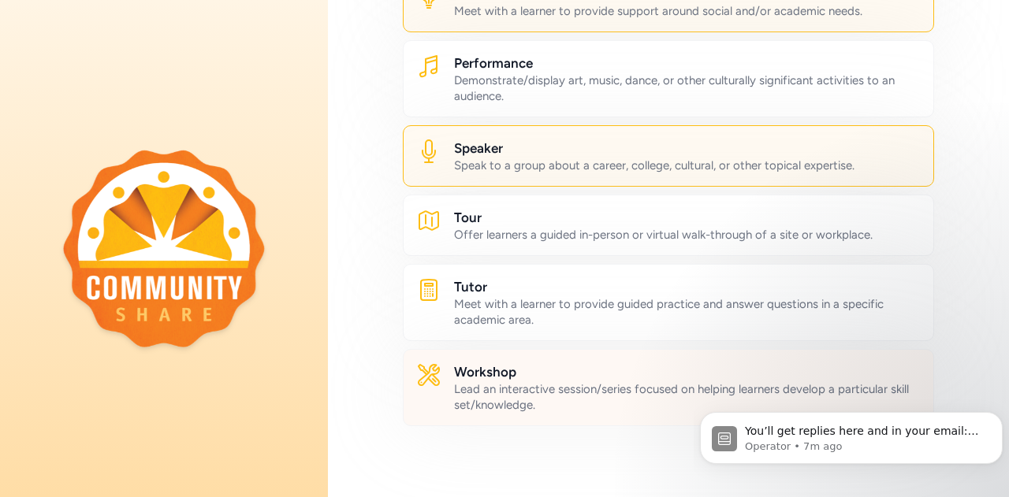
drag, startPoint x: 626, startPoint y: 386, endPoint x: 635, endPoint y: 385, distance: 8.7
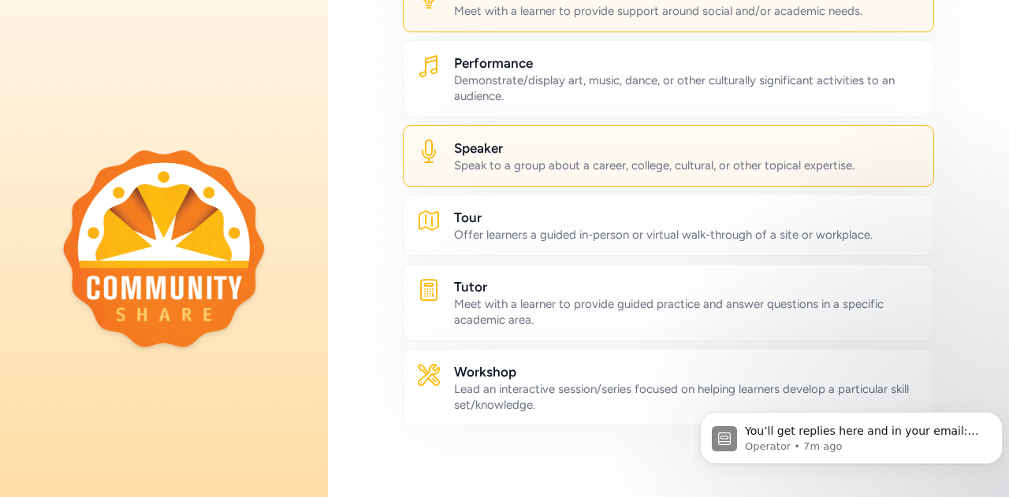
click at [626, 381] on h2 "Workshop" at bounding box center [687, 371] width 466 height 19
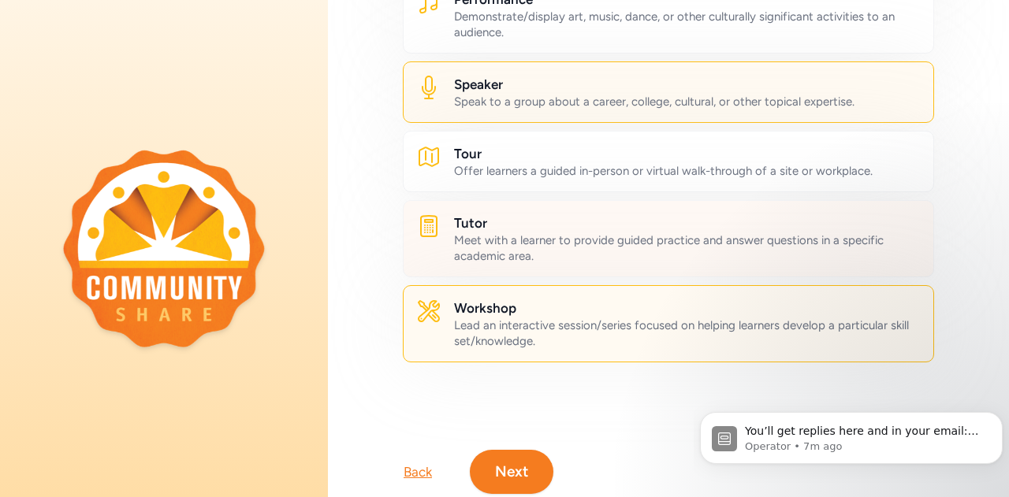
scroll to position [997, 0]
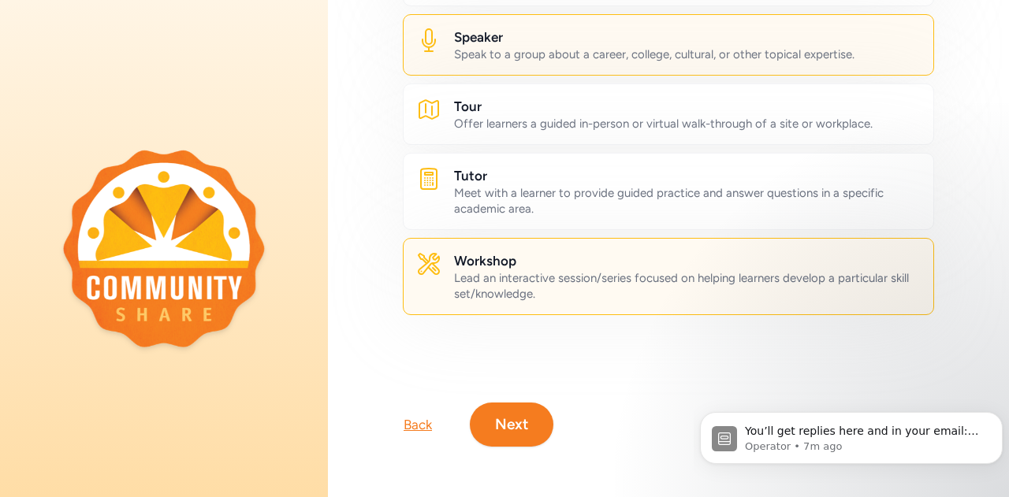
drag, startPoint x: 503, startPoint y: 418, endPoint x: 522, endPoint y: 406, distance: 22.1
click at [503, 417] on button "Next" at bounding box center [512, 425] width 84 height 44
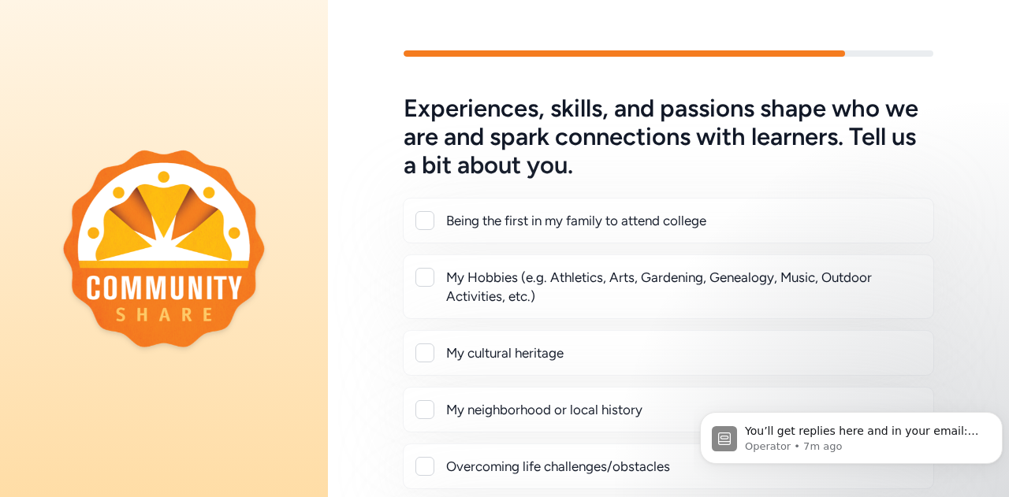
click at [667, 297] on div "My Hobbies (e.g. Athletics, Arts, Gardening, Genealogy, Music, Outdoor Activiti…" at bounding box center [683, 287] width 474 height 38
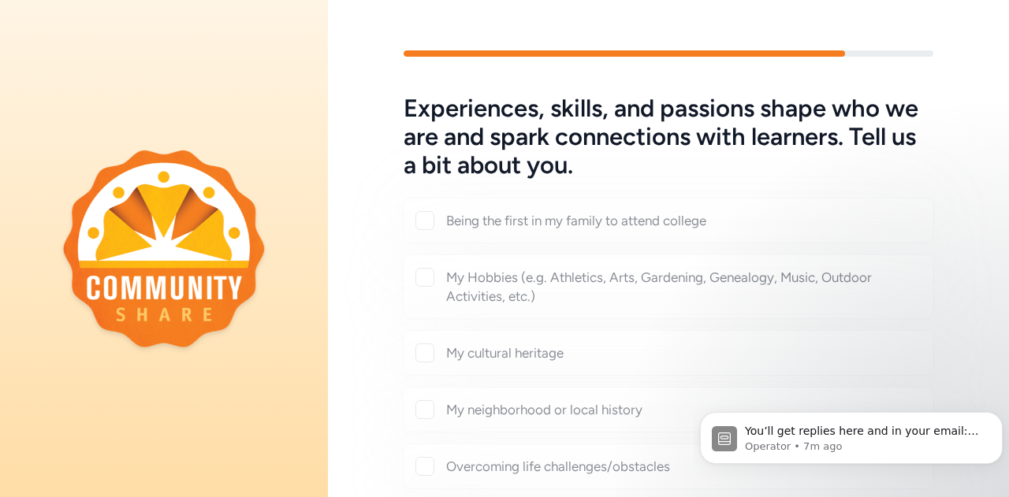
checkbox input "true"
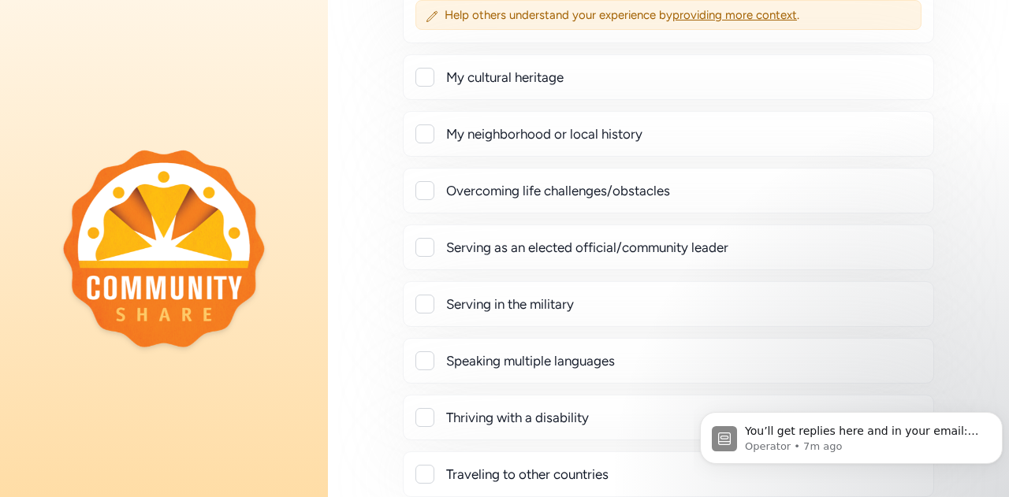
scroll to position [394, 0]
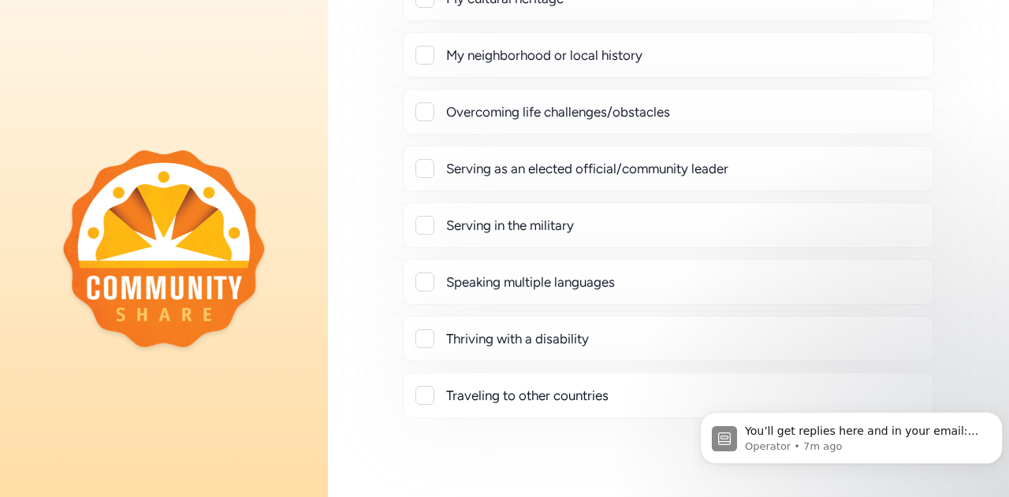
click at [578, 396] on div "Traveling to other countries" at bounding box center [683, 395] width 474 height 19
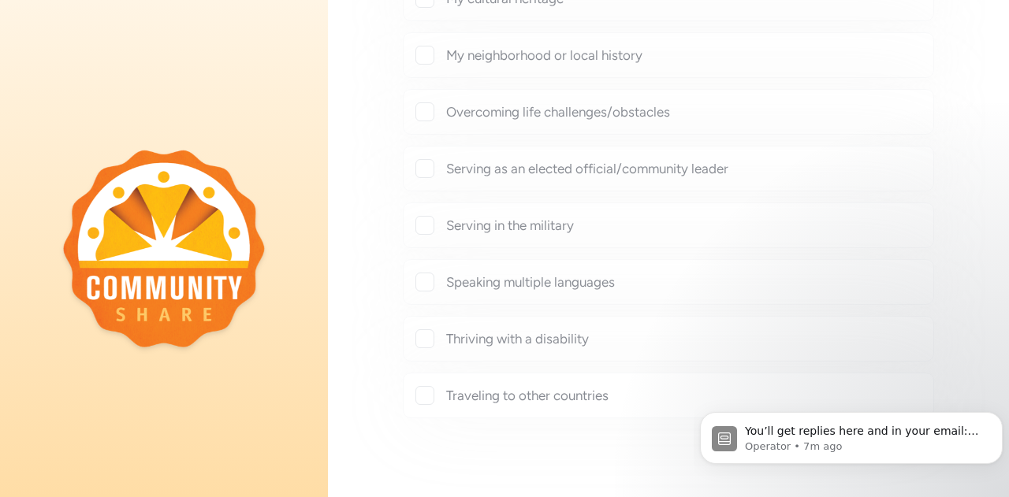
checkbox input "true"
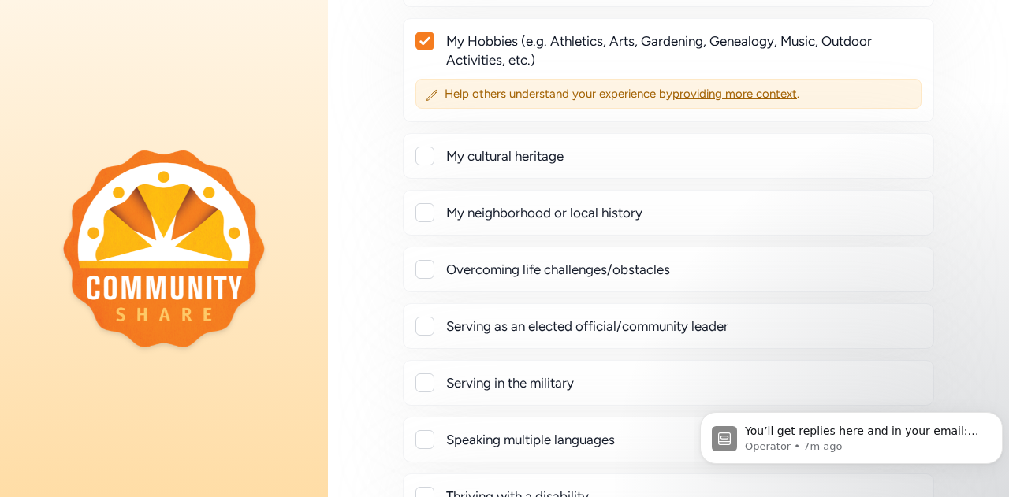
scroll to position [79, 0]
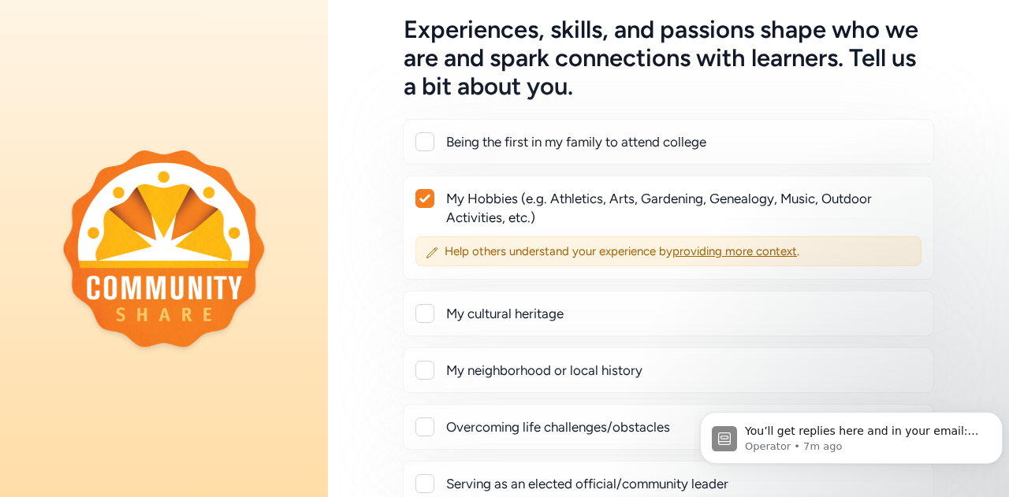
click at [550, 315] on div "My cultural heritage" at bounding box center [683, 313] width 474 height 19
checkbox input "true"
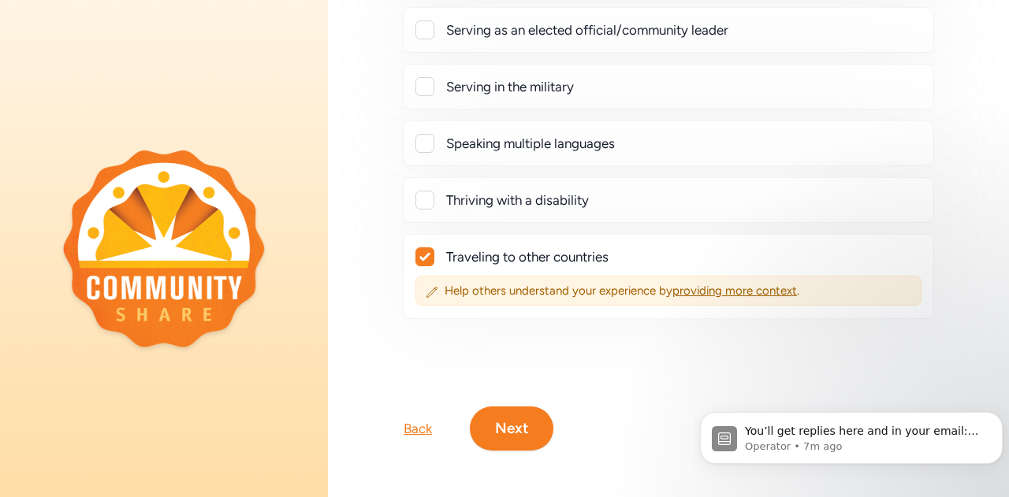
scroll to position [581, 0]
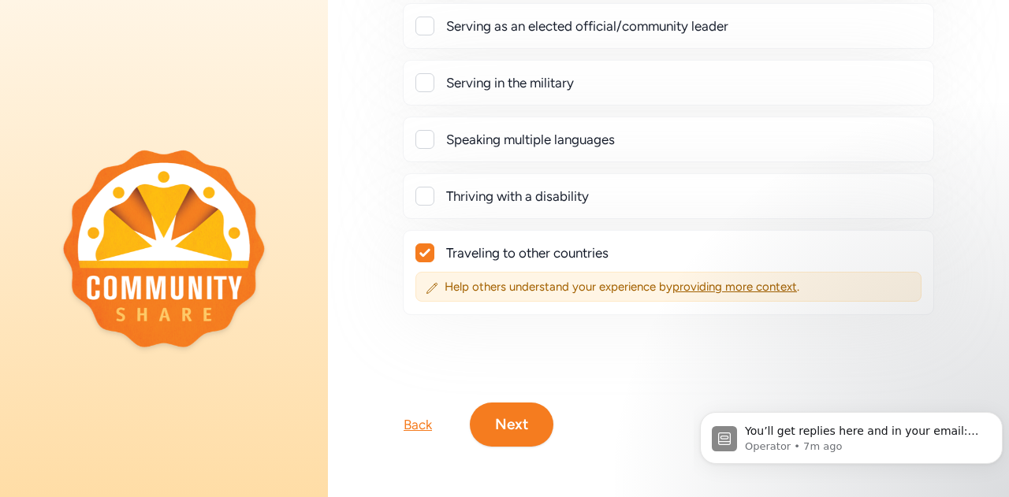
click at [537, 409] on button "Next" at bounding box center [512, 425] width 84 height 44
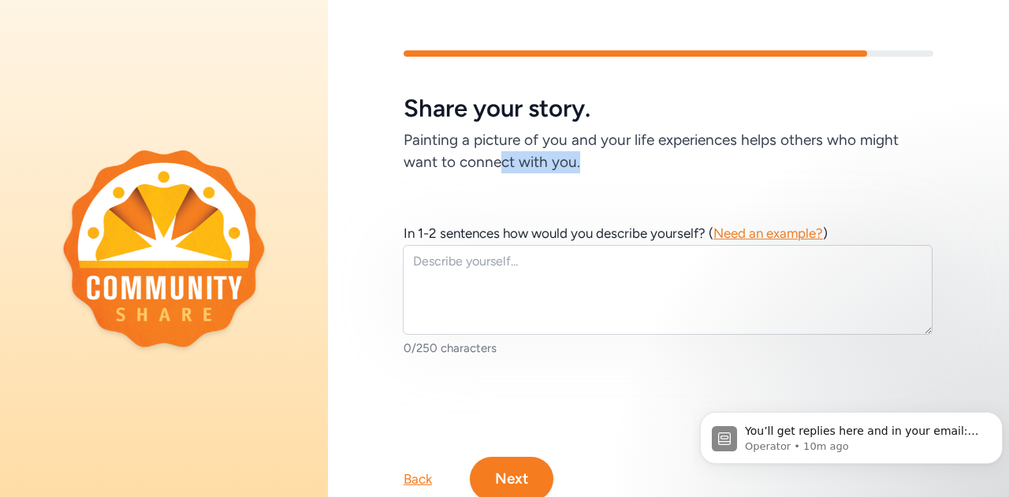
drag, startPoint x: 595, startPoint y: 162, endPoint x: 501, endPoint y: 150, distance: 94.5
click at [500, 152] on h6 "Painting a picture of you and your life experiences helps others who might want…" at bounding box center [667, 151] width 529 height 44
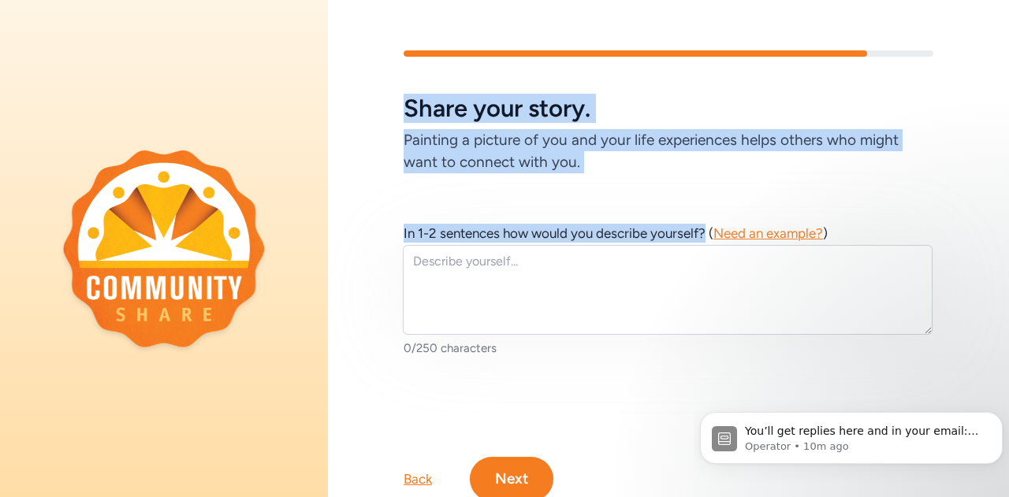
drag, startPoint x: 709, startPoint y: 232, endPoint x: 400, endPoint y: 110, distance: 332.4
click at [400, 110] on div "Share your story. Painting a picture of you and your life experiences helps oth…" at bounding box center [668, 275] width 681 height 451
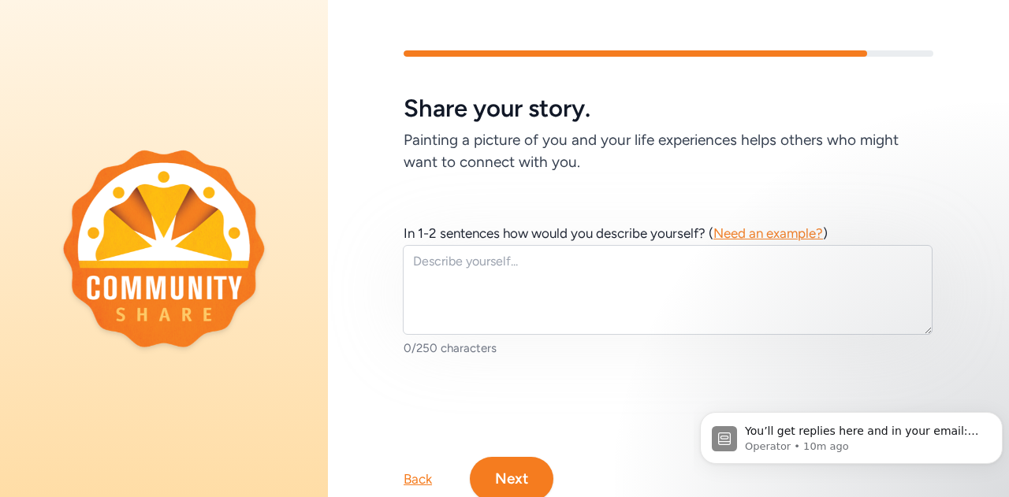
click at [760, 233] on span "Need an example?" at bounding box center [768, 233] width 110 height 16
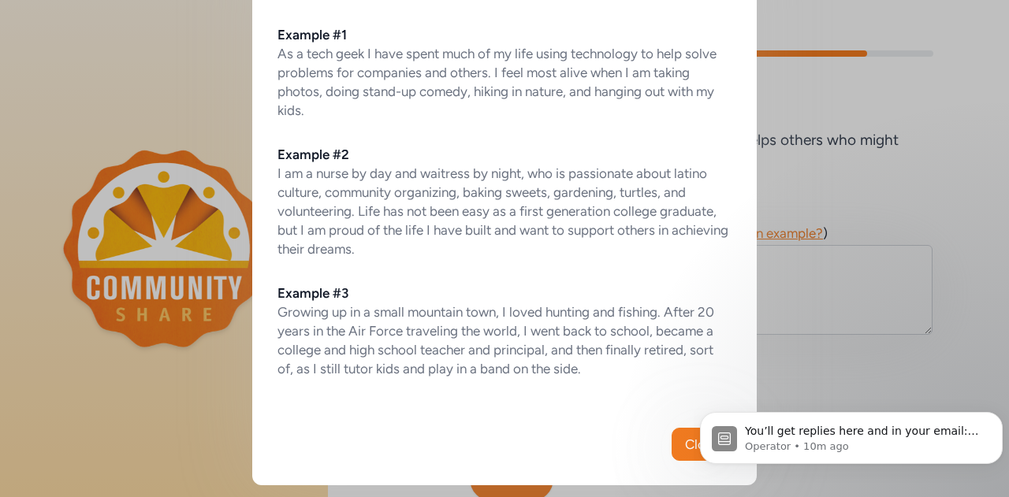
scroll to position [13, 0]
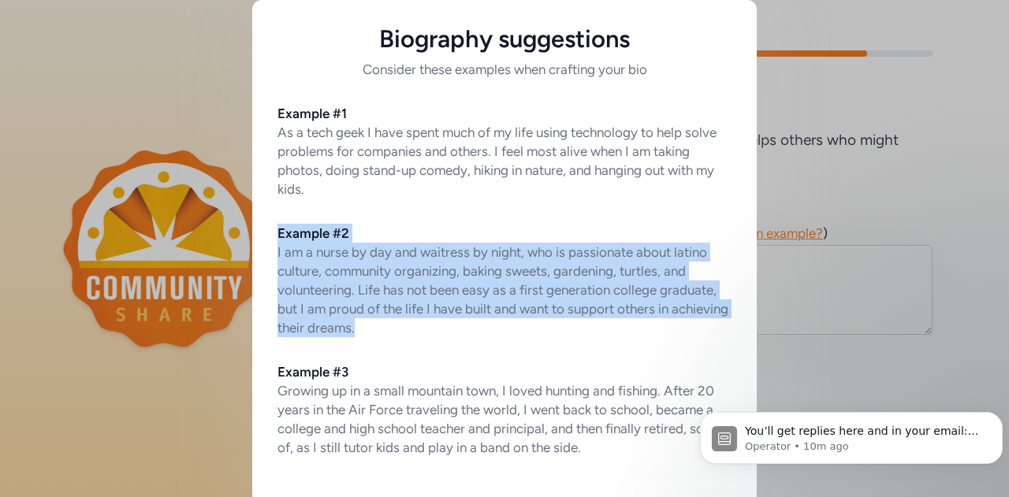
drag, startPoint x: 423, startPoint y: 329, endPoint x: 262, endPoint y: 236, distance: 185.3
click at [262, 236] on div "Example #1 As a tech geek I have spent much of my life using technology to help…" at bounding box center [504, 268] width 504 height 378
copy div "Example #2 I am a nurse by day and waitress by night, who is passionate about l…"
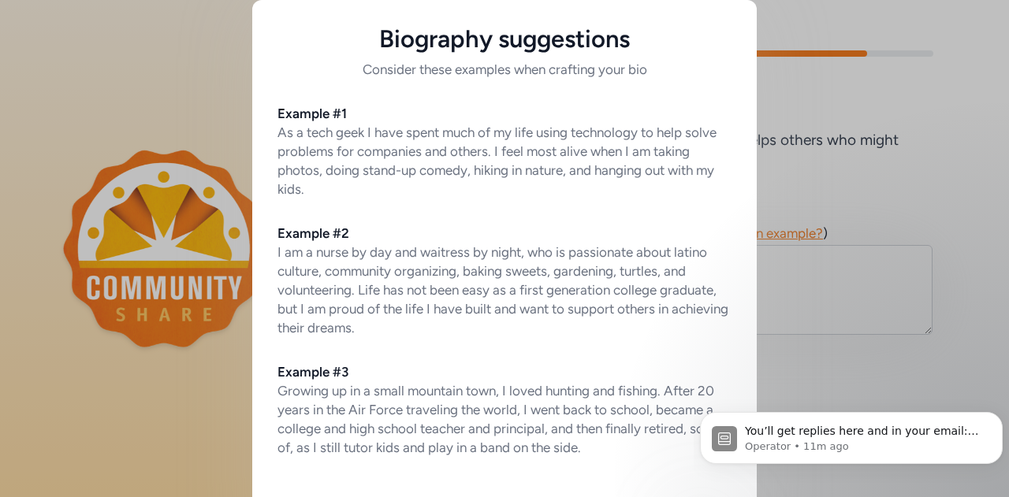
click at [830, 95] on div "Biography suggestions Consider these examples when crafting your bio Example #1…" at bounding box center [504, 281] width 1009 height 589
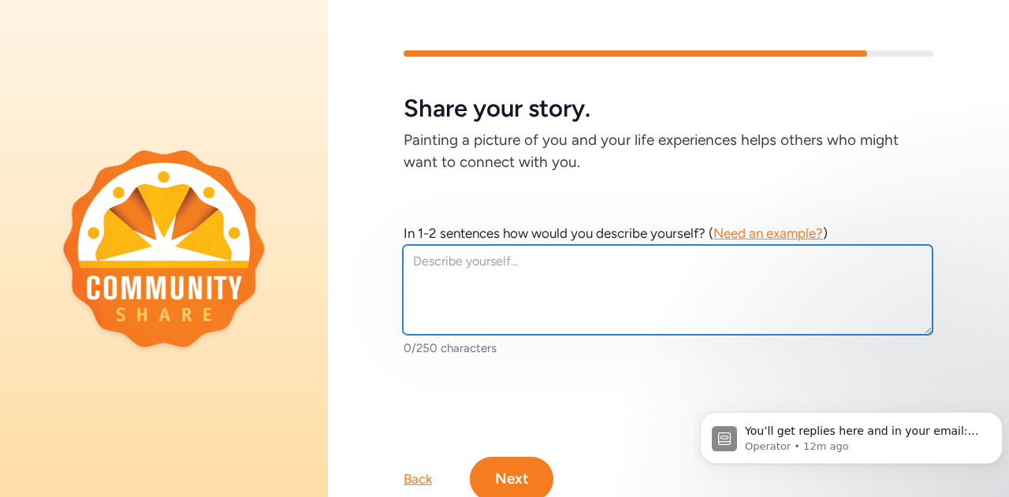
click at [485, 273] on textarea at bounding box center [667, 290] width 529 height 90
paste textarea "Former engineer turned award-winning teacher, I co-founded Open Way Learning to…"
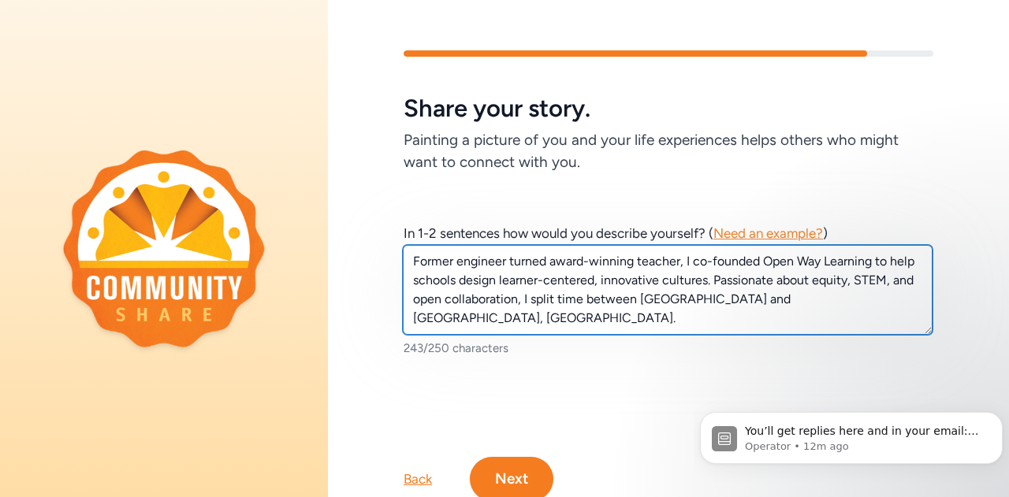
click at [740, 280] on textarea "Former engineer turned award-winning teacher, I co-founded Open Way Learning to…" at bounding box center [667, 290] width 529 height 90
click at [506, 299] on textarea "Former engineer turned award-winning teacher, I co-founded Open Way Learning to…" at bounding box center [667, 290] width 529 height 90
click at [711, 263] on textarea "Former engineer turned award-winning teacher, I co-founded Open Way Learning to…" at bounding box center [667, 290] width 529 height 90
click at [761, 262] on textarea "Former engineer turned award-winning teacher, I co-founded Open Way Learning to…" at bounding box center [667, 290] width 529 height 90
click at [690, 283] on textarea "Former engineer turned award-winning teacher, I co-founded the nonprofit Open W…" at bounding box center [667, 290] width 529 height 90
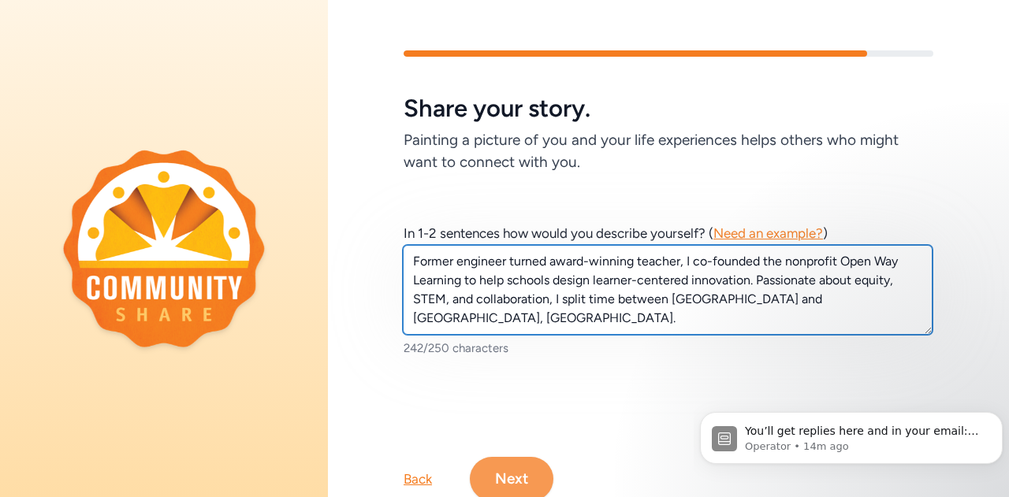
type textarea "Former engineer turned award-winning teacher, I co-founded the nonprofit Open W…"
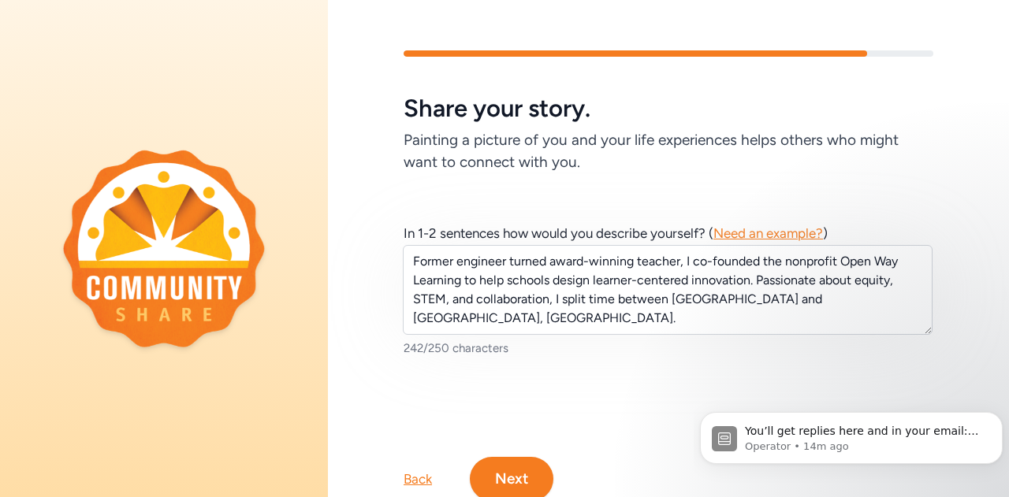
click at [525, 474] on button "Next" at bounding box center [512, 479] width 84 height 44
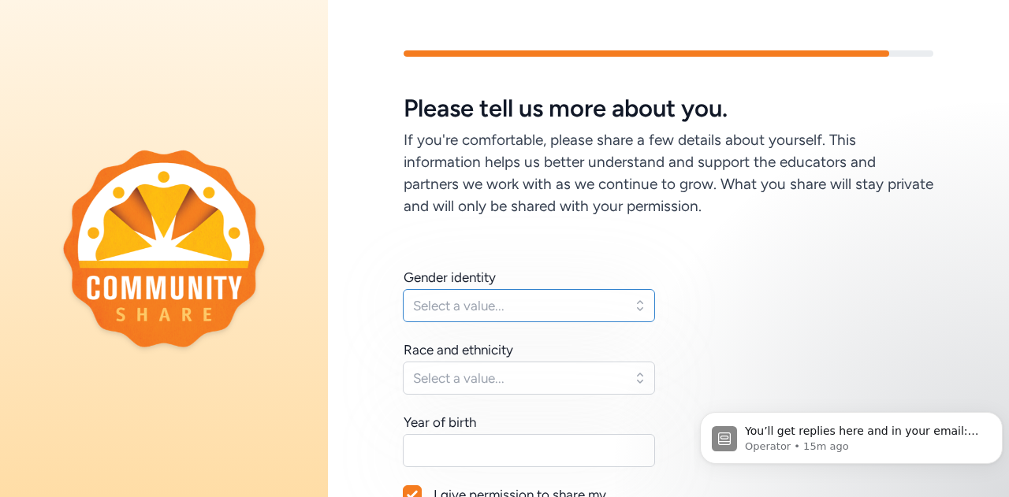
click at [523, 310] on span "Select a value..." at bounding box center [518, 305] width 210 height 19
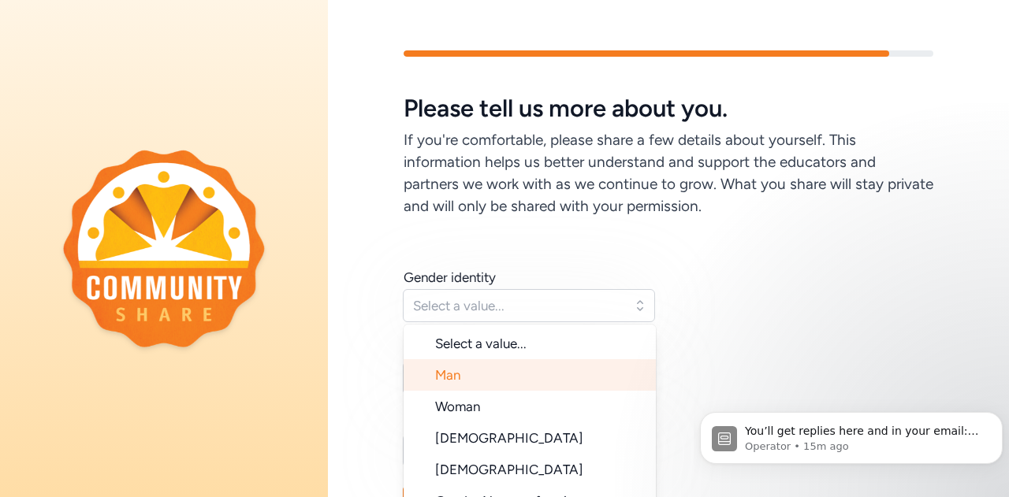
click at [508, 379] on li "Man" at bounding box center [529, 375] width 252 height 32
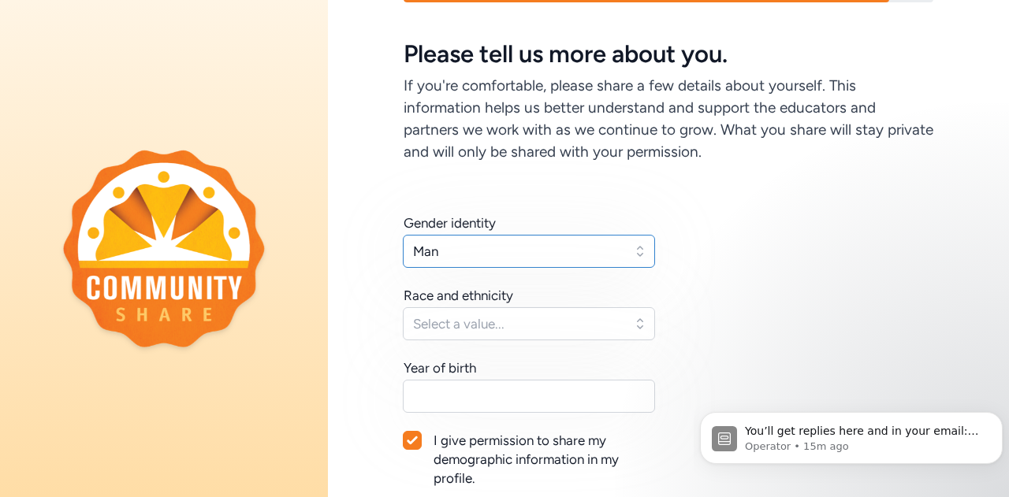
scroll to position [79, 0]
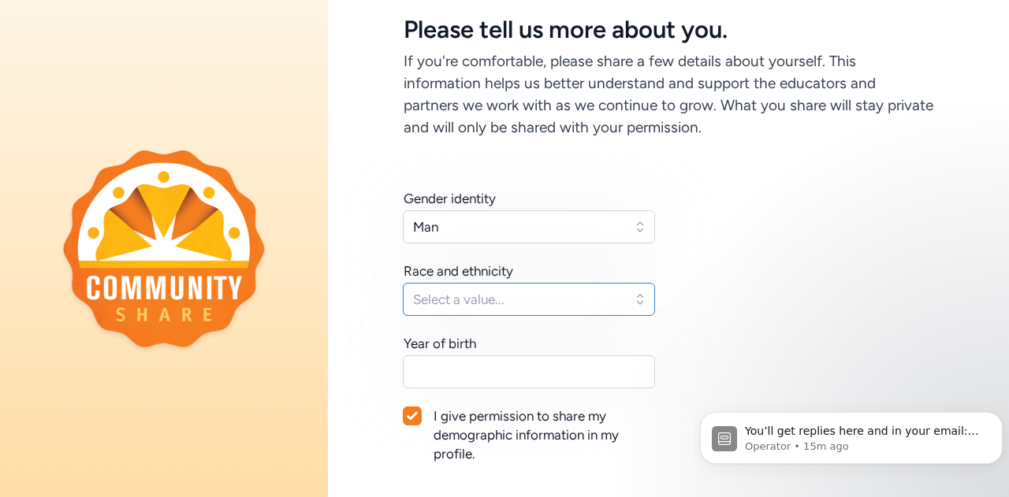
click at [496, 295] on span "Select a value..." at bounding box center [518, 299] width 210 height 19
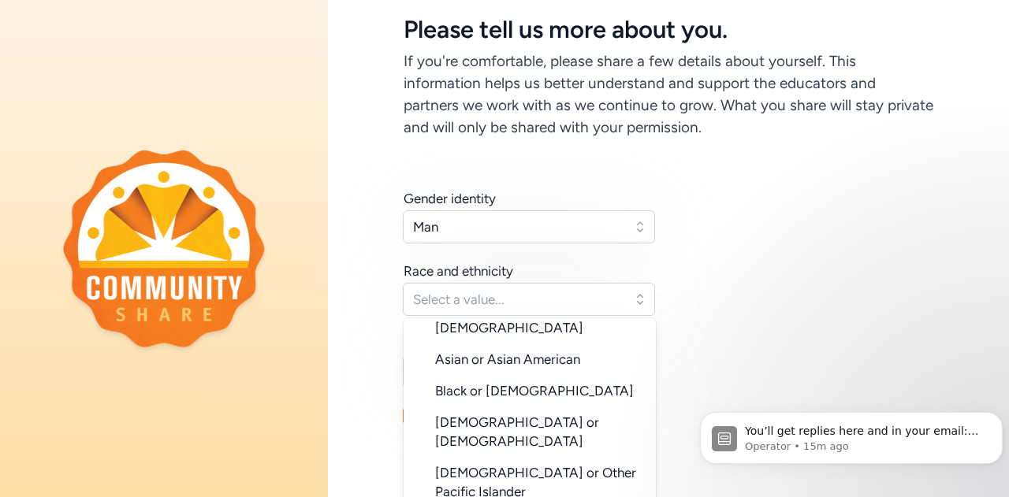
scroll to position [158, 0]
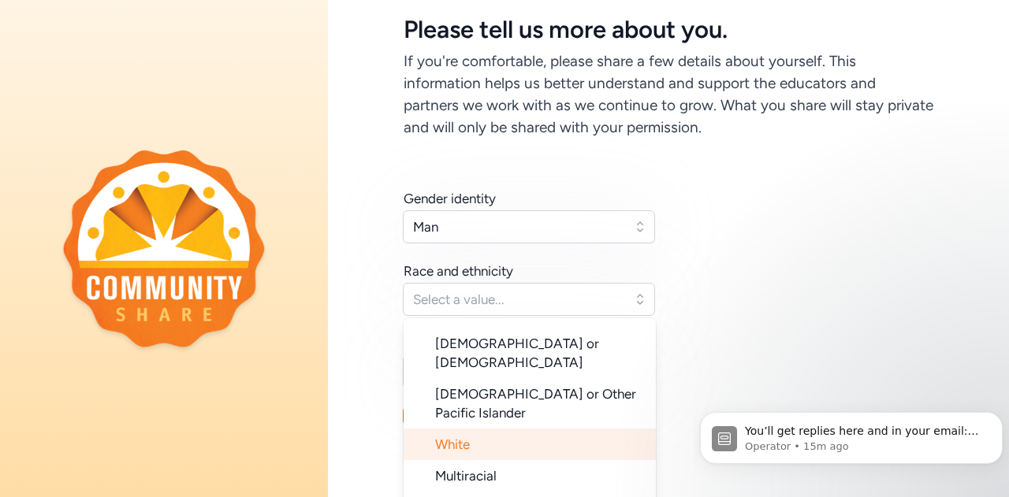
click at [506, 429] on li "White" at bounding box center [529, 445] width 252 height 32
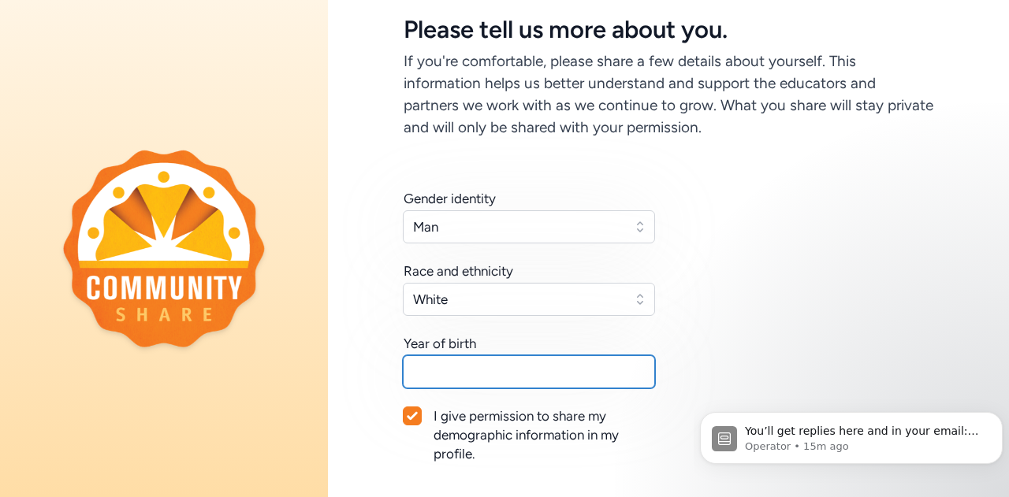
click at [503, 381] on input "text" at bounding box center [529, 371] width 252 height 33
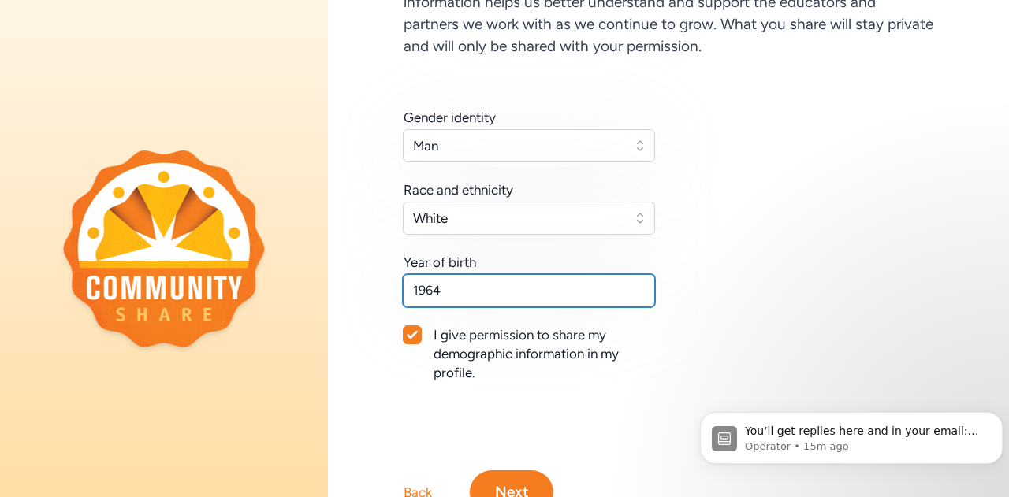
scroll to position [236, 0]
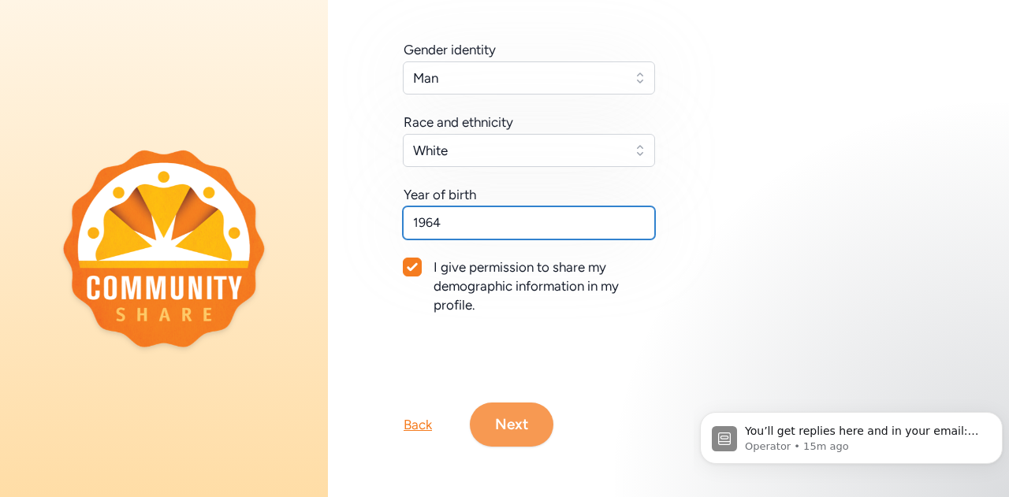
type input "1964"
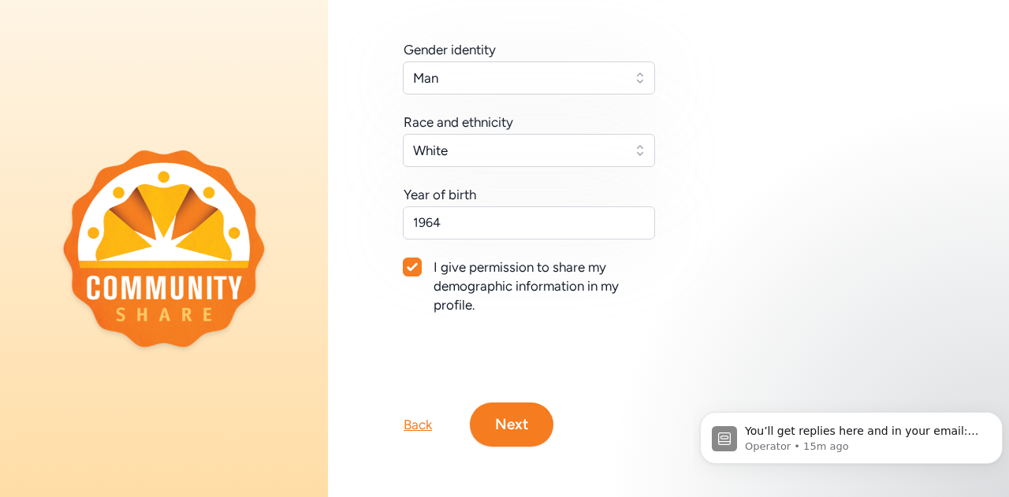
drag, startPoint x: 526, startPoint y: 415, endPoint x: 540, endPoint y: 409, distance: 15.5
click at [525, 414] on button "Next" at bounding box center [512, 425] width 84 height 44
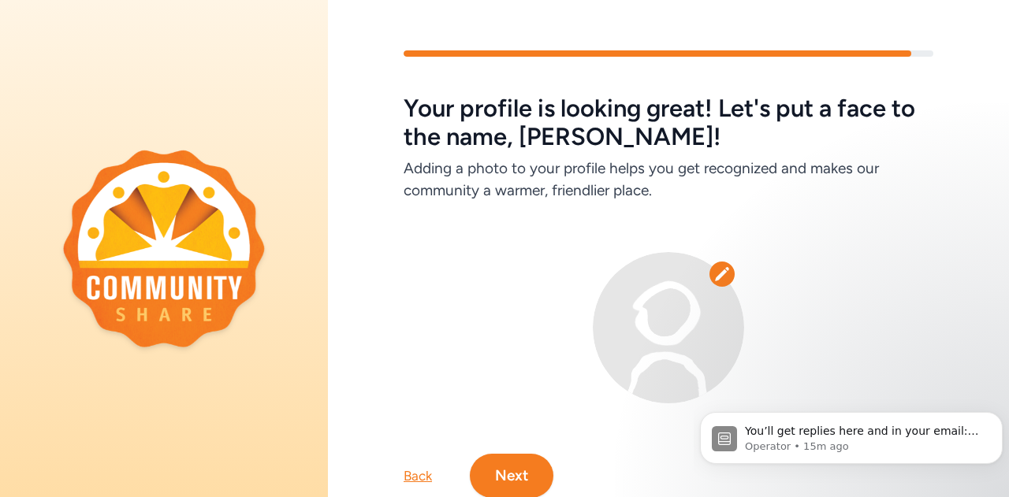
click at [716, 272] on icon at bounding box center [721, 273] width 13 height 13
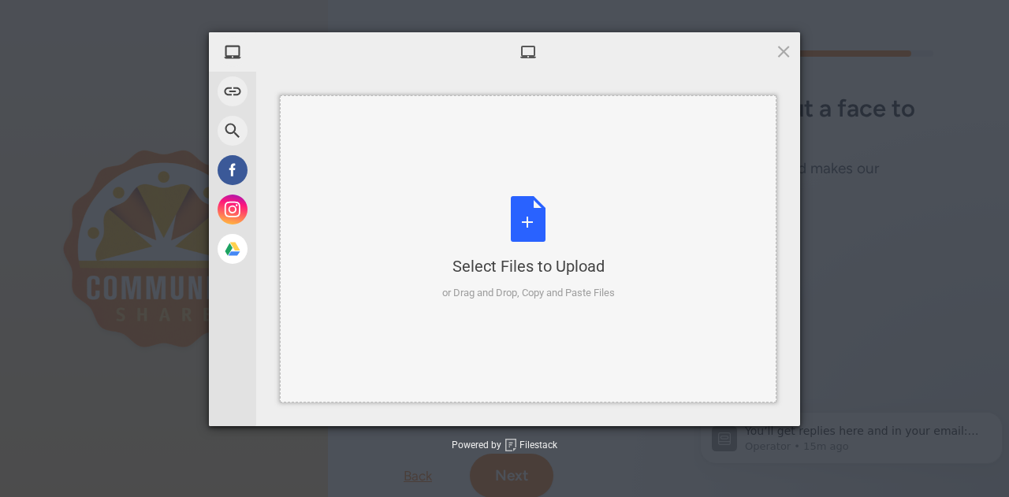
click at [526, 225] on div "Select Files to Upload or Drag and Drop, Copy and Paste Files" at bounding box center [528, 248] width 173 height 105
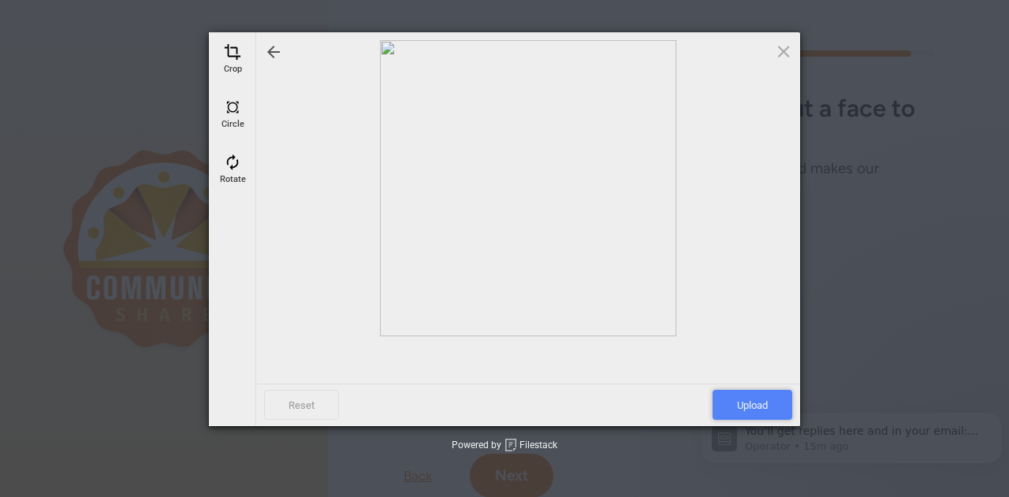
click at [749, 403] on span "Upload" at bounding box center [752, 405] width 80 height 30
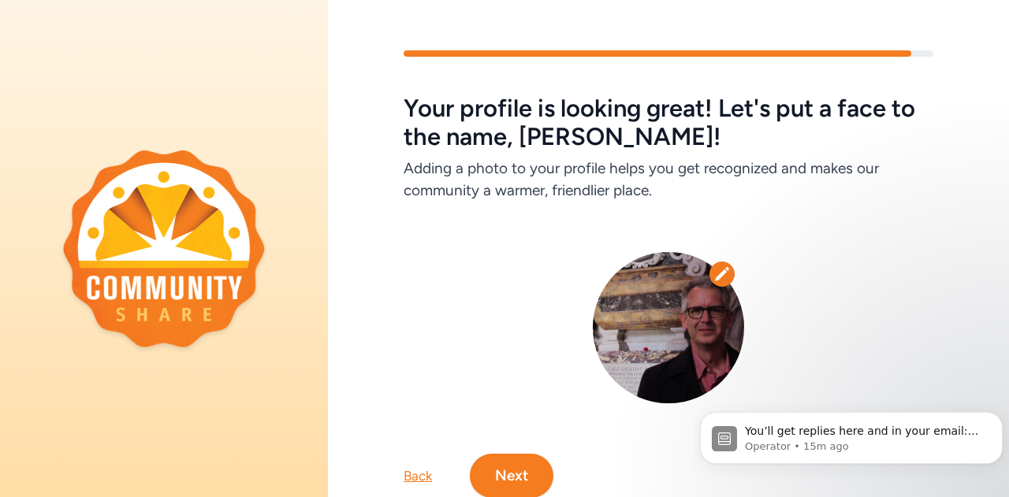
scroll to position [63, 0]
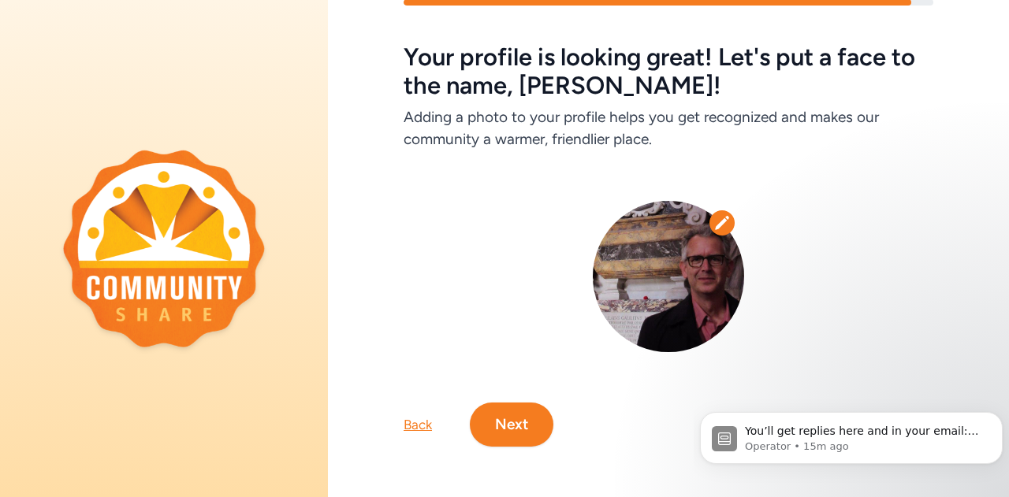
click at [519, 407] on button "Next" at bounding box center [512, 425] width 84 height 44
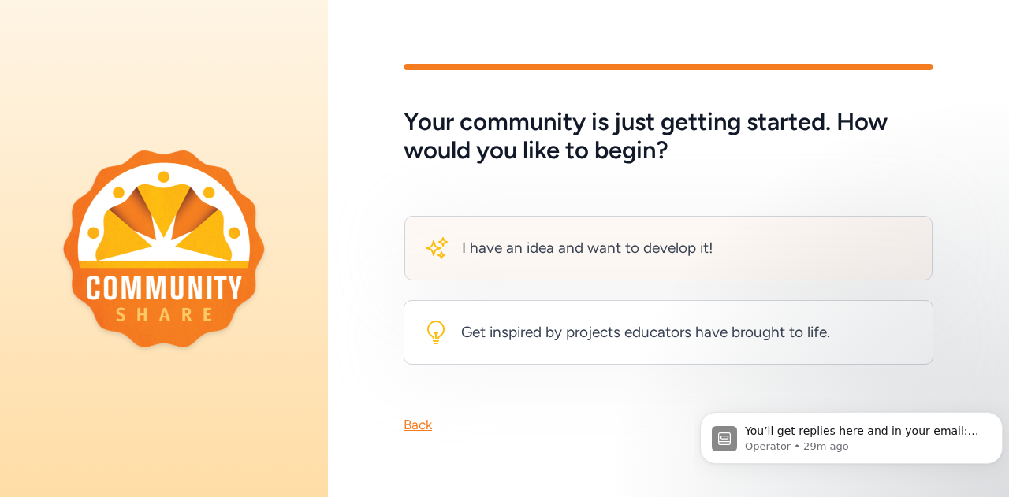
click at [555, 251] on div "I have an idea and want to develop it!" at bounding box center [587, 248] width 251 height 22
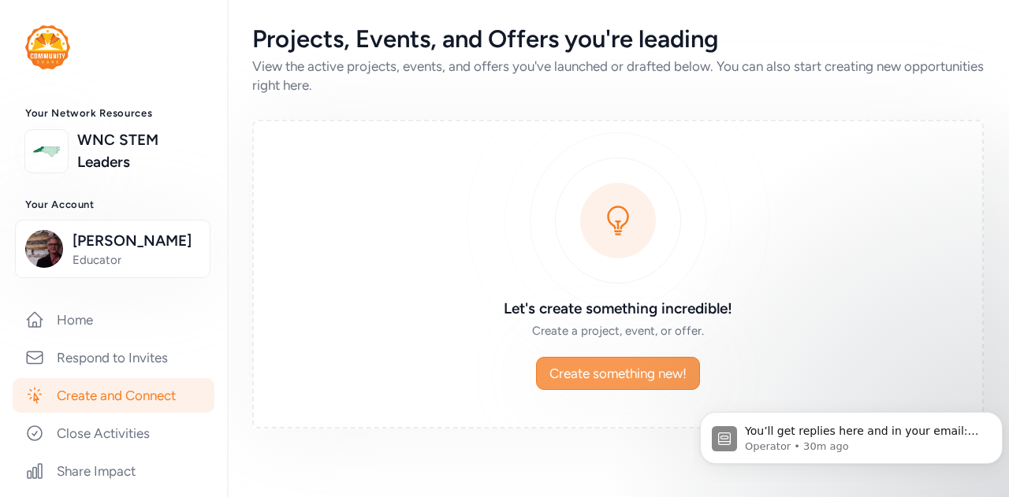
click at [604, 374] on span "Create something new!" at bounding box center [617, 373] width 137 height 19
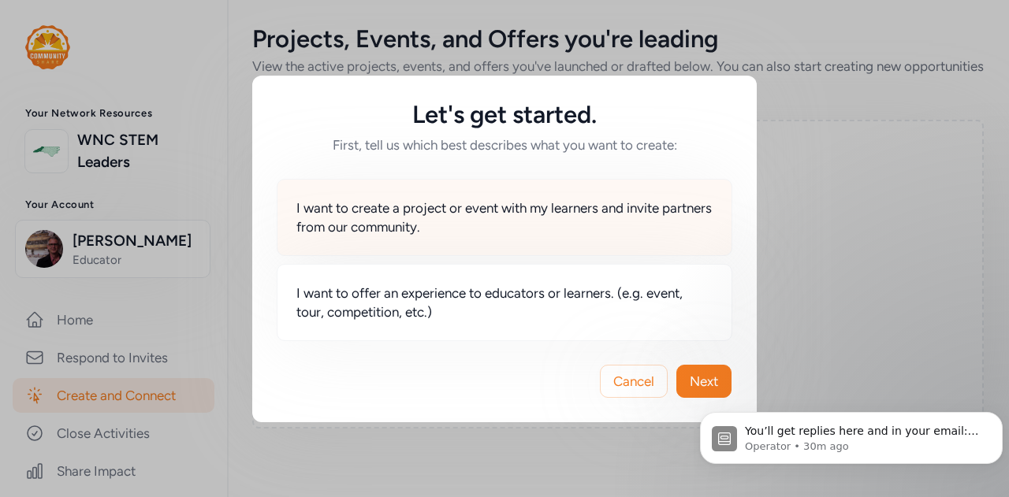
click at [435, 235] on span "I want to create a project or event with my learners and invite partners from o…" at bounding box center [504, 218] width 416 height 38
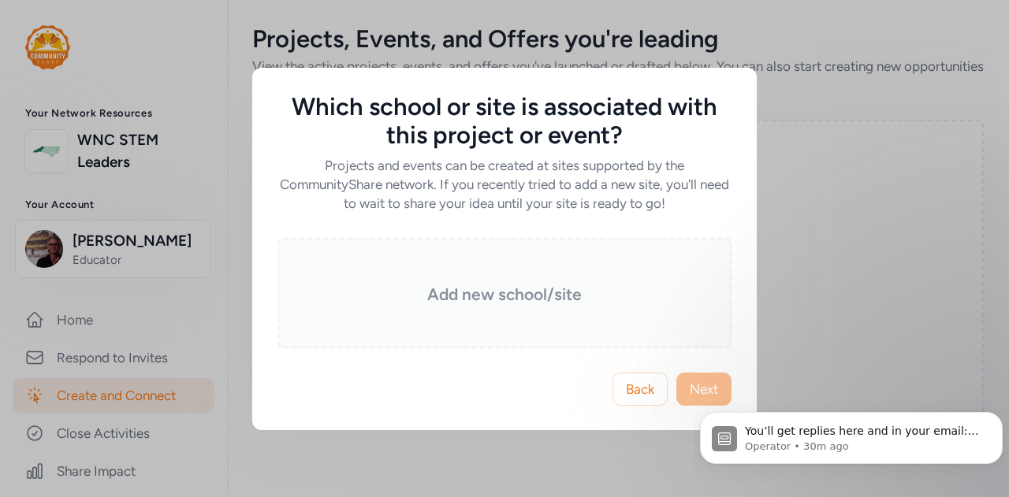
click at [544, 294] on h3 "Add new school/site" at bounding box center [504, 295] width 375 height 22
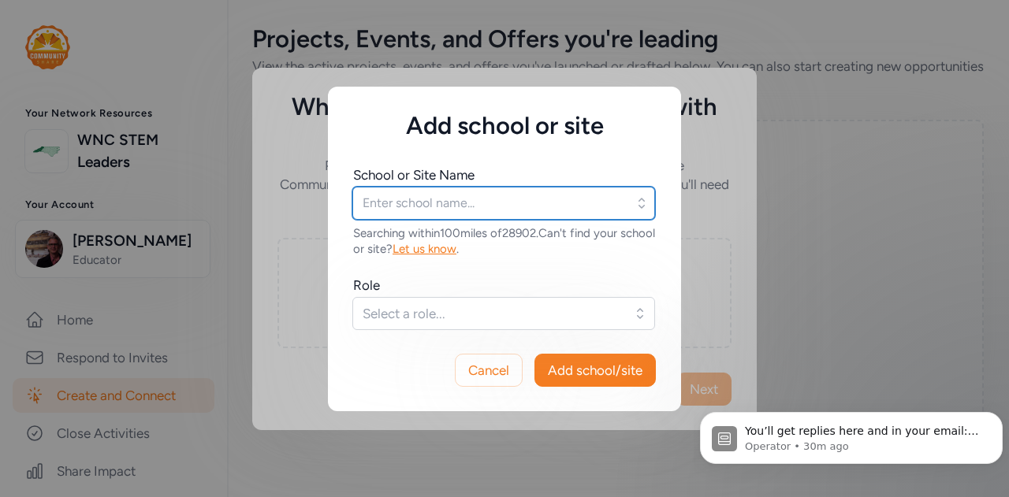
click at [462, 206] on input "text" at bounding box center [503, 203] width 303 height 33
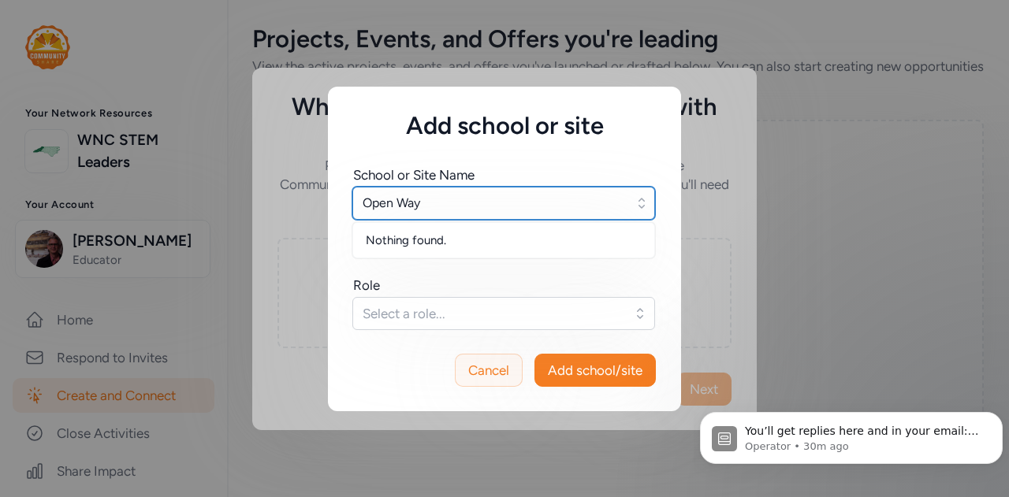
type input "Open Way"
click at [480, 368] on span "Cancel" at bounding box center [488, 370] width 41 height 19
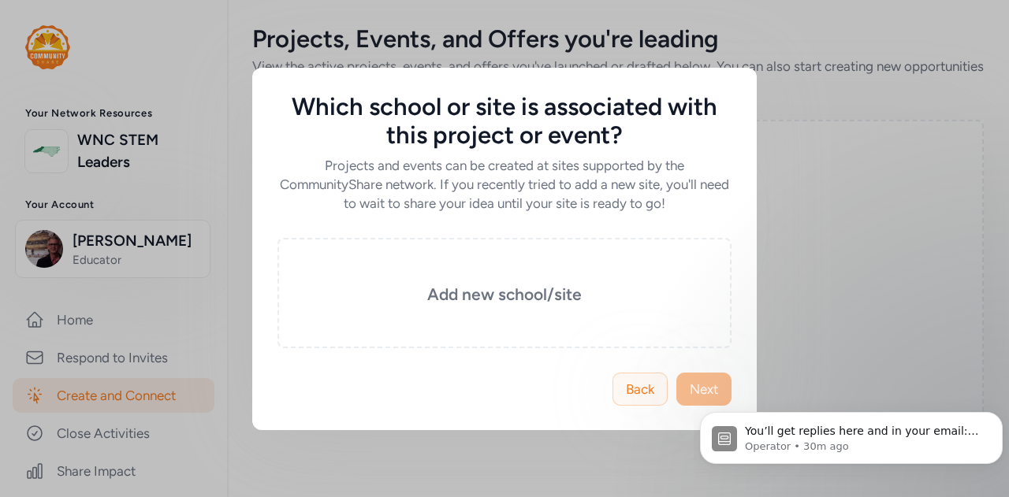
click at [640, 387] on span "Back" at bounding box center [640, 389] width 28 height 19
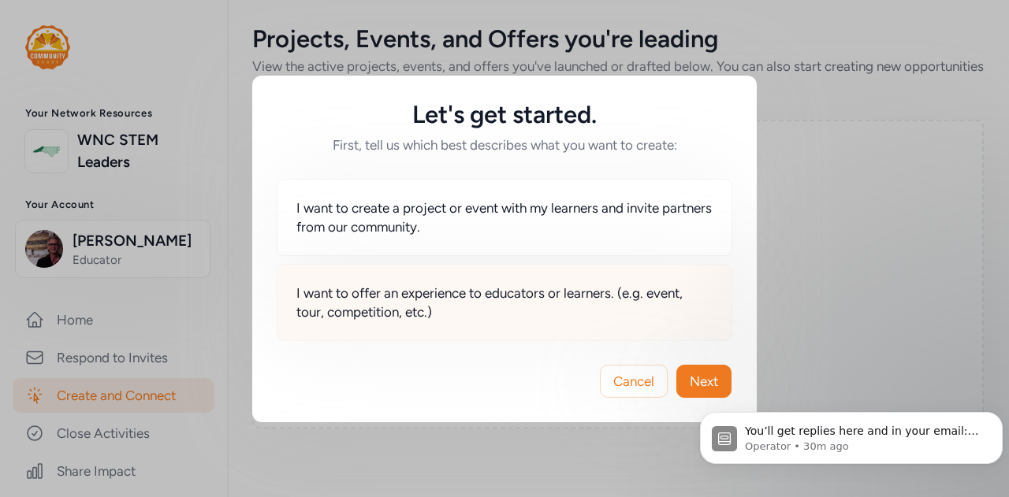
click at [546, 299] on span "I want to offer an experience to educators or learners. (e.g. event, tour, comp…" at bounding box center [504, 303] width 416 height 38
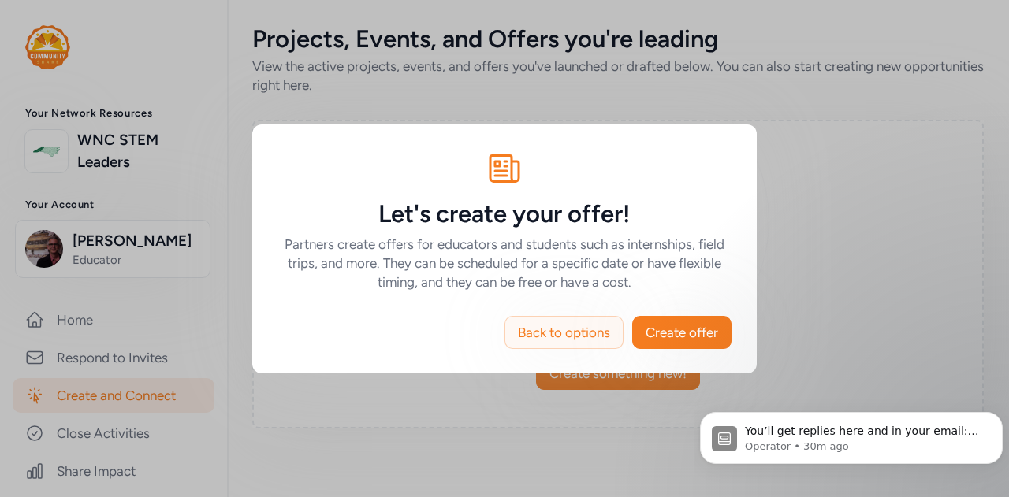
click at [585, 325] on span "Back to options" at bounding box center [564, 332] width 92 height 19
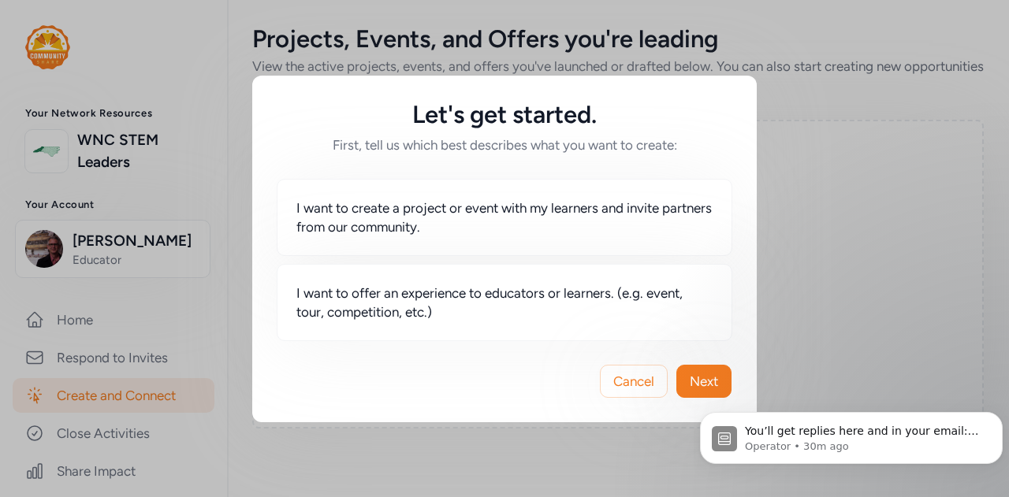
click at [853, 228] on div "Let's get started. First, tell us which best describes what you want to create:…" at bounding box center [504, 248] width 1009 height 497
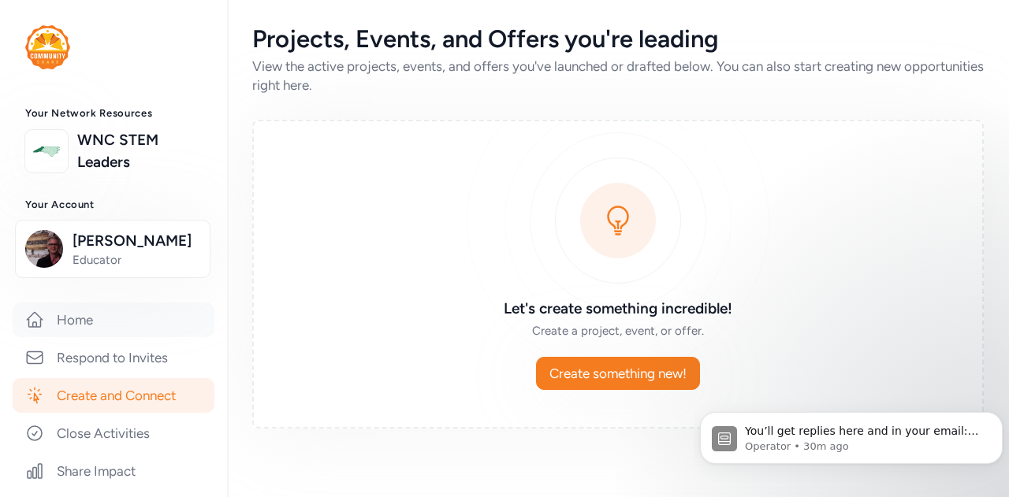
click at [74, 324] on link "Home" at bounding box center [114, 320] width 202 height 35
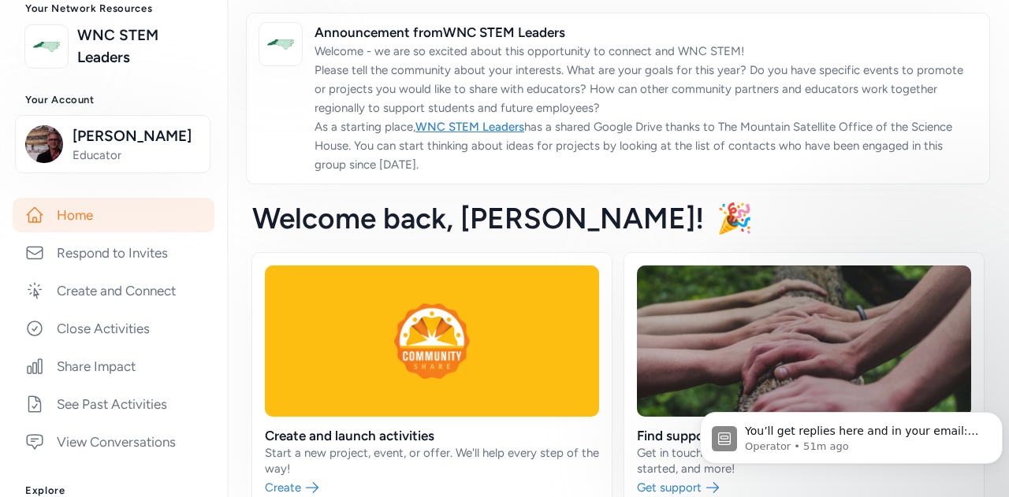
scroll to position [158, 0]
